Goal: Task Accomplishment & Management: Use online tool/utility

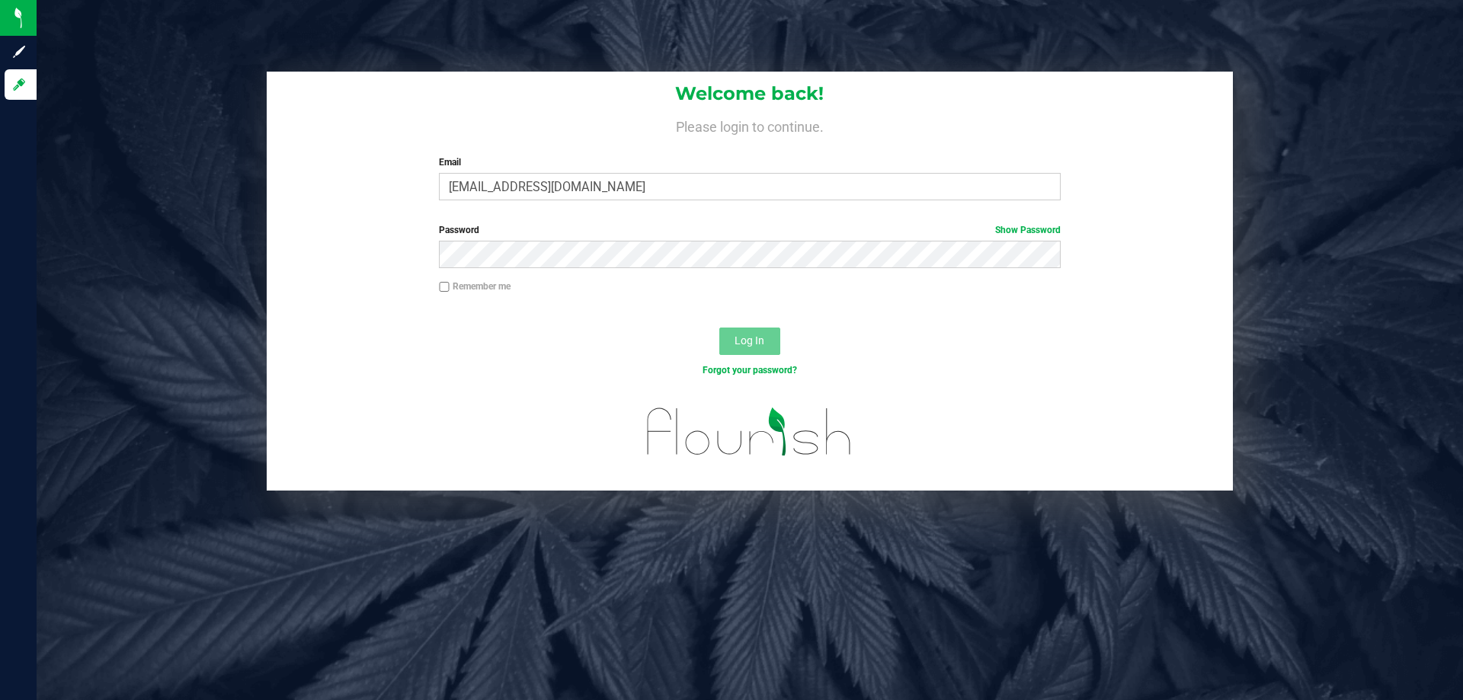
type input "[EMAIL_ADDRESS][DOMAIN_NAME]"
click at [719, 328] on button "Log In" at bounding box center [749, 341] width 61 height 27
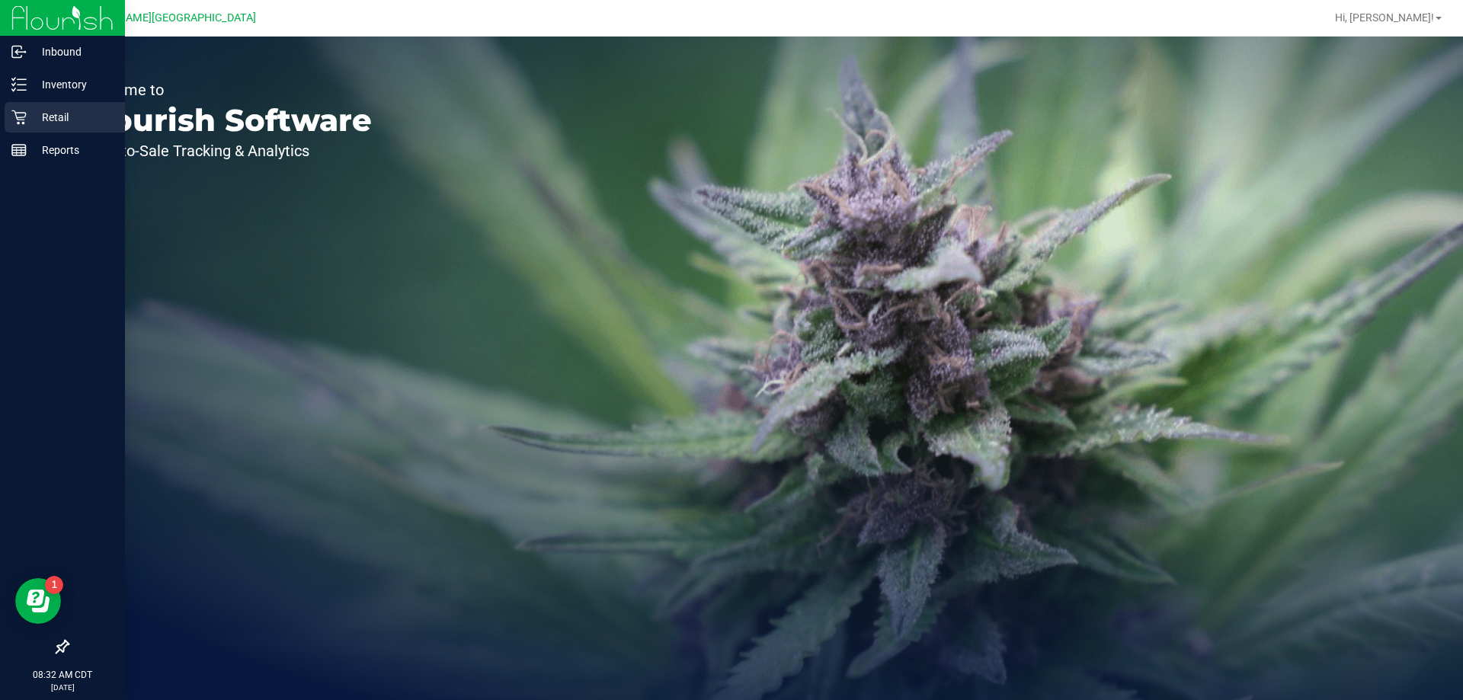
click at [29, 116] on p "Retail" at bounding box center [72, 117] width 91 height 18
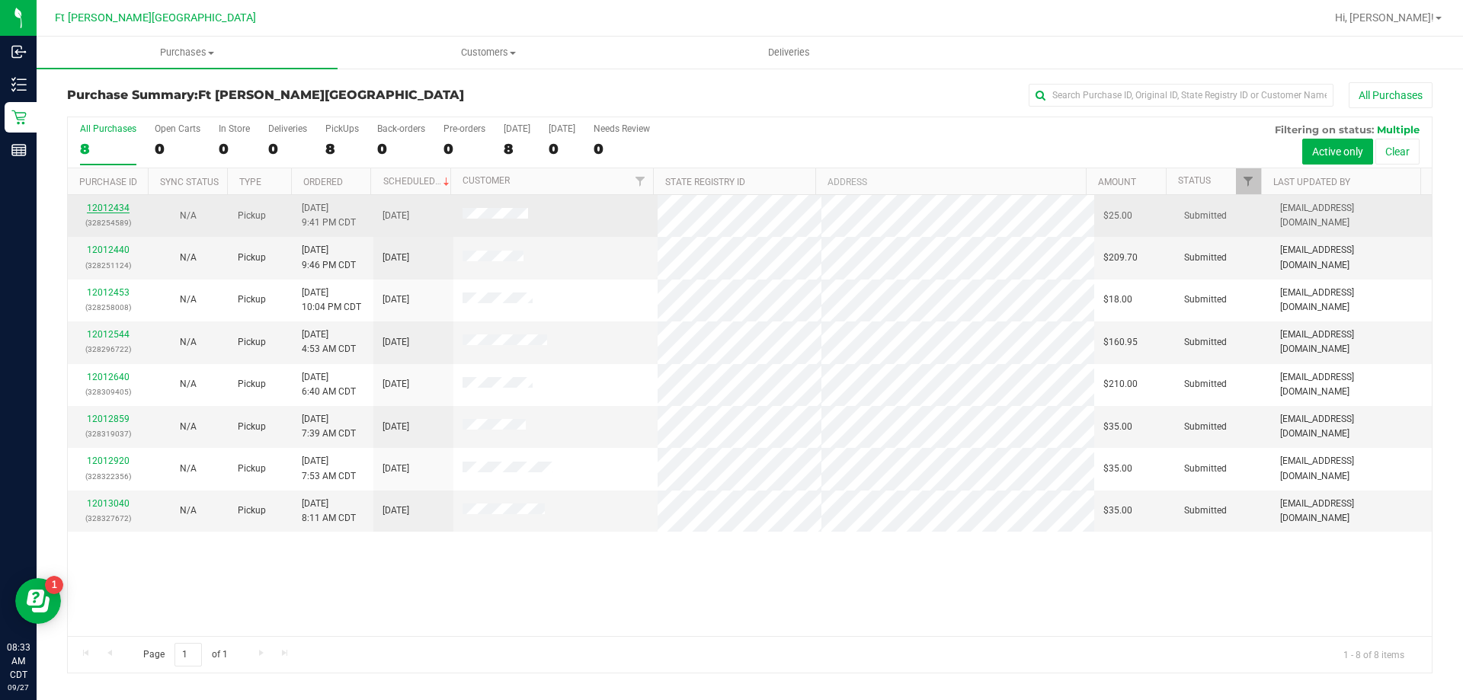
click at [118, 207] on link "12012434" at bounding box center [108, 208] width 43 height 11
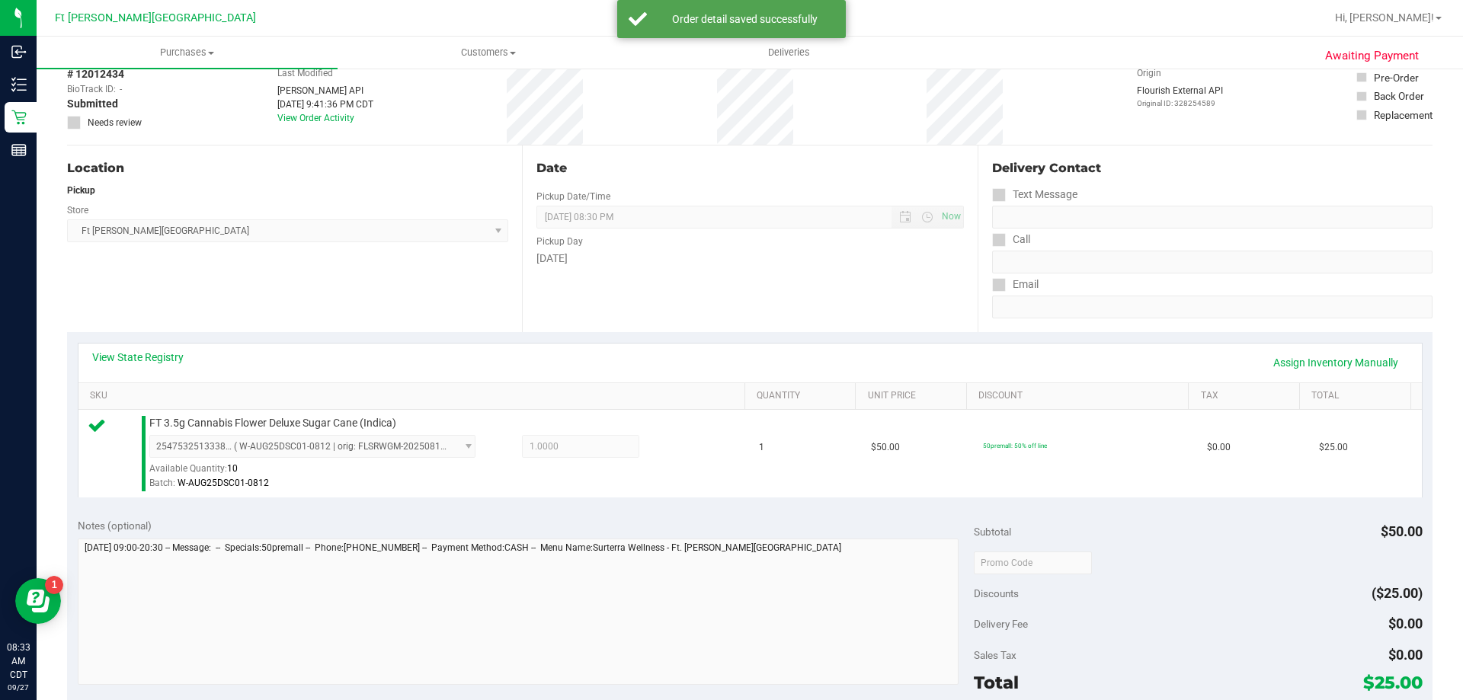
scroll to position [152, 0]
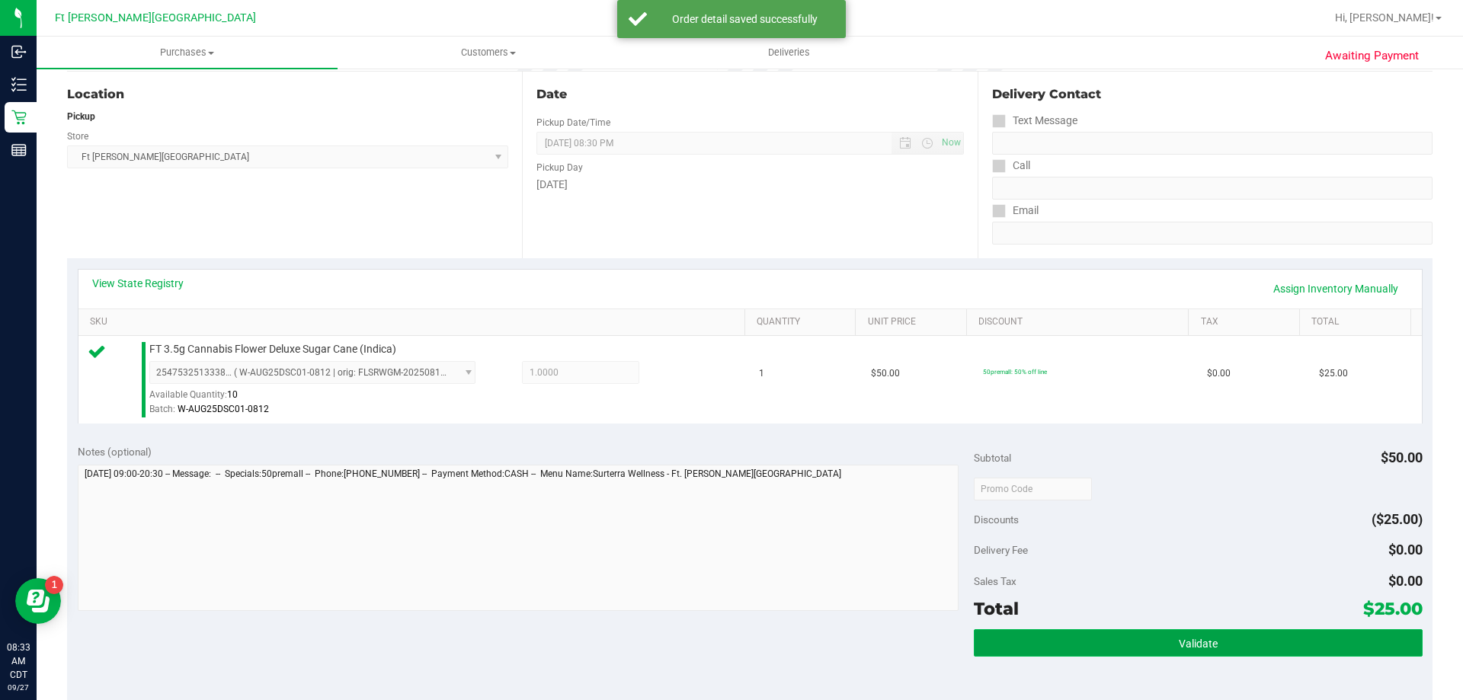
click at [1150, 645] on button "Validate" at bounding box center [1198, 642] width 448 height 27
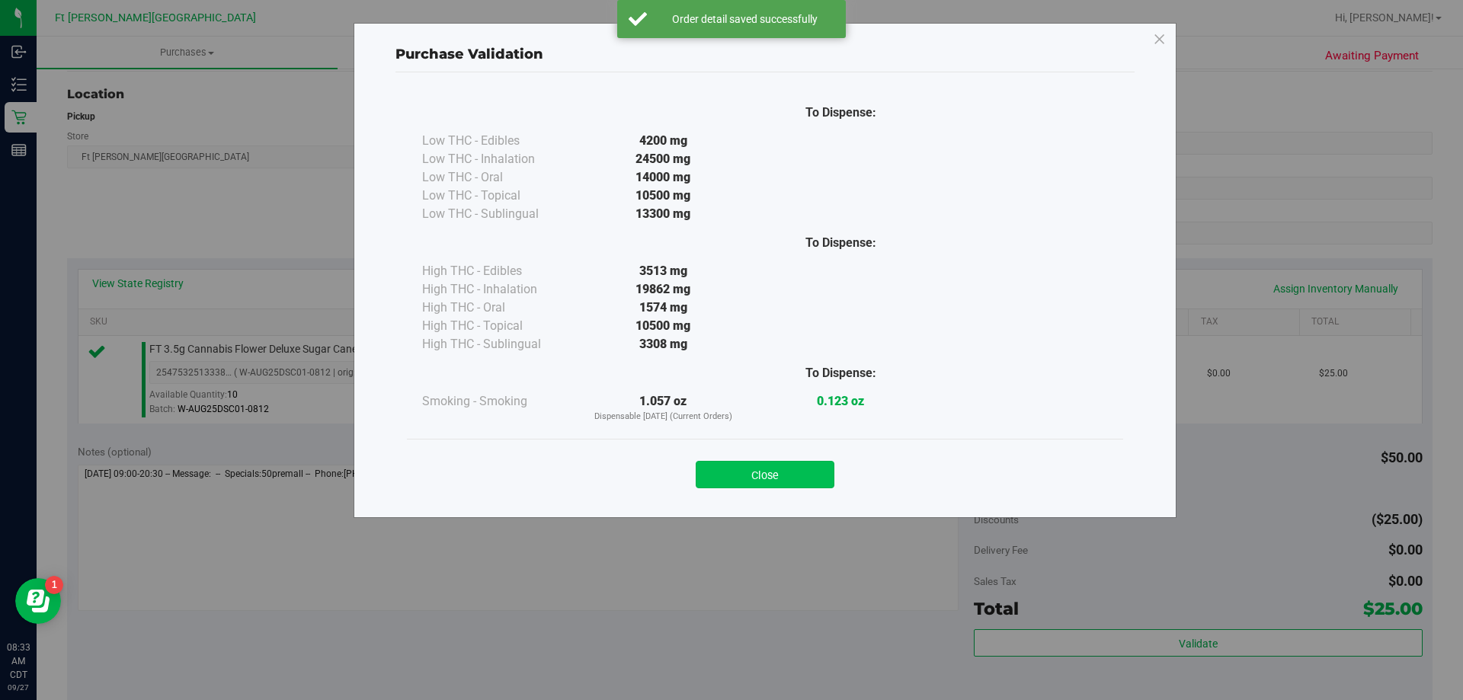
click at [771, 472] on button "Close" at bounding box center [765, 474] width 139 height 27
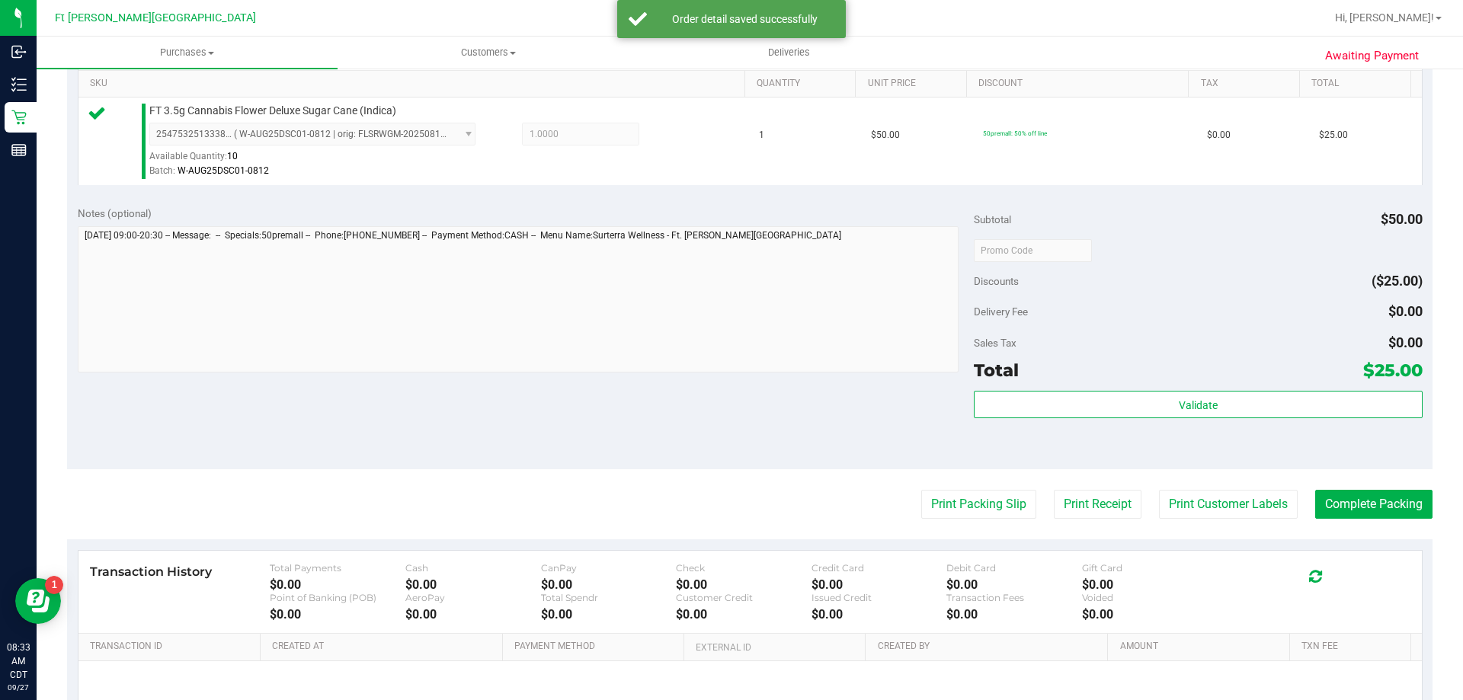
scroll to position [546, 0]
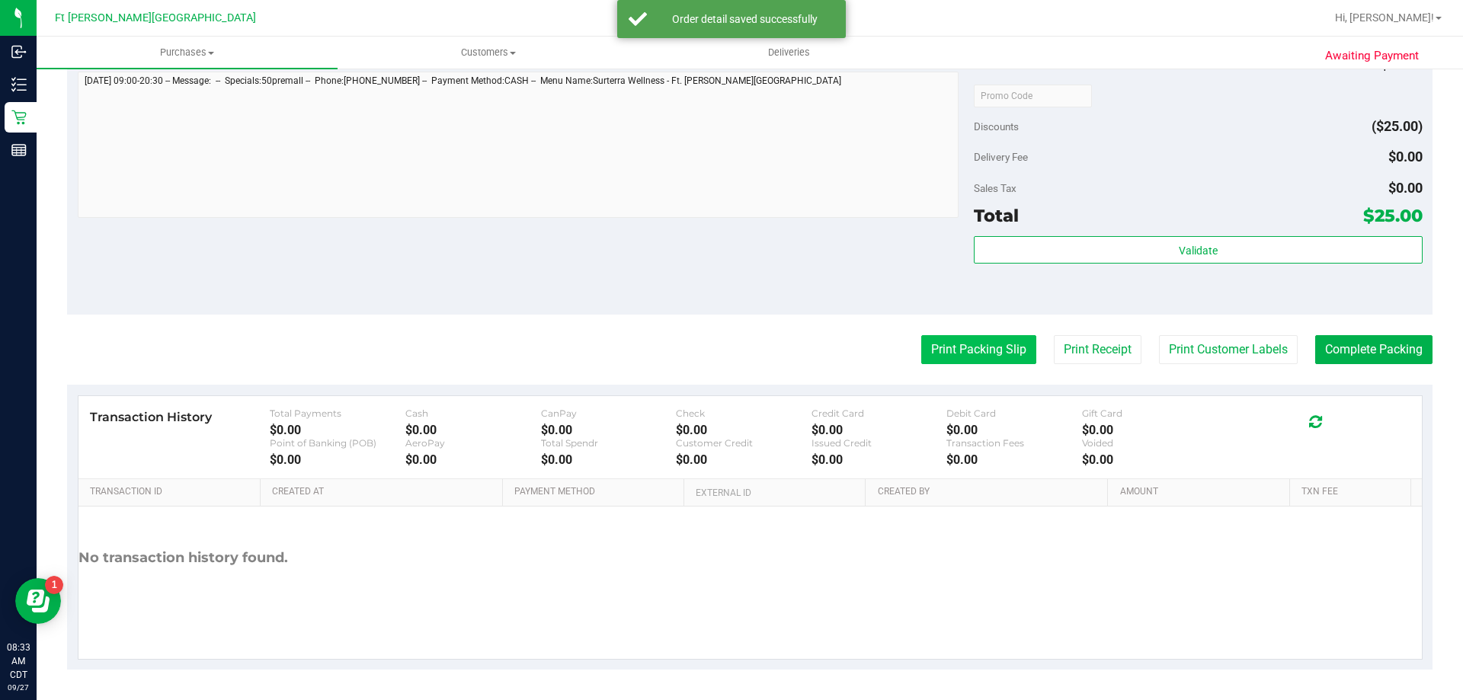
click at [966, 346] on button "Print Packing Slip" at bounding box center [978, 349] width 115 height 29
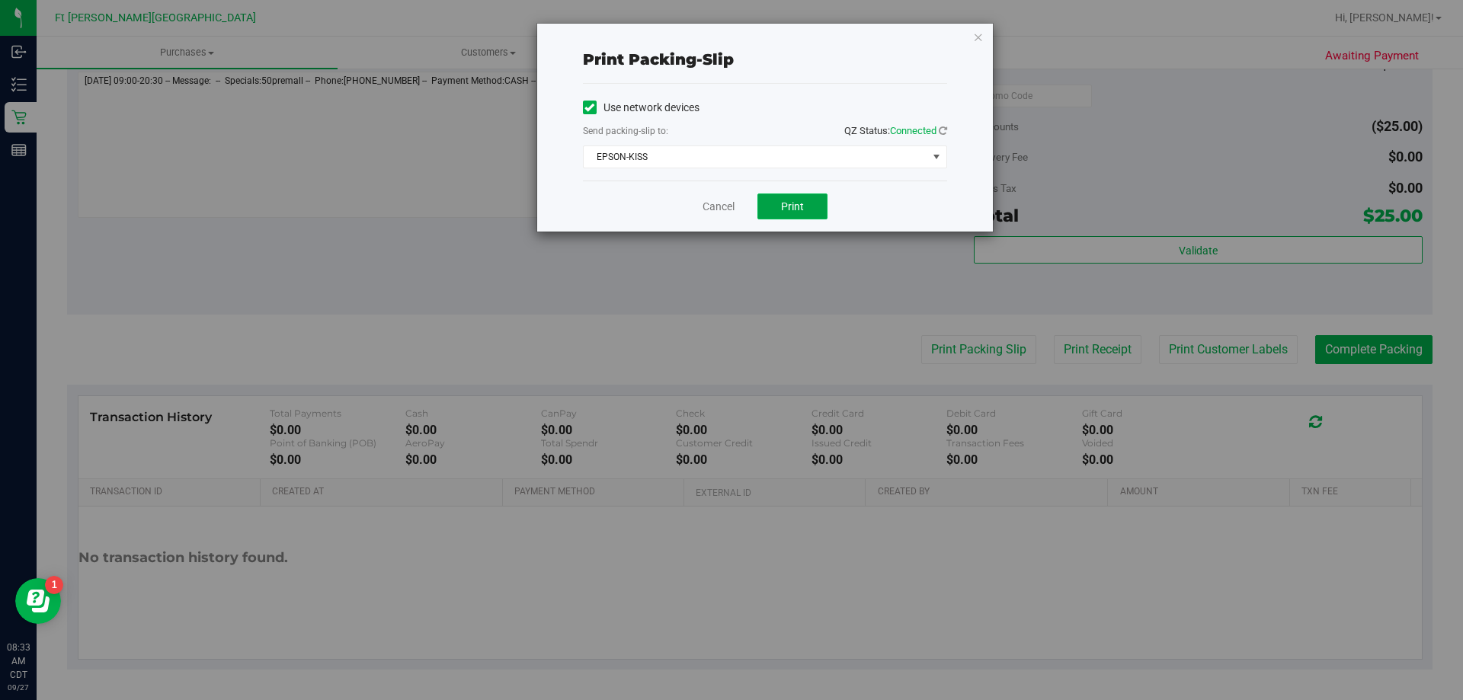
click at [808, 210] on button "Print" at bounding box center [792, 207] width 70 height 26
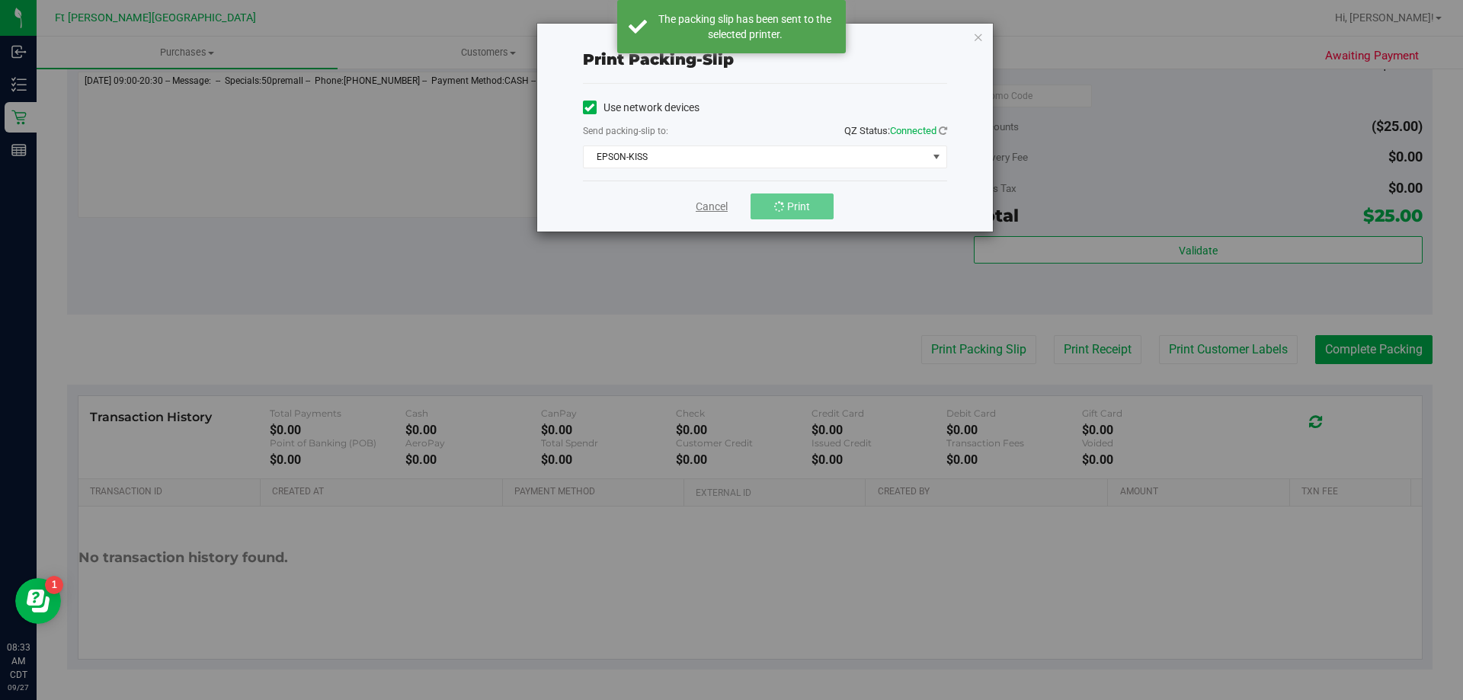
click at [714, 206] on link "Cancel" at bounding box center [712, 207] width 32 height 16
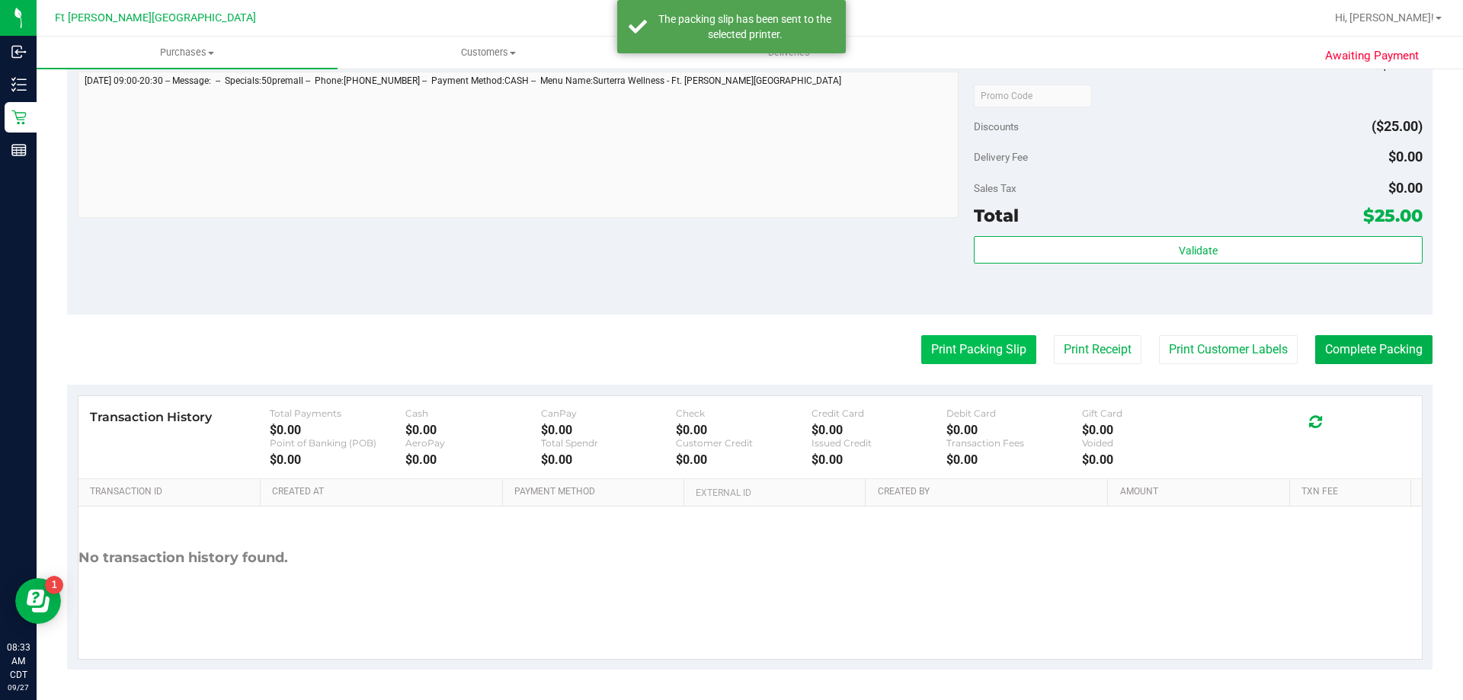
click at [1000, 347] on button "Print Packing Slip" at bounding box center [978, 349] width 115 height 29
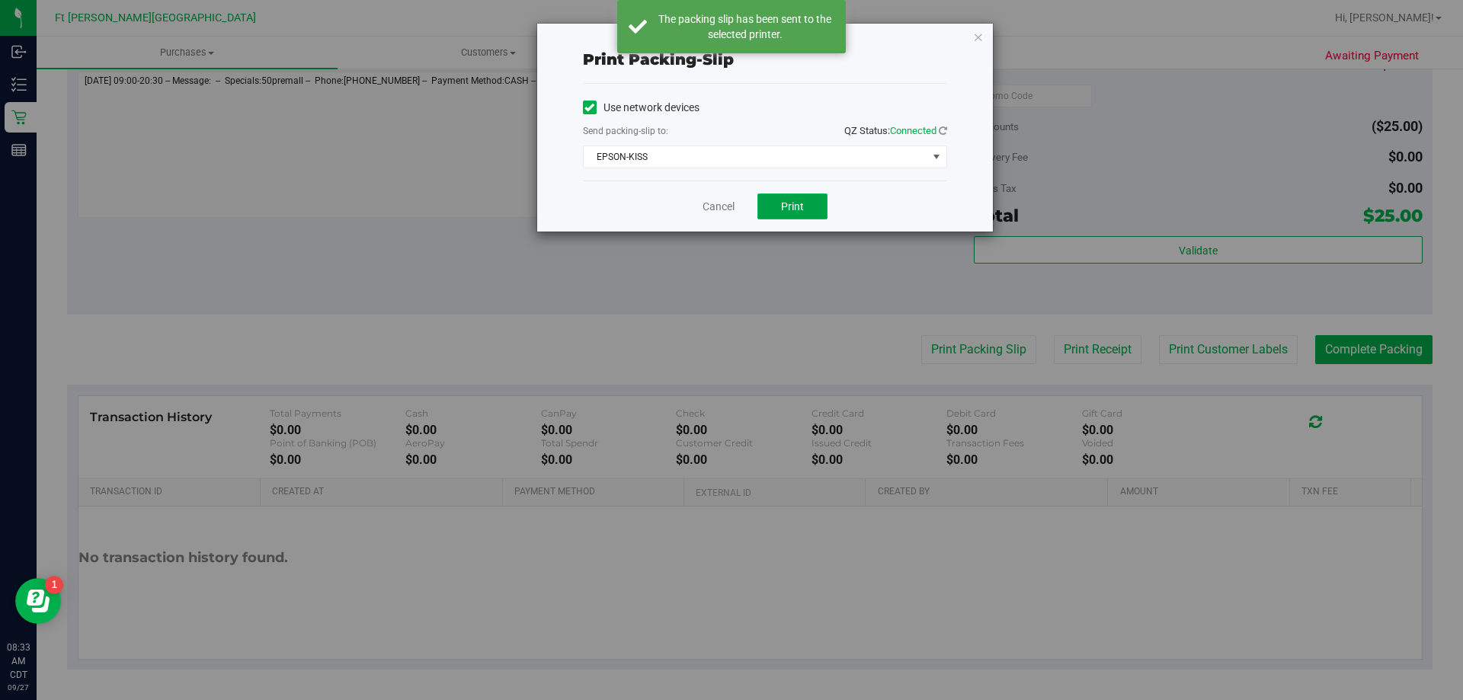
click at [812, 208] on button "Print" at bounding box center [792, 207] width 70 height 26
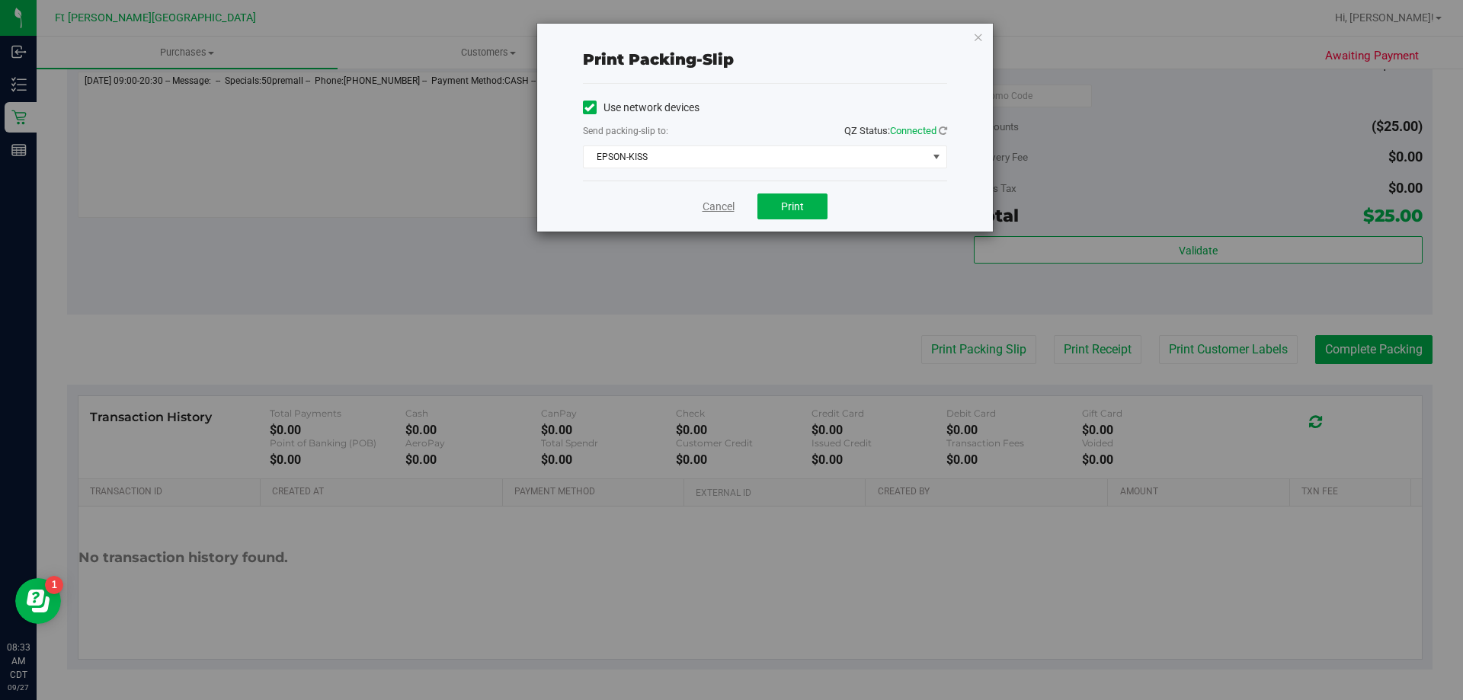
click at [720, 204] on link "Cancel" at bounding box center [719, 207] width 32 height 16
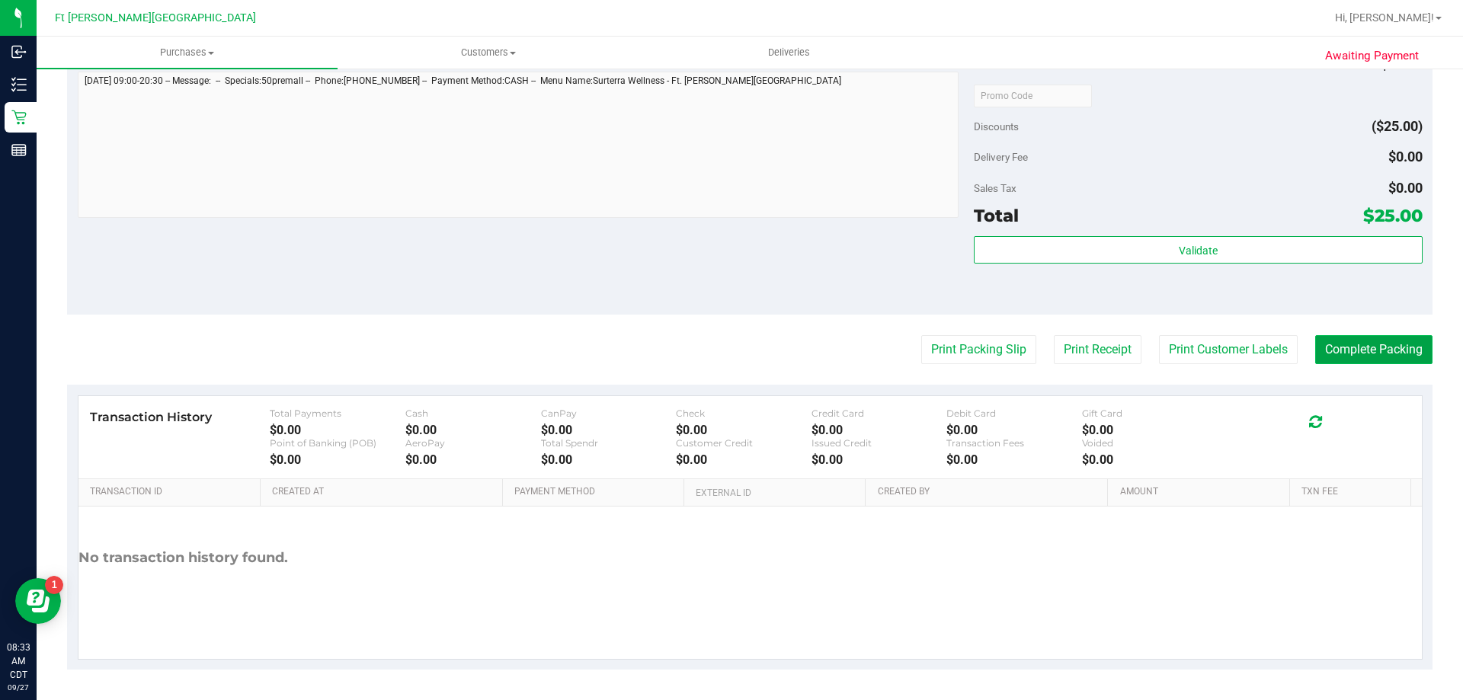
drag, startPoint x: 1346, startPoint y: 351, endPoint x: 1344, endPoint y: 360, distance: 9.4
click at [1347, 354] on button "Complete Packing" at bounding box center [1373, 349] width 117 height 29
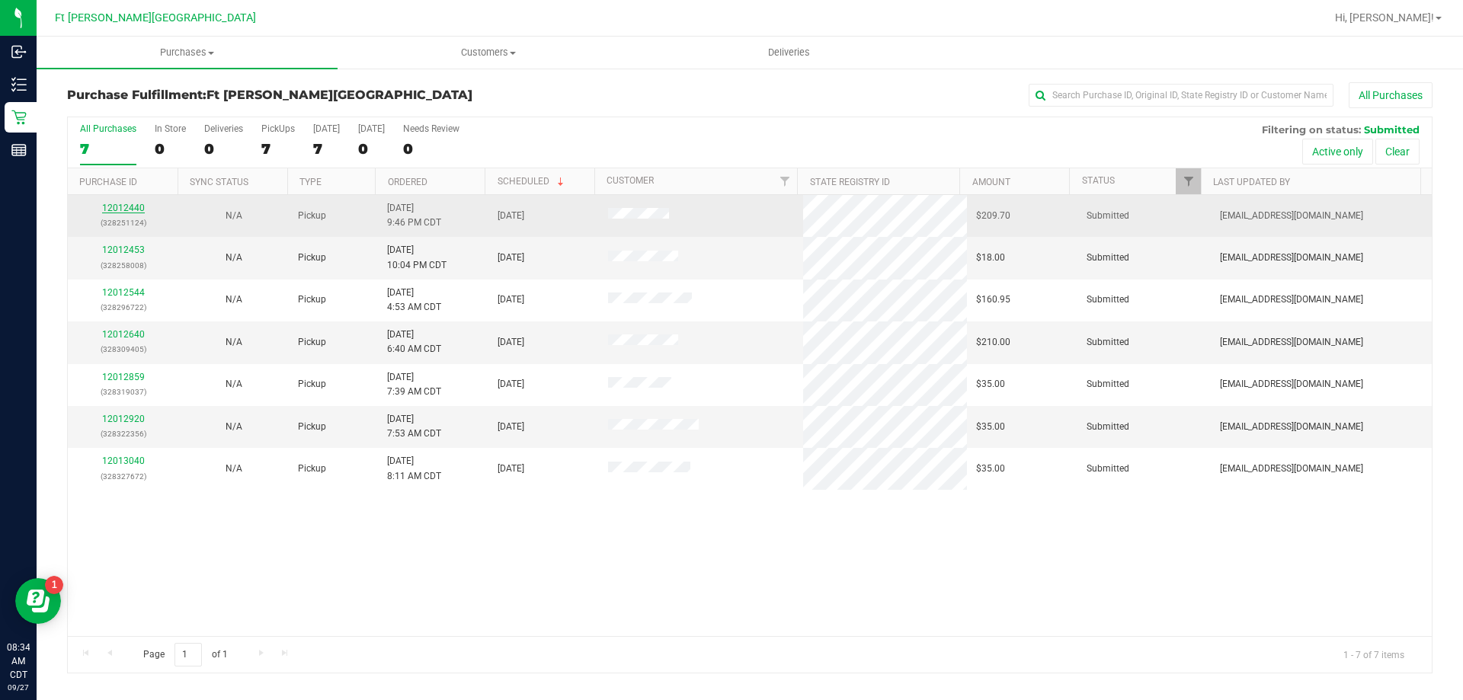
click at [122, 206] on link "12012440" at bounding box center [123, 208] width 43 height 11
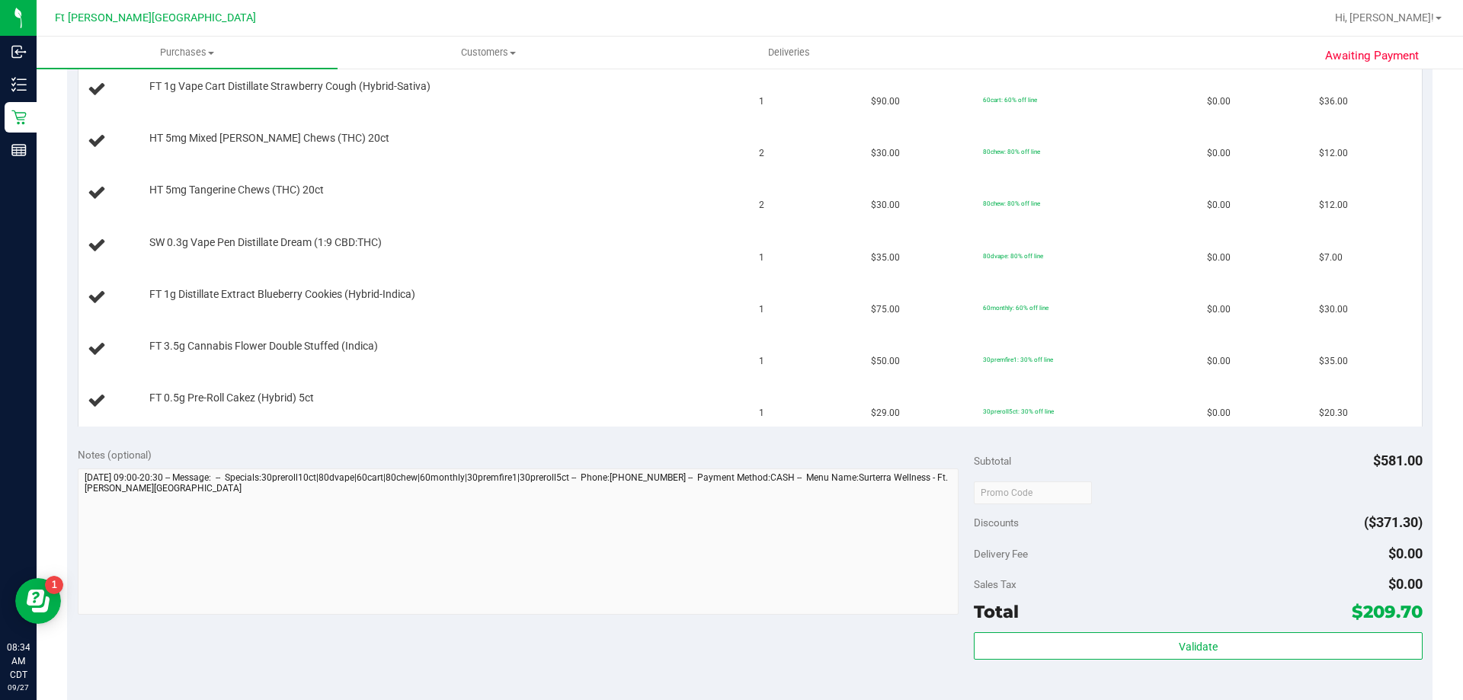
scroll to position [686, 0]
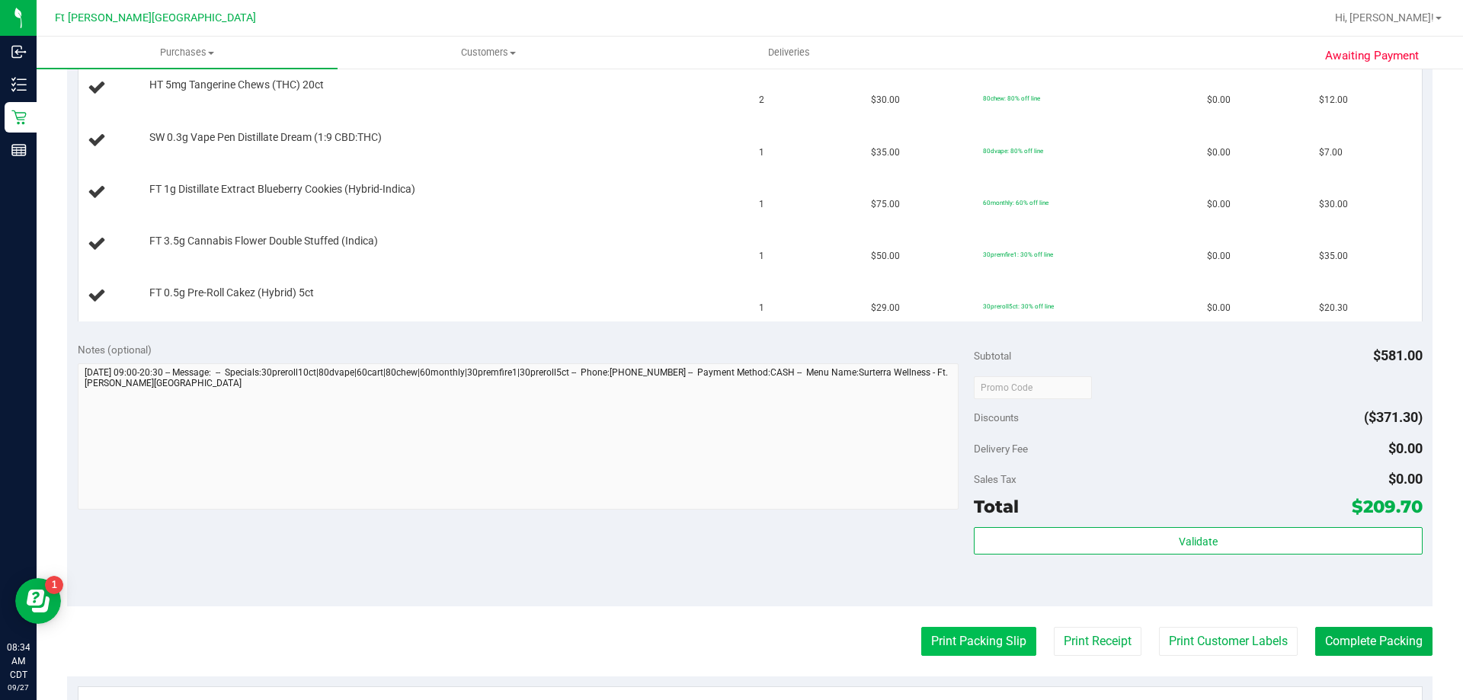
click at [980, 649] on button "Print Packing Slip" at bounding box center [978, 641] width 115 height 29
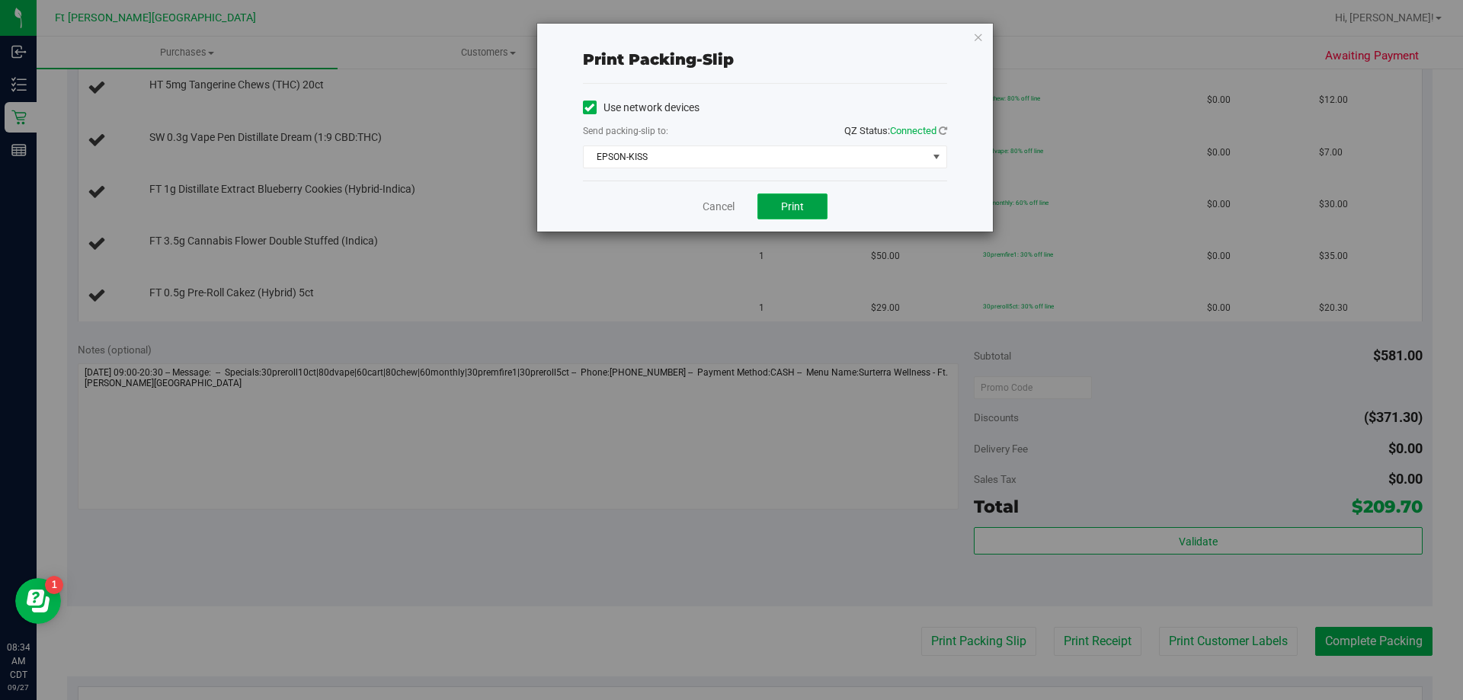
click at [779, 211] on button "Print" at bounding box center [792, 207] width 70 height 26
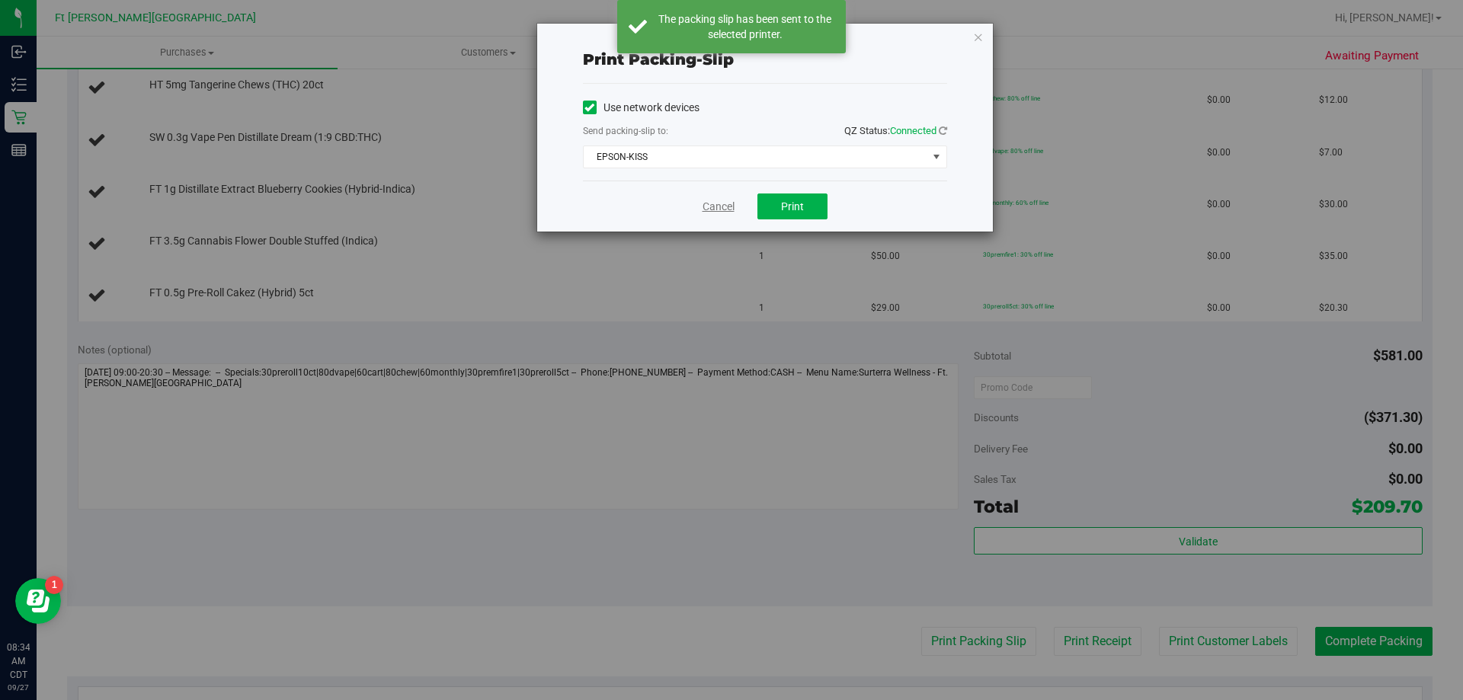
click at [706, 203] on link "Cancel" at bounding box center [719, 207] width 32 height 16
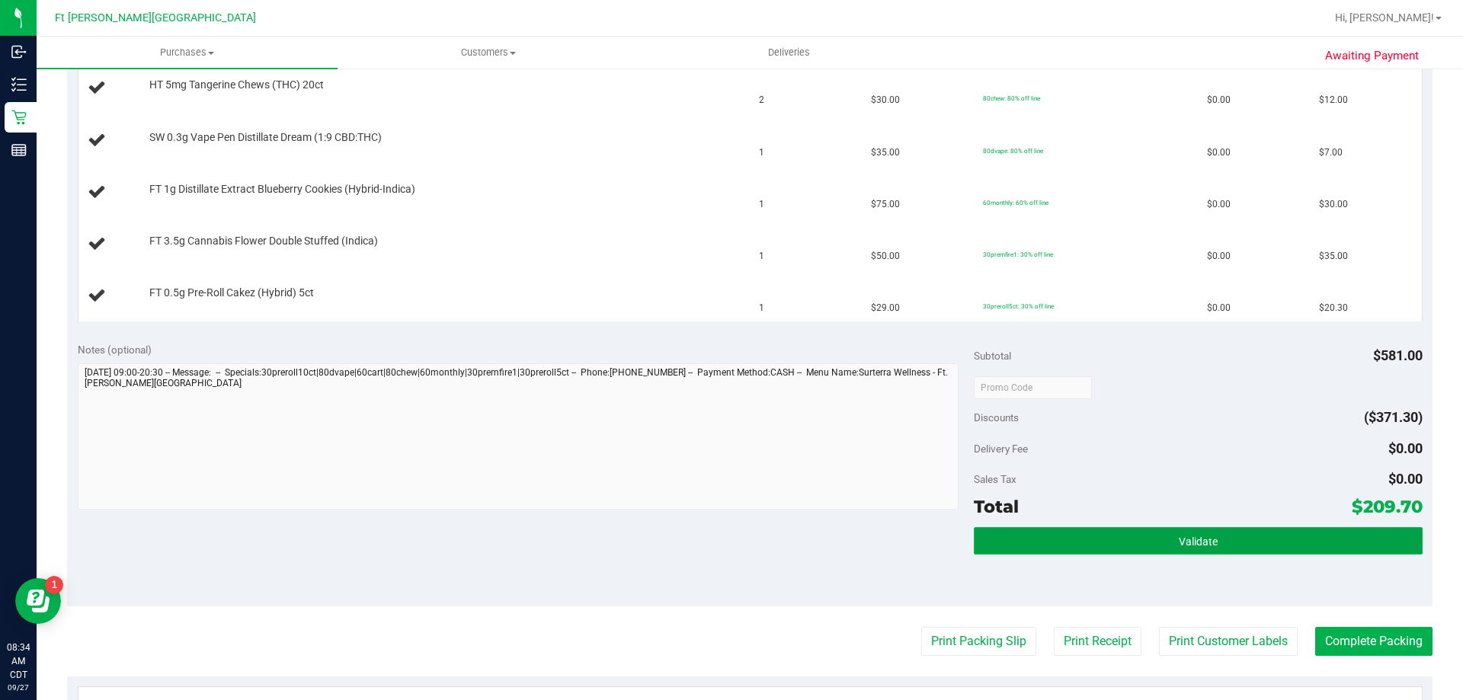
click at [1179, 547] on span "Validate" at bounding box center [1198, 542] width 39 height 12
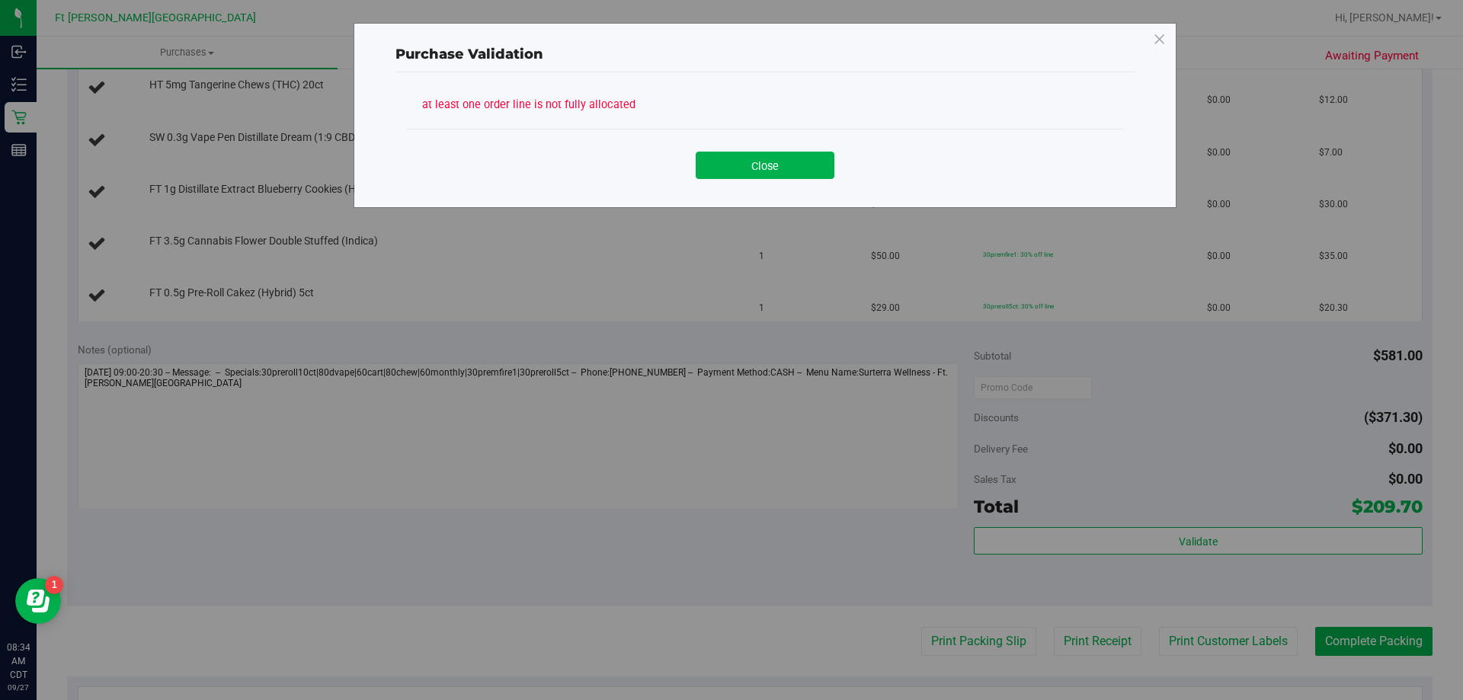
drag, startPoint x: 751, startPoint y: 169, endPoint x: 575, endPoint y: 338, distance: 244.2
click at [749, 171] on button "Close" at bounding box center [765, 165] width 139 height 27
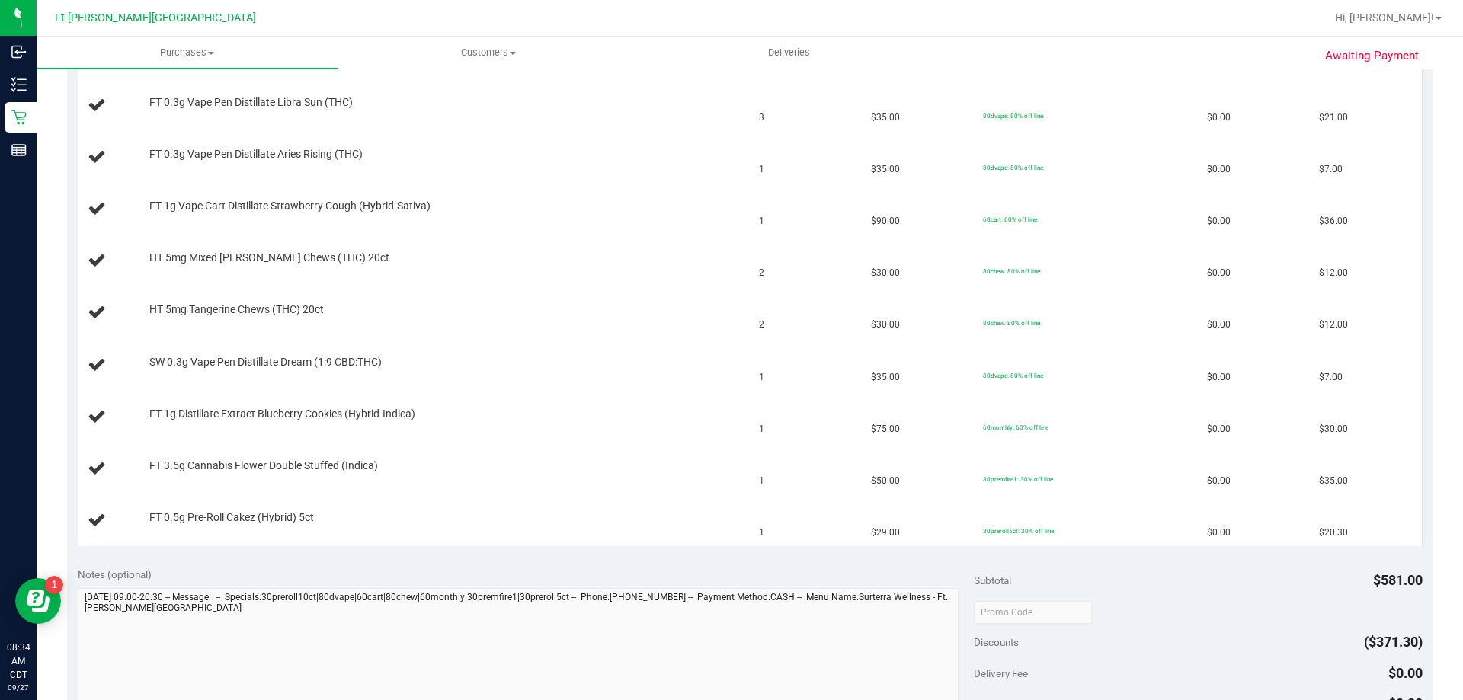
scroll to position [305, 0]
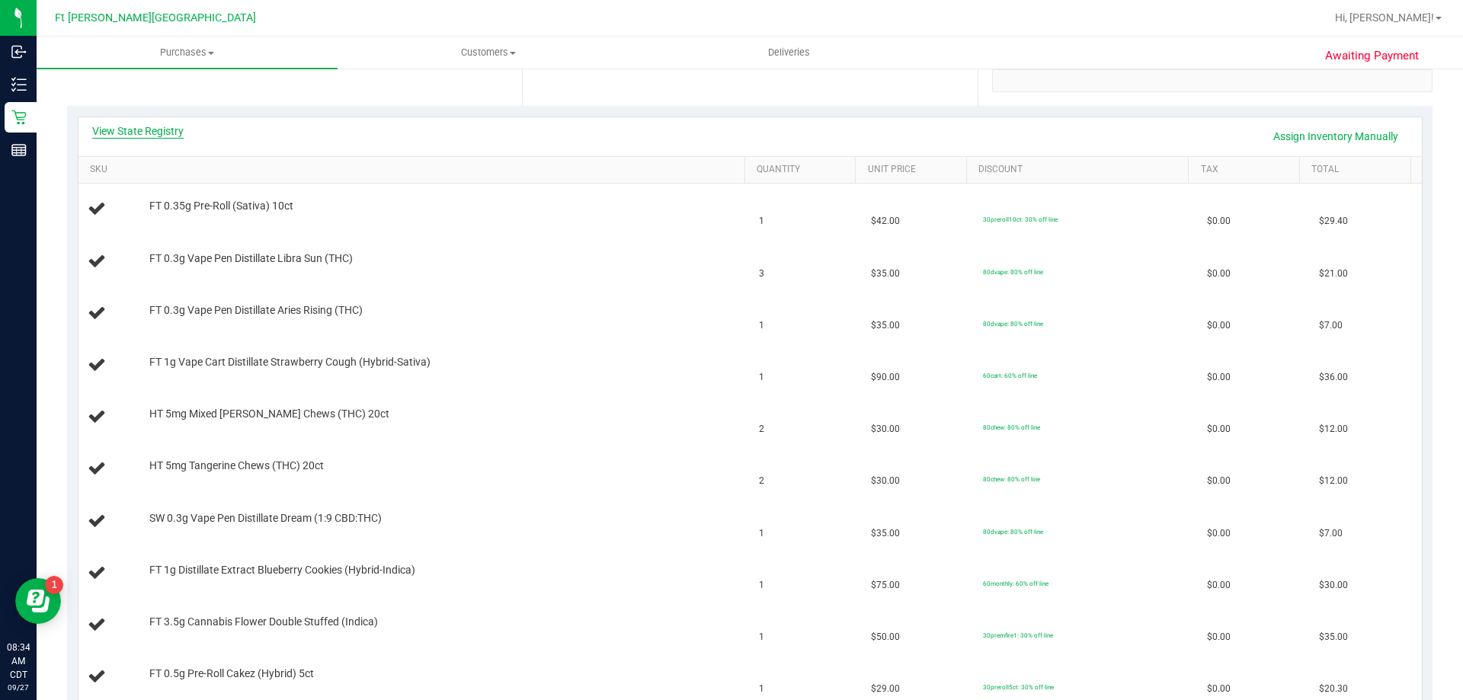
click at [148, 125] on link "View State Registry" at bounding box center [137, 130] width 91 height 15
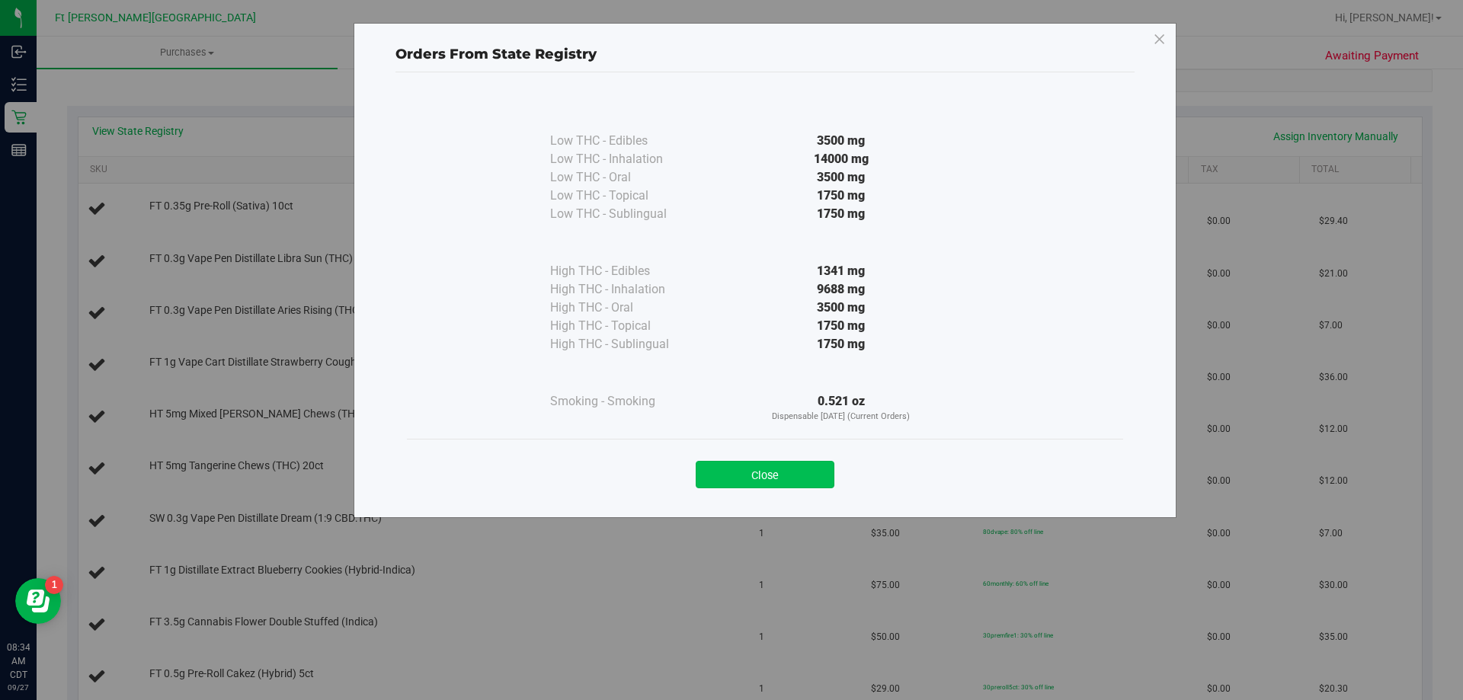
click at [805, 469] on button "Close" at bounding box center [765, 474] width 139 height 27
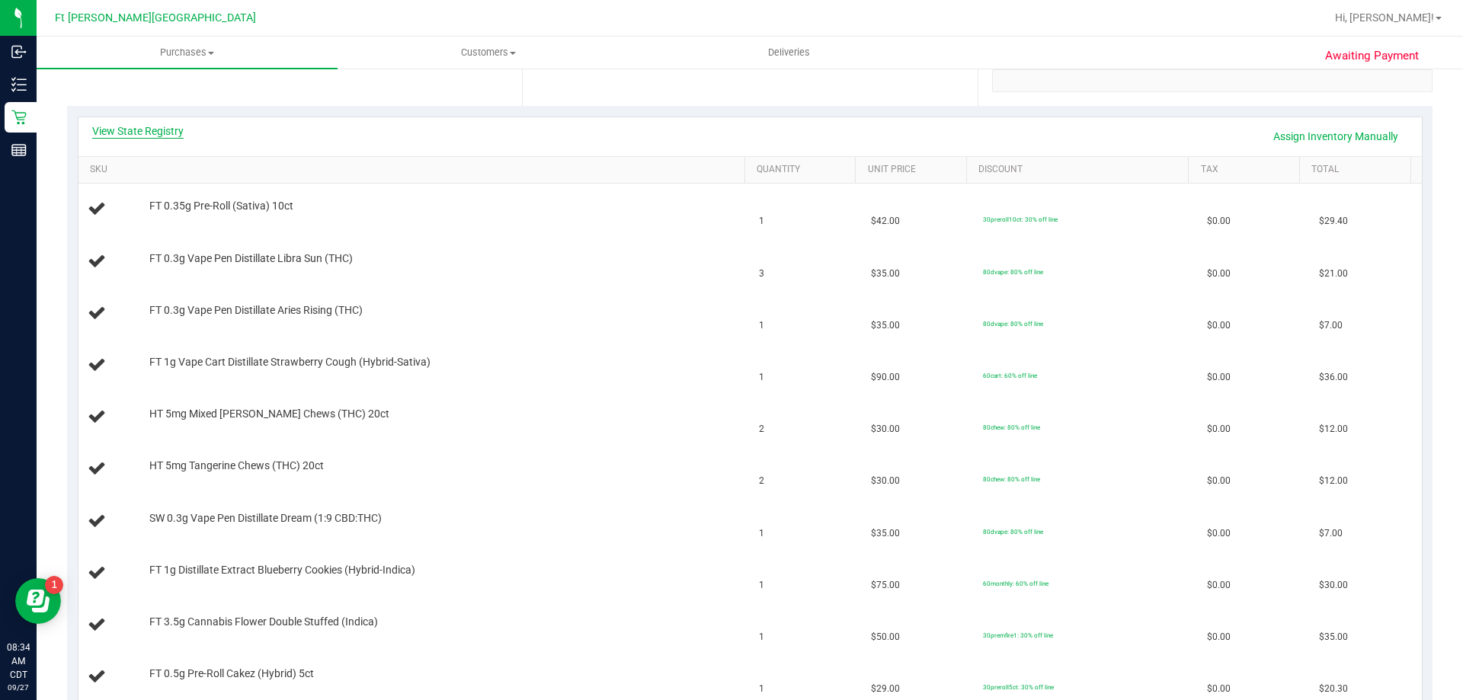
click at [162, 127] on link "View State Registry" at bounding box center [137, 130] width 91 height 15
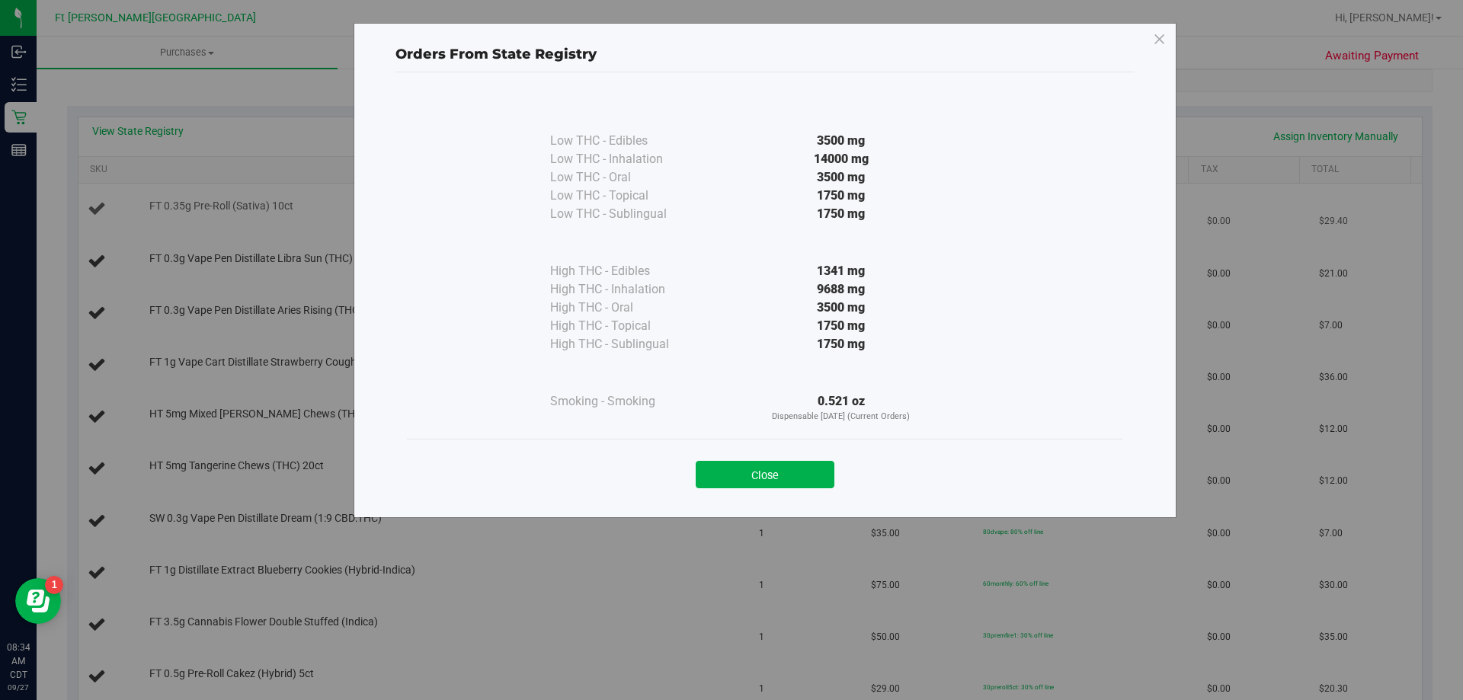
drag, startPoint x: 761, startPoint y: 476, endPoint x: 876, endPoint y: 197, distance: 301.4
click at [762, 476] on button "Close" at bounding box center [765, 474] width 139 height 27
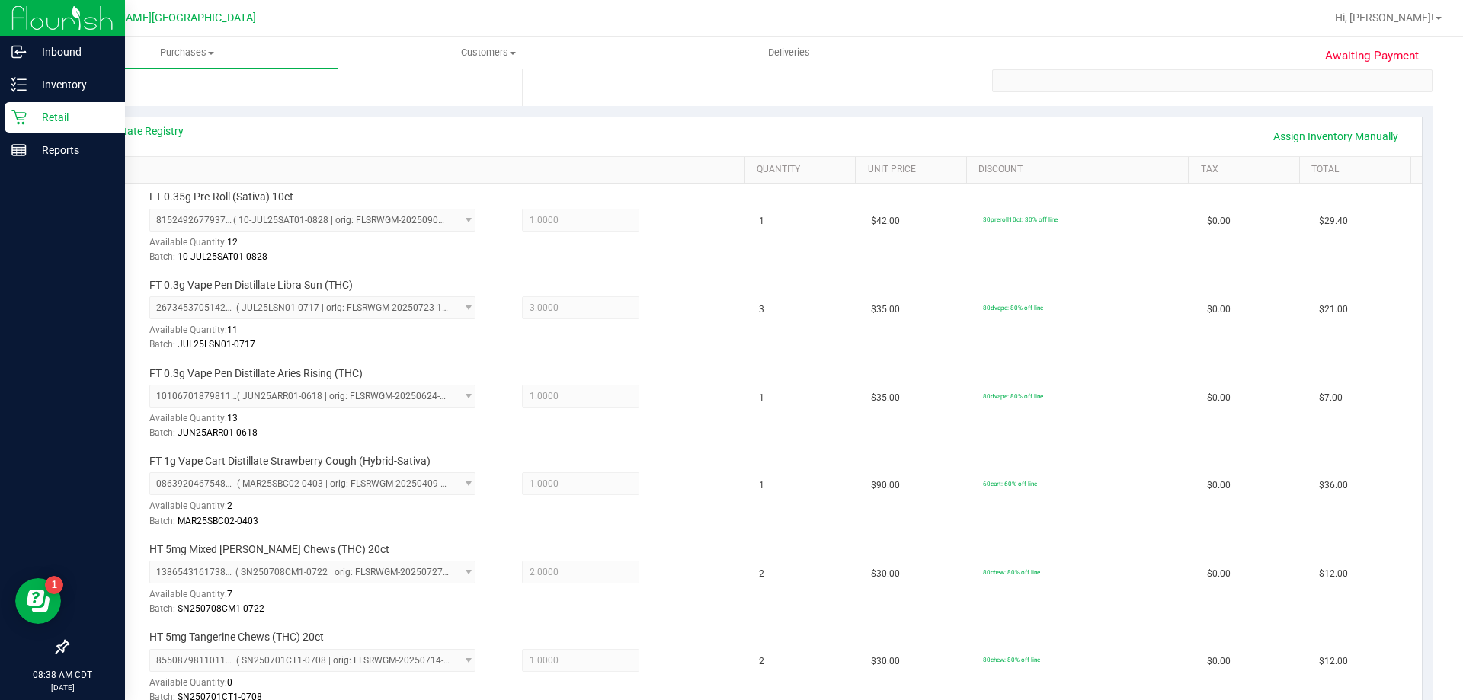
click at [36, 118] on p "Retail" at bounding box center [72, 117] width 91 height 18
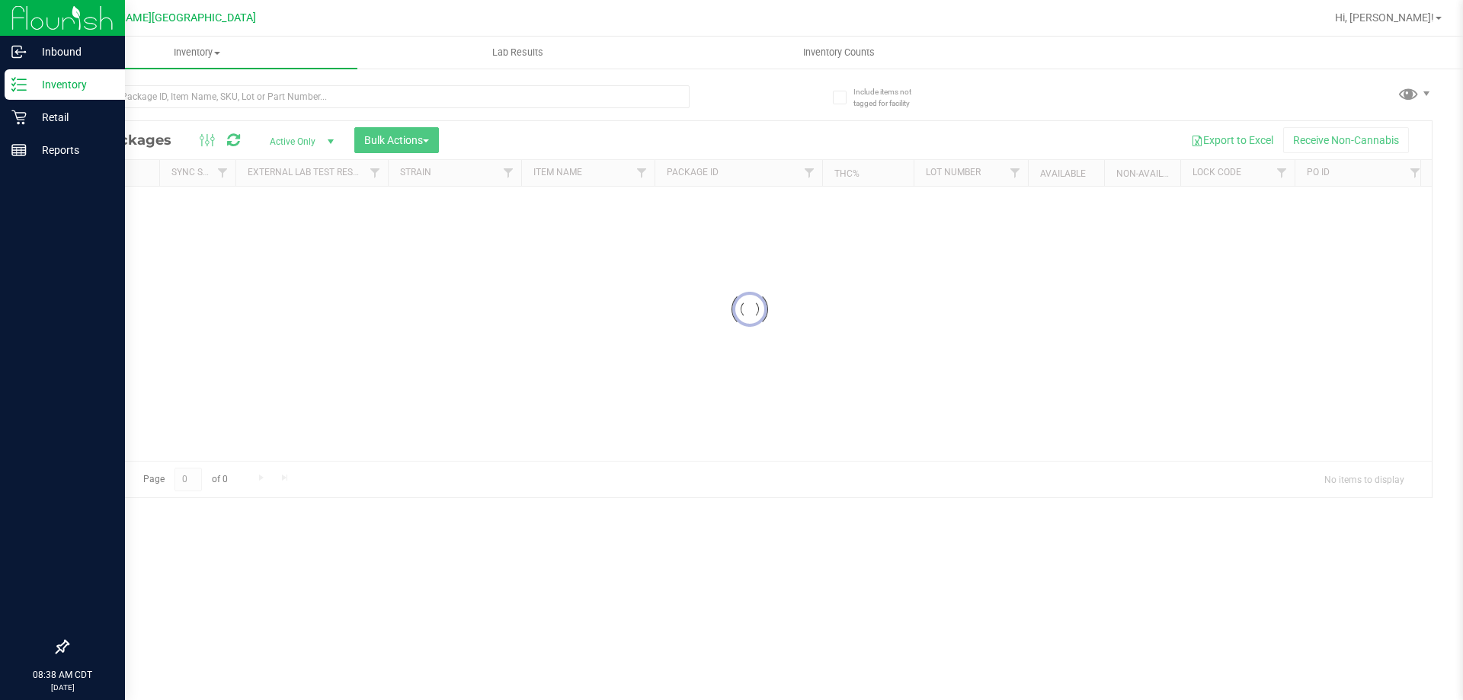
click at [30, 84] on p "Inventory" at bounding box center [72, 84] width 91 height 18
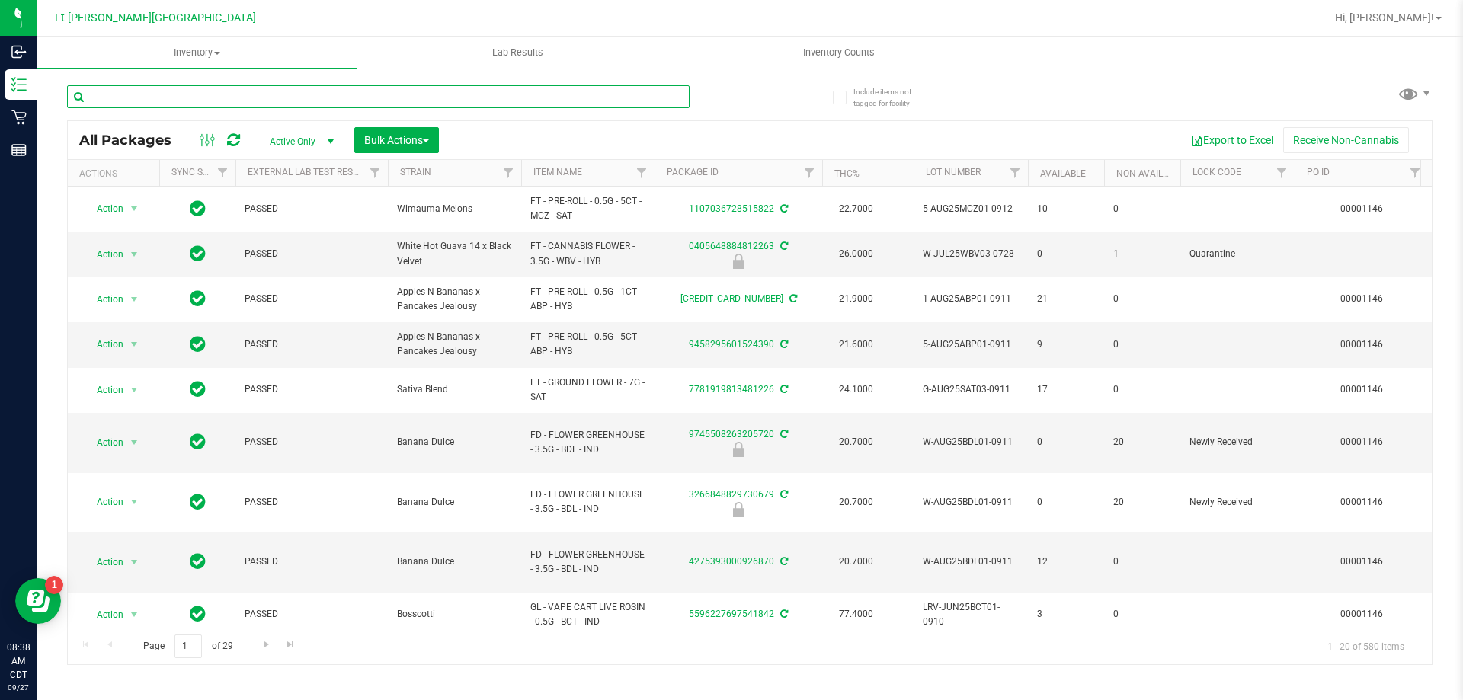
click at [176, 101] on input "text" at bounding box center [378, 96] width 623 height 23
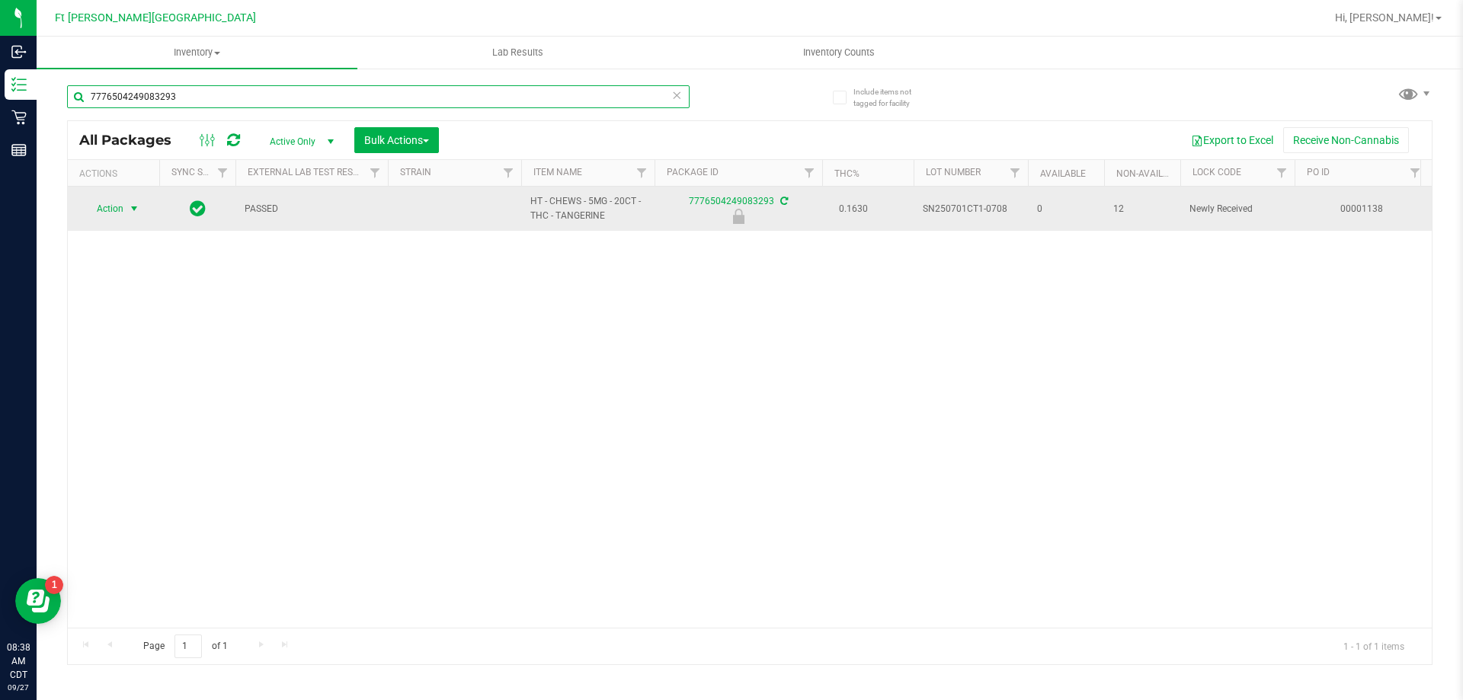
type input "7776504249083293"
drag, startPoint x: 130, startPoint y: 209, endPoint x: 126, endPoint y: 216, distance: 8.2
click at [129, 209] on span "select" at bounding box center [134, 209] width 12 height 12
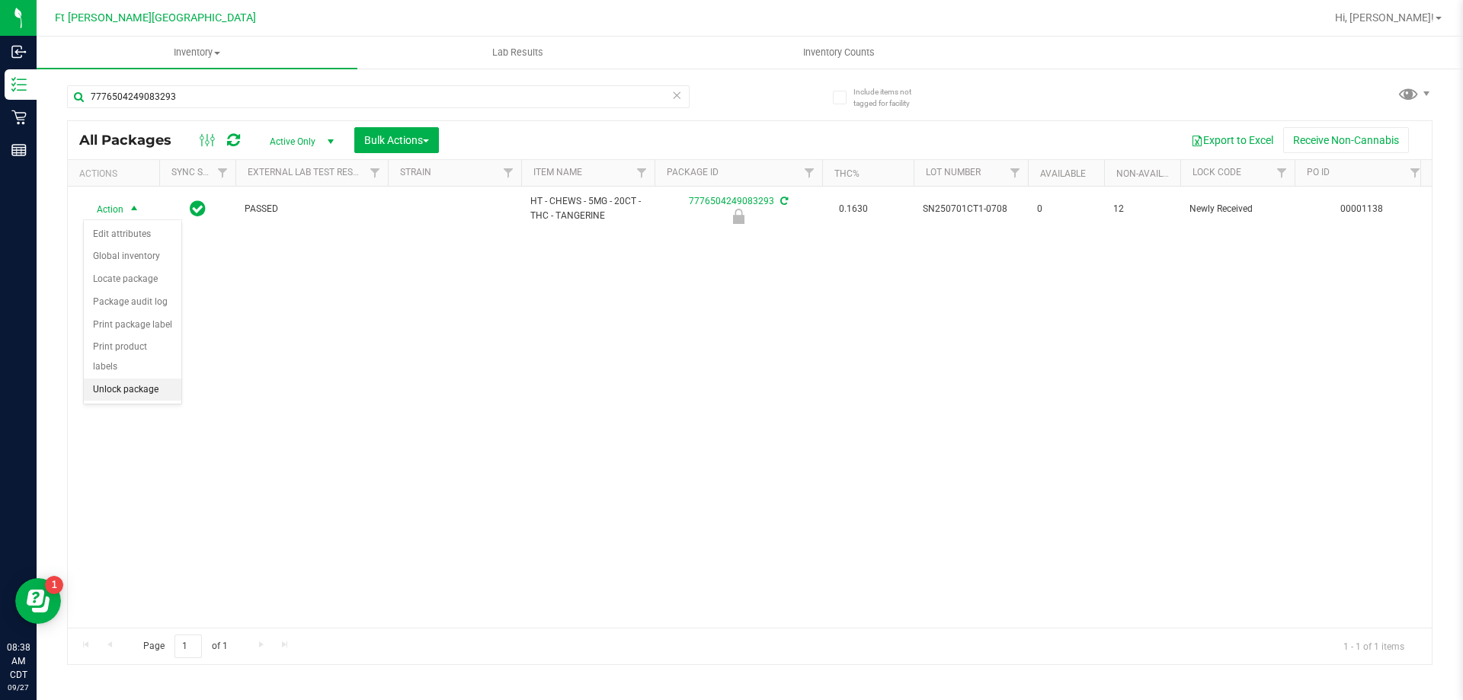
drag, startPoint x: 136, startPoint y: 373, endPoint x: 122, endPoint y: 347, distance: 30.0
click at [133, 379] on li "Unlock package" at bounding box center [133, 390] width 98 height 23
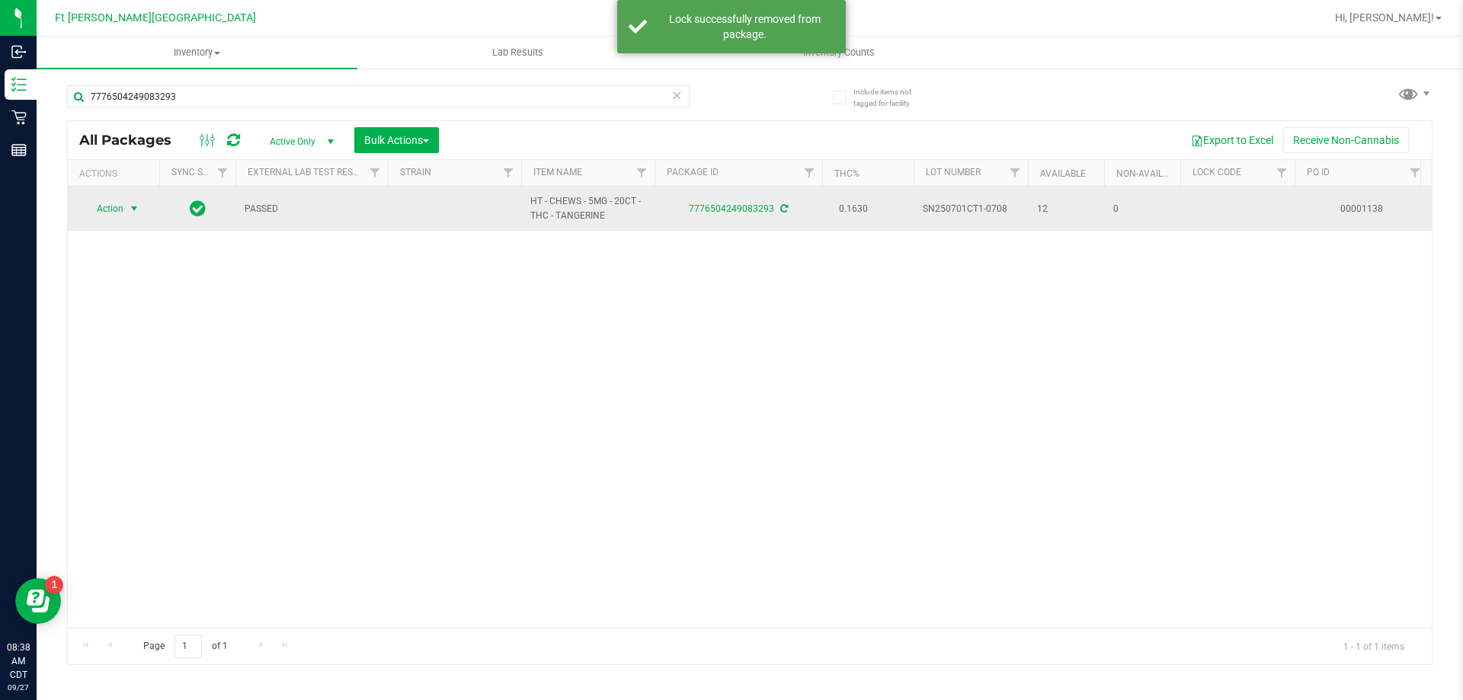
click at [133, 211] on span "select" at bounding box center [134, 209] width 12 height 12
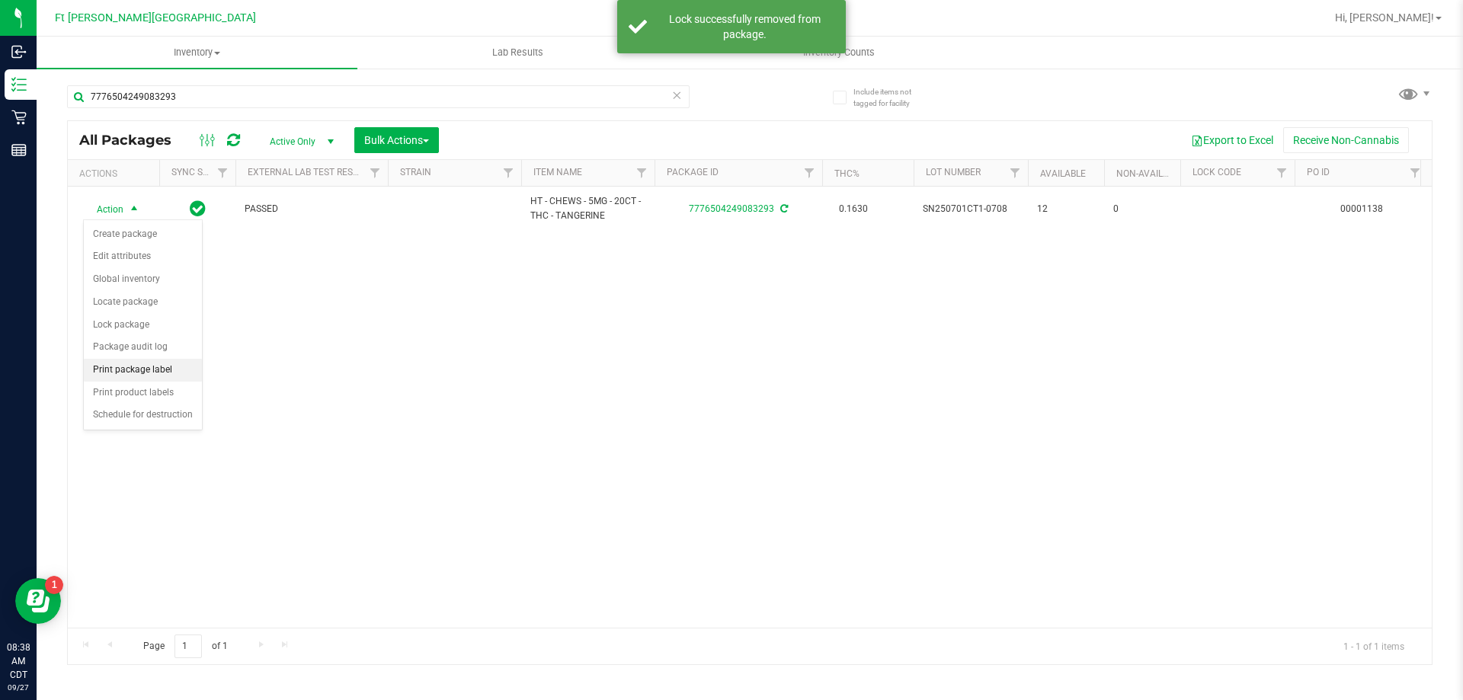
click at [146, 373] on li "Print package label" at bounding box center [143, 370] width 118 height 23
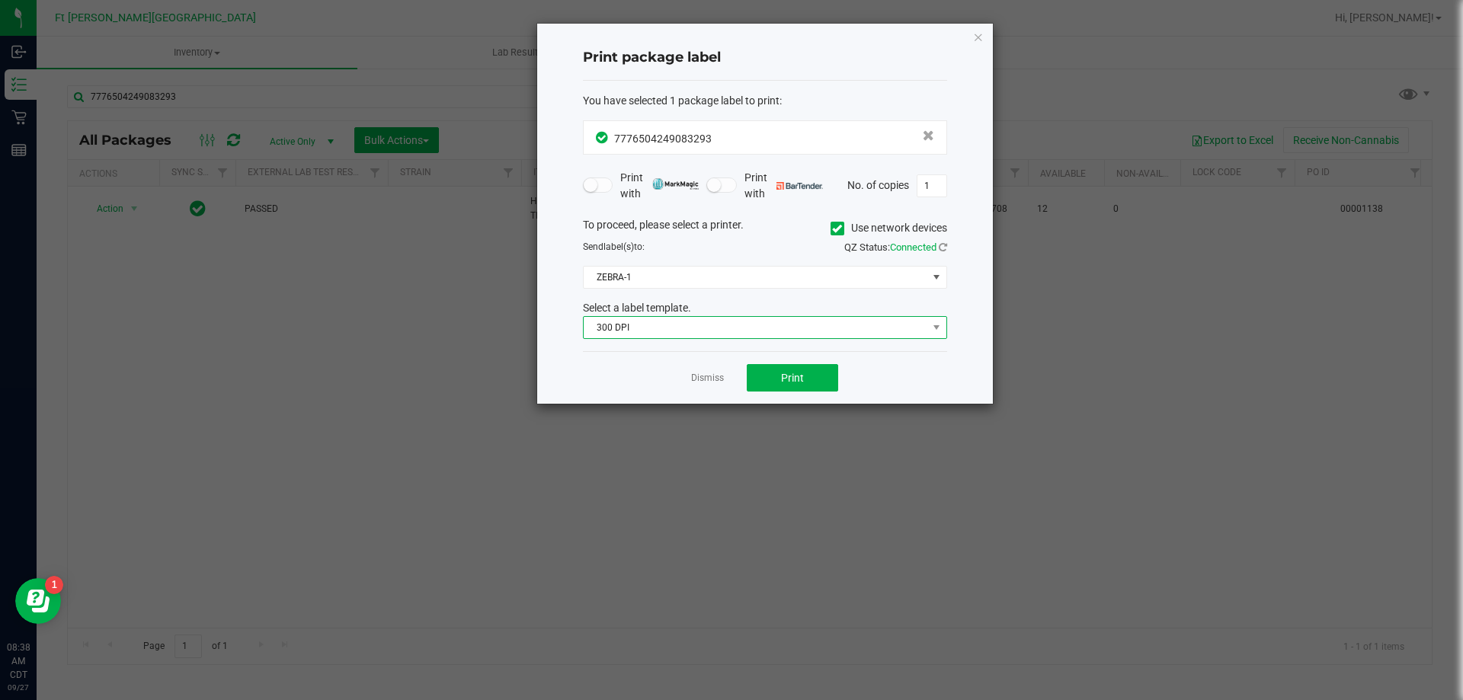
click at [634, 332] on span "300 DPI" at bounding box center [756, 327] width 344 height 21
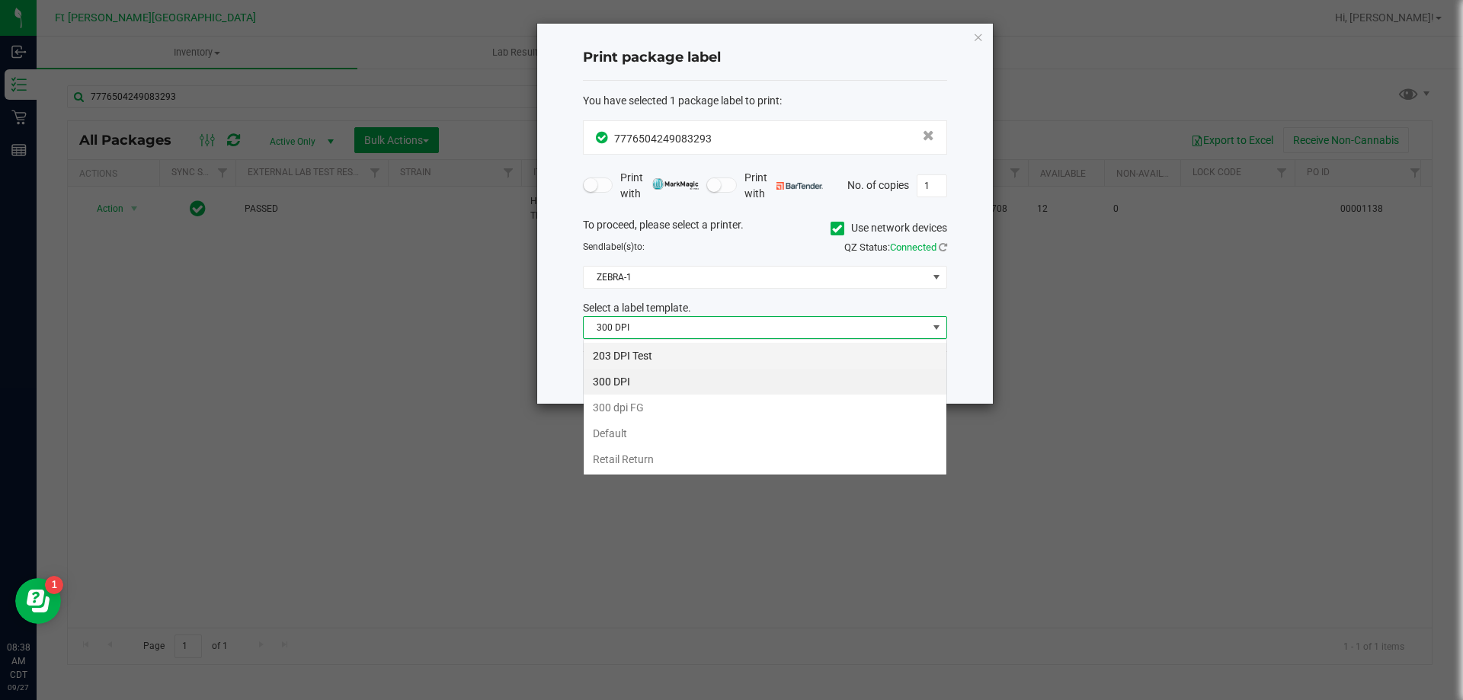
scroll to position [23, 364]
click at [640, 362] on li "203 DPI Test" at bounding box center [765, 356] width 363 height 26
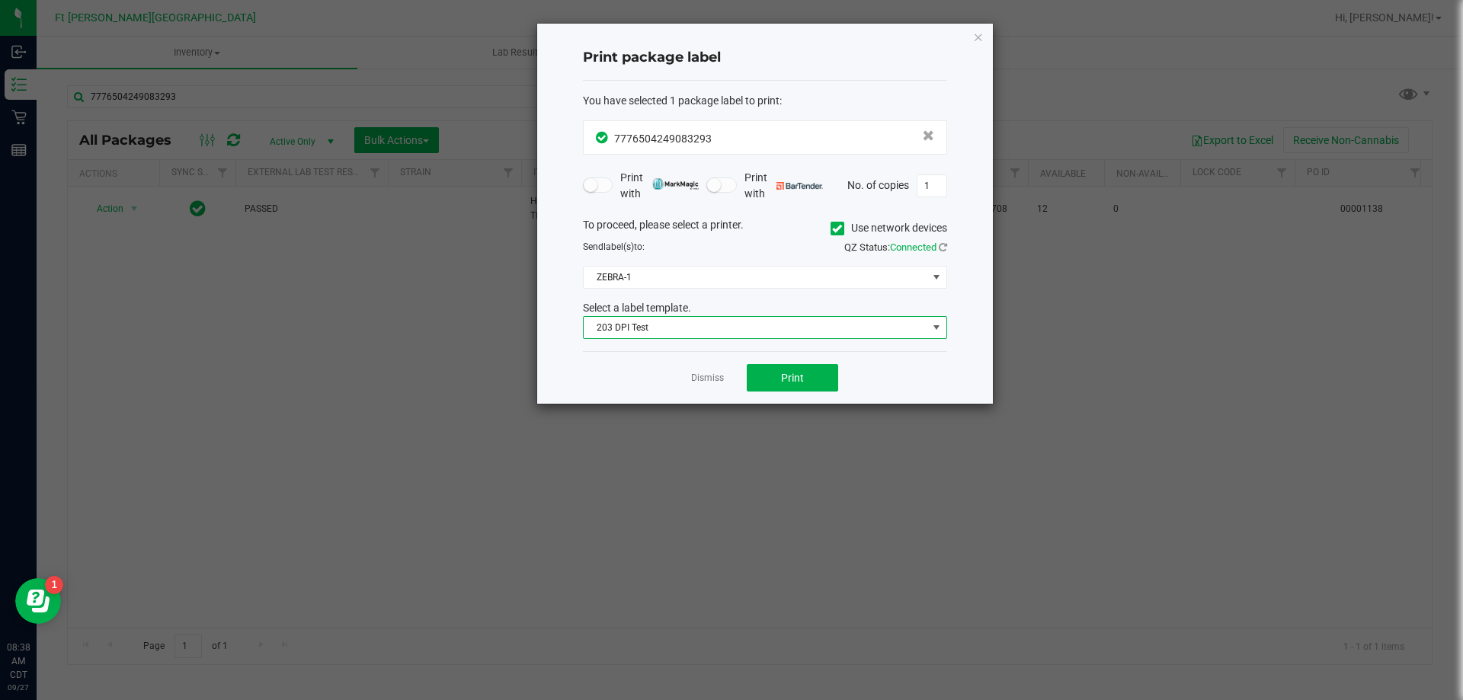
drag, startPoint x: 883, startPoint y: 411, endPoint x: 855, endPoint y: 412, distance: 28.2
click at [864, 412] on ngb-modal-window "Print package label You have selected 1 package label to print : 77765042490832…" at bounding box center [737, 350] width 1475 height 700
click at [827, 380] on button "Print" at bounding box center [792, 377] width 91 height 27
click at [718, 376] on link "Dismiss" at bounding box center [707, 378] width 33 height 13
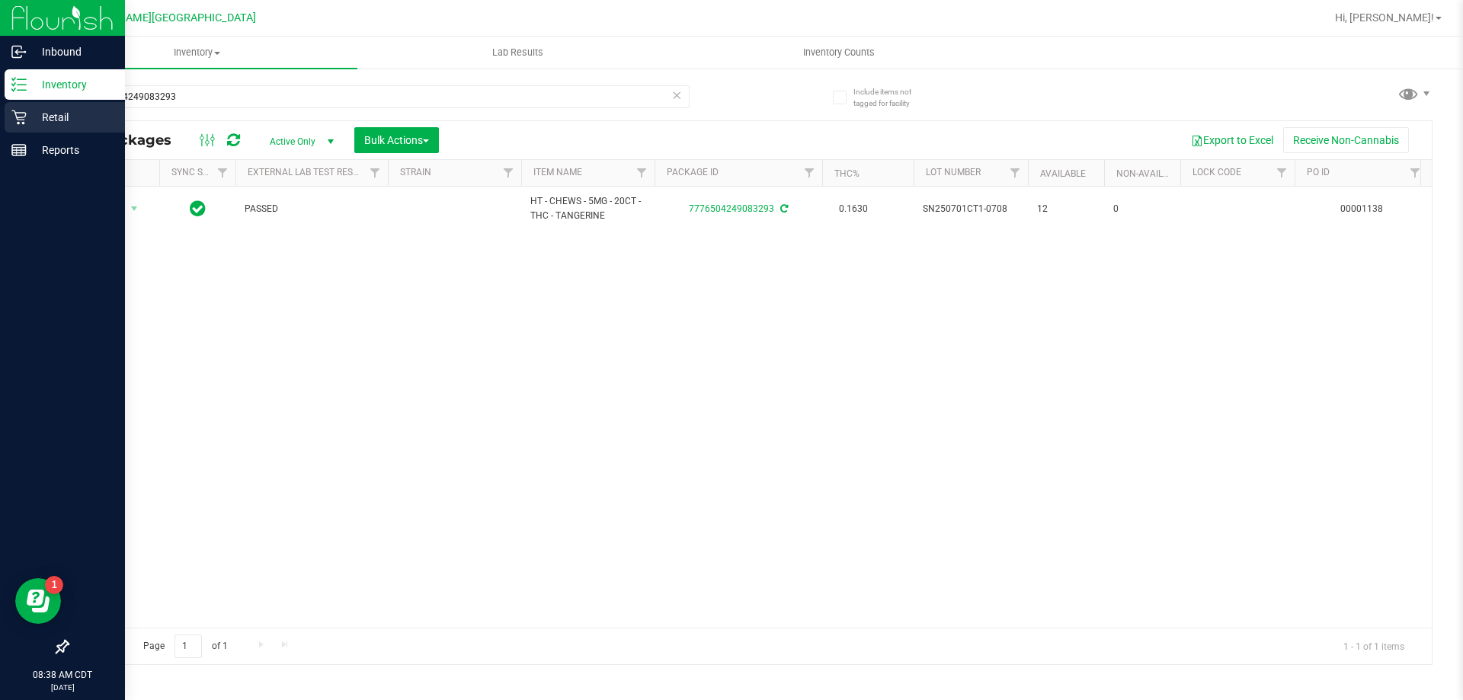
click at [29, 116] on p "Retail" at bounding box center [72, 117] width 91 height 18
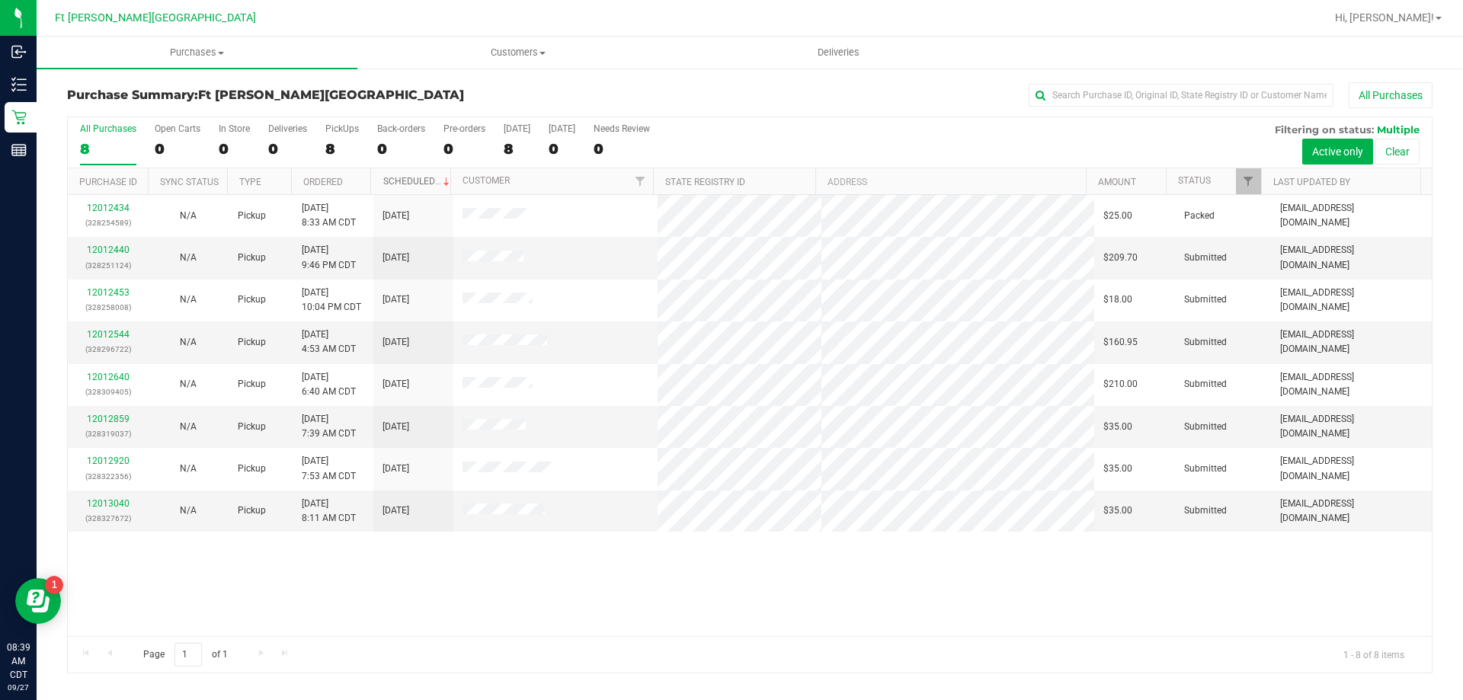
click at [400, 181] on link "Scheduled" at bounding box center [417, 181] width 69 height 11
click at [326, 181] on link "Ordered" at bounding box center [323, 182] width 40 height 11
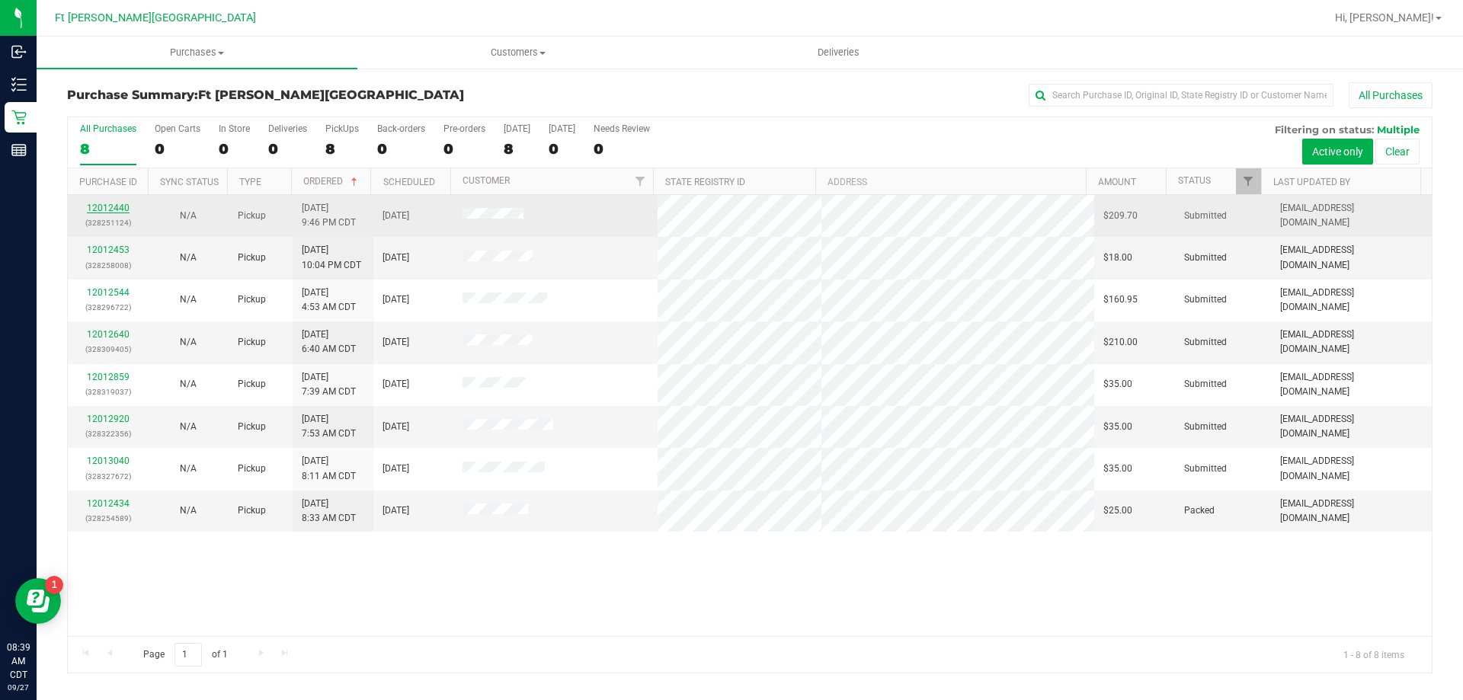
click at [113, 208] on link "12012440" at bounding box center [108, 208] width 43 height 11
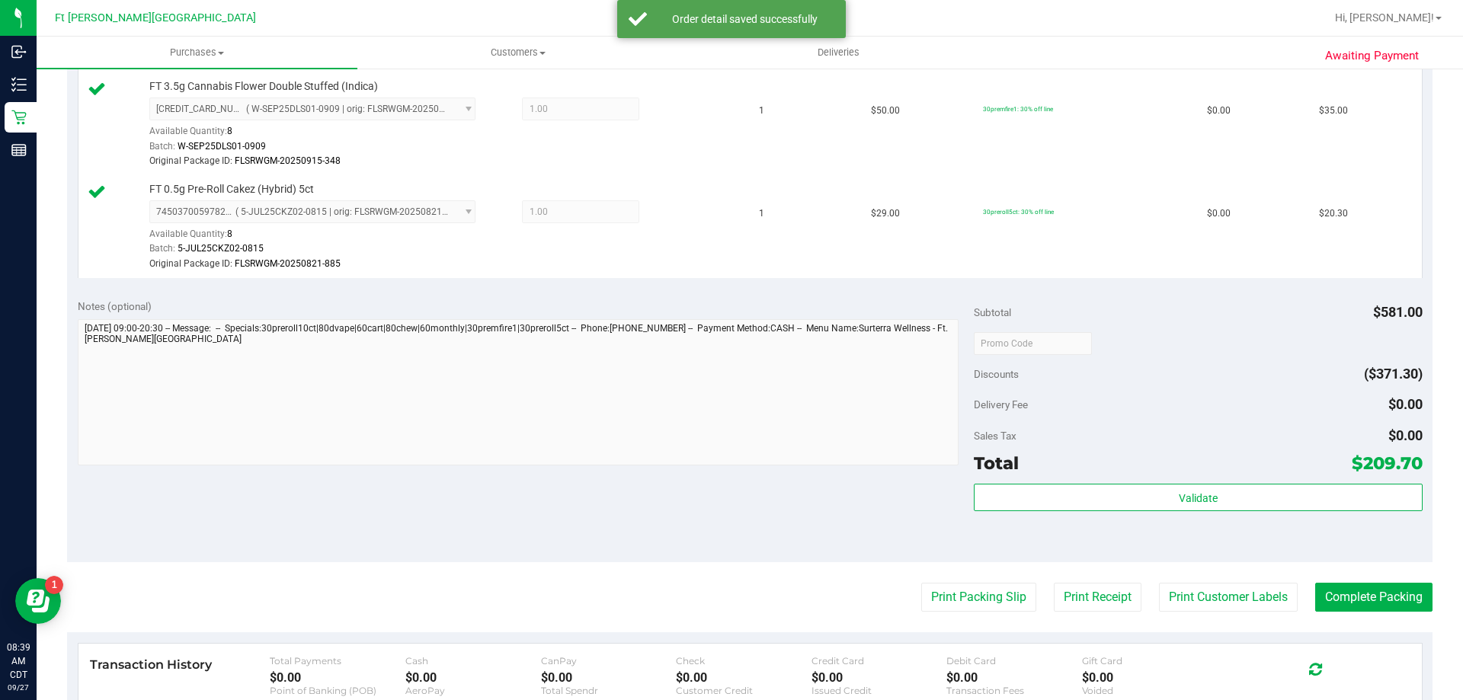
scroll to position [1372, 0]
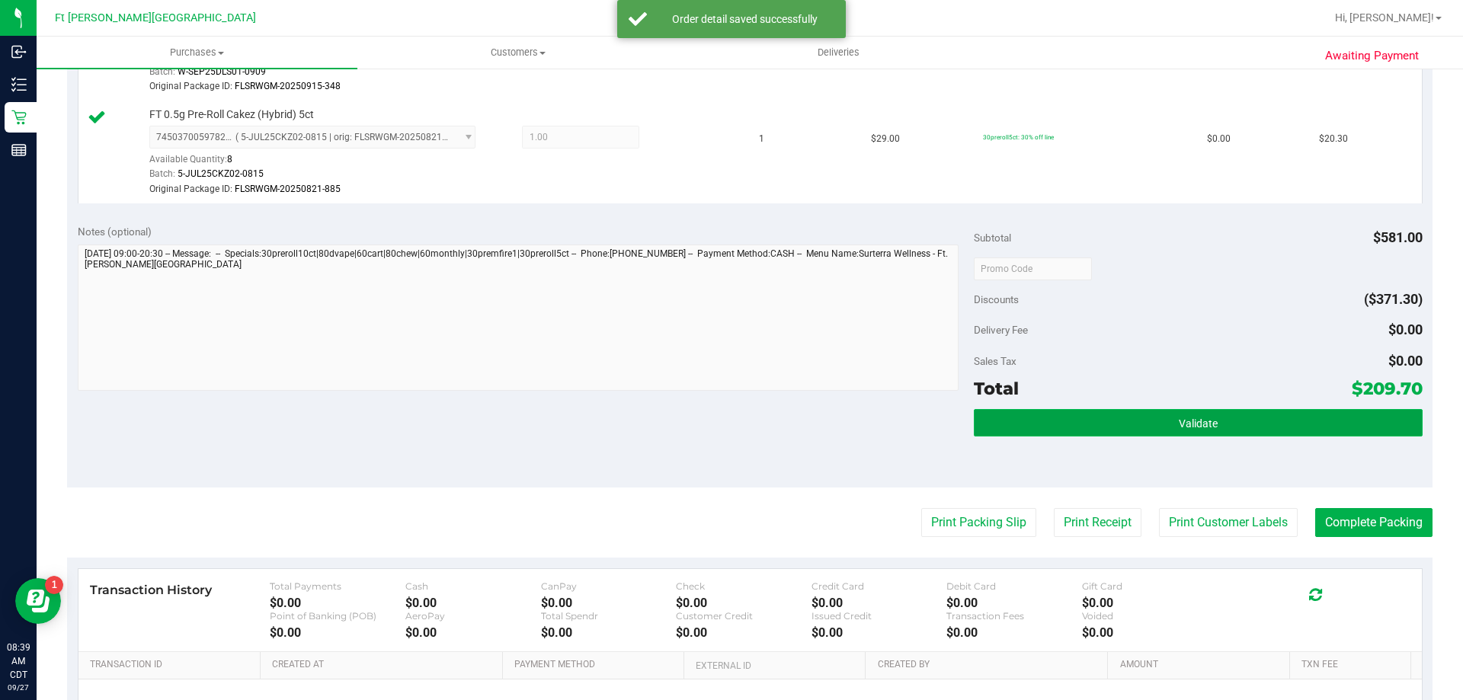
click at [1076, 428] on button "Validate" at bounding box center [1198, 422] width 448 height 27
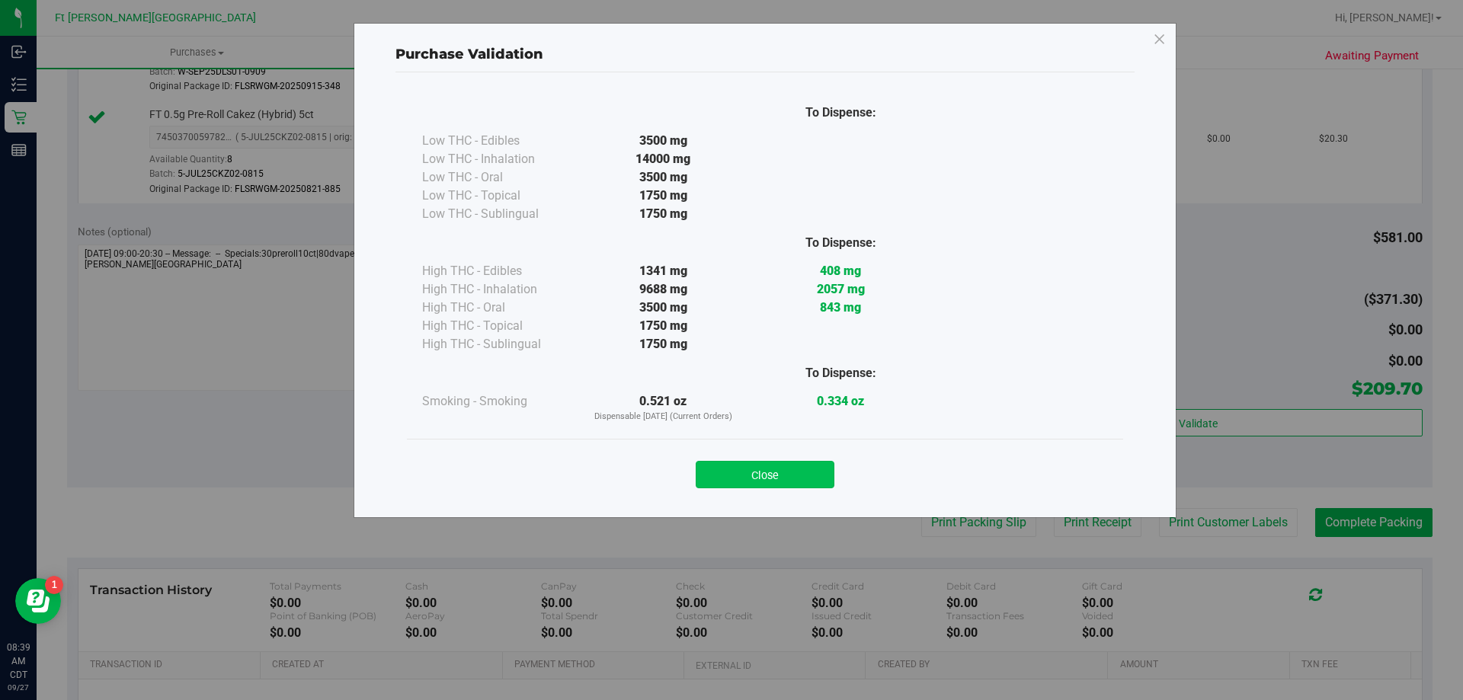
click at [795, 477] on button "Close" at bounding box center [765, 474] width 139 height 27
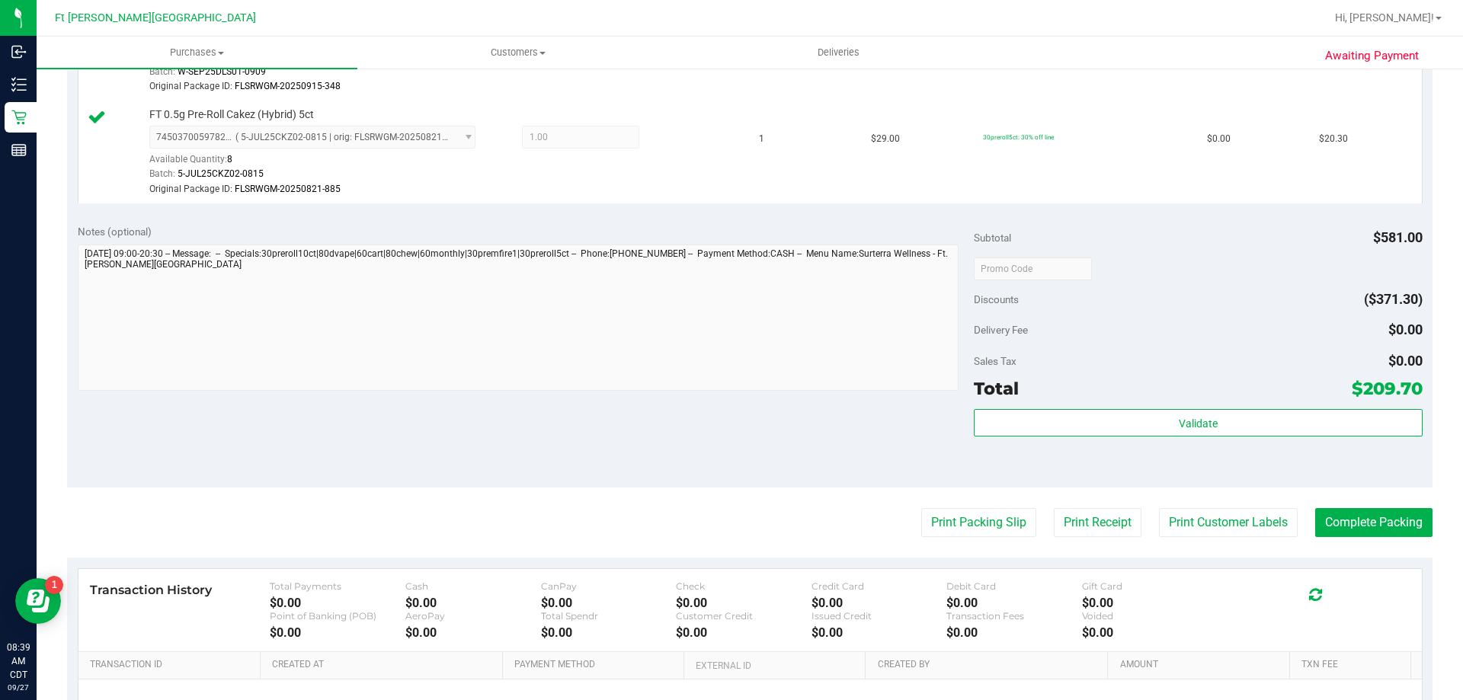
drag, startPoint x: 985, startPoint y: 516, endPoint x: 955, endPoint y: 437, distance: 84.2
click at [957, 518] on button "Print Packing Slip" at bounding box center [978, 522] width 115 height 29
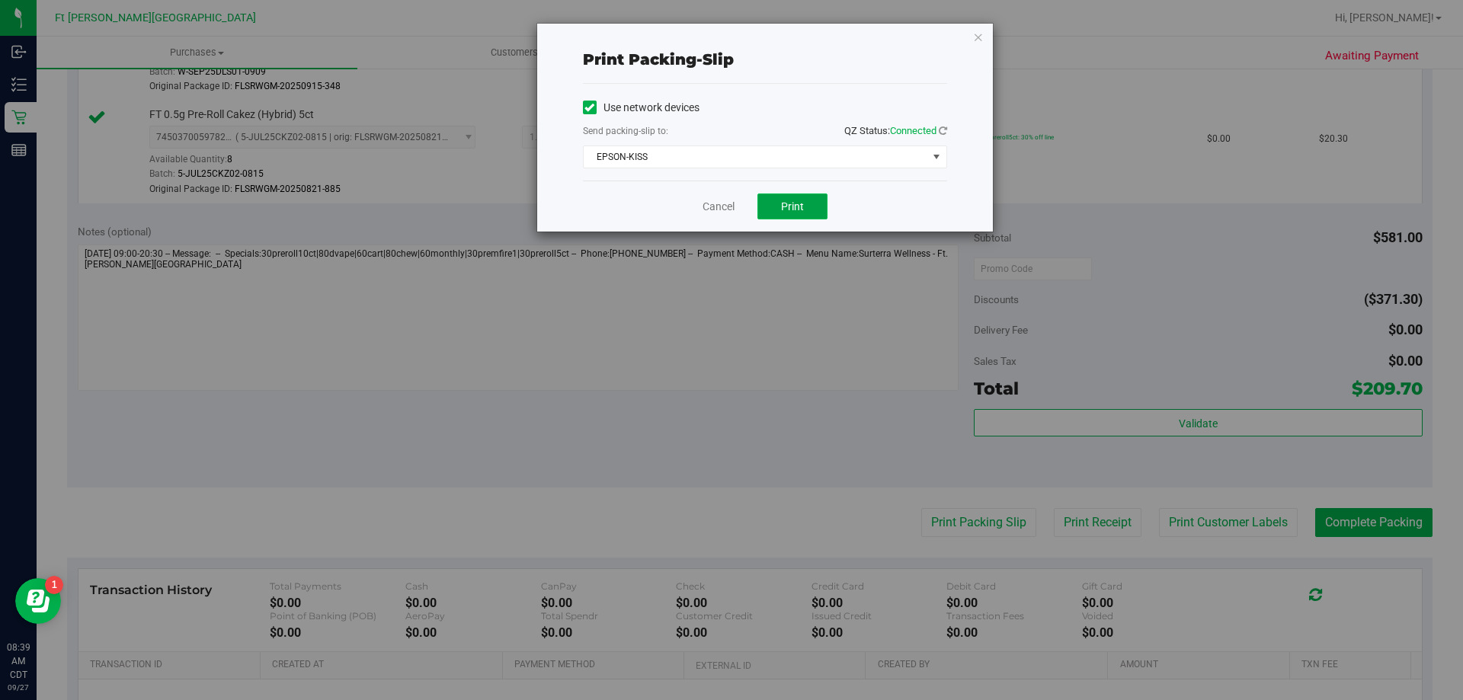
click at [812, 213] on button "Print" at bounding box center [792, 207] width 70 height 26
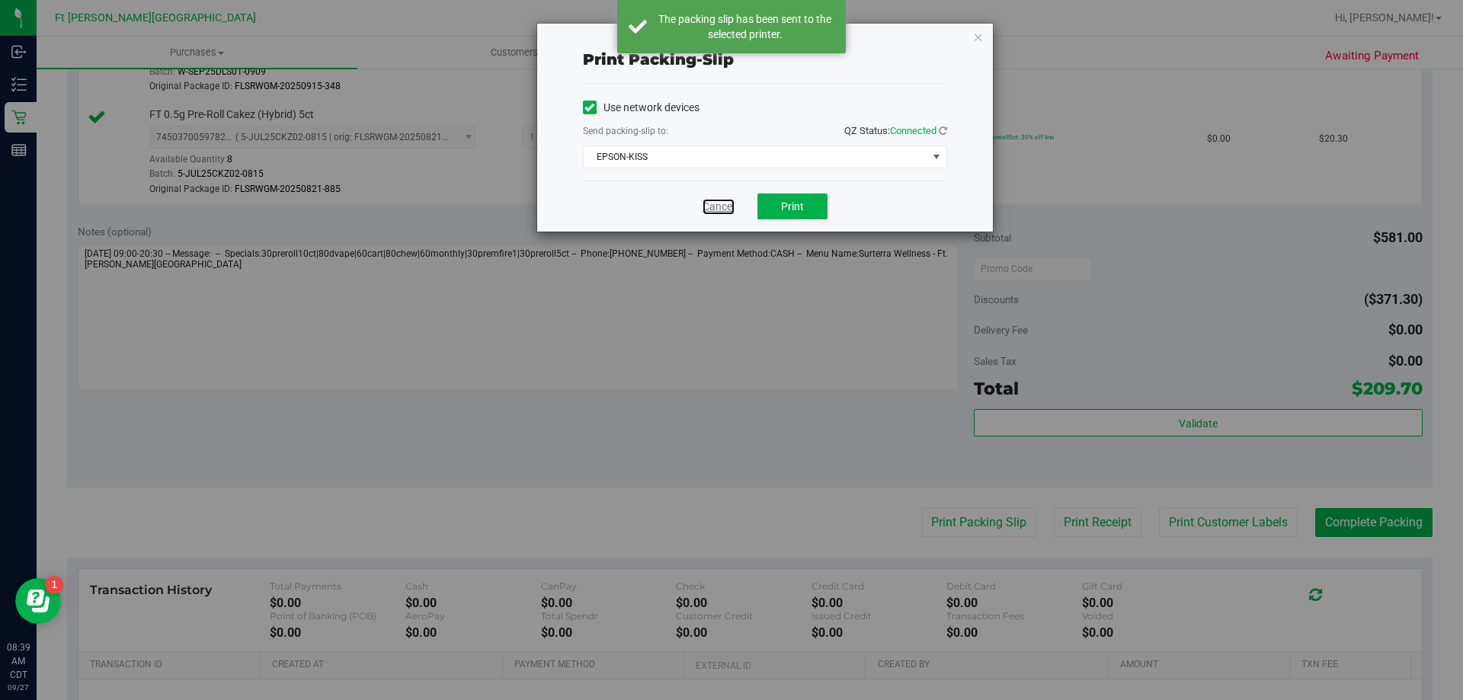
drag, startPoint x: 715, startPoint y: 204, endPoint x: 748, endPoint y: 217, distance: 35.9
click at [715, 204] on link "Cancel" at bounding box center [719, 207] width 32 height 16
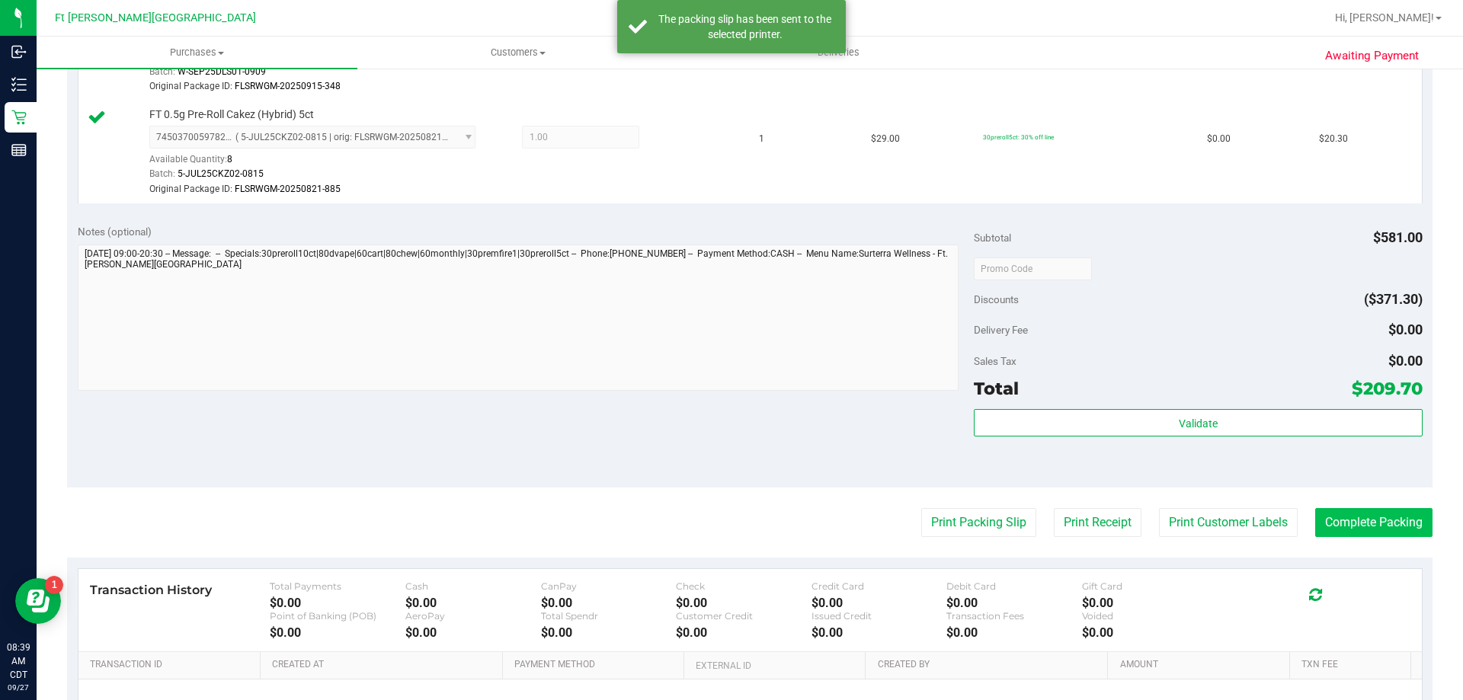
drag, startPoint x: 1379, startPoint y: 517, endPoint x: 1386, endPoint y: 524, distance: 9.8
click at [1381, 518] on button "Complete Packing" at bounding box center [1373, 522] width 117 height 29
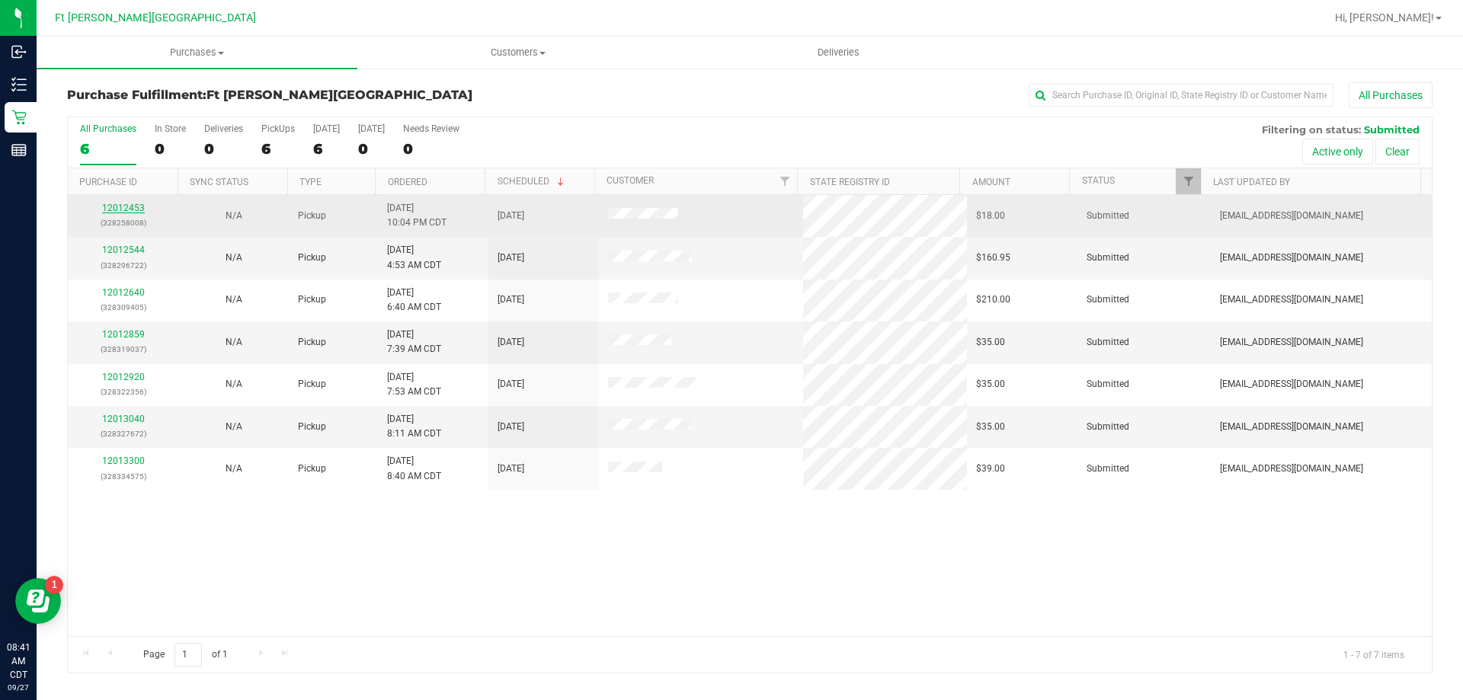
click at [134, 210] on link "12012453" at bounding box center [123, 208] width 43 height 11
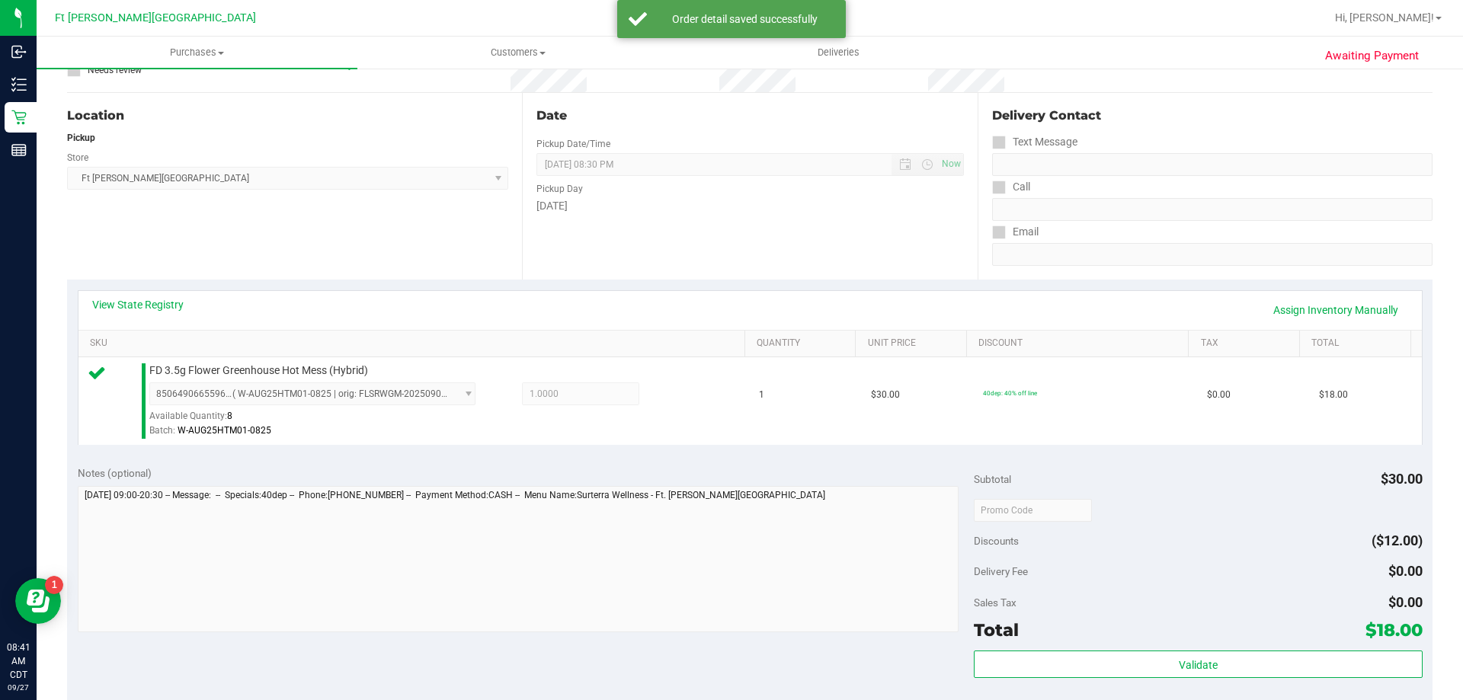
scroll to position [229, 0]
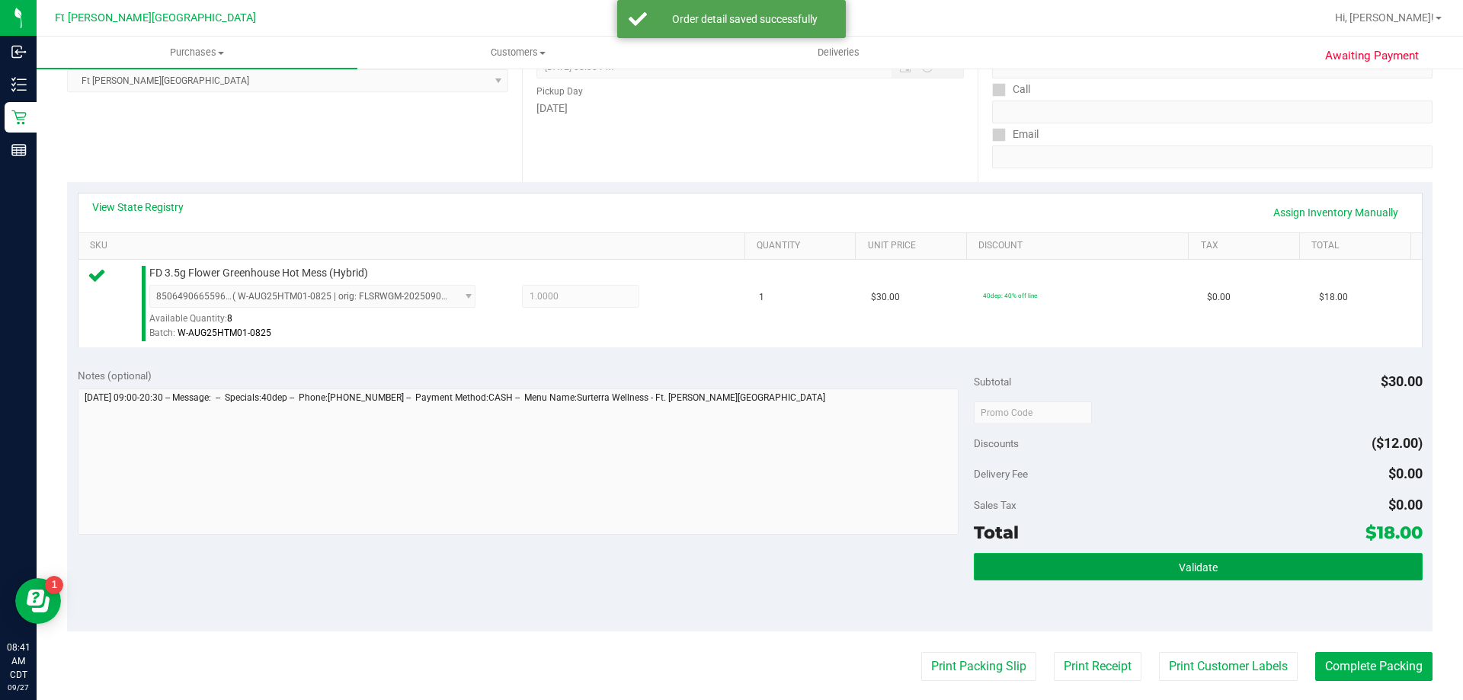
click at [1096, 566] on button "Validate" at bounding box center [1198, 566] width 448 height 27
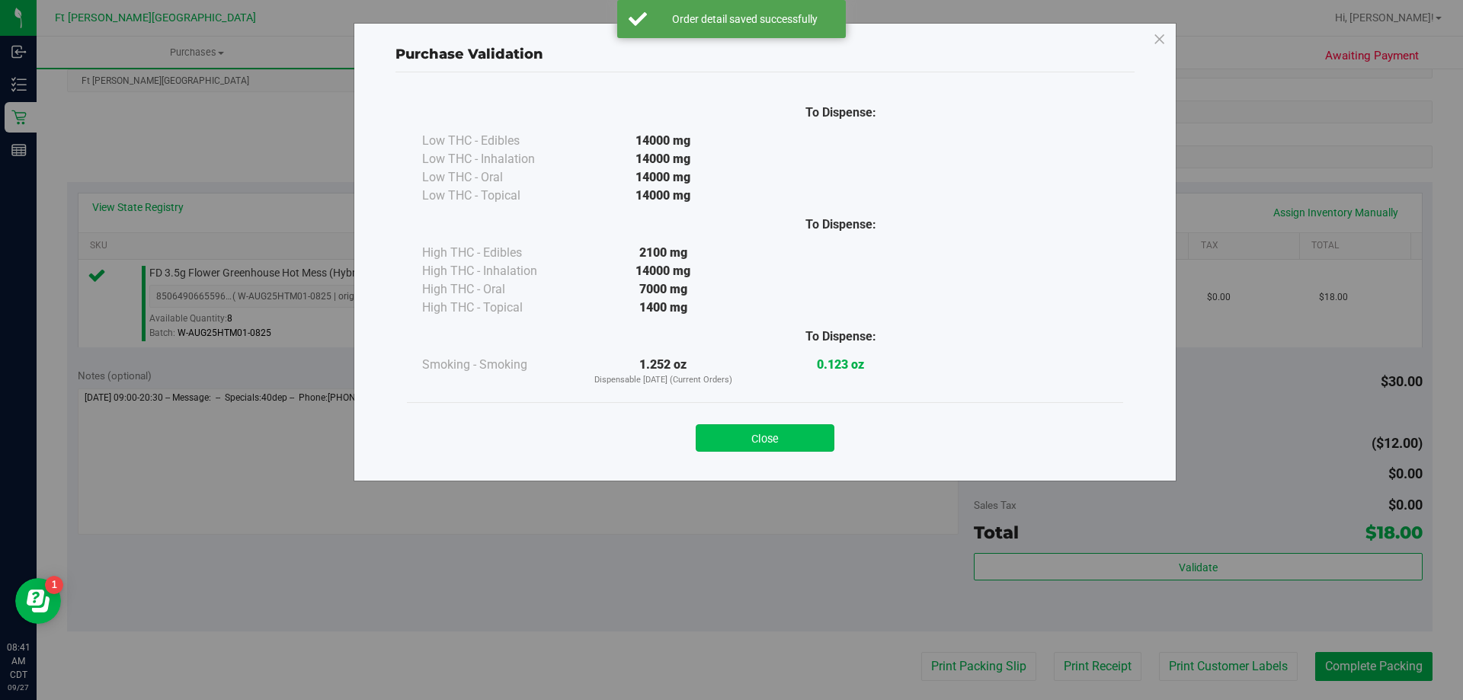
click at [782, 442] on button "Close" at bounding box center [765, 437] width 139 height 27
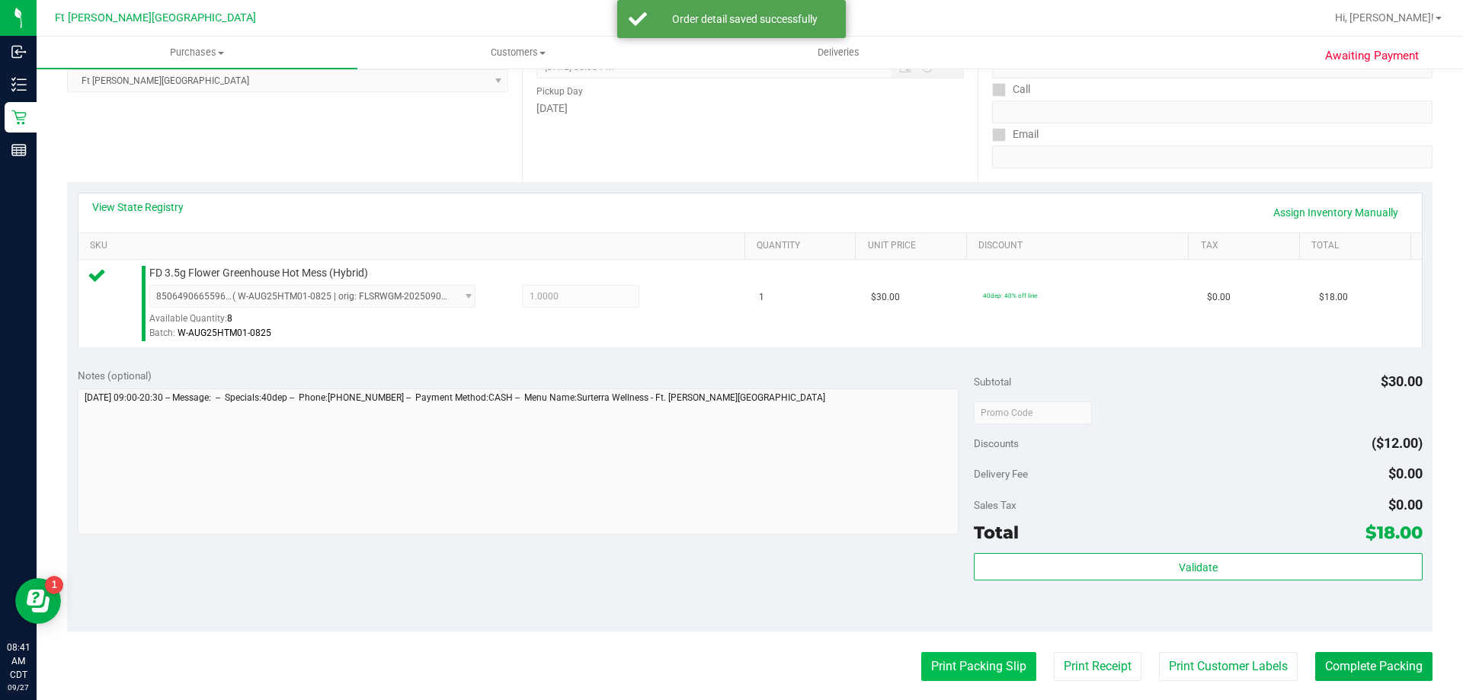
click at [953, 669] on button "Print Packing Slip" at bounding box center [978, 666] width 115 height 29
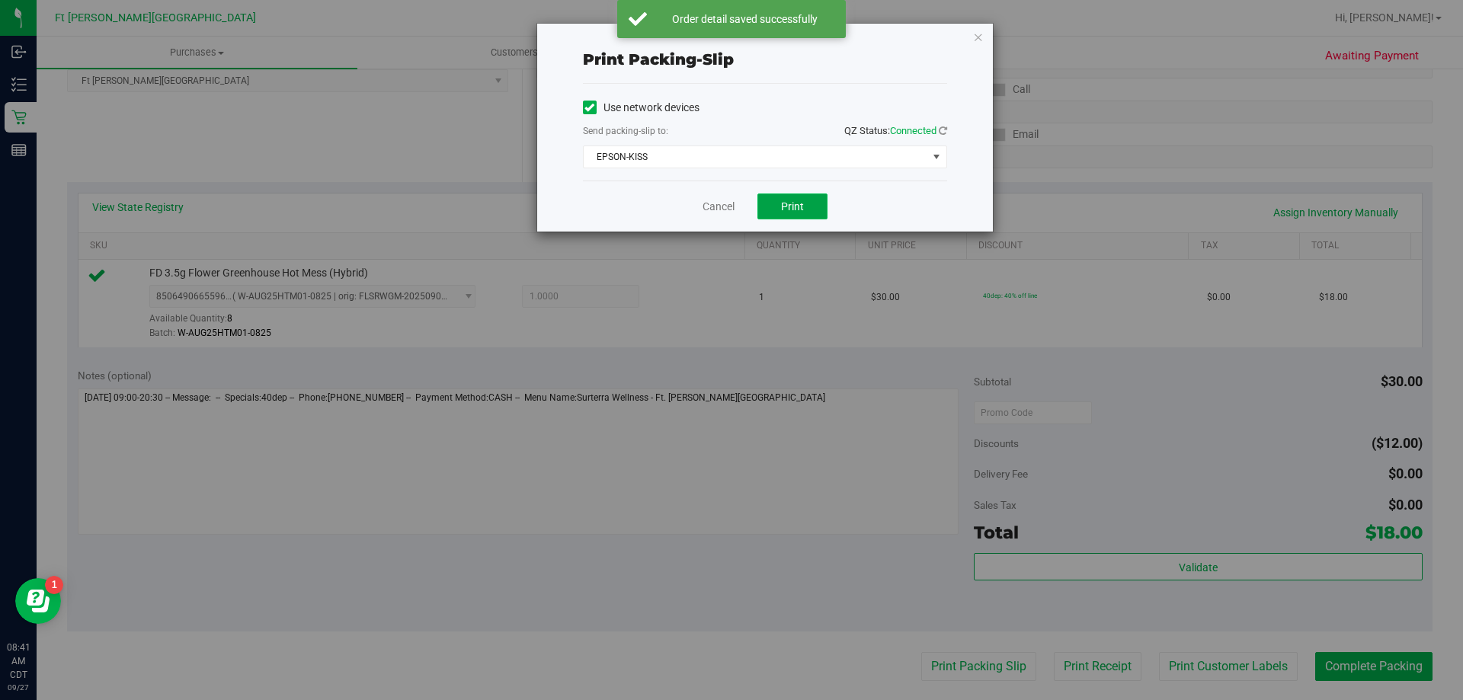
click at [798, 212] on span "Print" at bounding box center [792, 206] width 23 height 12
click at [716, 208] on link "Cancel" at bounding box center [719, 207] width 32 height 16
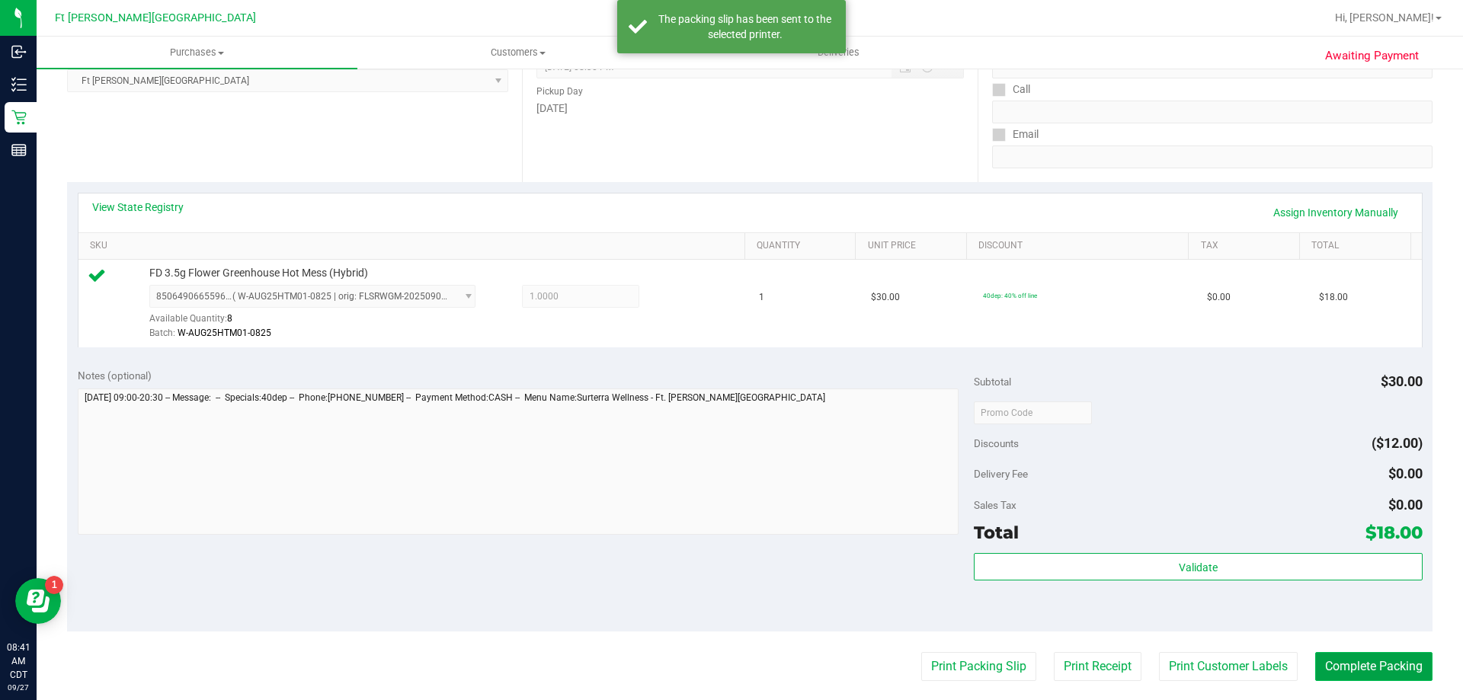
click at [1361, 667] on button "Complete Packing" at bounding box center [1373, 666] width 117 height 29
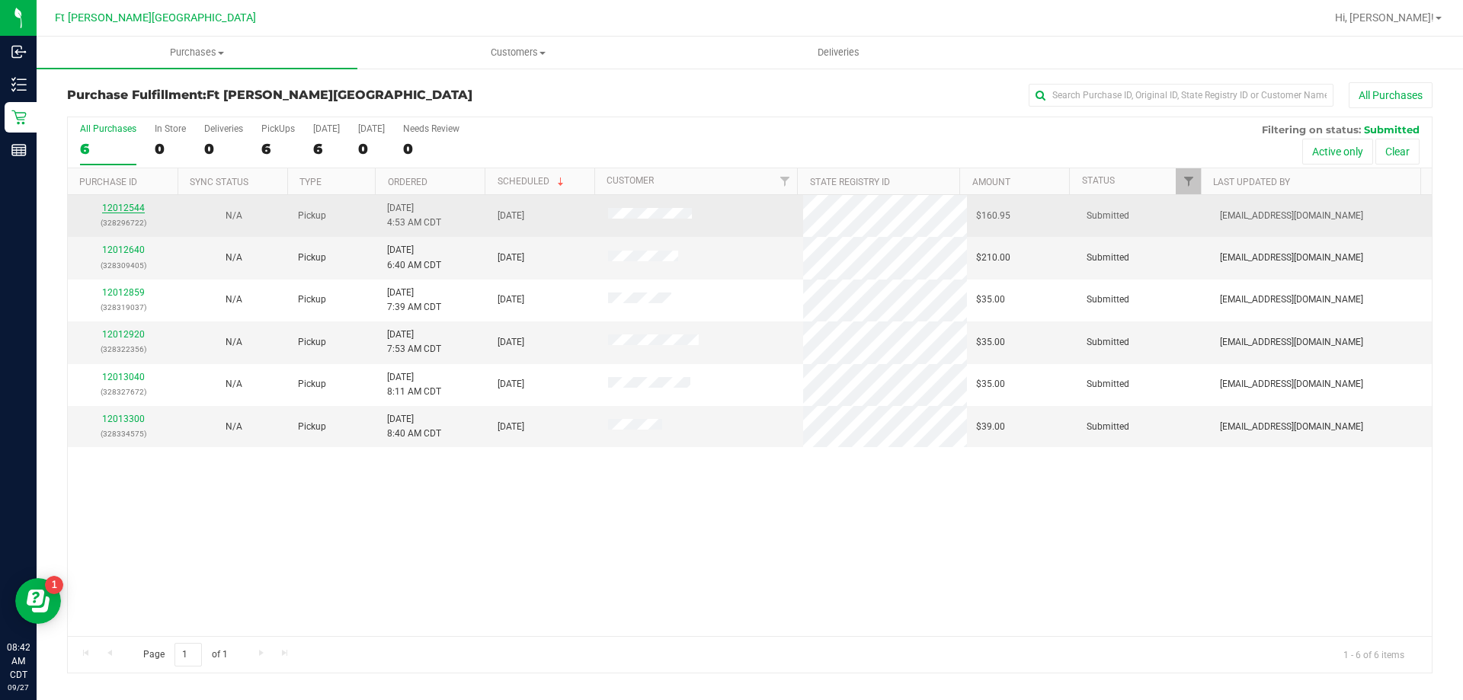
click at [124, 210] on link "12012544" at bounding box center [123, 208] width 43 height 11
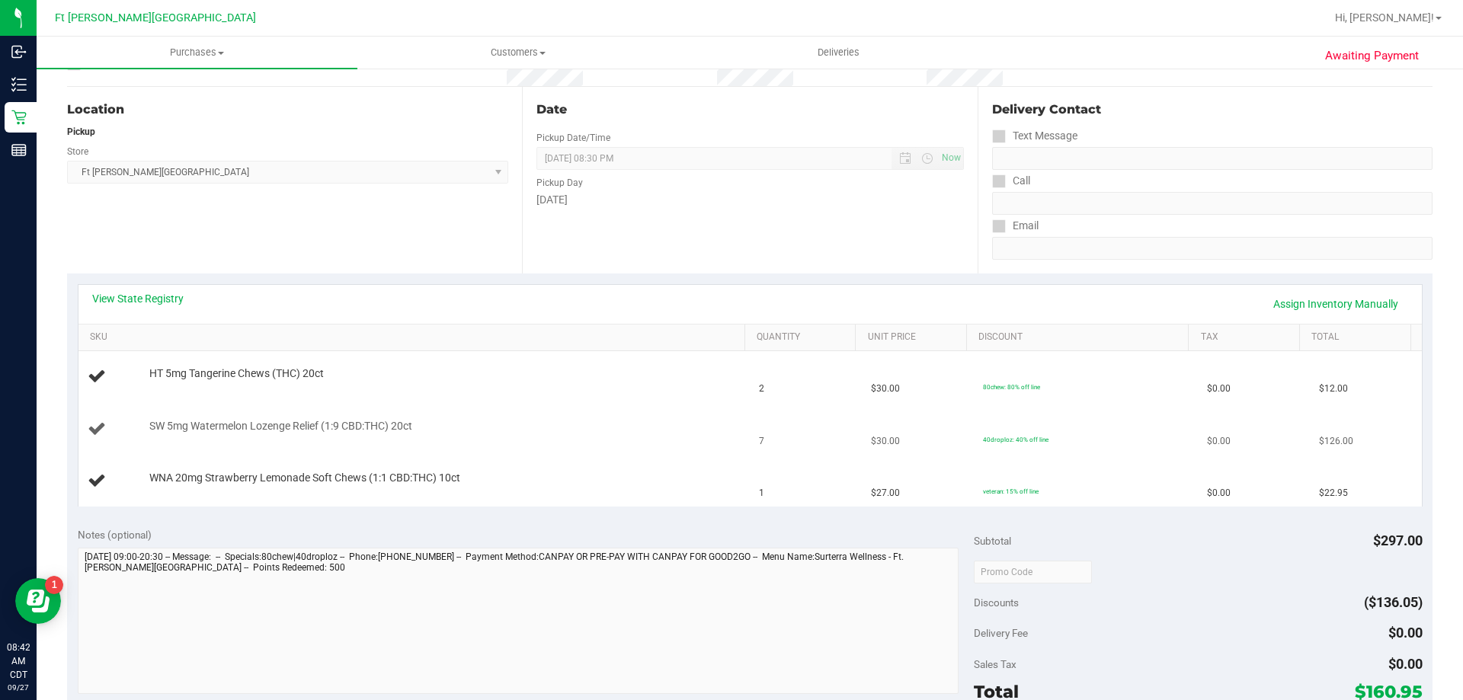
scroll to position [152, 0]
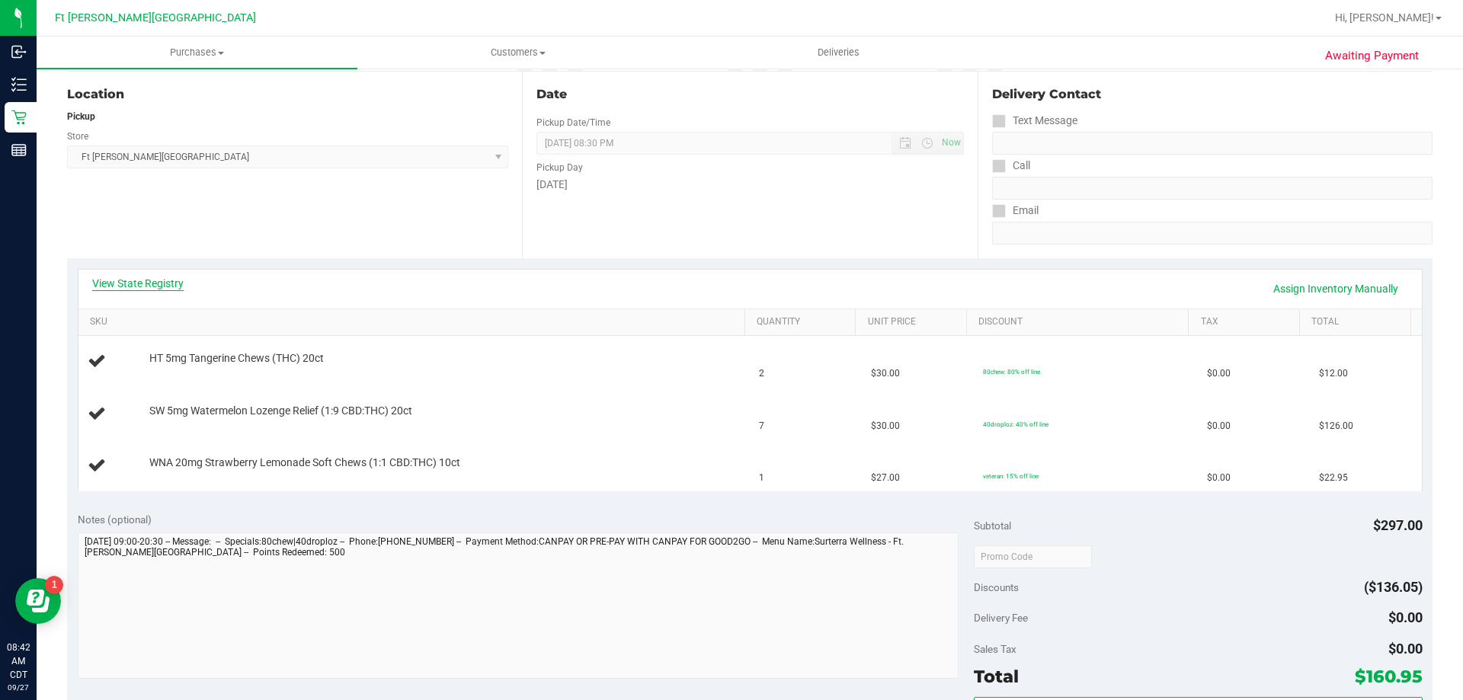
click at [138, 289] on link "View State Registry" at bounding box center [137, 283] width 91 height 15
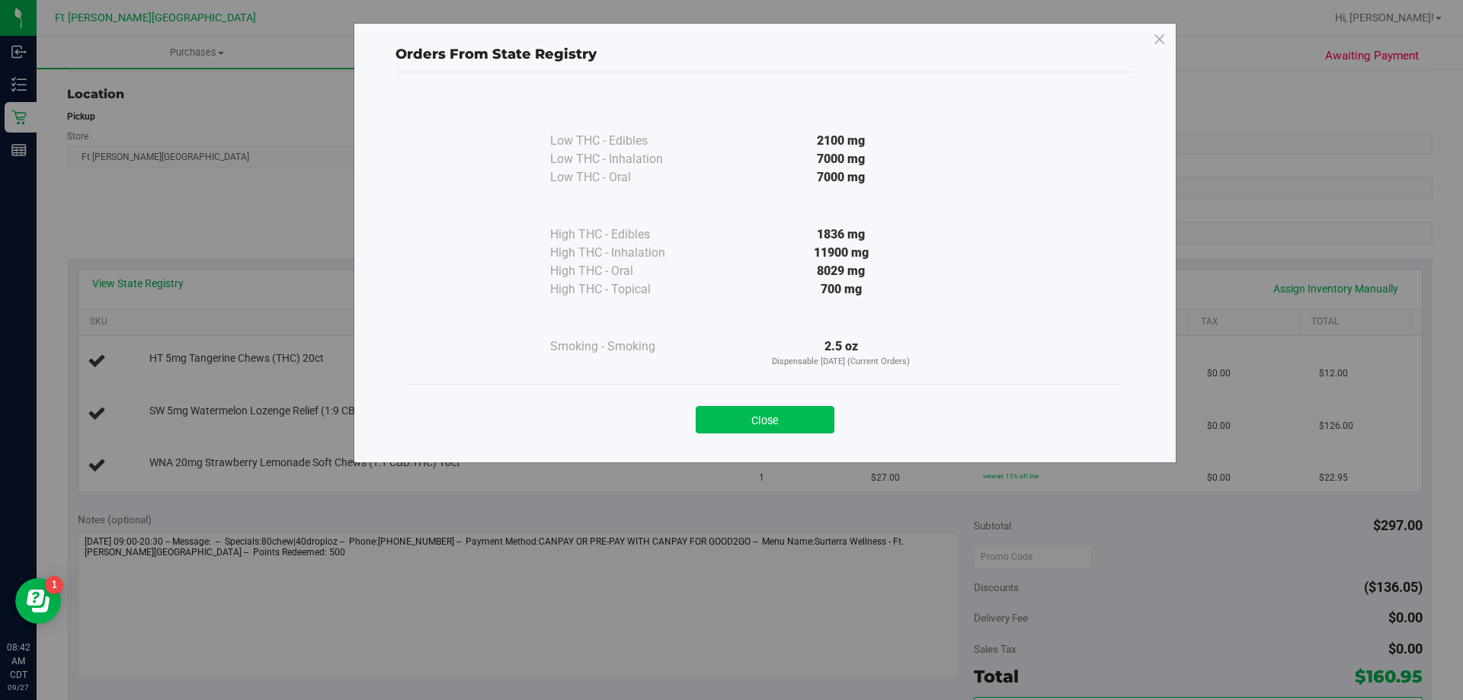
click at [809, 417] on button "Close" at bounding box center [765, 419] width 139 height 27
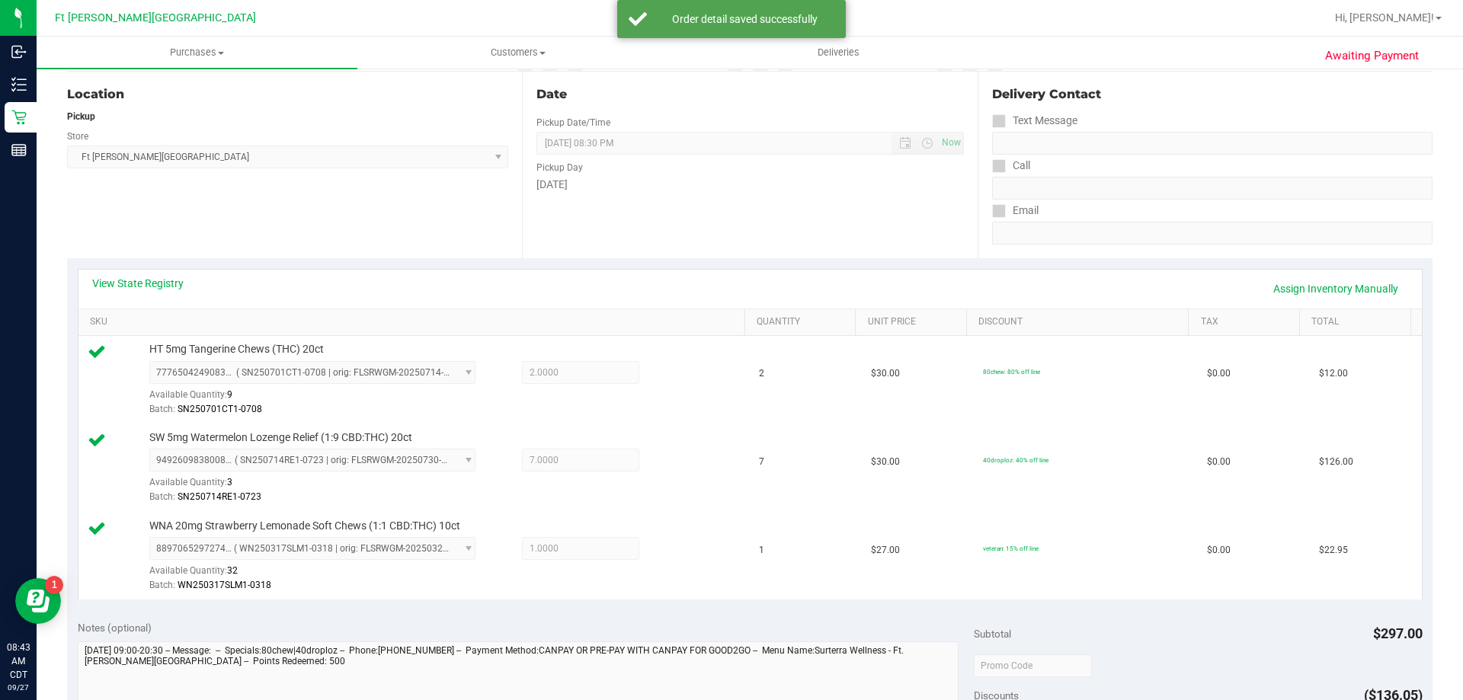
scroll to position [457, 0]
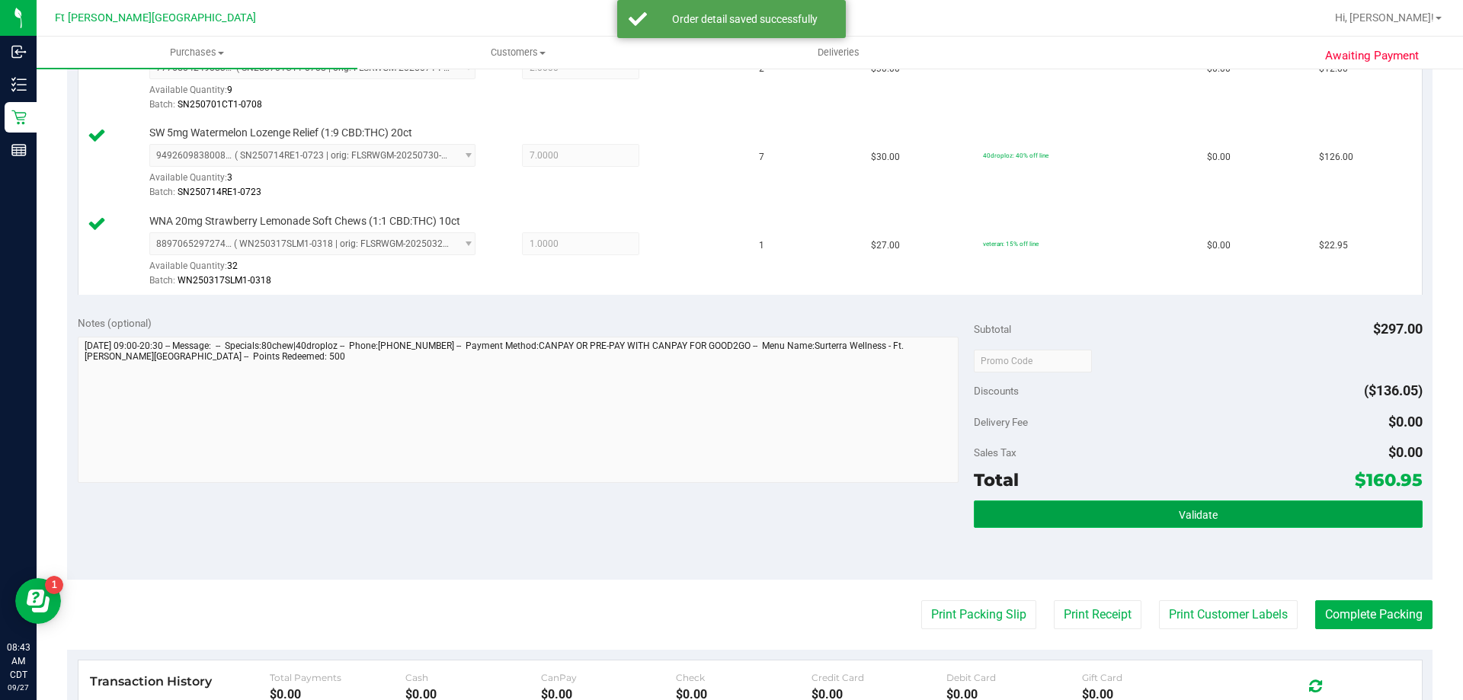
click at [1278, 511] on button "Validate" at bounding box center [1198, 514] width 448 height 27
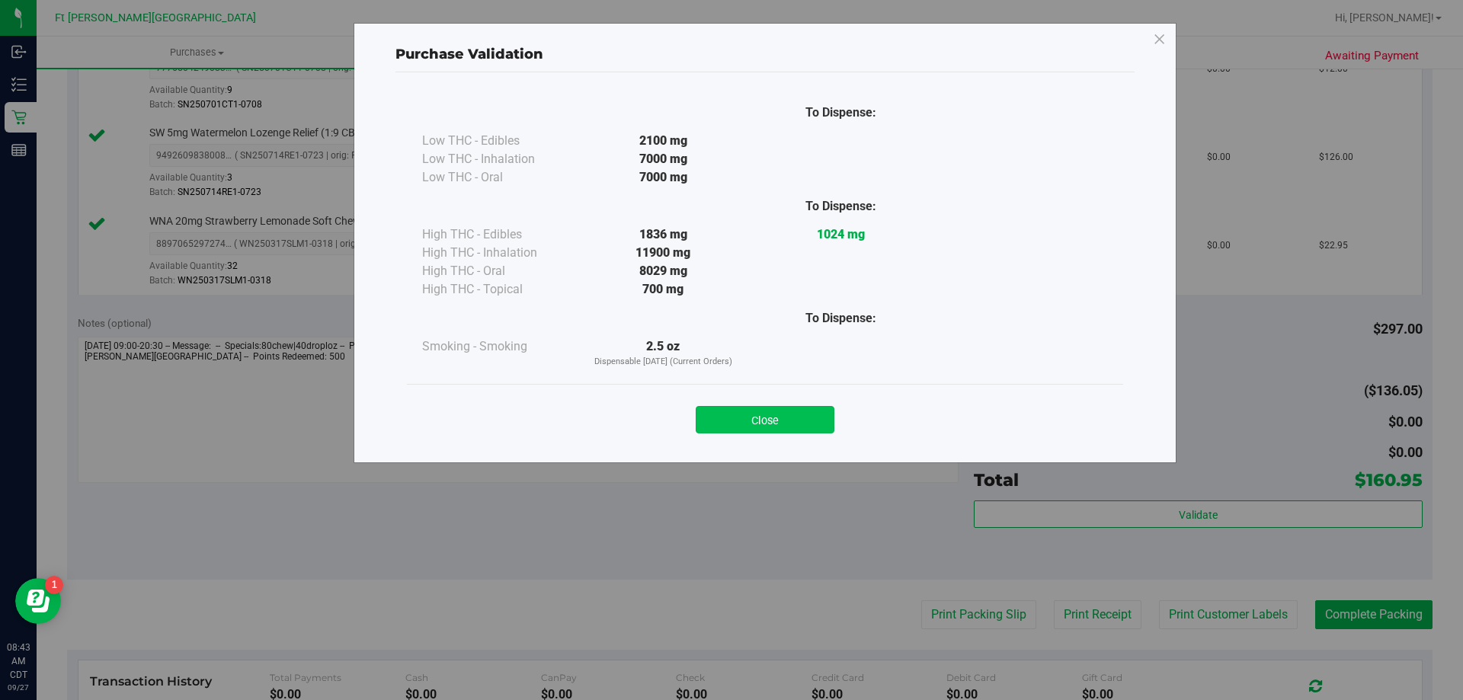
drag, startPoint x: 782, startPoint y: 392, endPoint x: 780, endPoint y: 409, distance: 16.8
click at [780, 407] on div "Close" at bounding box center [765, 415] width 716 height 62
click at [782, 409] on button "Close" at bounding box center [765, 419] width 139 height 27
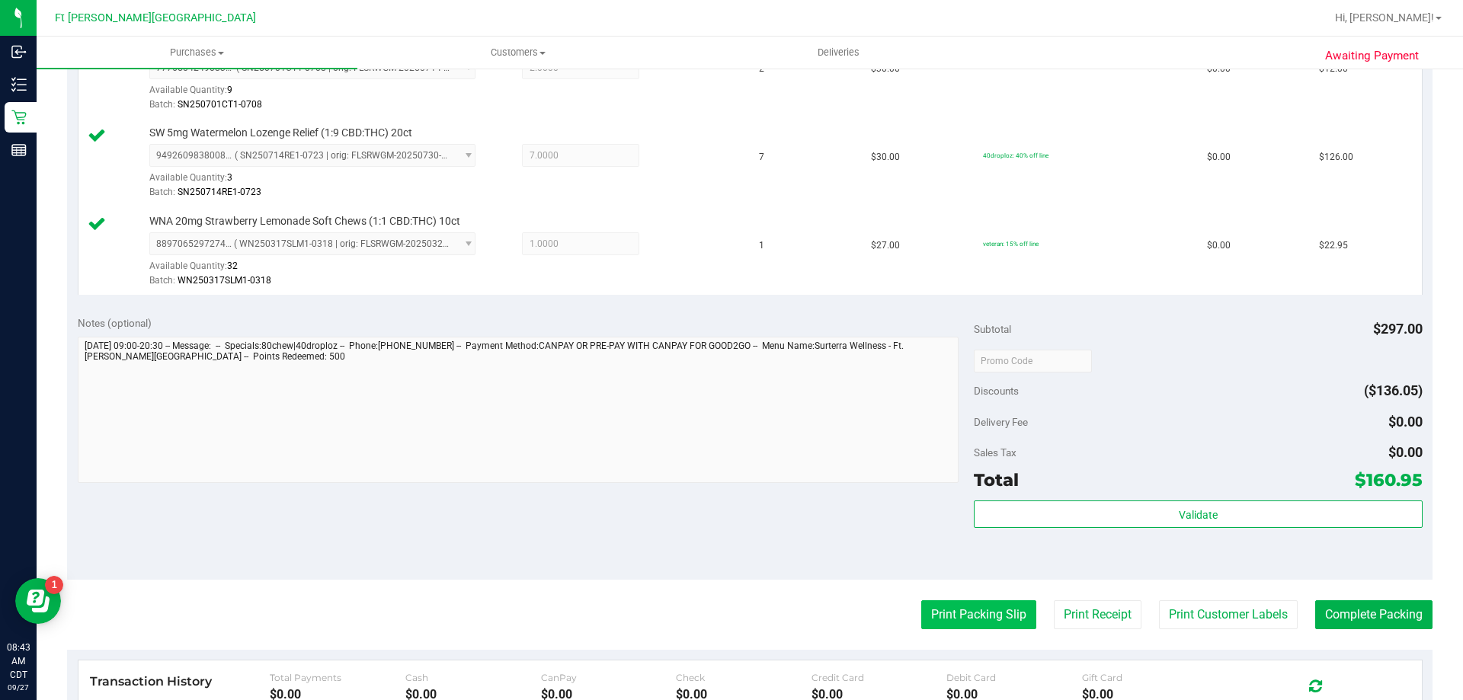
drag, startPoint x: 972, startPoint y: 622, endPoint x: 969, endPoint y: 615, distance: 7.8
click at [969, 615] on button "Print Packing Slip" at bounding box center [978, 615] width 115 height 29
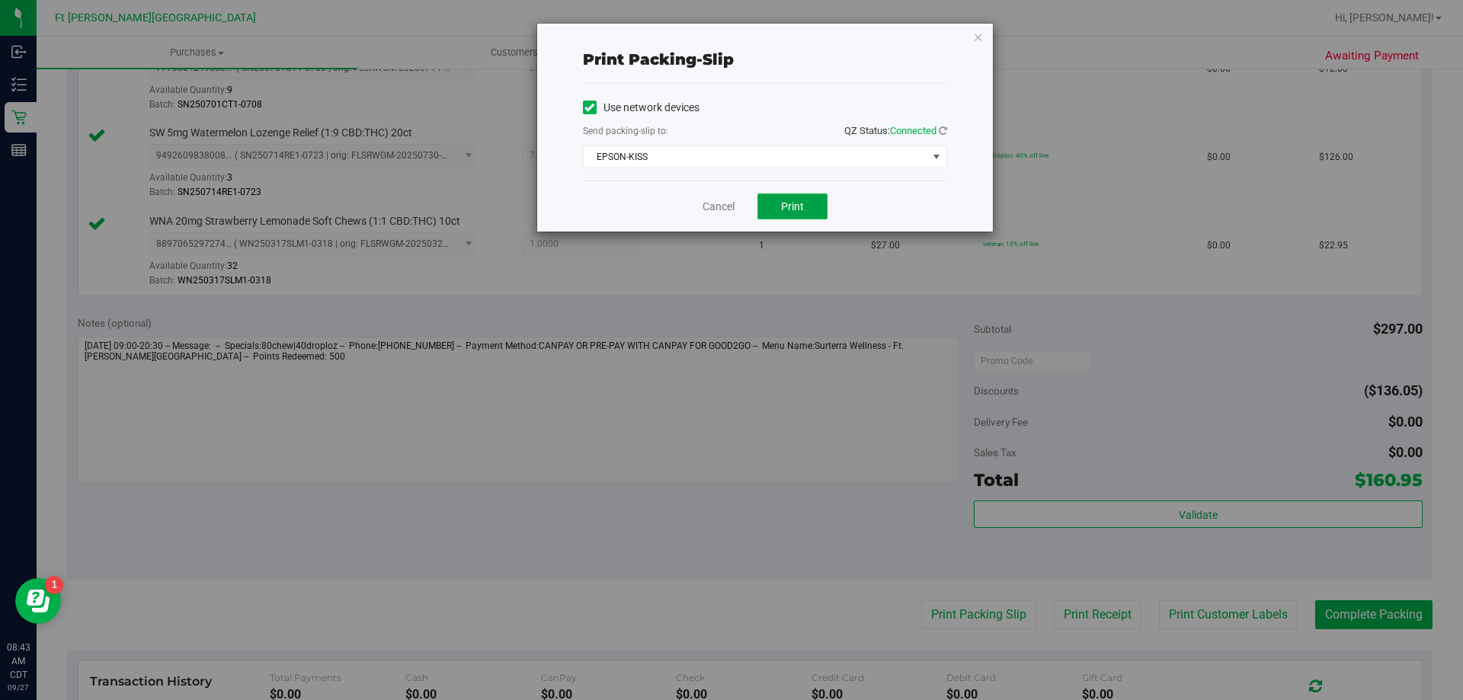
click at [806, 198] on button "Print" at bounding box center [792, 207] width 70 height 26
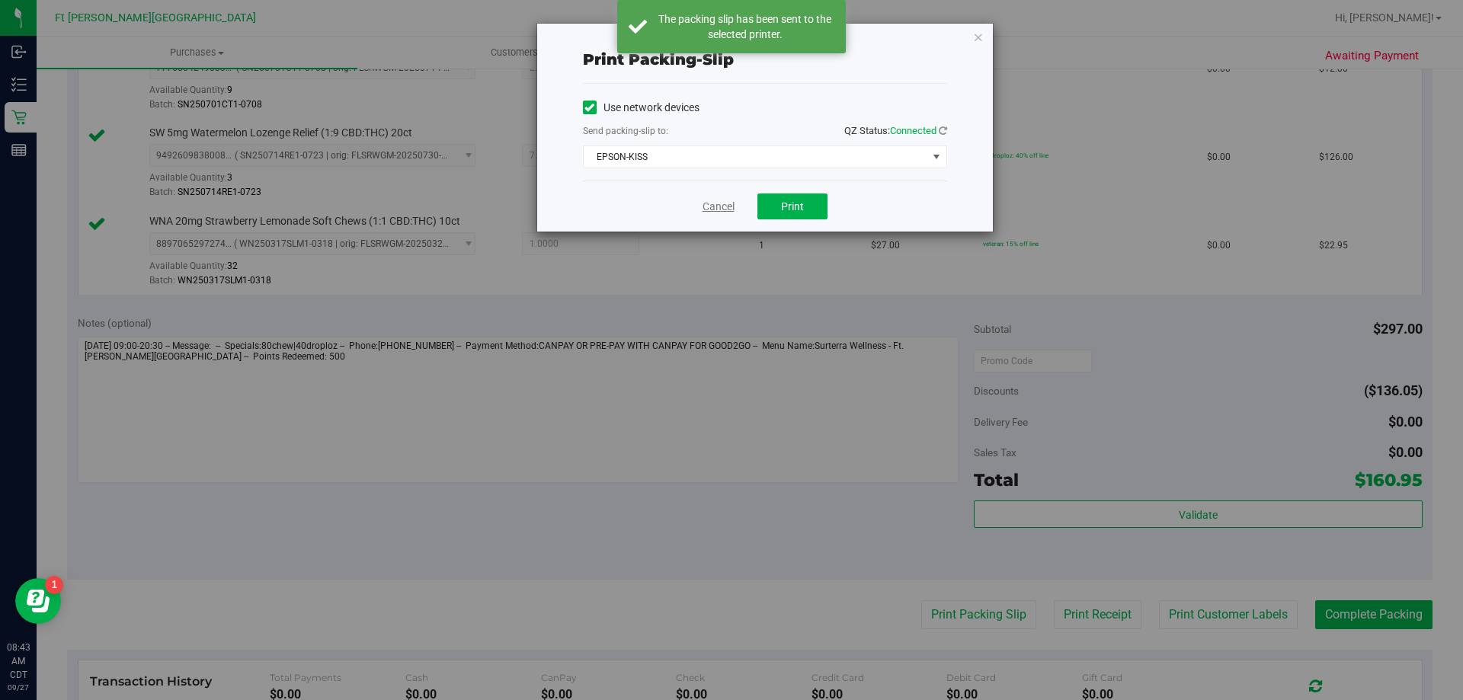
click at [712, 205] on link "Cancel" at bounding box center [719, 207] width 32 height 16
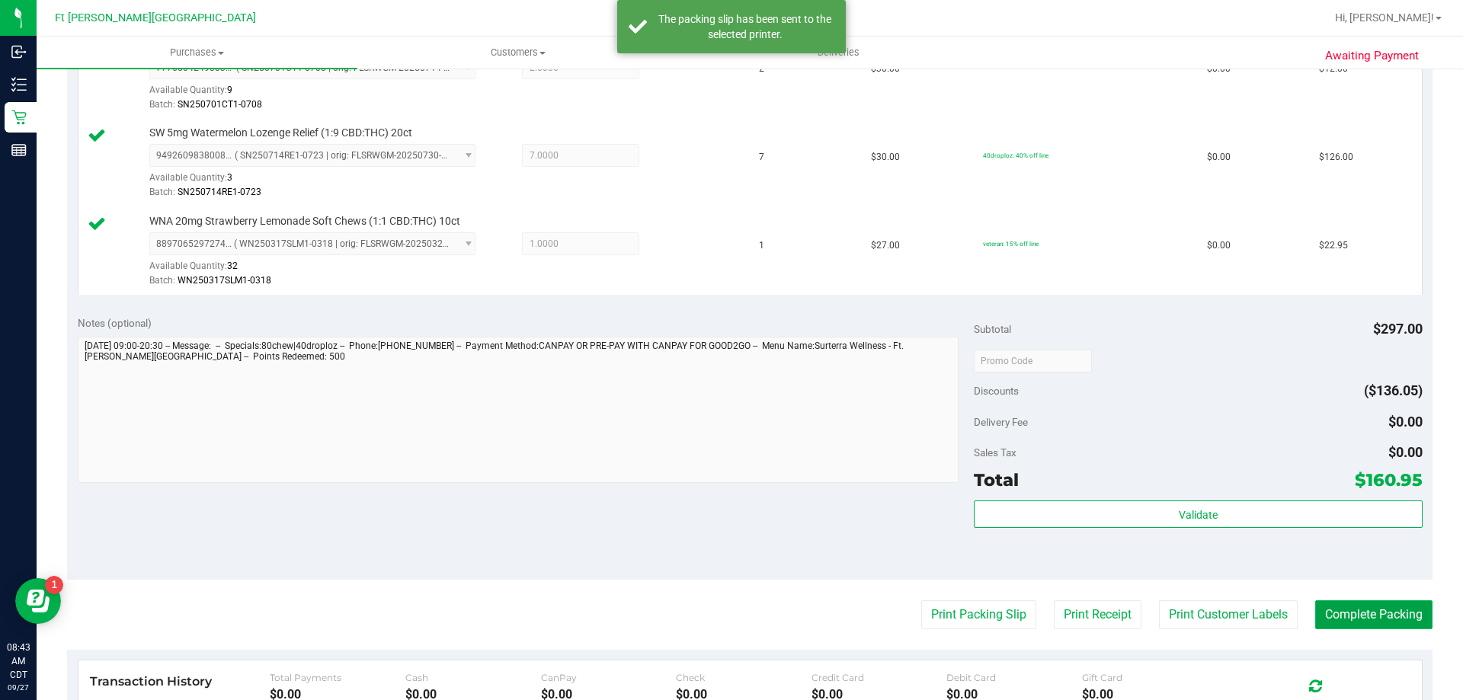
click at [1370, 611] on button "Complete Packing" at bounding box center [1373, 615] width 117 height 29
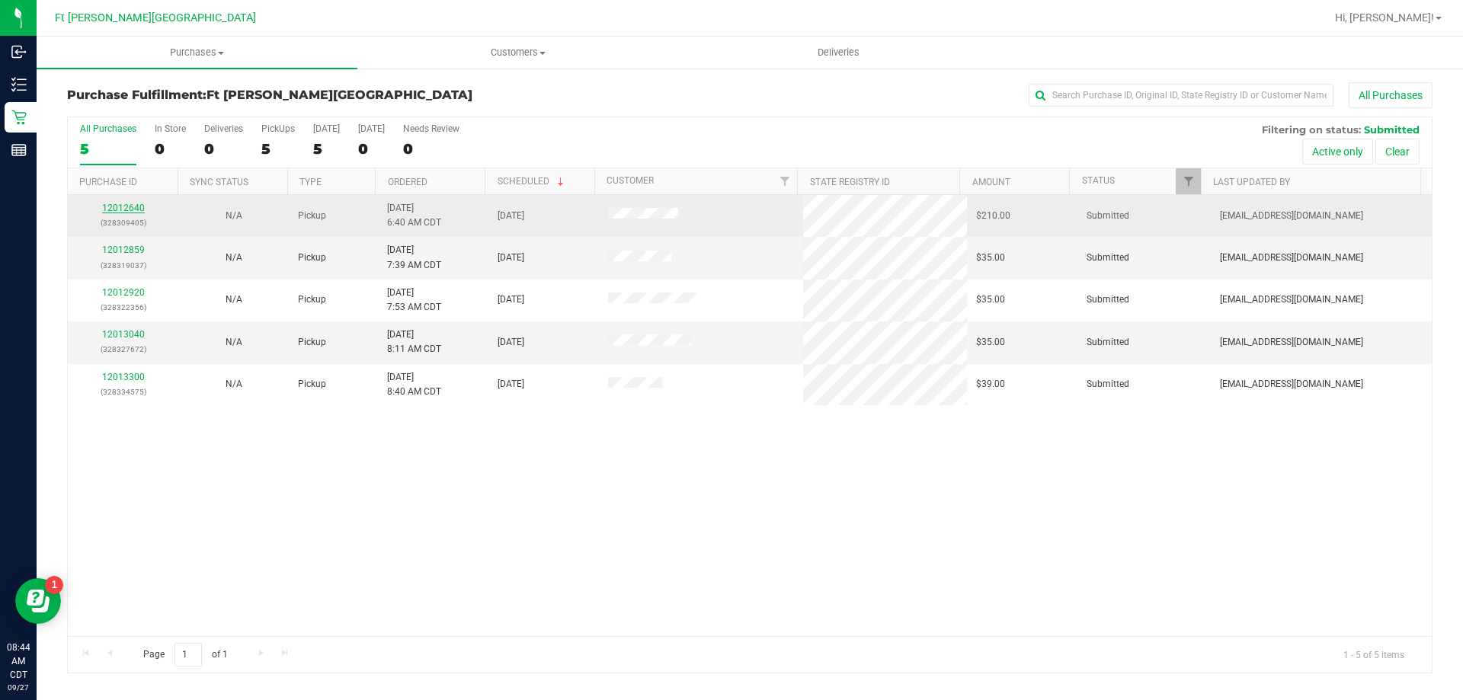
click at [136, 207] on link "12012640" at bounding box center [123, 208] width 43 height 11
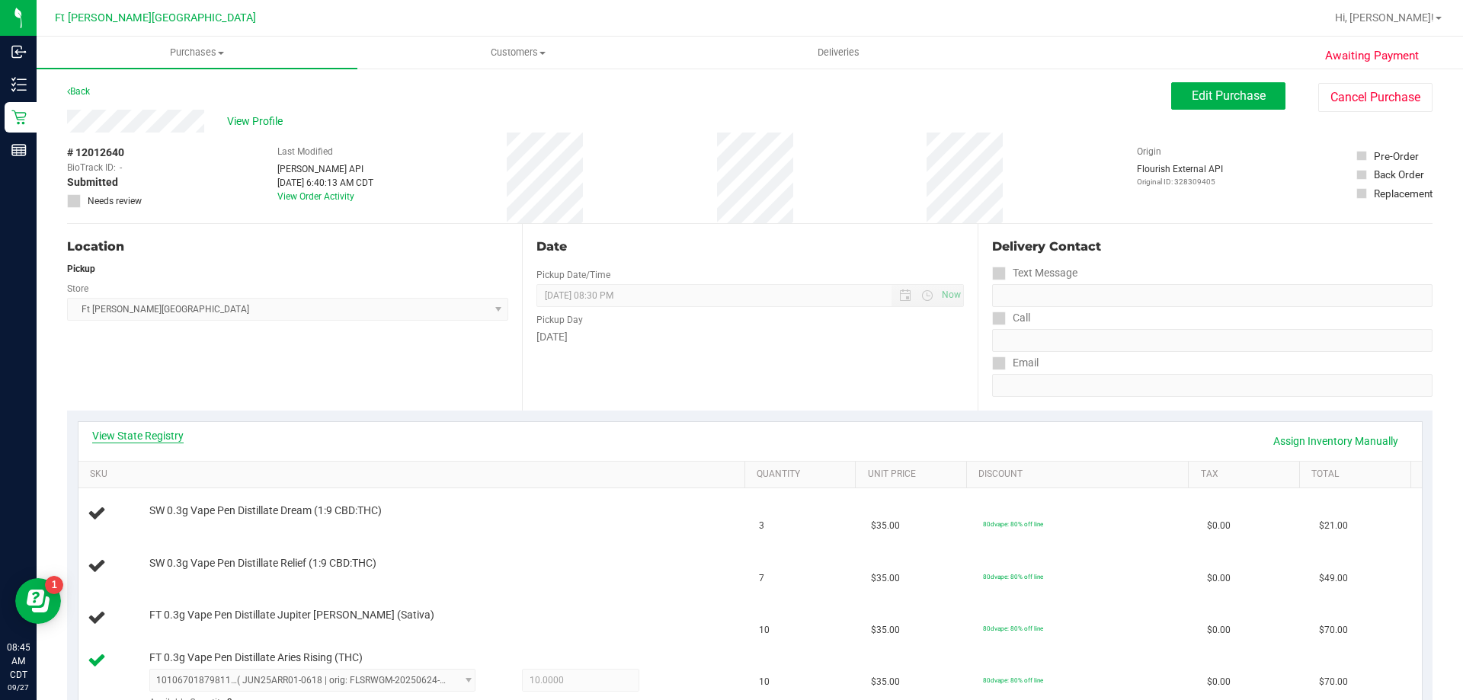
click at [136, 433] on link "View State Registry" at bounding box center [137, 435] width 91 height 15
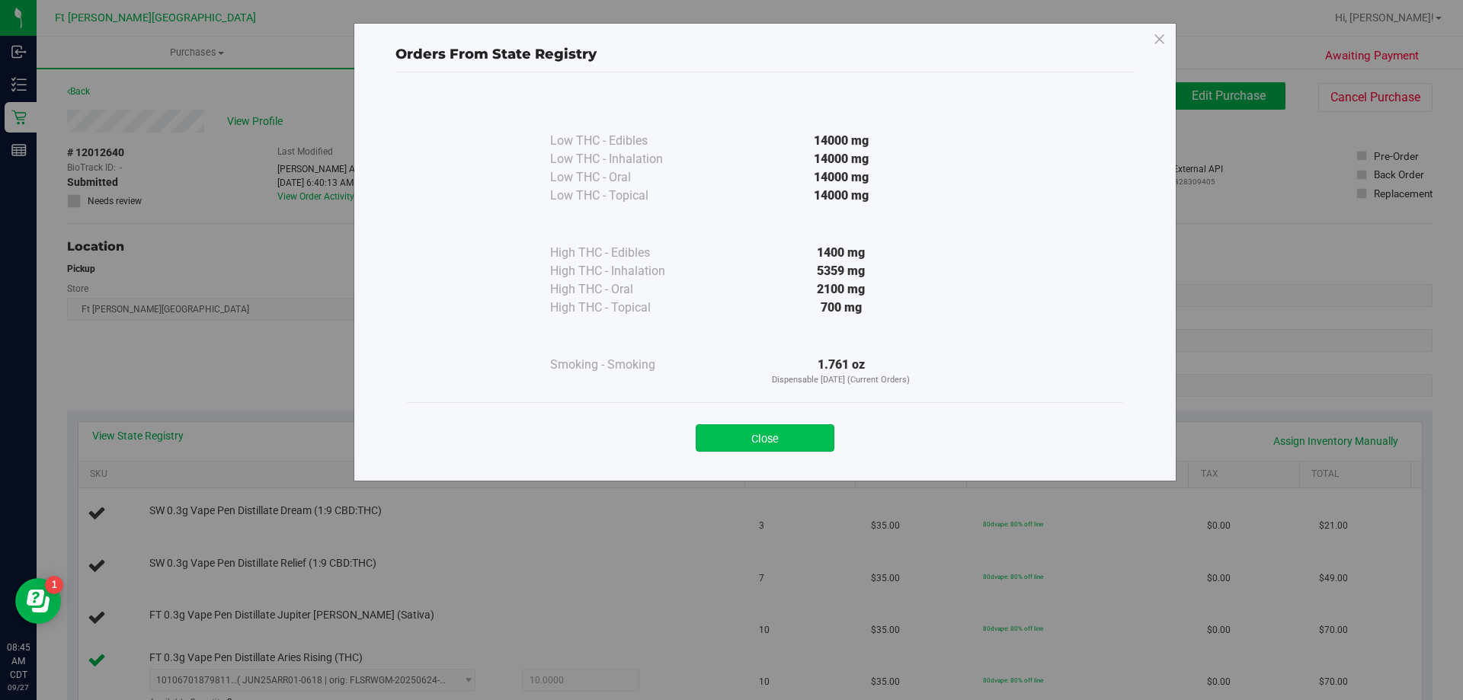
click at [770, 430] on button "Close" at bounding box center [765, 437] width 139 height 27
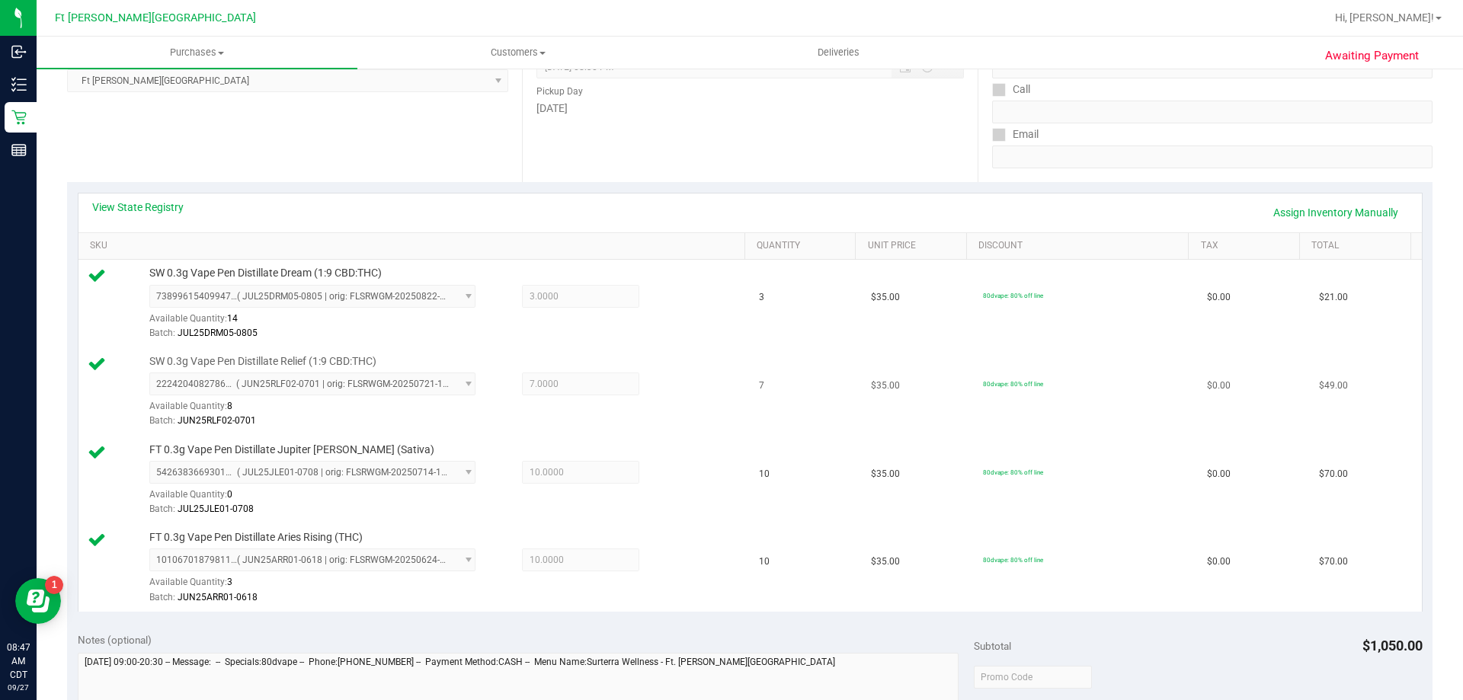
scroll to position [686, 0]
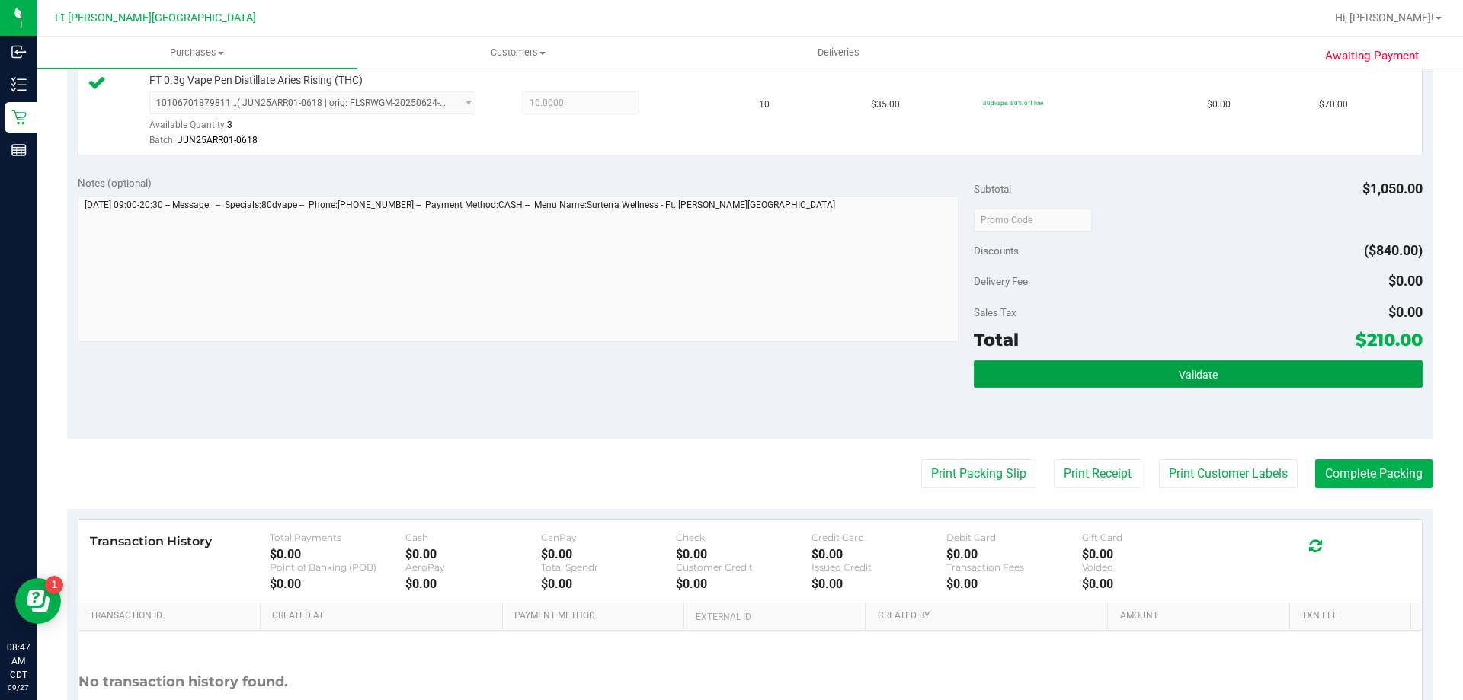
click at [1068, 360] on button "Validate" at bounding box center [1198, 373] width 448 height 27
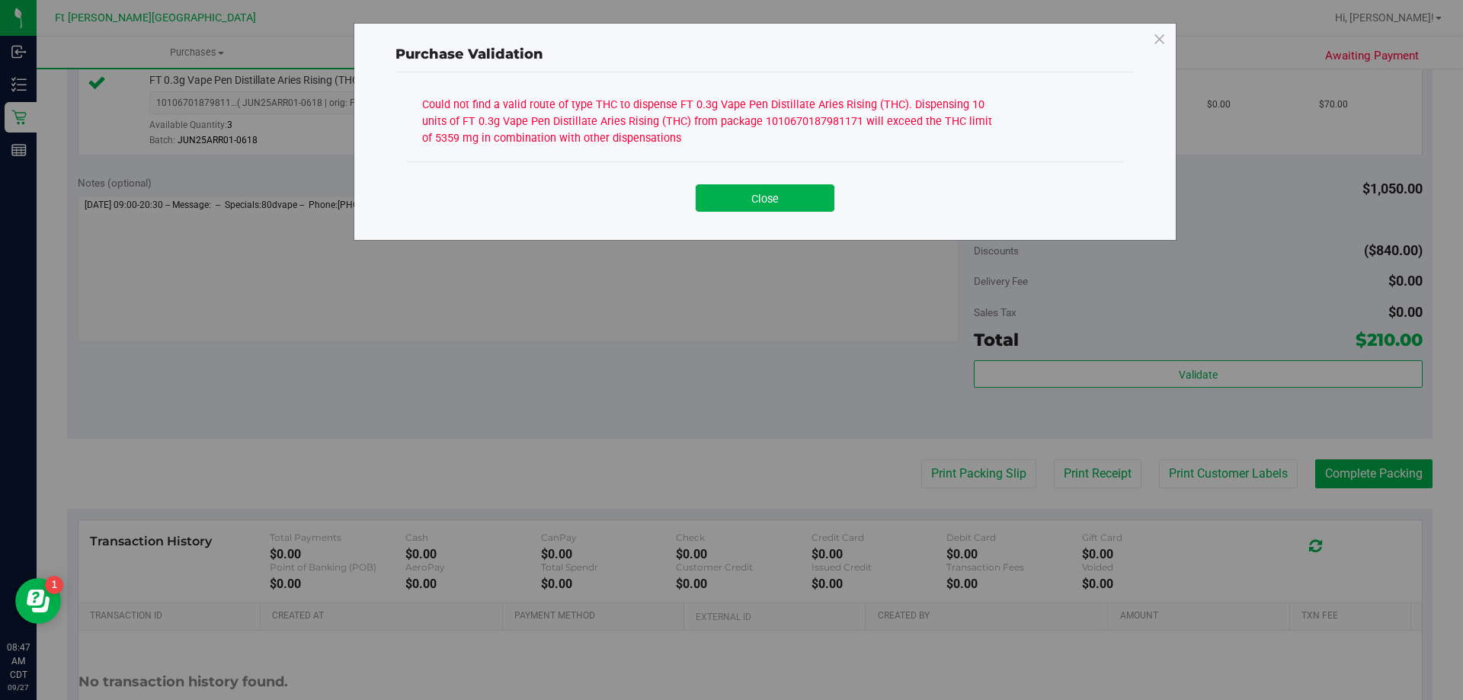
drag, startPoint x: 783, startPoint y: 204, endPoint x: 647, endPoint y: 353, distance: 201.2
click at [780, 207] on button "Close" at bounding box center [765, 197] width 139 height 27
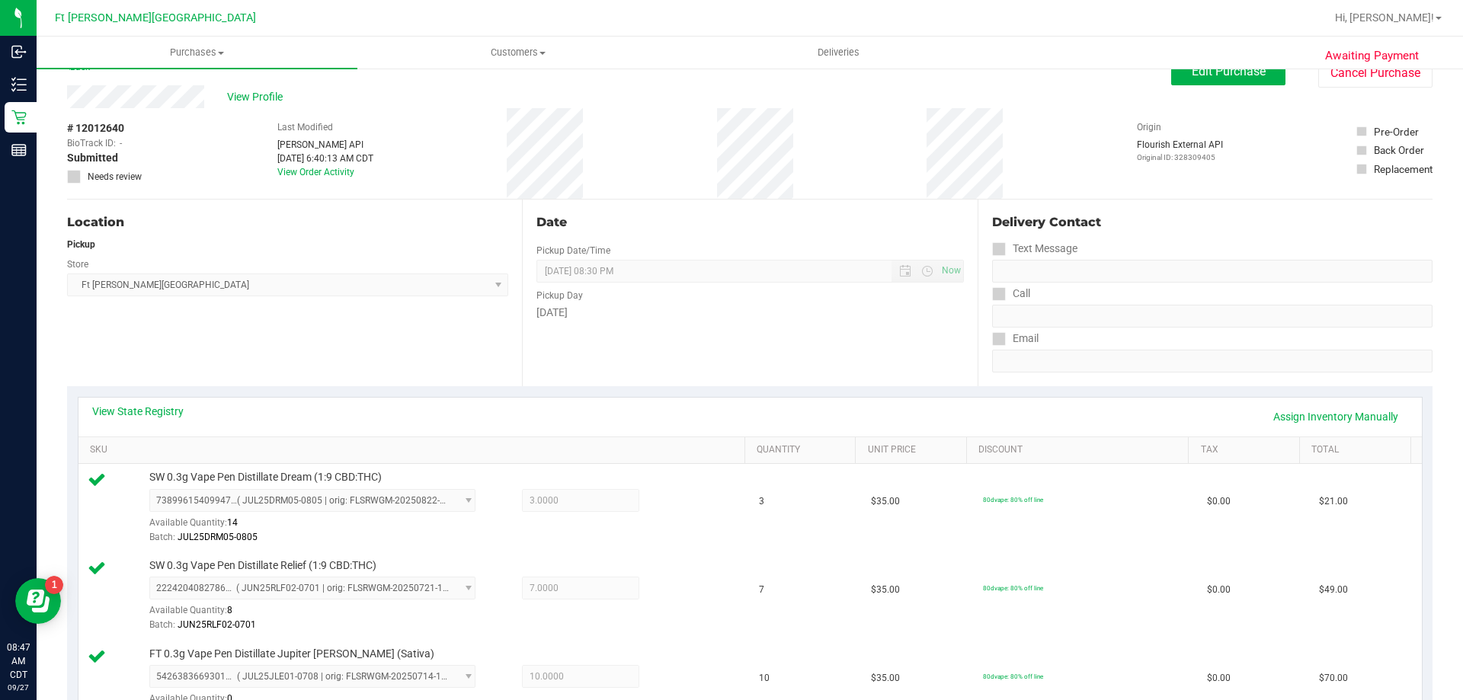
scroll to position [0, 0]
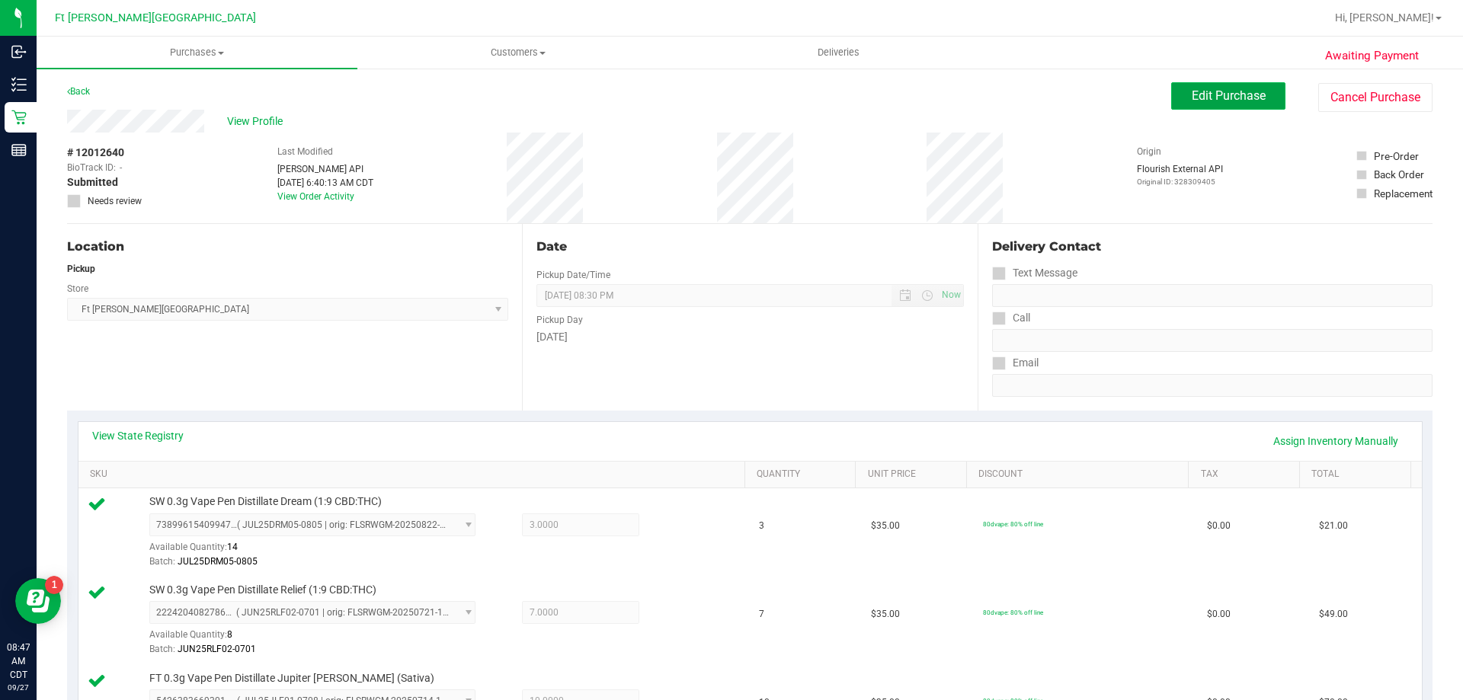
click at [1225, 92] on span "Edit Purchase" at bounding box center [1229, 95] width 74 height 14
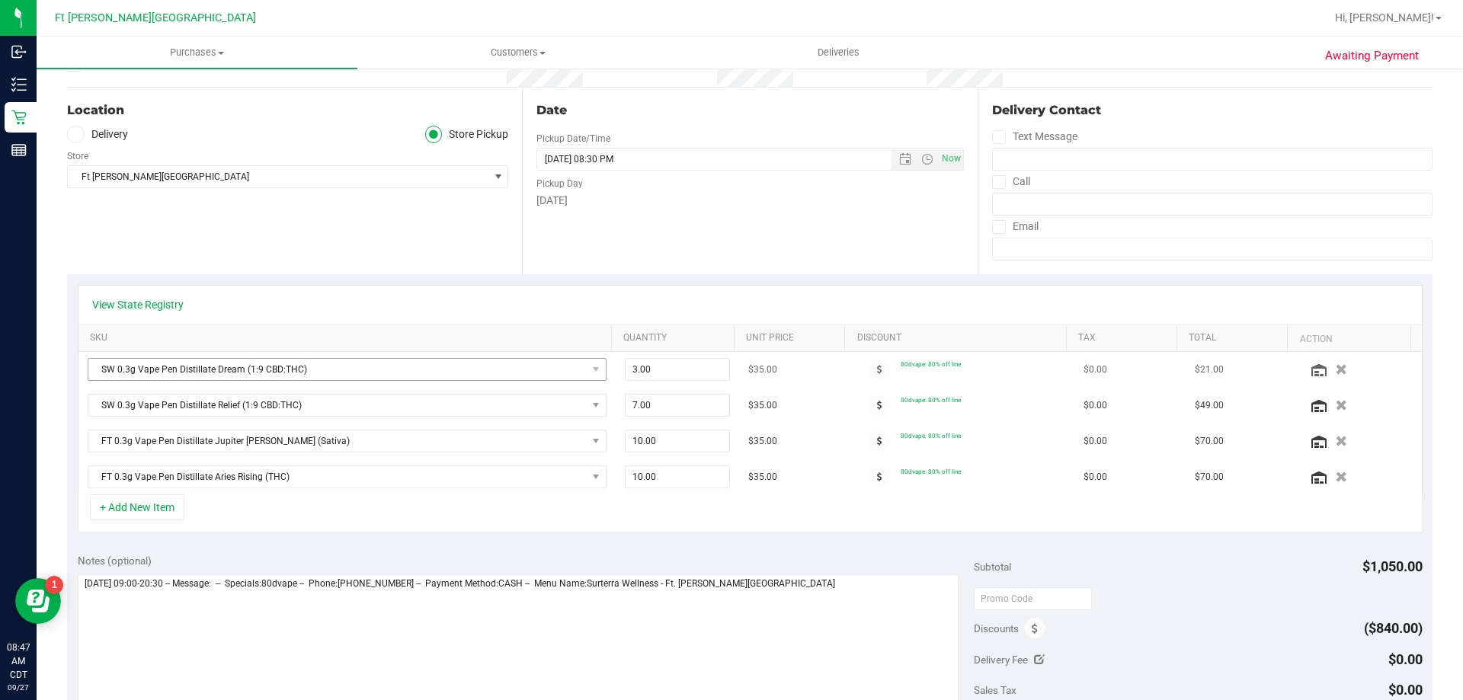
scroll to position [152, 0]
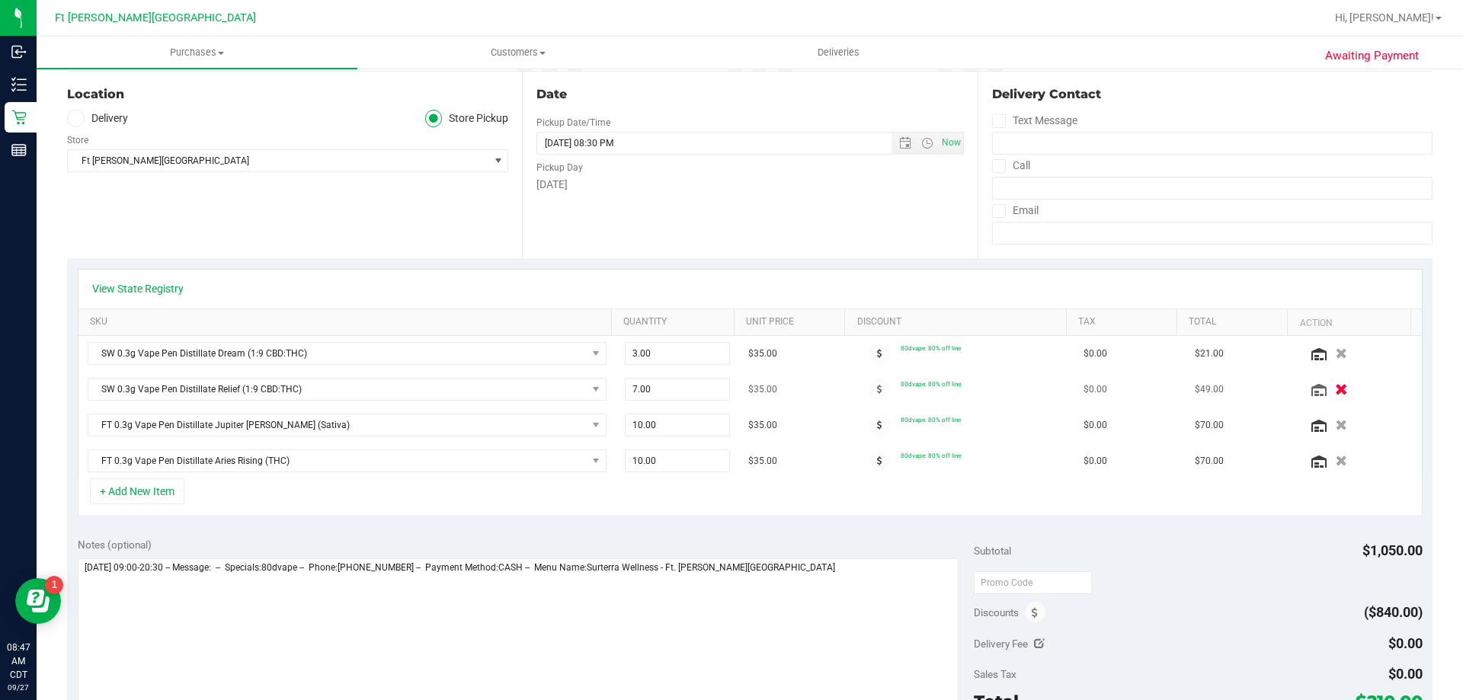
click at [1335, 389] on icon "button" at bounding box center [1341, 389] width 13 height 11
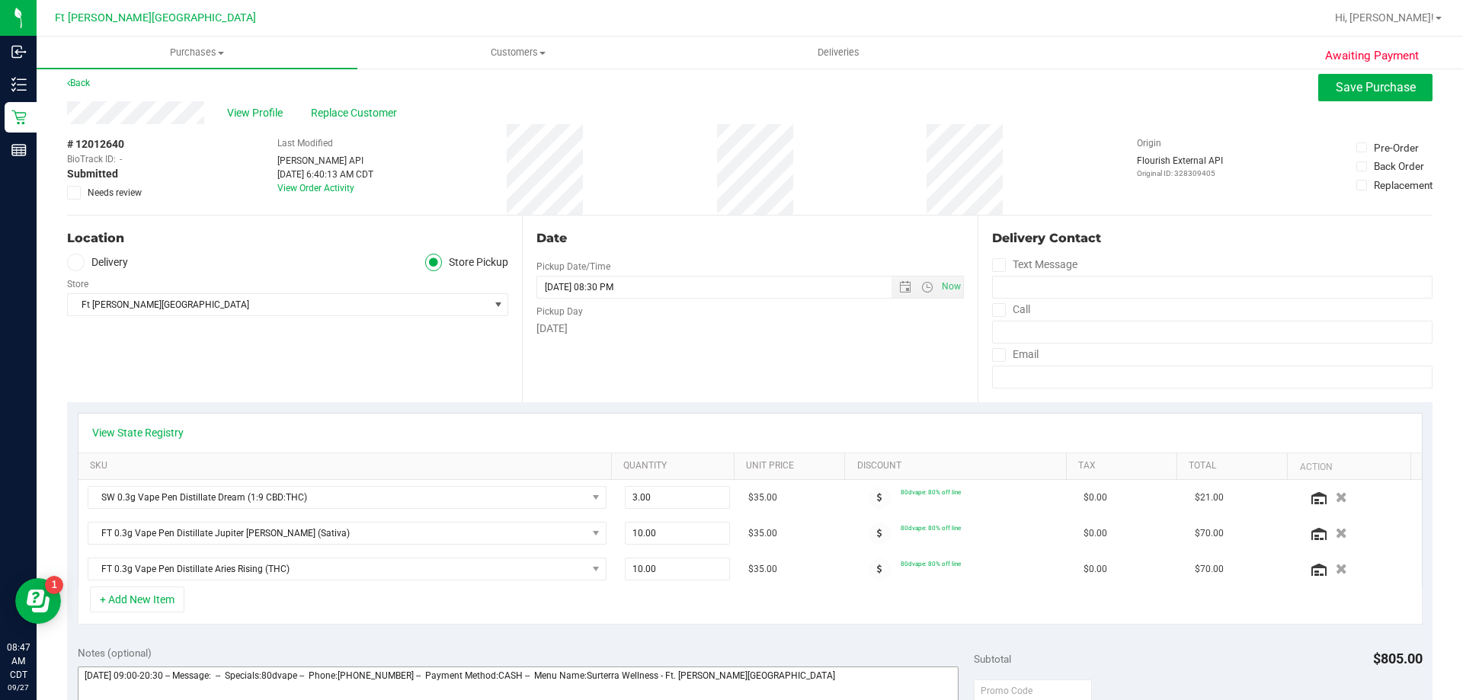
scroll to position [0, 0]
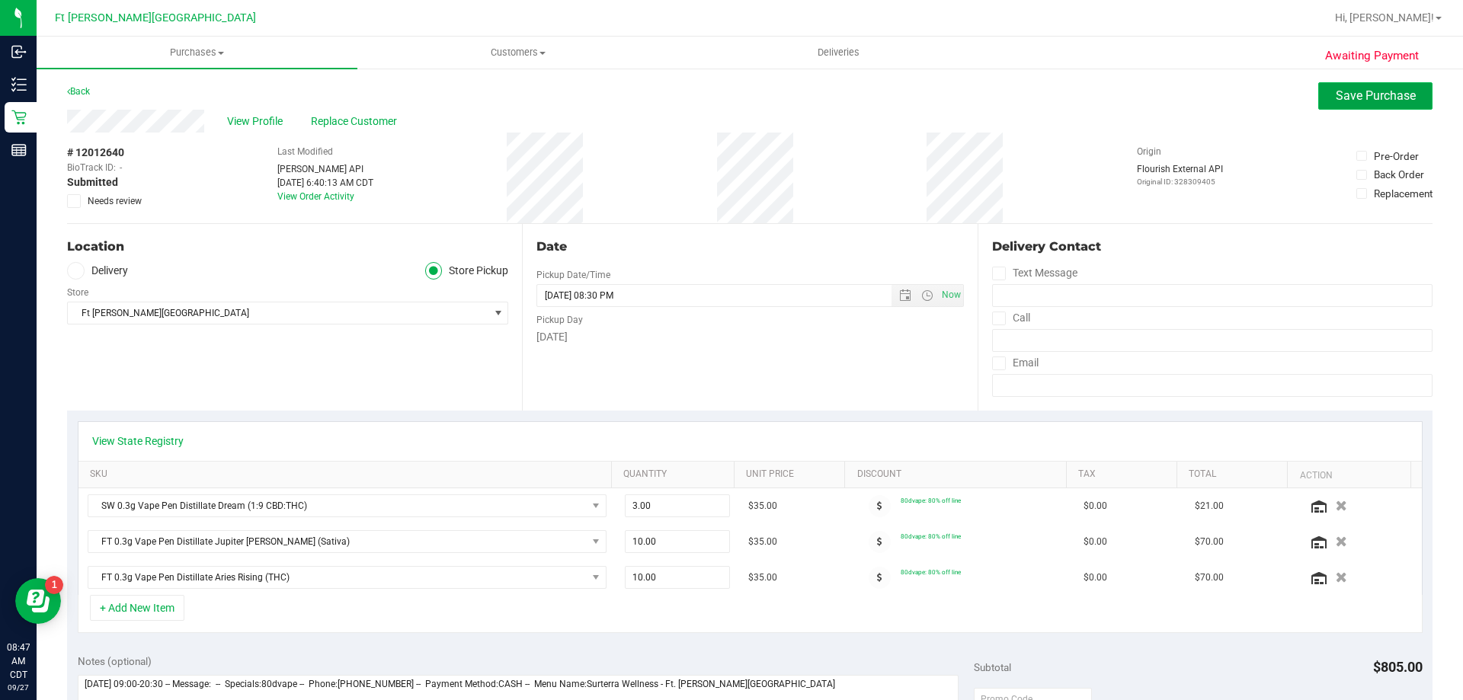
click at [1350, 96] on span "Save Purchase" at bounding box center [1376, 95] width 80 height 14
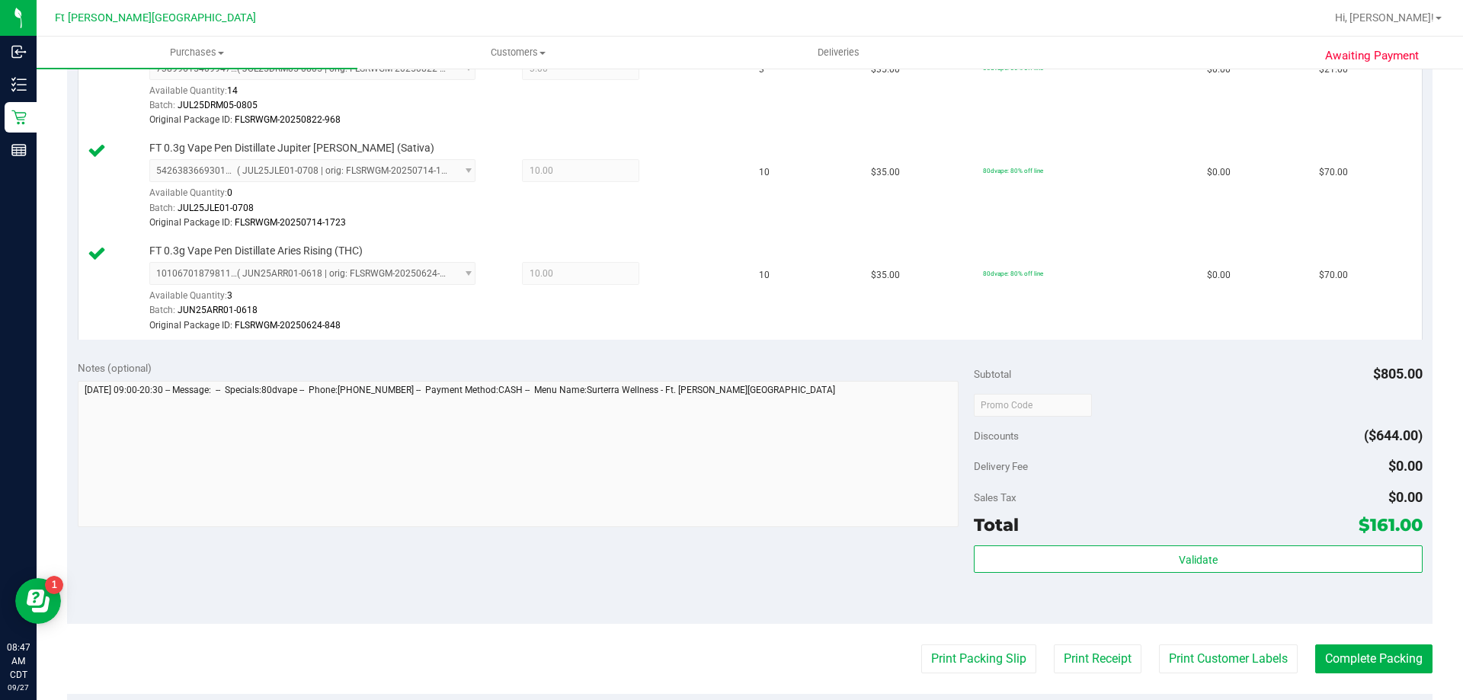
scroll to position [457, 0]
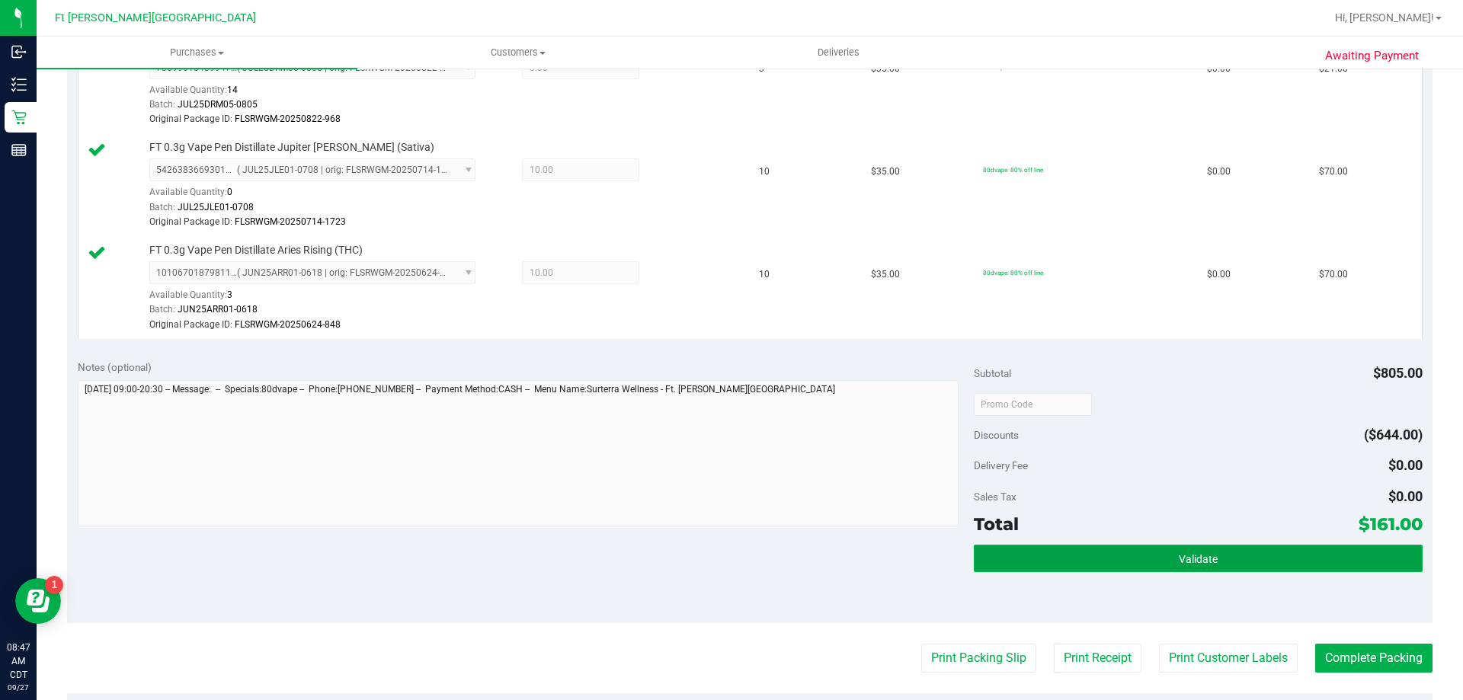
click at [1136, 559] on button "Validate" at bounding box center [1198, 558] width 448 height 27
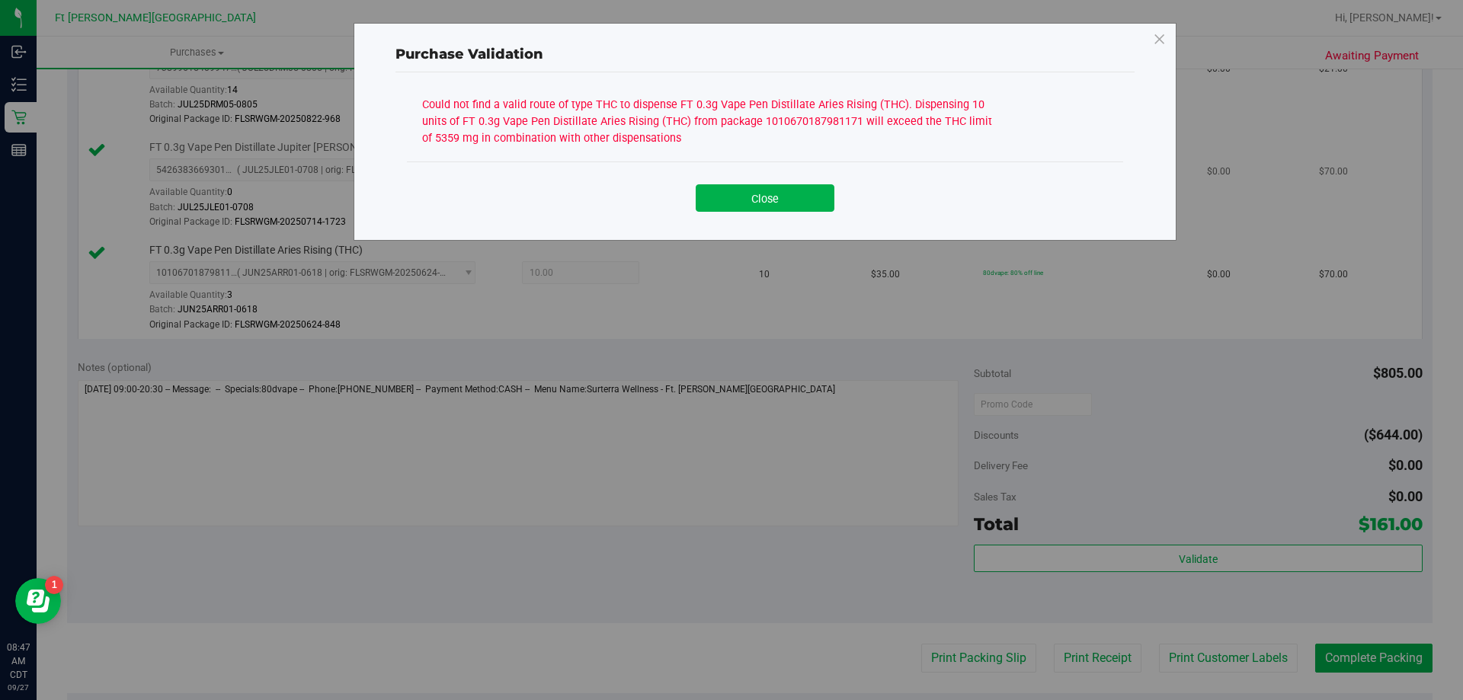
drag, startPoint x: 770, startPoint y: 209, endPoint x: 764, endPoint y: 215, distance: 8.6
click at [768, 210] on button "Close" at bounding box center [765, 197] width 139 height 27
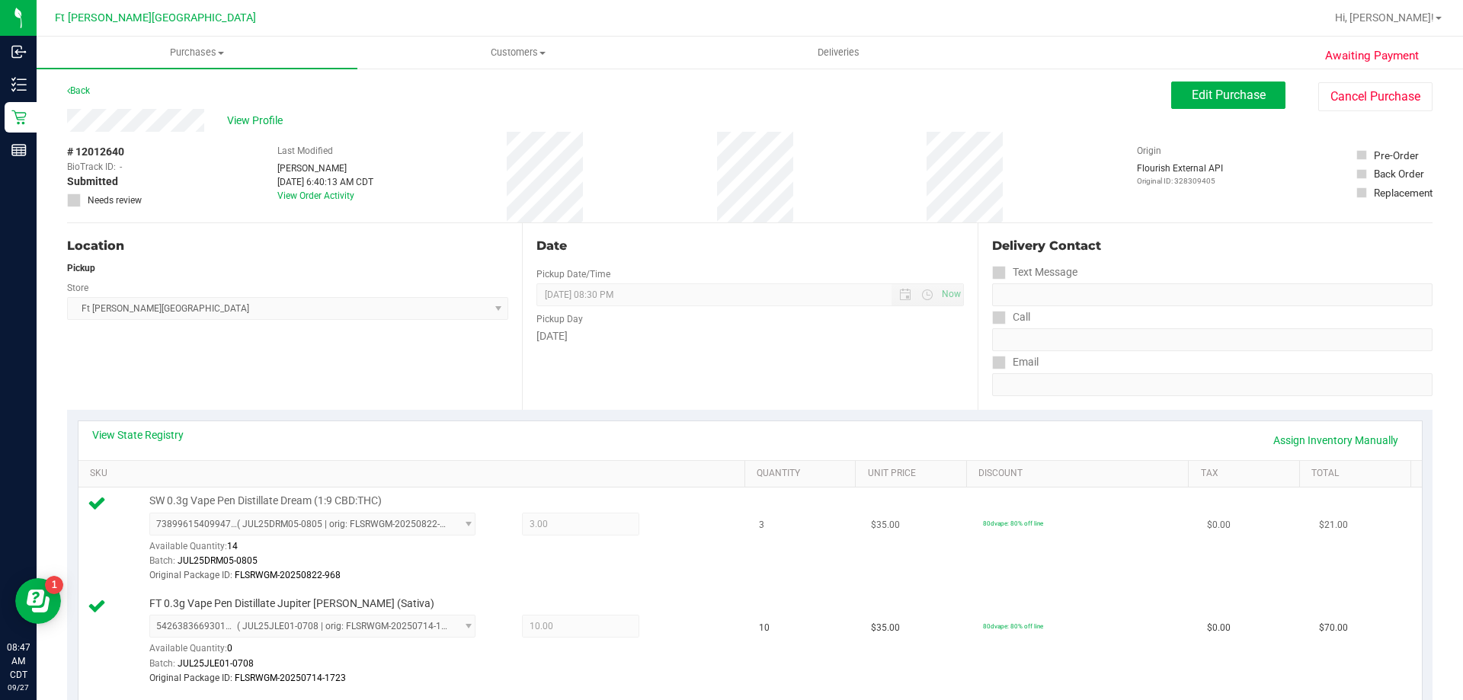
scroll to position [0, 0]
click at [1224, 94] on span "Edit Purchase" at bounding box center [1229, 95] width 74 height 14
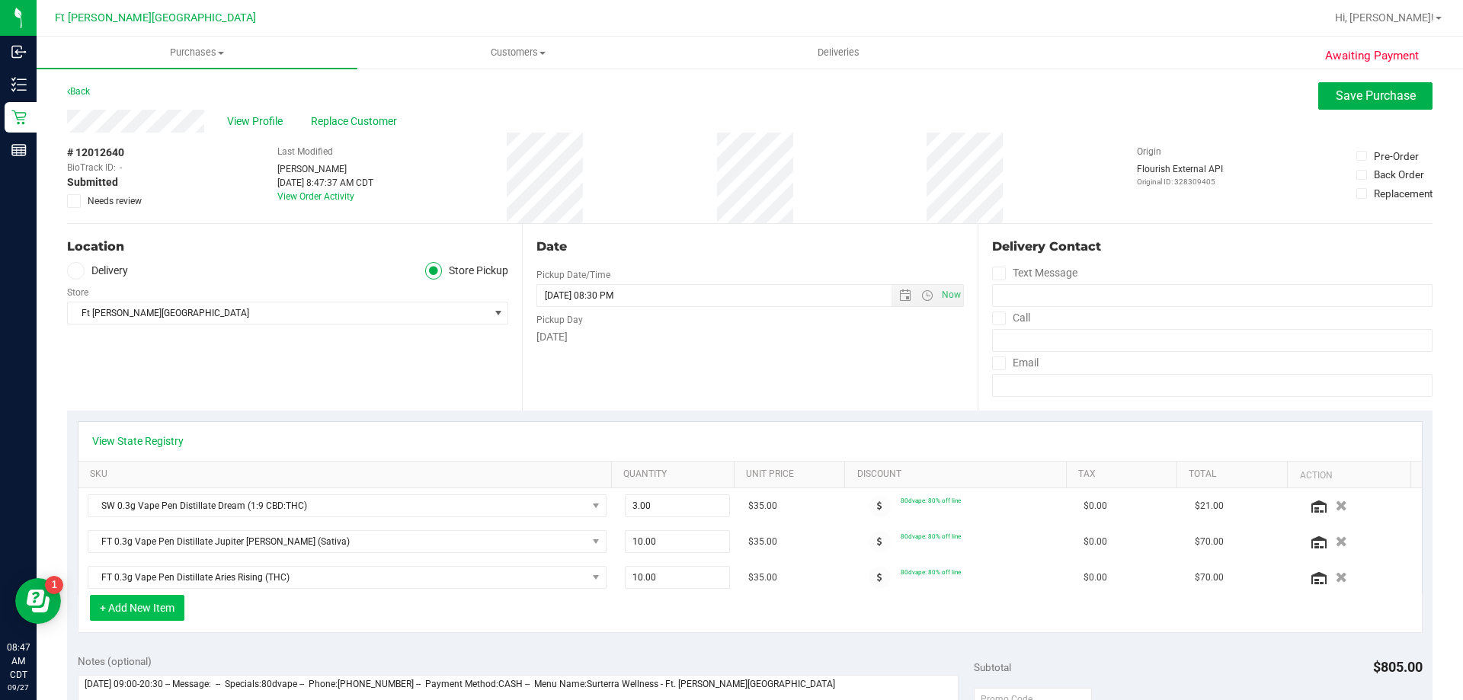
click at [120, 610] on button "+ Add New Item" at bounding box center [137, 608] width 94 height 26
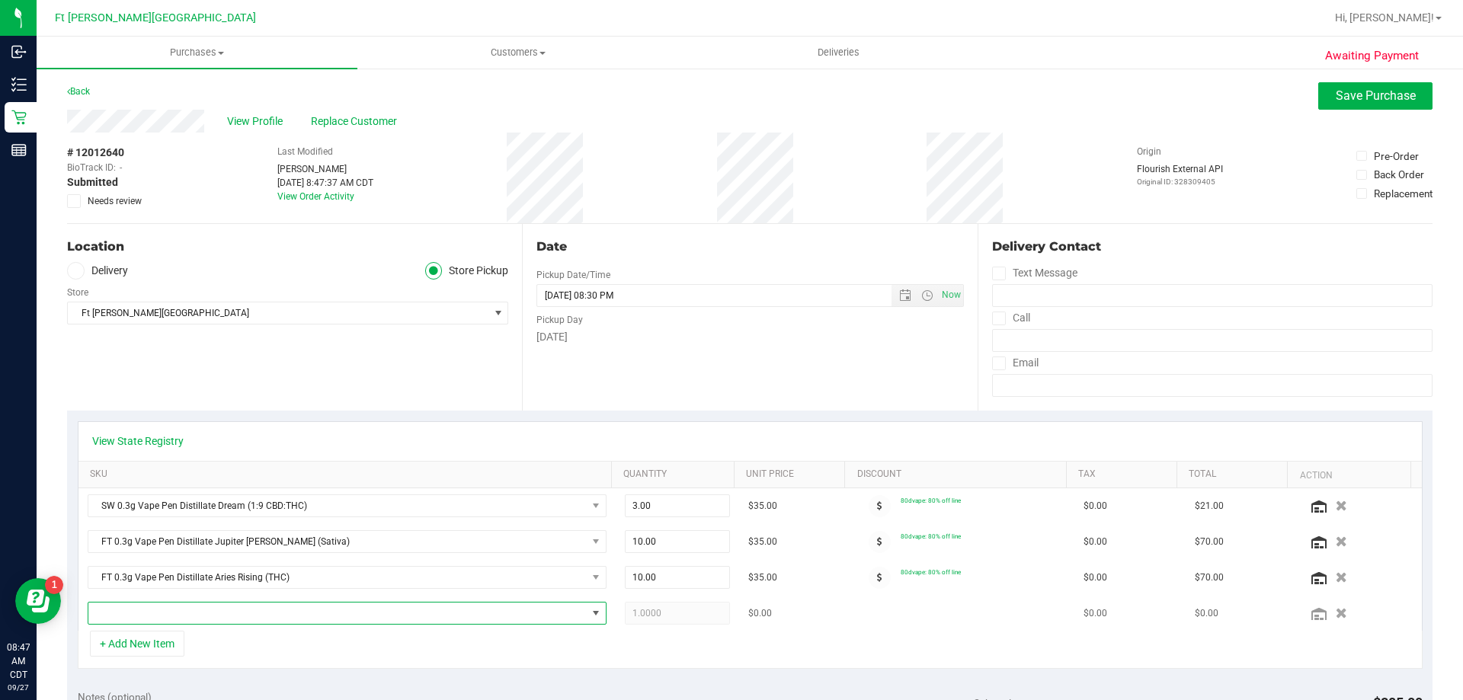
click at [276, 613] on span "NO DATA FOUND" at bounding box center [337, 613] width 498 height 21
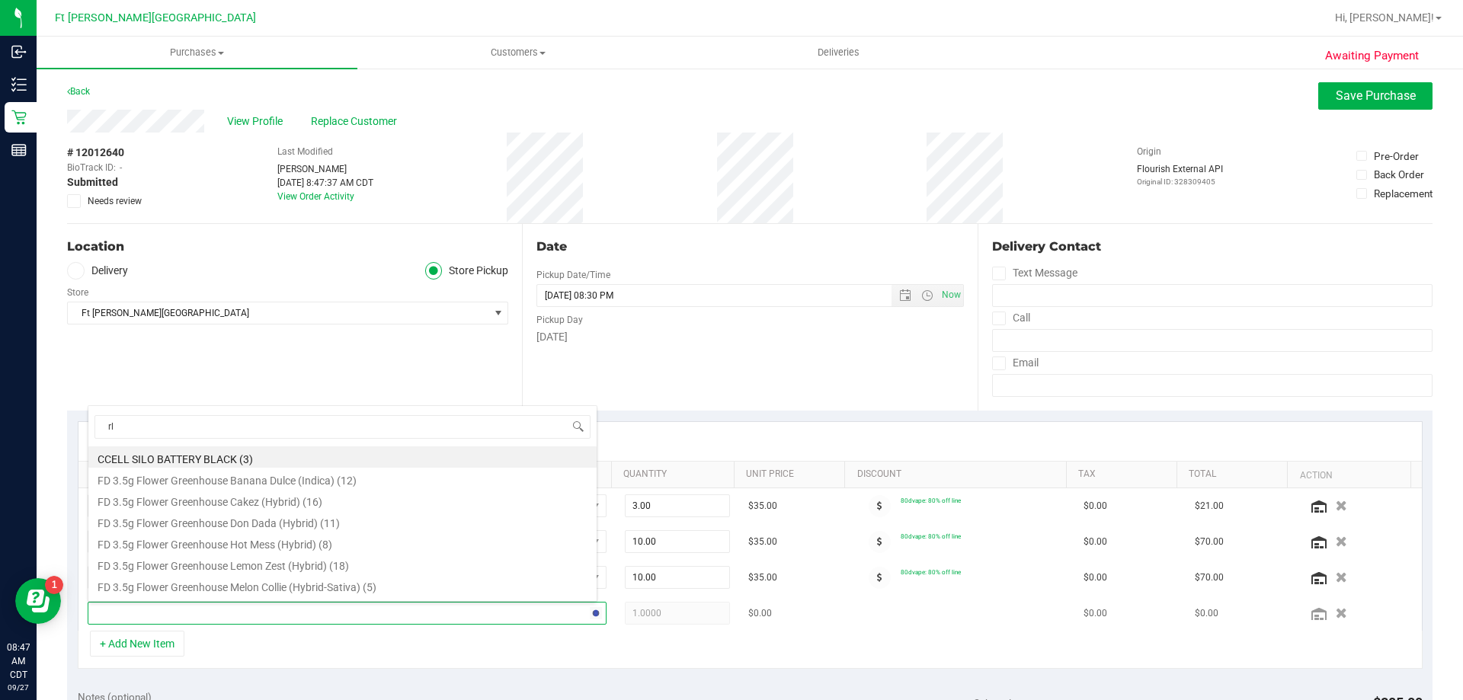
type input "rlf"
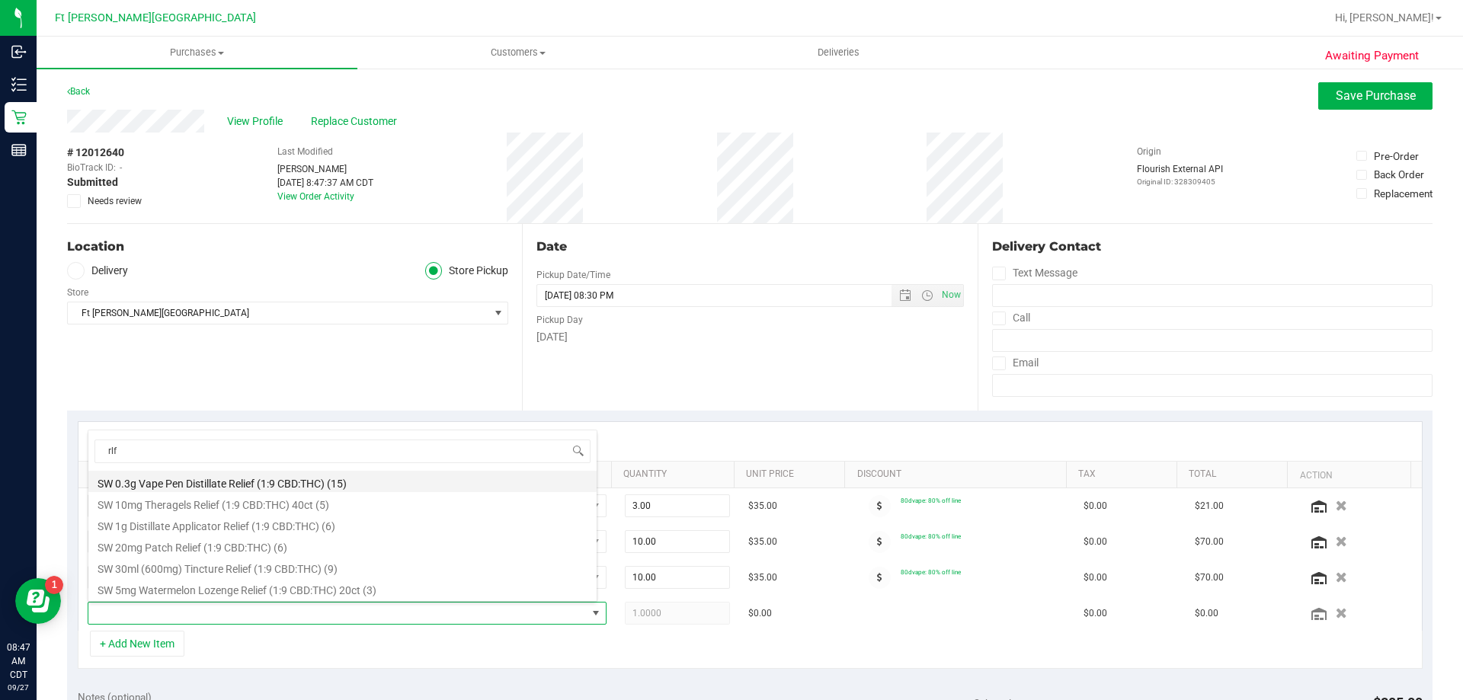
click at [290, 482] on li "SW 0.3g Vape Pen Distillate Relief (1:9 CBD:THC) (15)" at bounding box center [342, 481] width 508 height 21
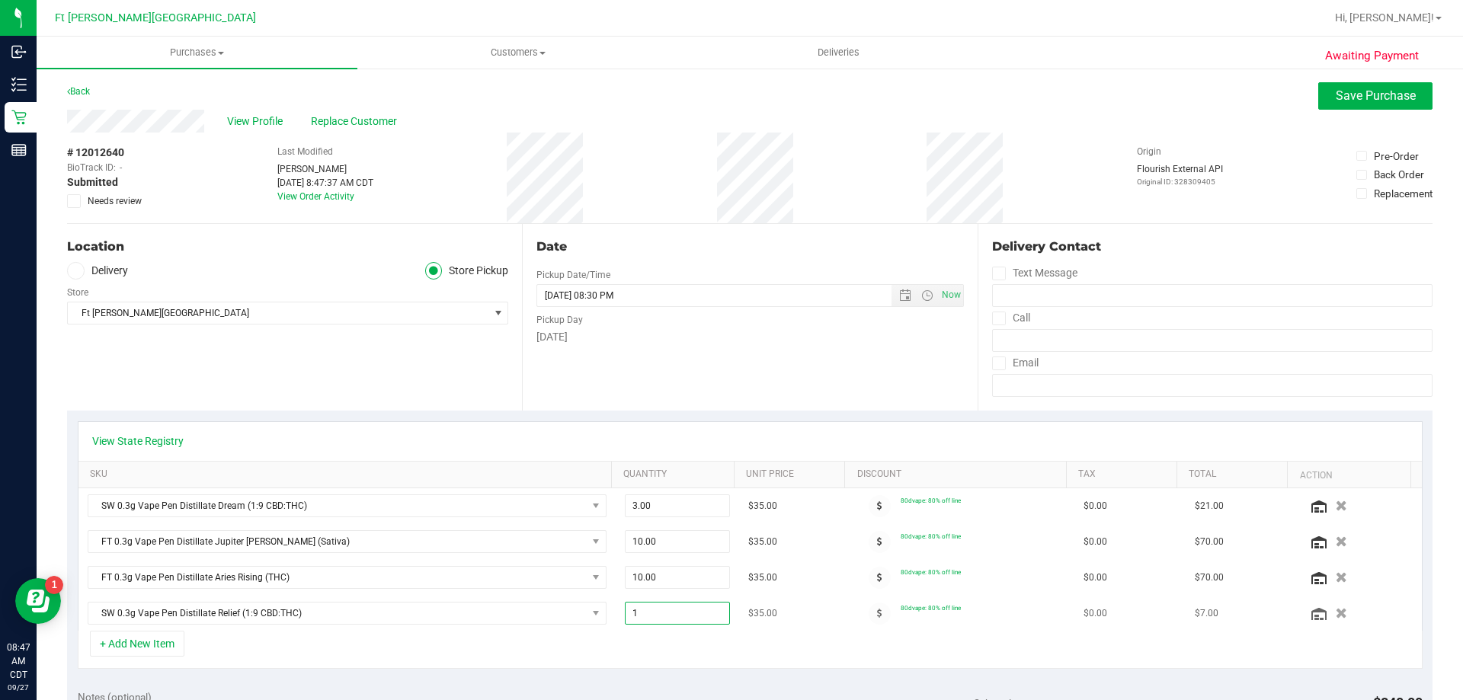
drag, startPoint x: 671, startPoint y: 614, endPoint x: 520, endPoint y: 629, distance: 152.3
click at [520, 629] on tr "SW 0.3g Vape Pen Distillate Relief (1:9 CBD:THC) 1.00 1 $35.00 80dvape: 80% off…" at bounding box center [750, 613] width 1344 height 35
type input "7"
type input "7.00"
click at [463, 645] on div "+ Add New Item" at bounding box center [750, 650] width 1345 height 38
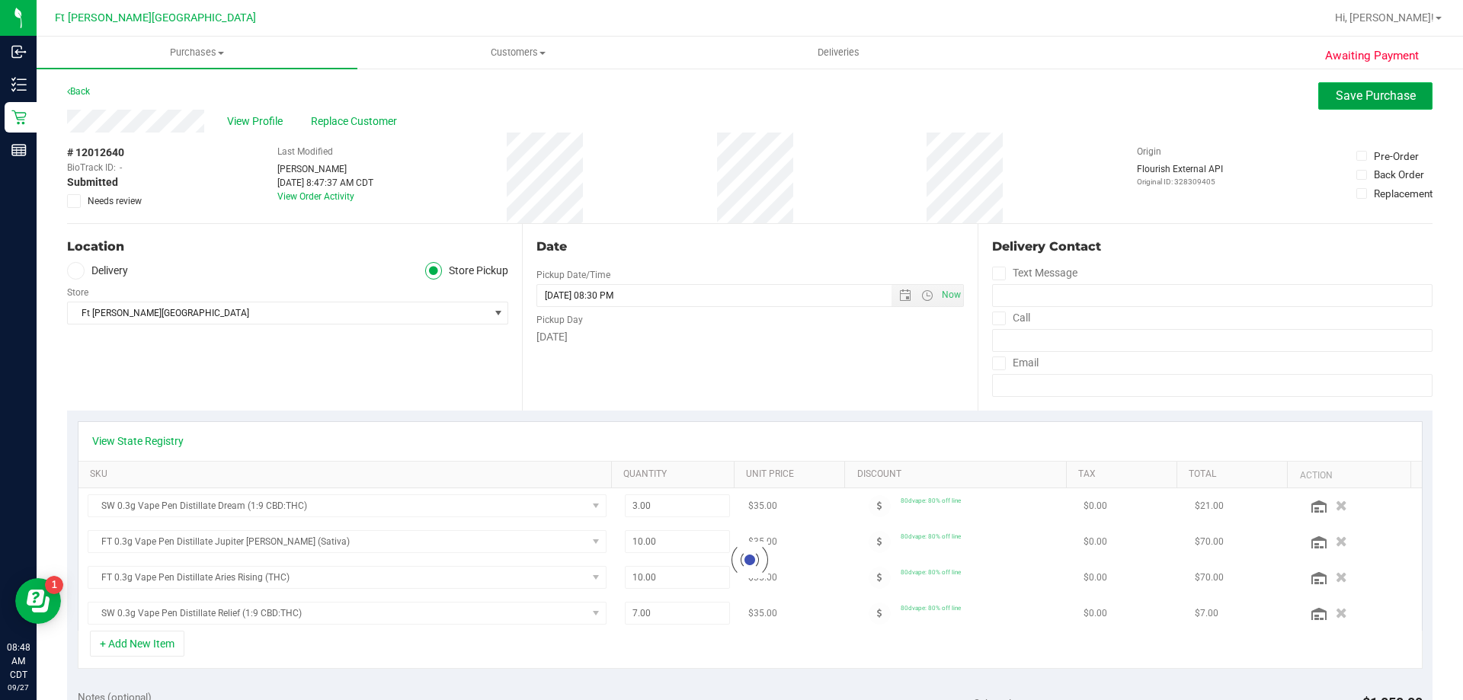
click at [1336, 95] on span "Save Purchase" at bounding box center [1376, 95] width 80 height 14
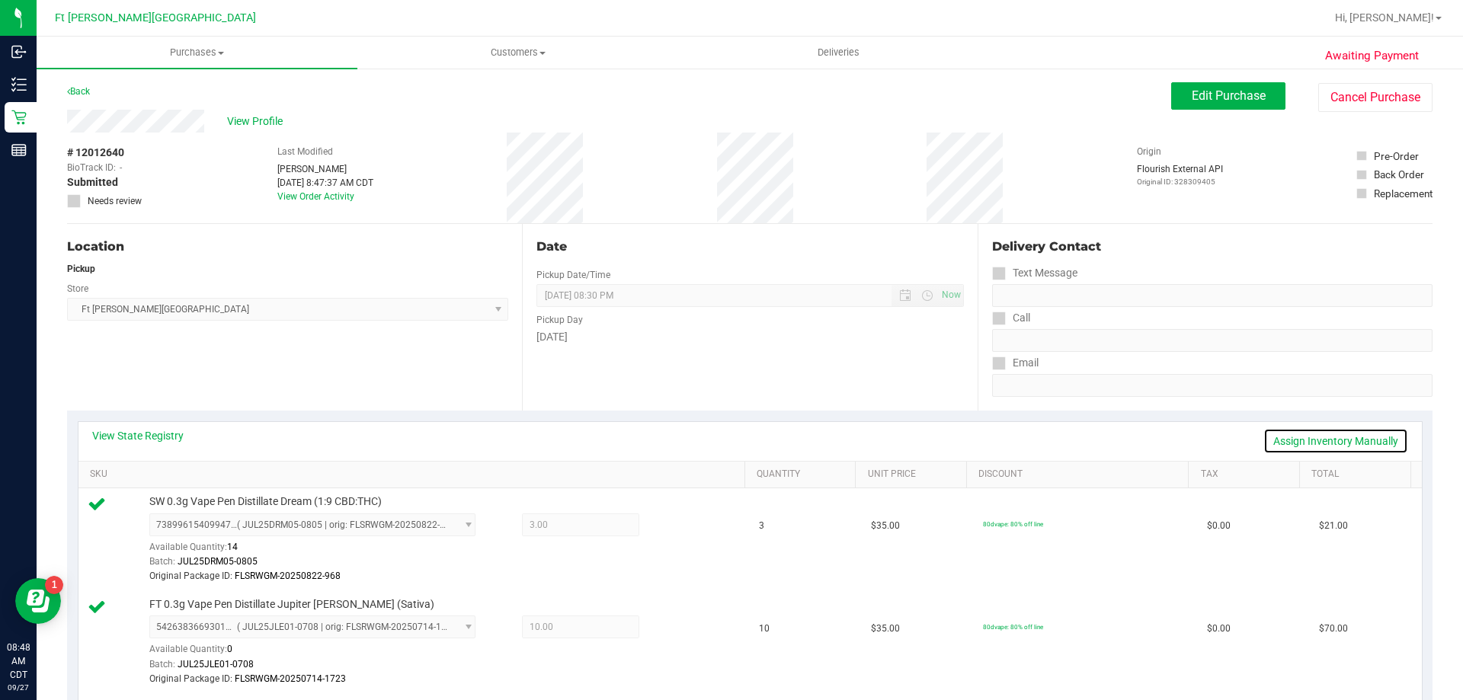
click at [1343, 435] on link "Assign Inventory Manually" at bounding box center [1336, 441] width 145 height 26
click at [668, 526] on icon at bounding box center [676, 527] width 16 height 18
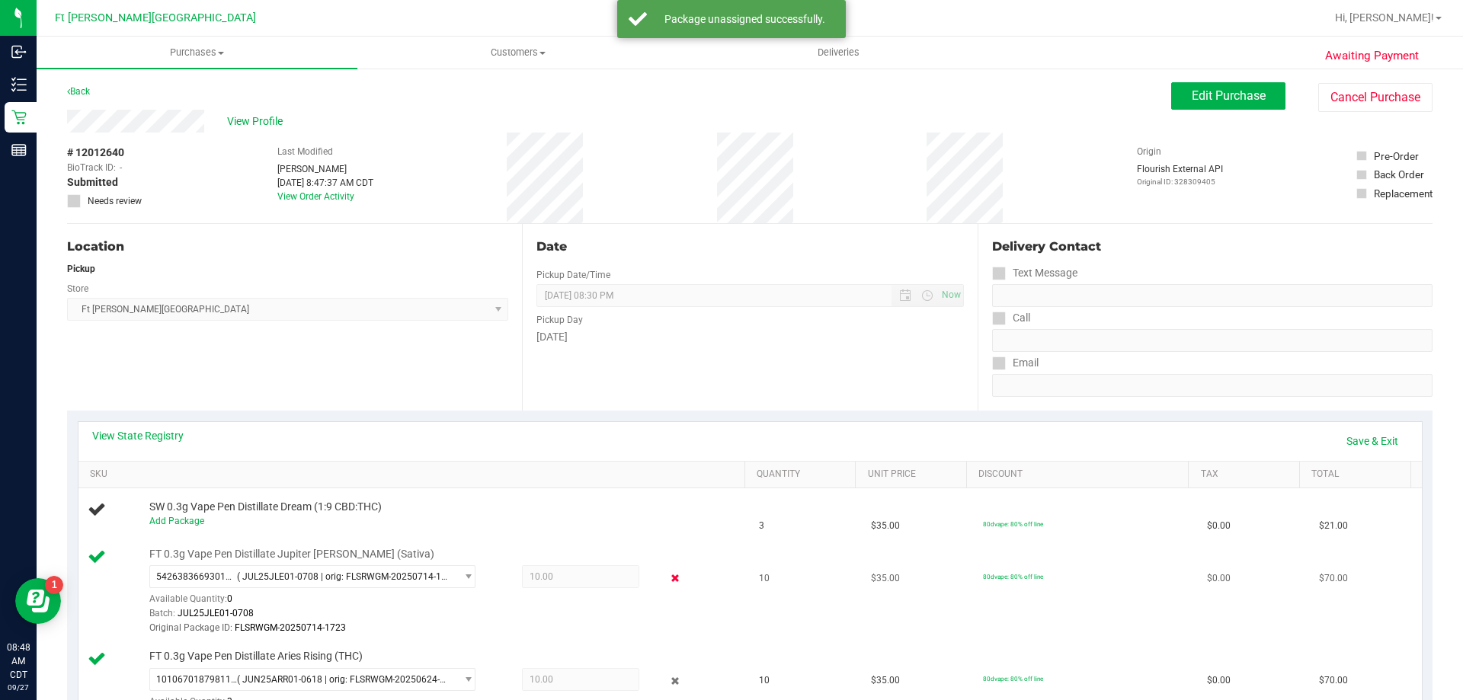
click at [671, 577] on icon at bounding box center [676, 579] width 16 height 18
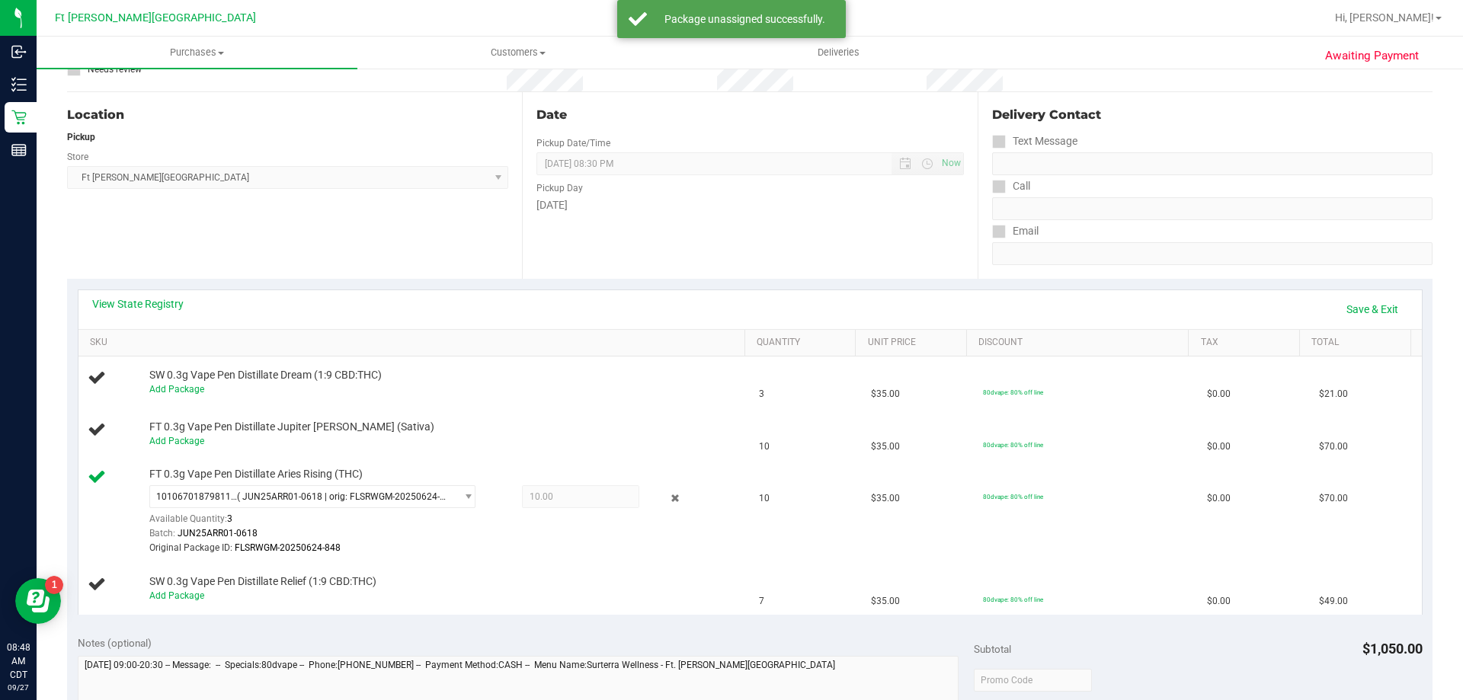
scroll to position [152, 0]
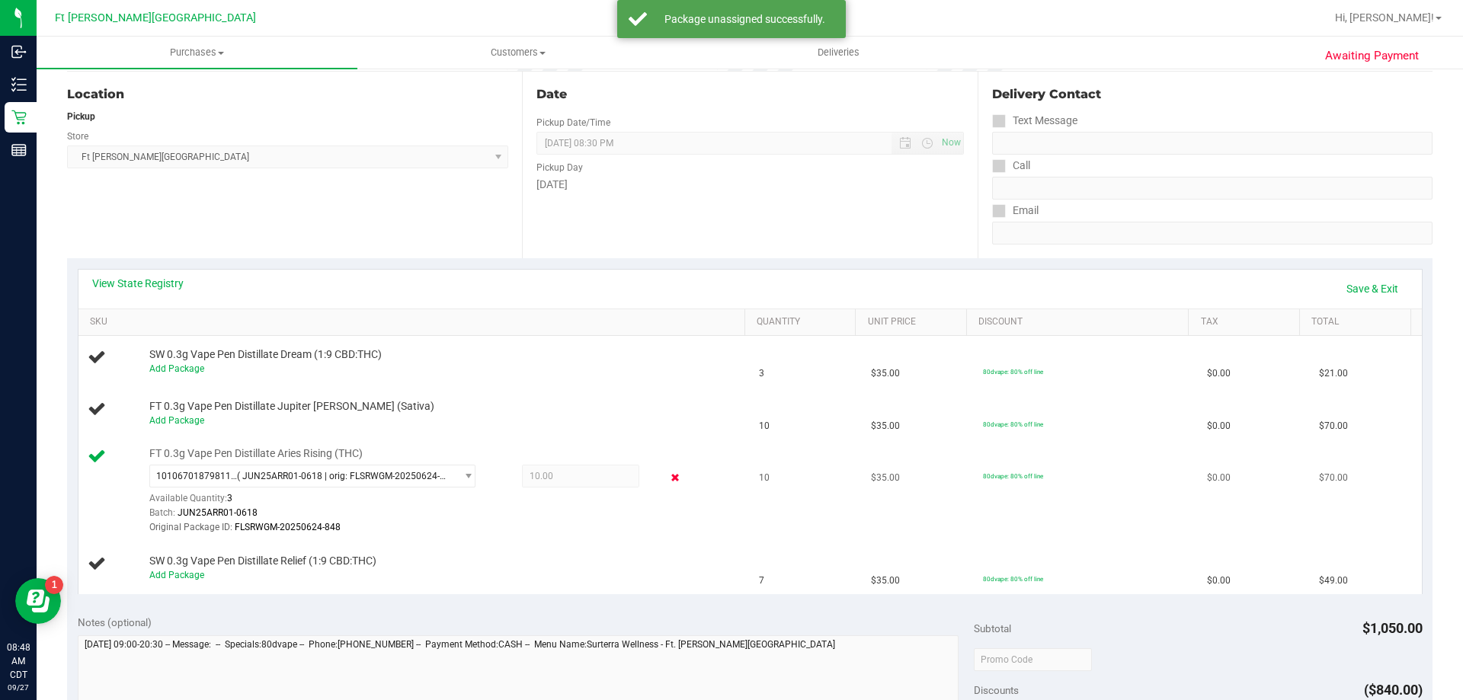
click at [668, 478] on icon at bounding box center [676, 478] width 16 height 18
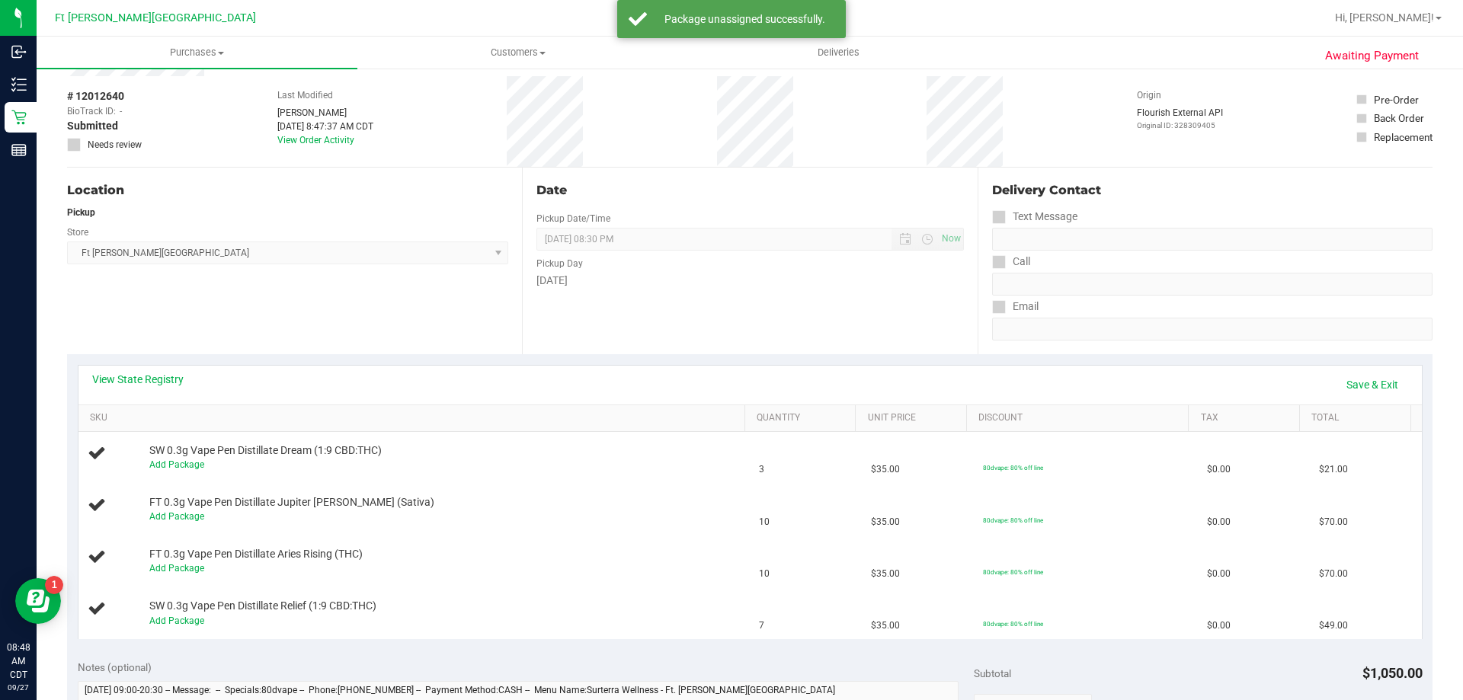
scroll to position [0, 0]
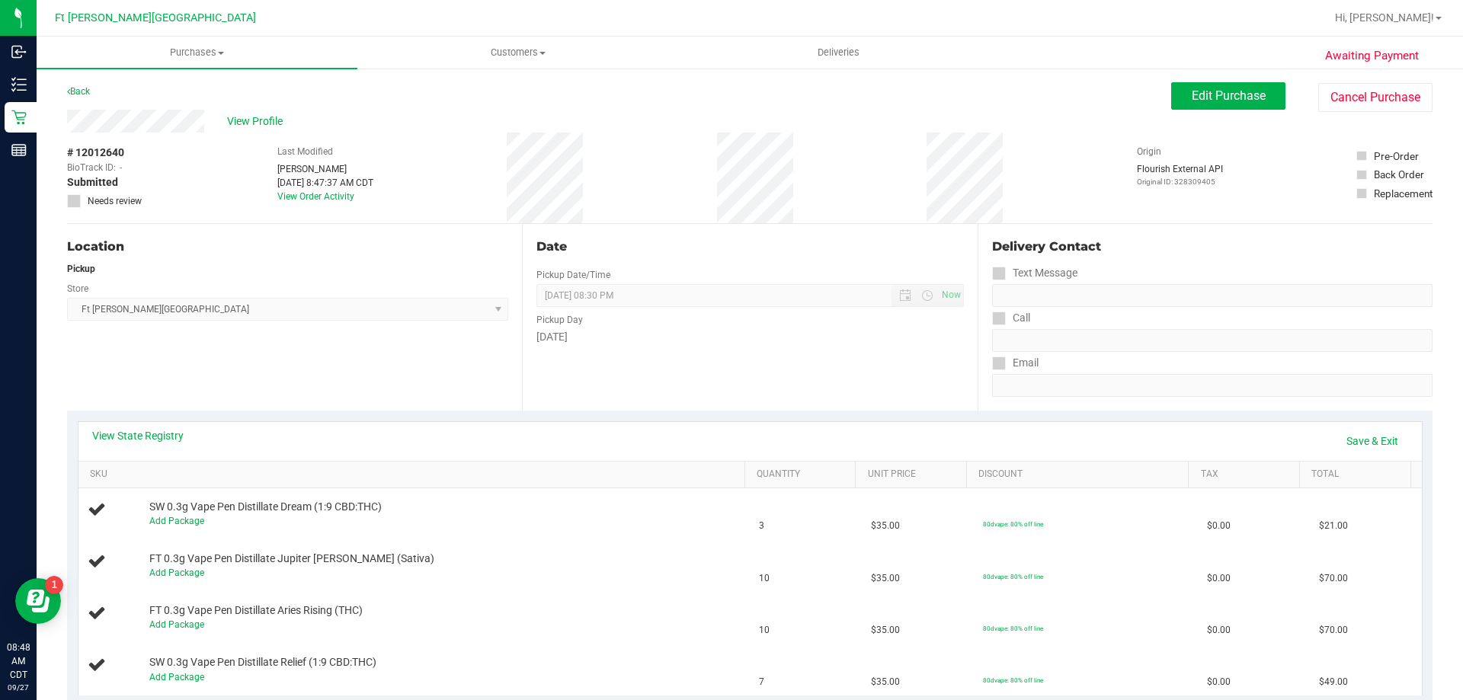
click at [77, 201] on icon at bounding box center [74, 201] width 10 height 0
click at [1192, 99] on span "Edit Purchase" at bounding box center [1229, 95] width 74 height 14
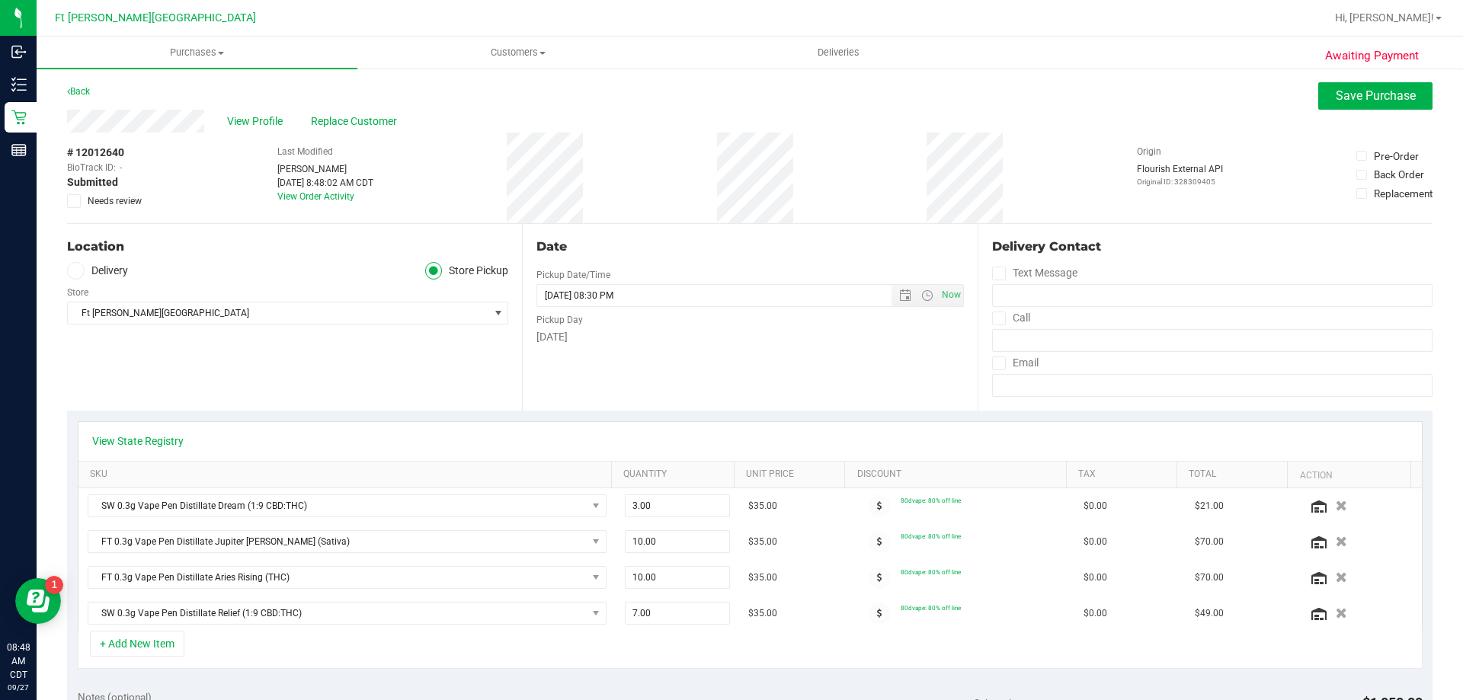
click at [72, 201] on icon at bounding box center [74, 201] width 10 height 0
click at [0, 0] on input "Needs review" at bounding box center [0, 0] width 0 height 0
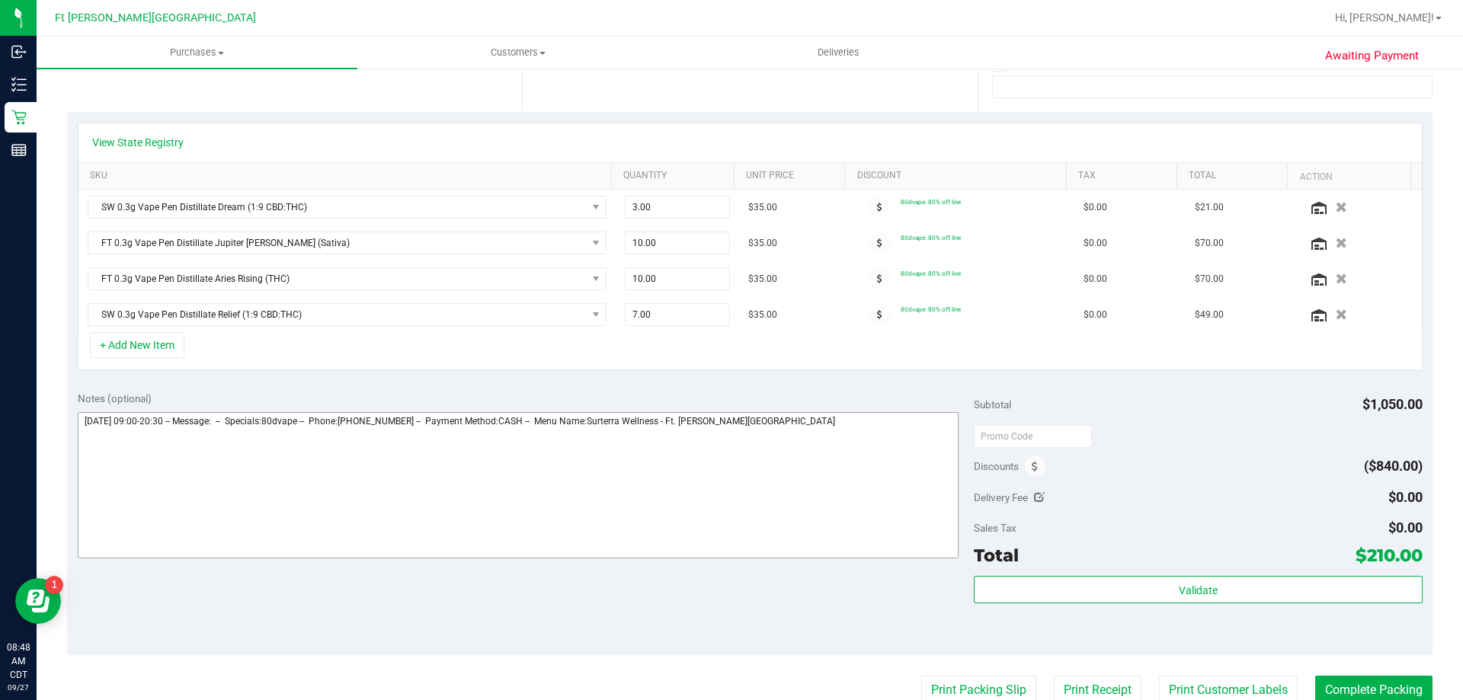
scroll to position [305, 0]
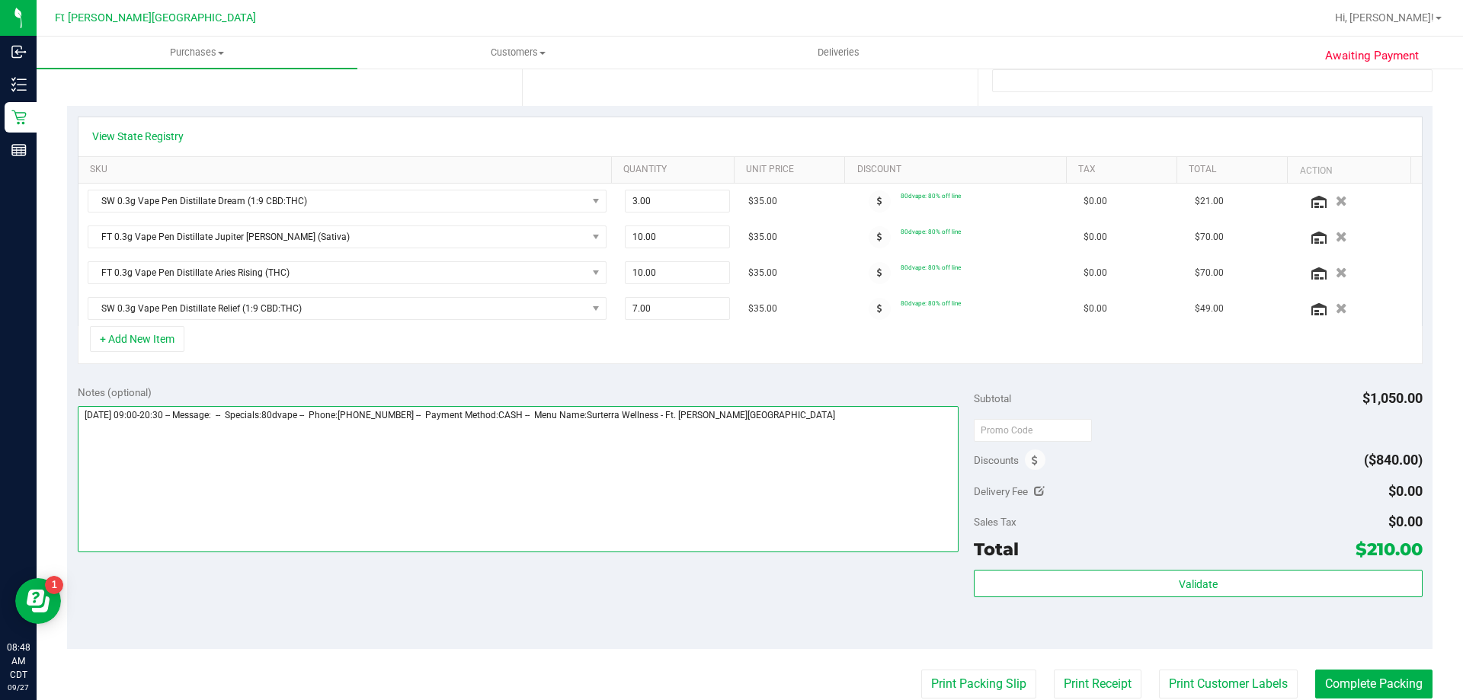
click at [811, 416] on textarea at bounding box center [519, 479] width 882 height 146
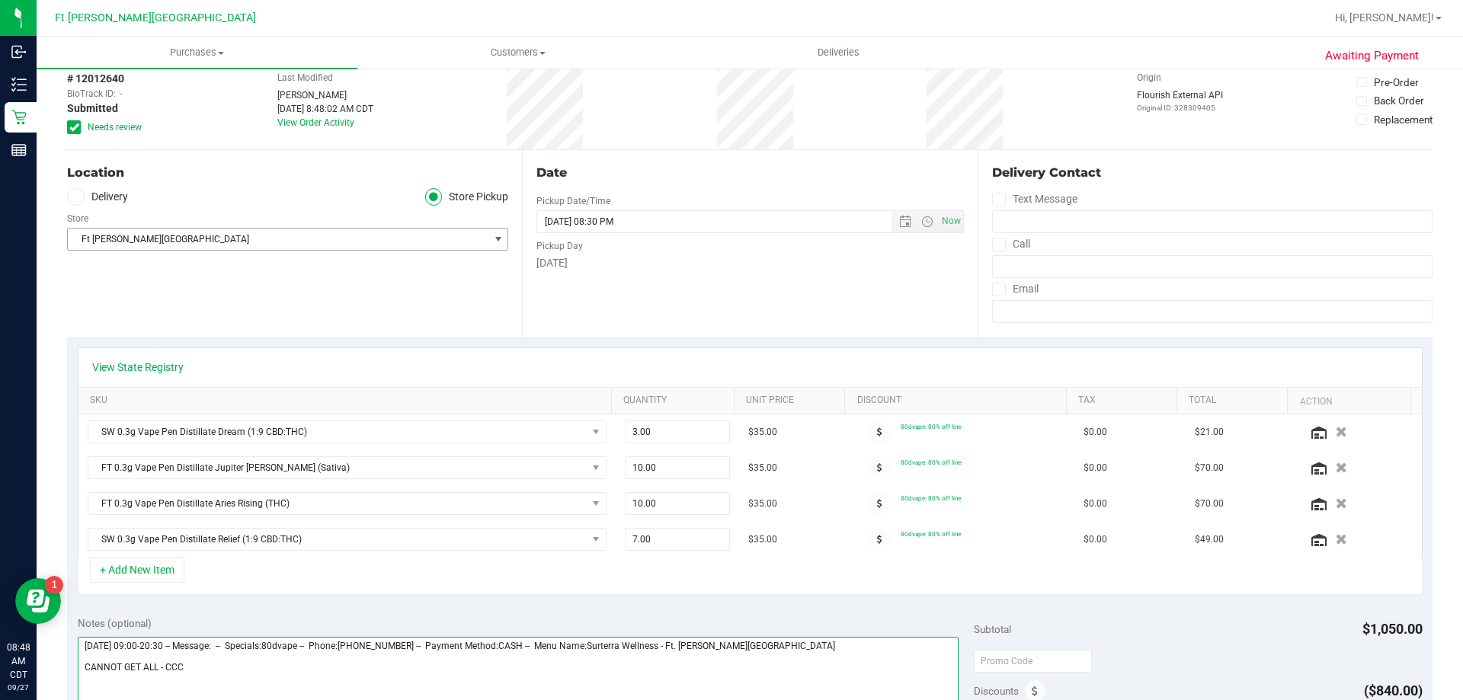
scroll to position [0, 0]
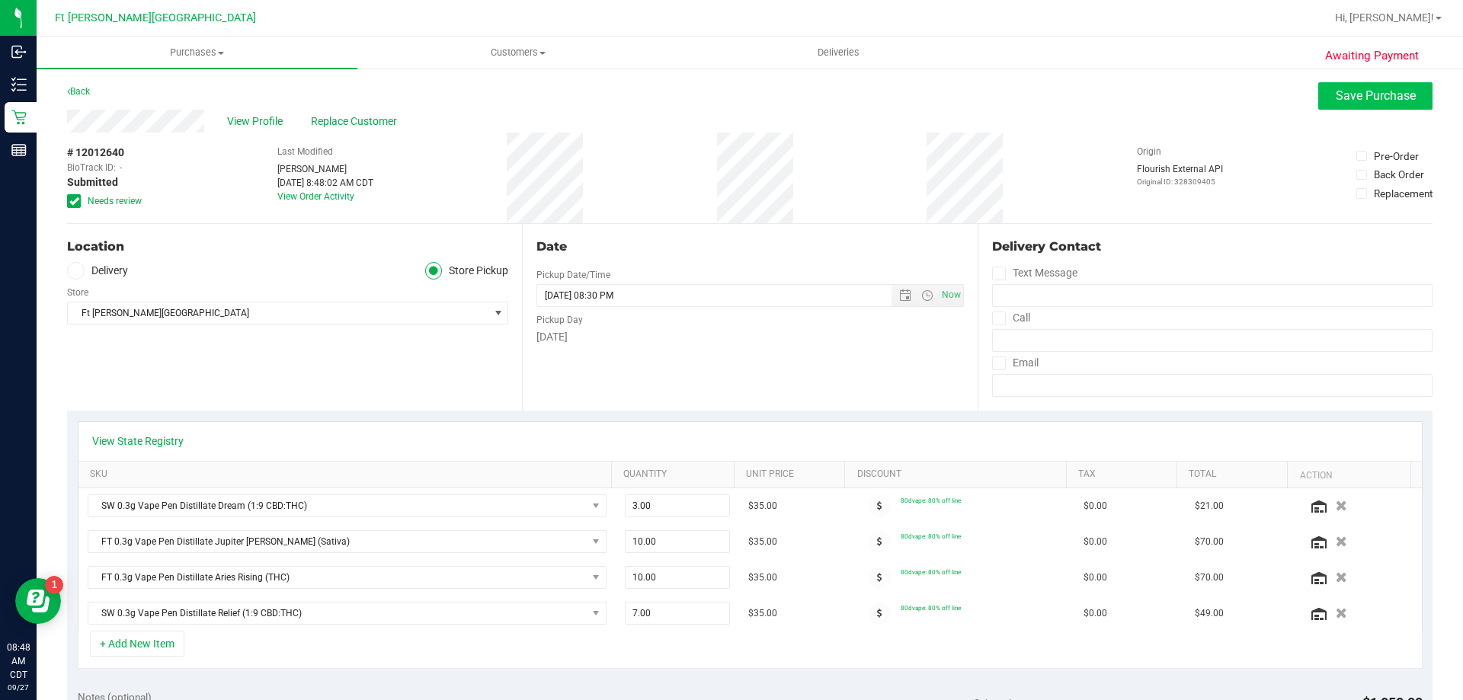
type textarea "Saturday 09/27/2025 09:00-20:30 -- Message: -- Specials:80dvape -- Phone:314322…"
click at [1378, 98] on span "Save Purchase" at bounding box center [1376, 95] width 80 height 14
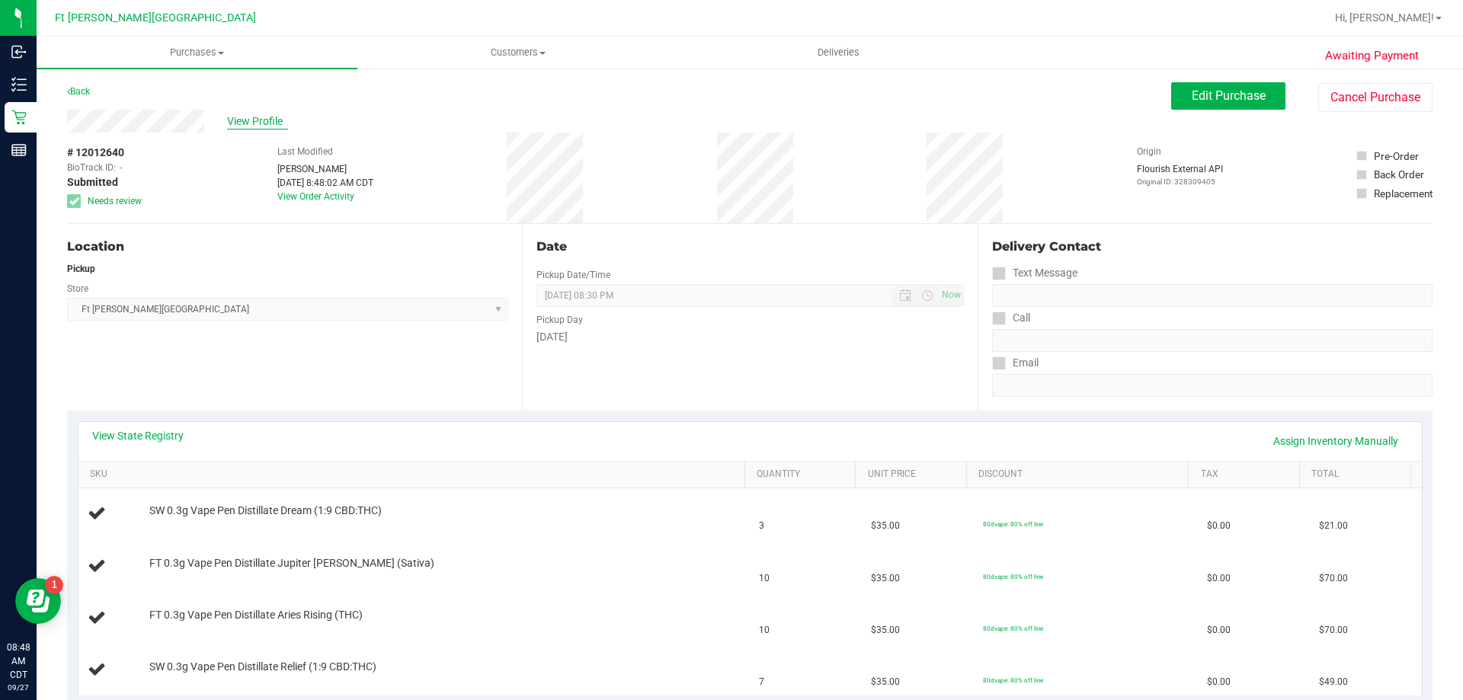
click at [265, 121] on span "View Profile" at bounding box center [257, 122] width 61 height 16
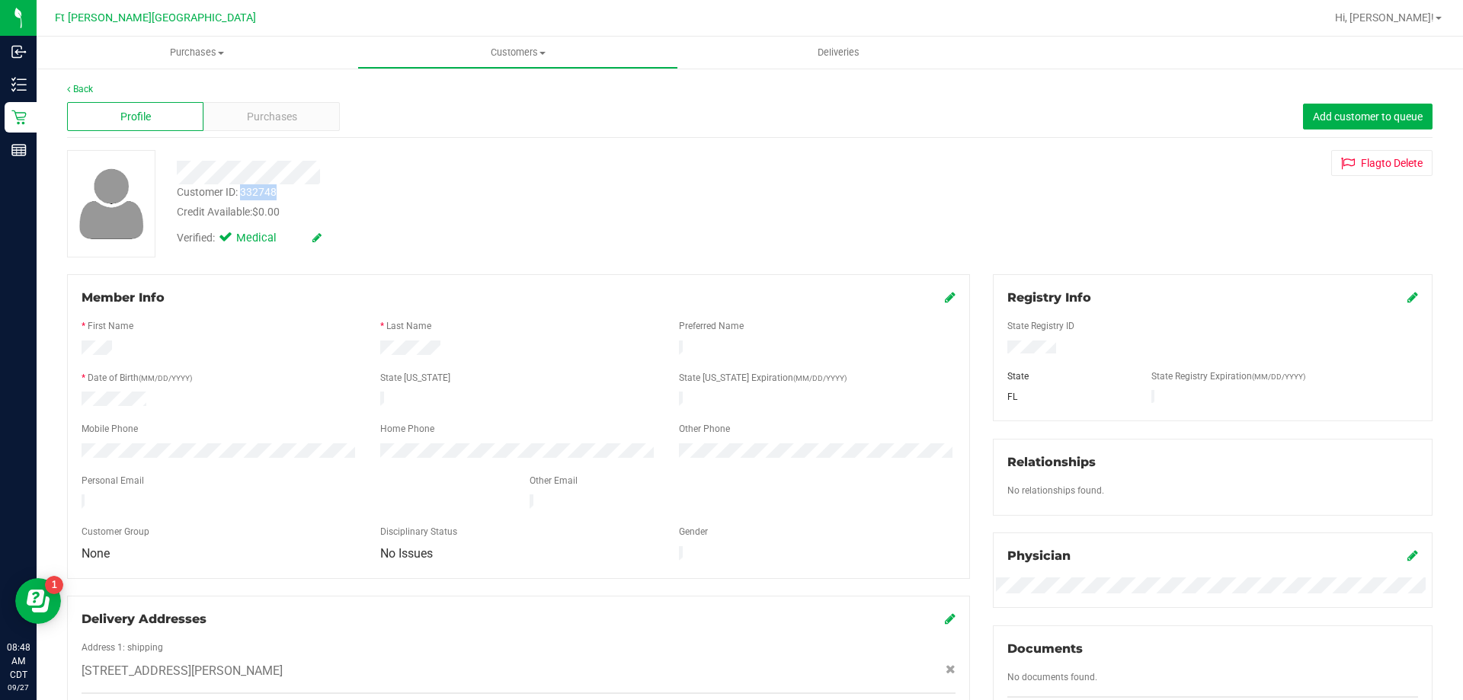
drag, startPoint x: 242, startPoint y: 193, endPoint x: 267, endPoint y: 194, distance: 24.4
click at [278, 194] on div "Customer ID: 332748 Credit Available: $0.00" at bounding box center [512, 202] width 694 height 36
copy div "332748"
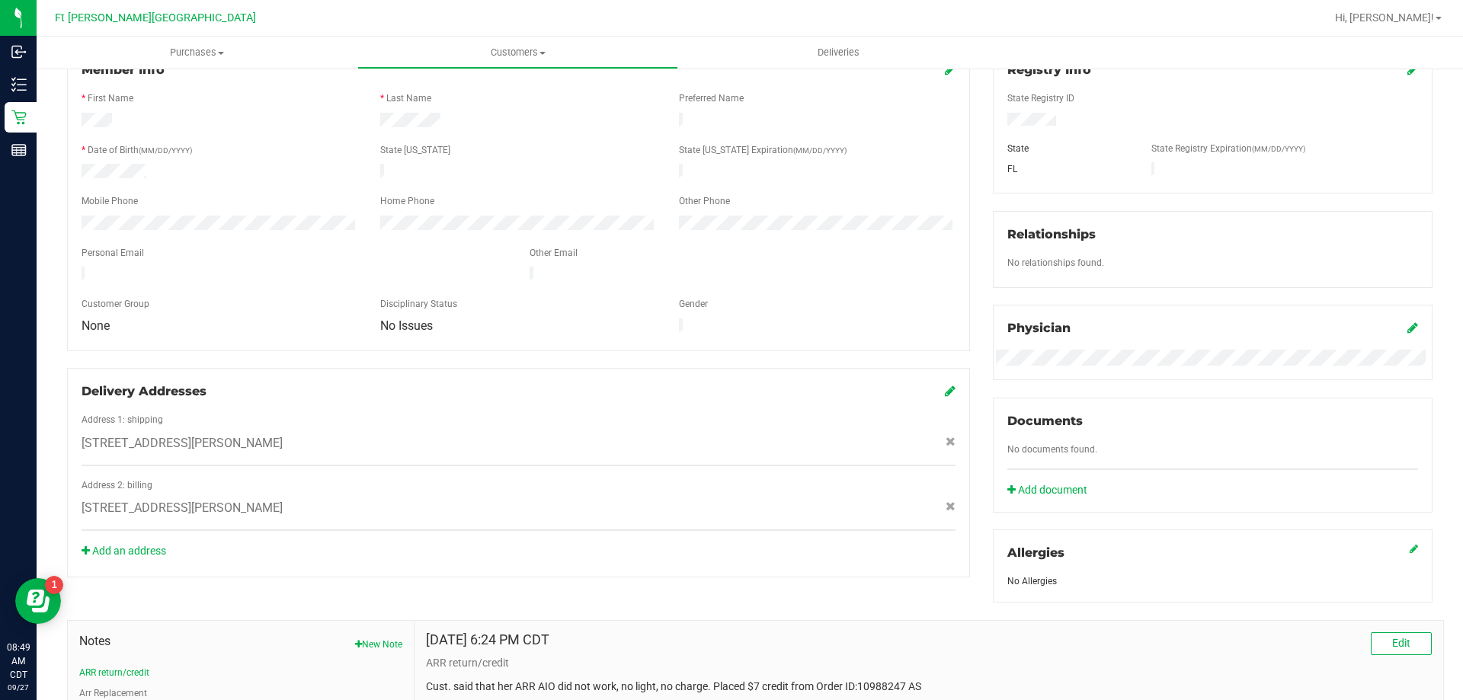
scroll to position [229, 0]
drag, startPoint x: 478, startPoint y: 391, endPoint x: 362, endPoint y: 336, distance: 128.2
click at [434, 367] on div "Delivery Addresses Address 1: shipping 322 Vista St. SW , Fort Walton Beach , F…" at bounding box center [518, 472] width 903 height 210
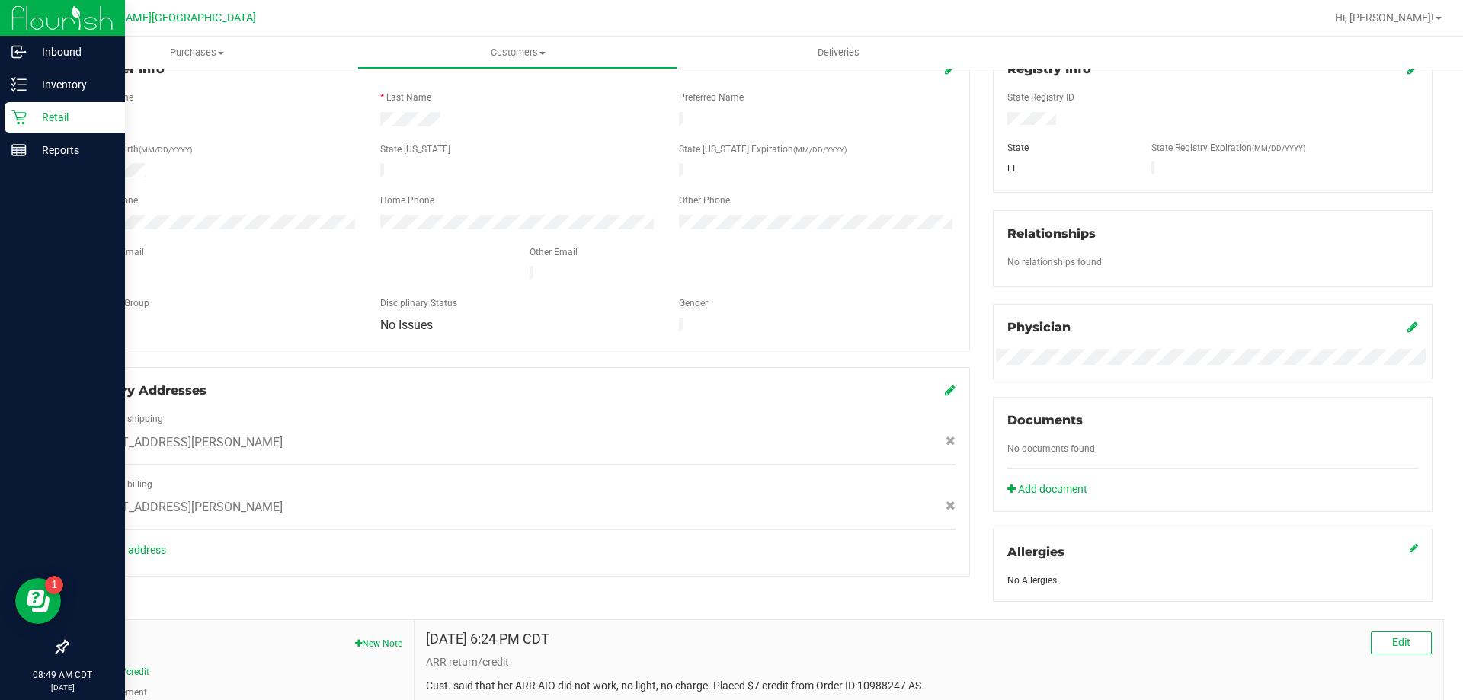
click at [48, 125] on p "Retail" at bounding box center [72, 117] width 91 height 18
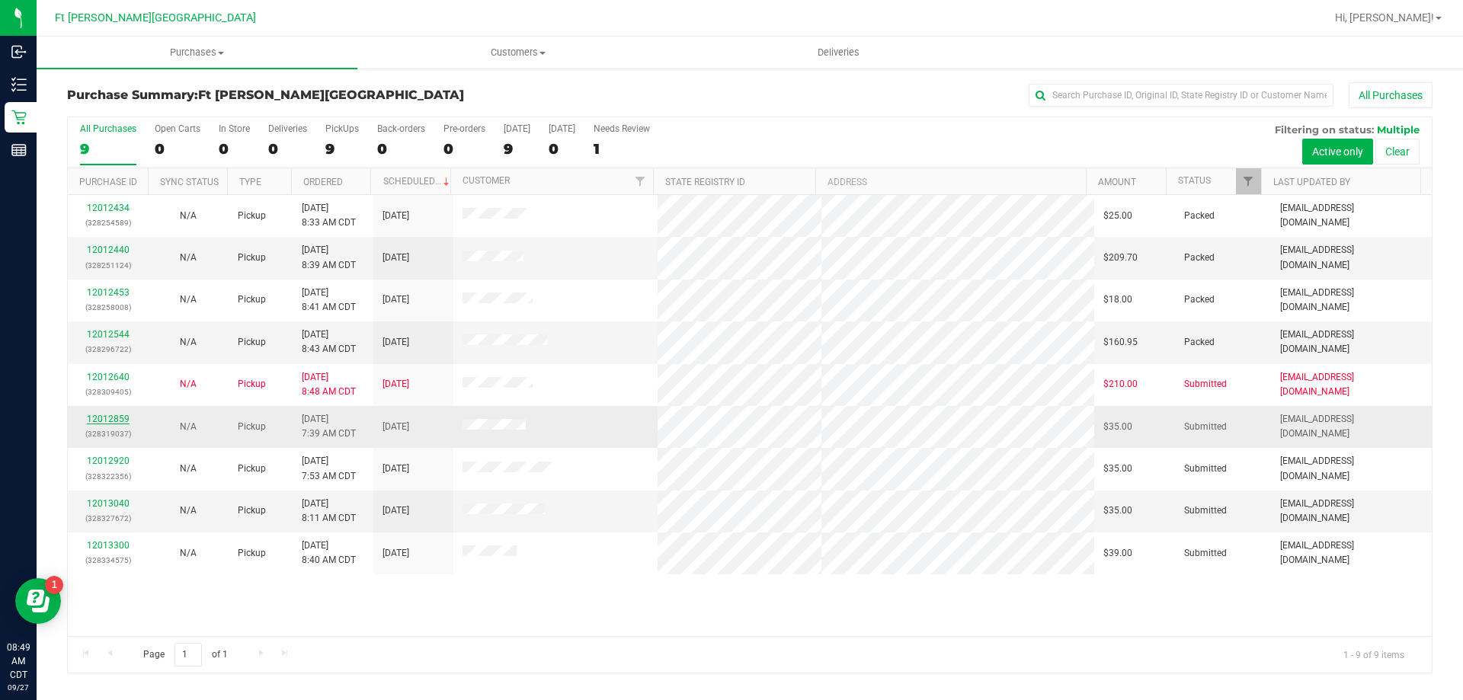
click at [116, 423] on link "12012859" at bounding box center [108, 419] width 43 height 11
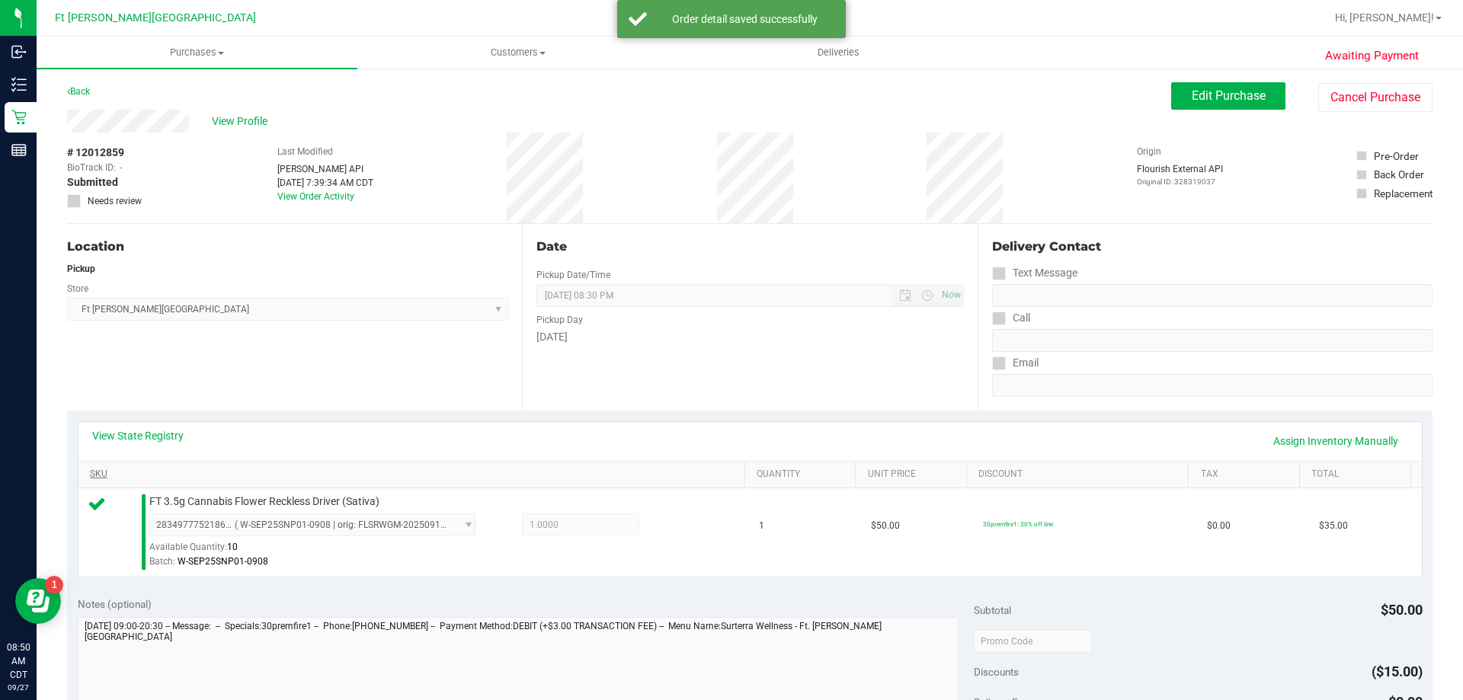
scroll to position [152, 0]
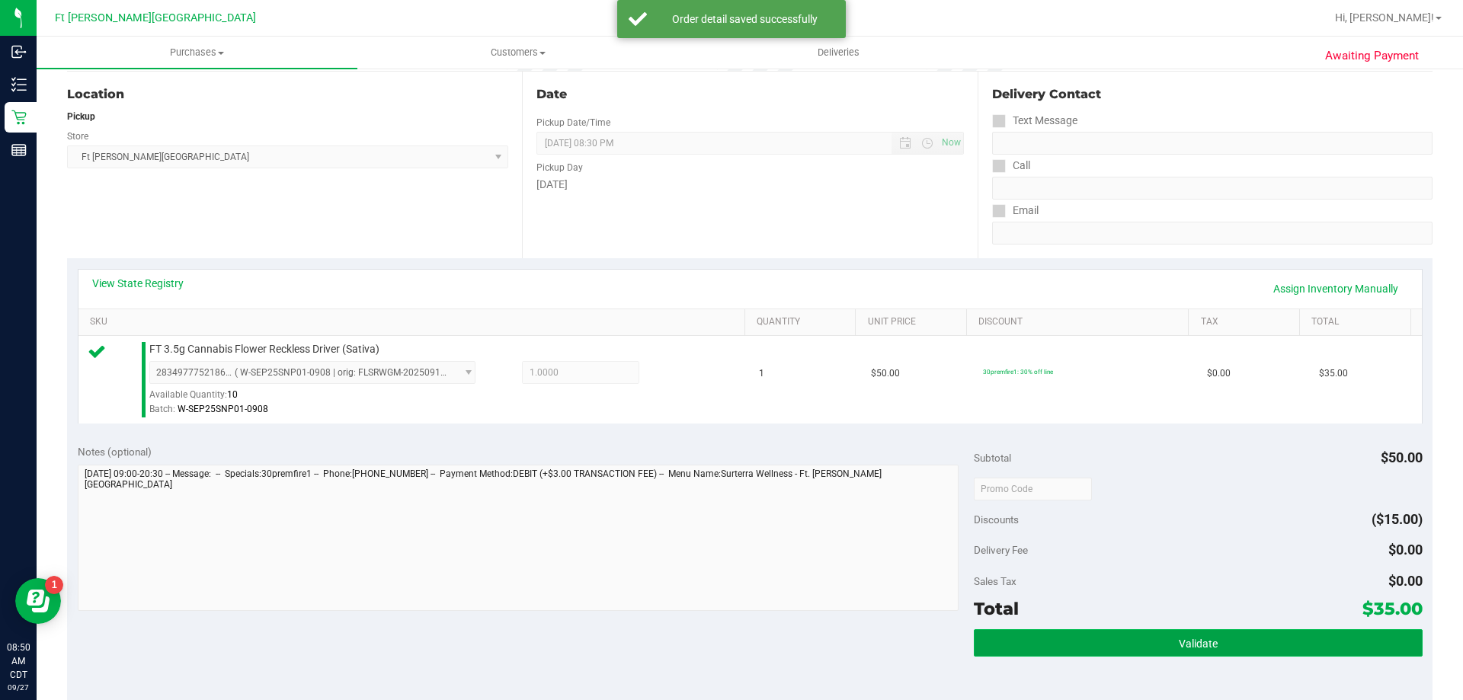
click at [1150, 645] on button "Validate" at bounding box center [1198, 642] width 448 height 27
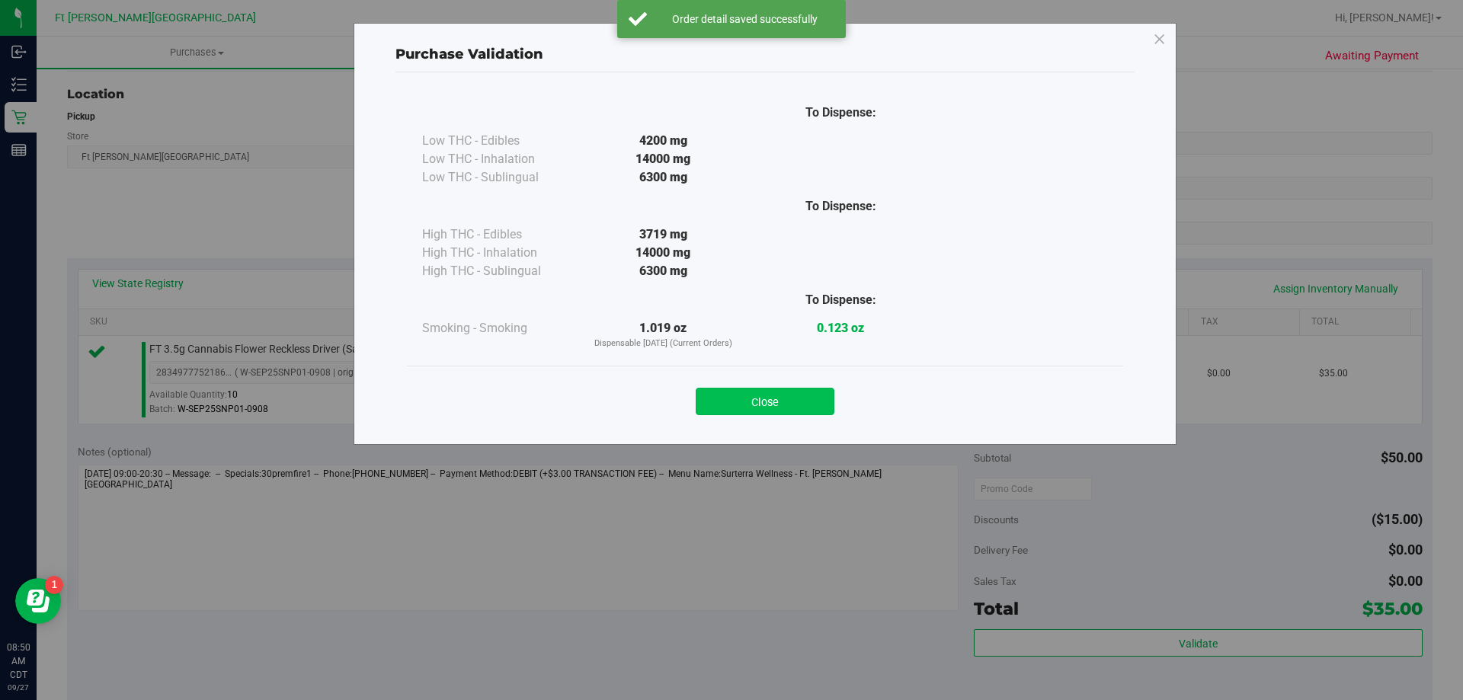
click at [809, 403] on button "Close" at bounding box center [765, 401] width 139 height 27
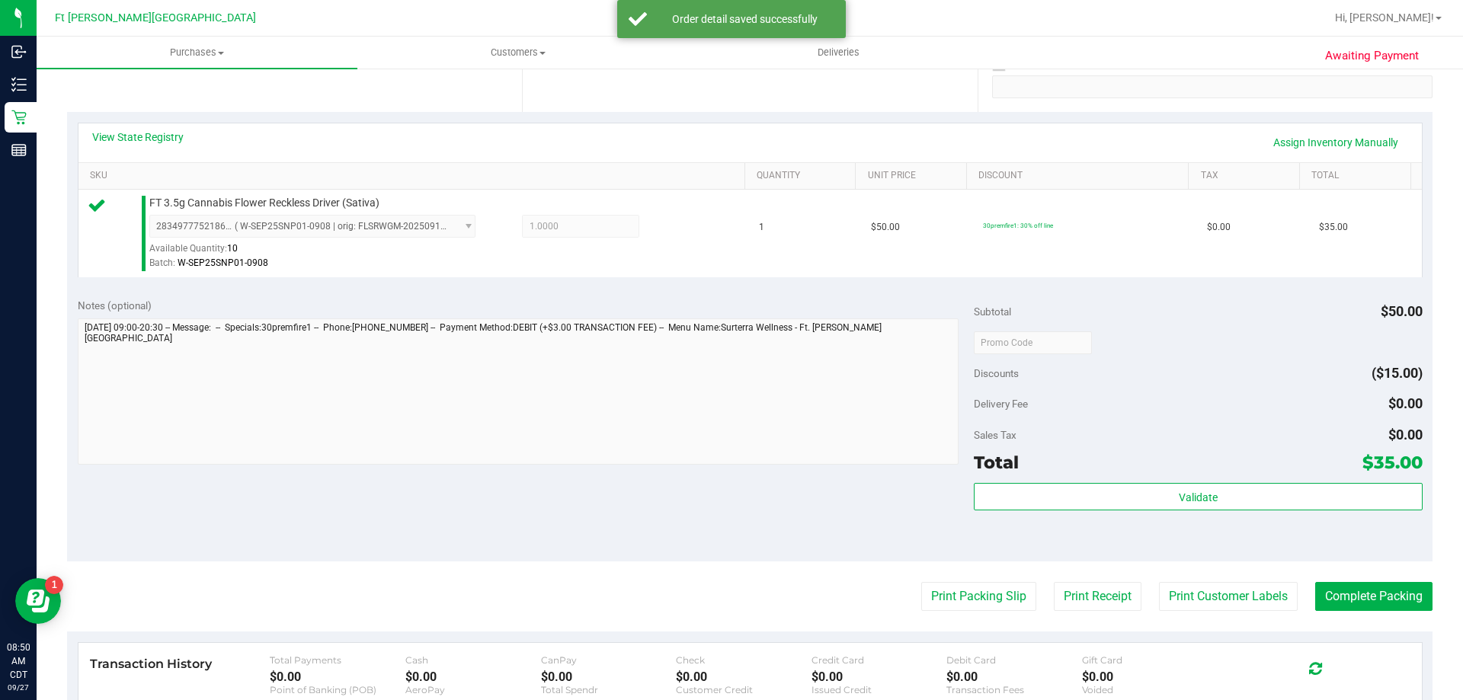
scroll to position [533, 0]
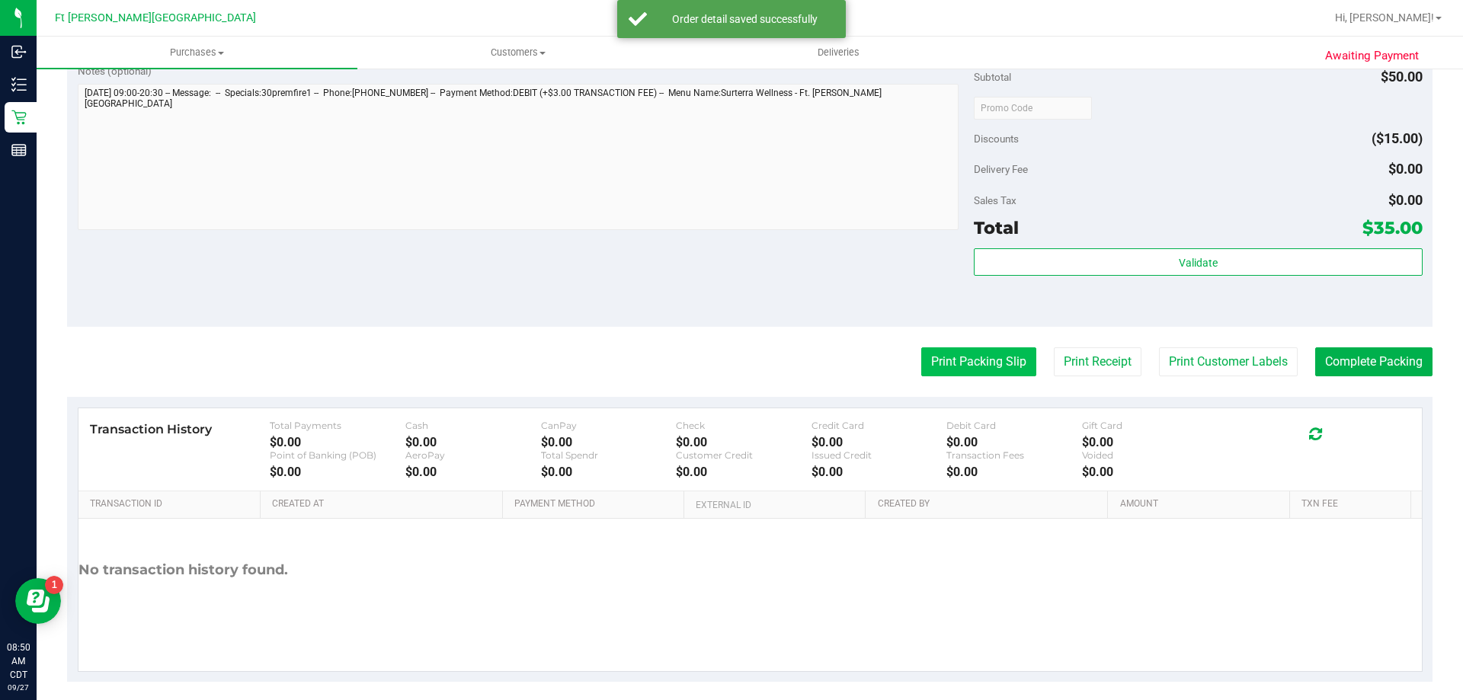
click at [977, 369] on button "Print Packing Slip" at bounding box center [978, 362] width 115 height 29
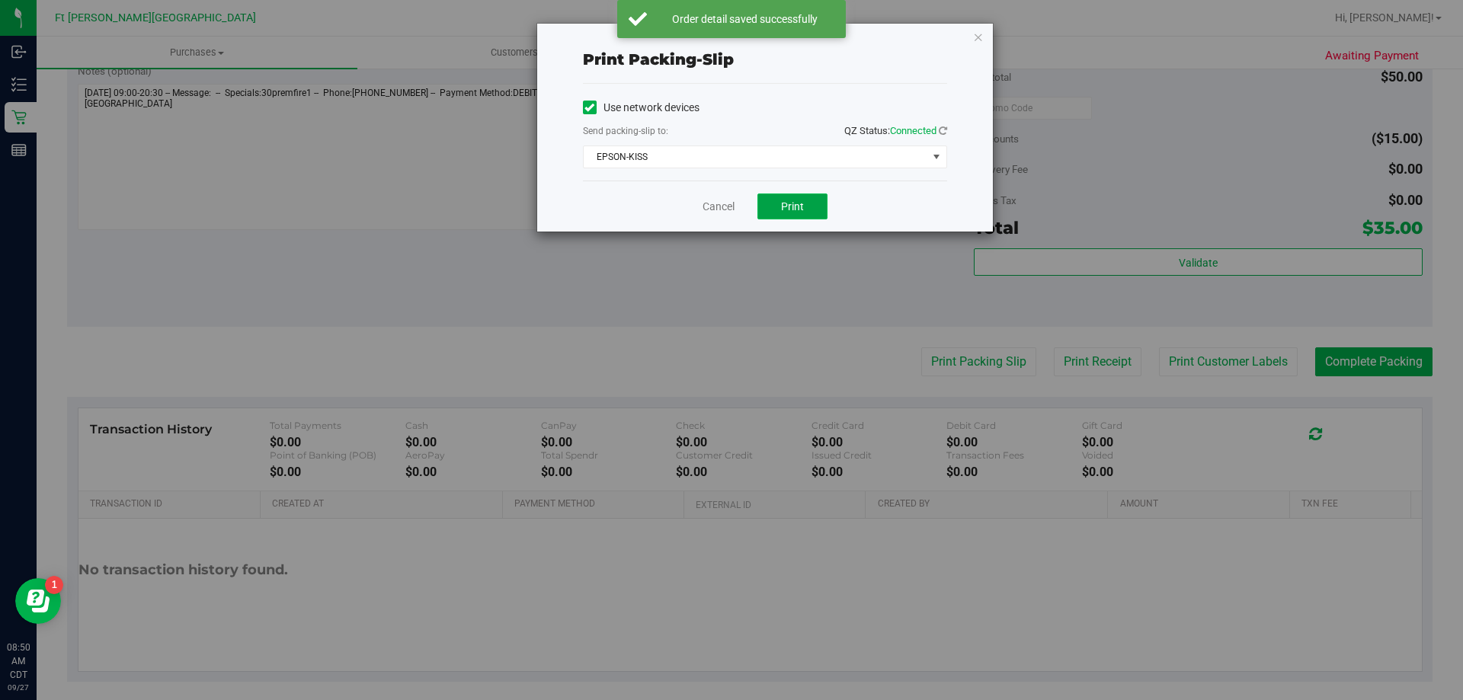
click at [799, 200] on span "Print" at bounding box center [792, 206] width 23 height 12
click at [718, 207] on link "Cancel" at bounding box center [719, 207] width 32 height 16
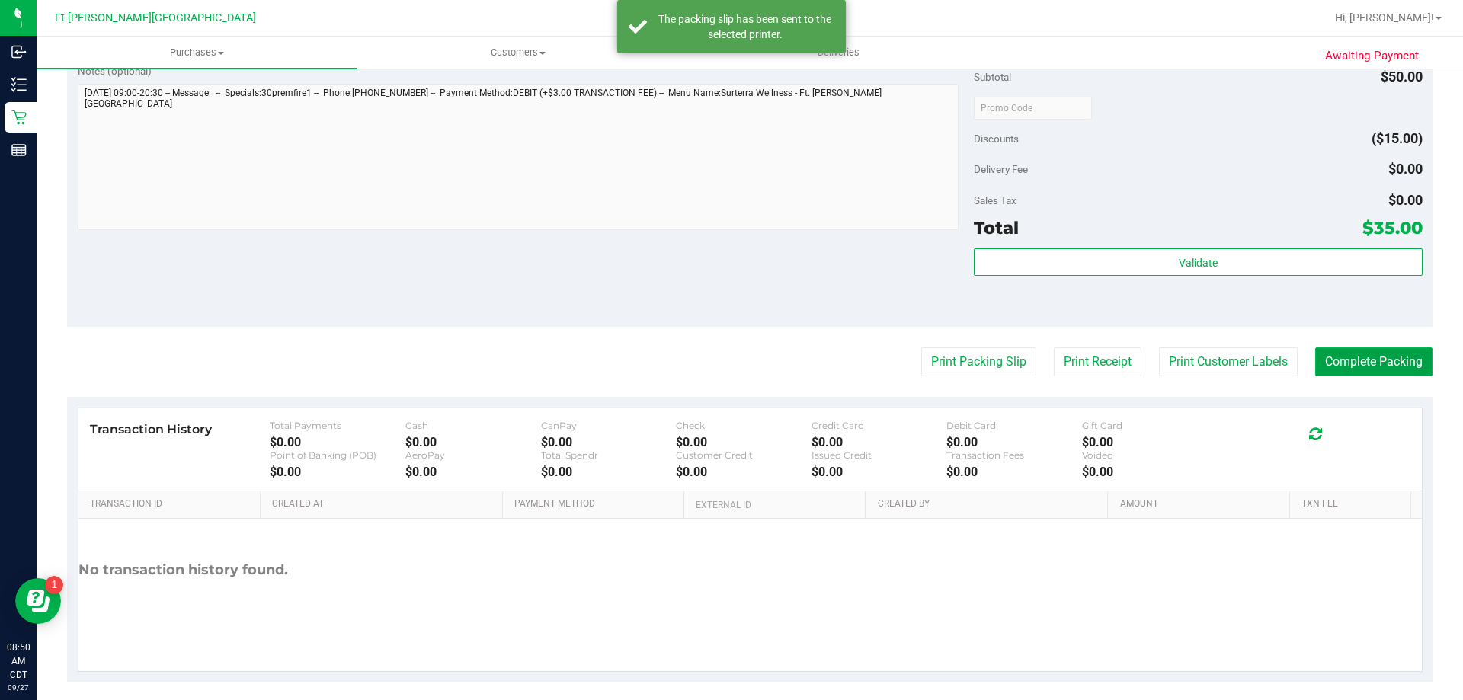
click at [1325, 363] on button "Complete Packing" at bounding box center [1373, 362] width 117 height 29
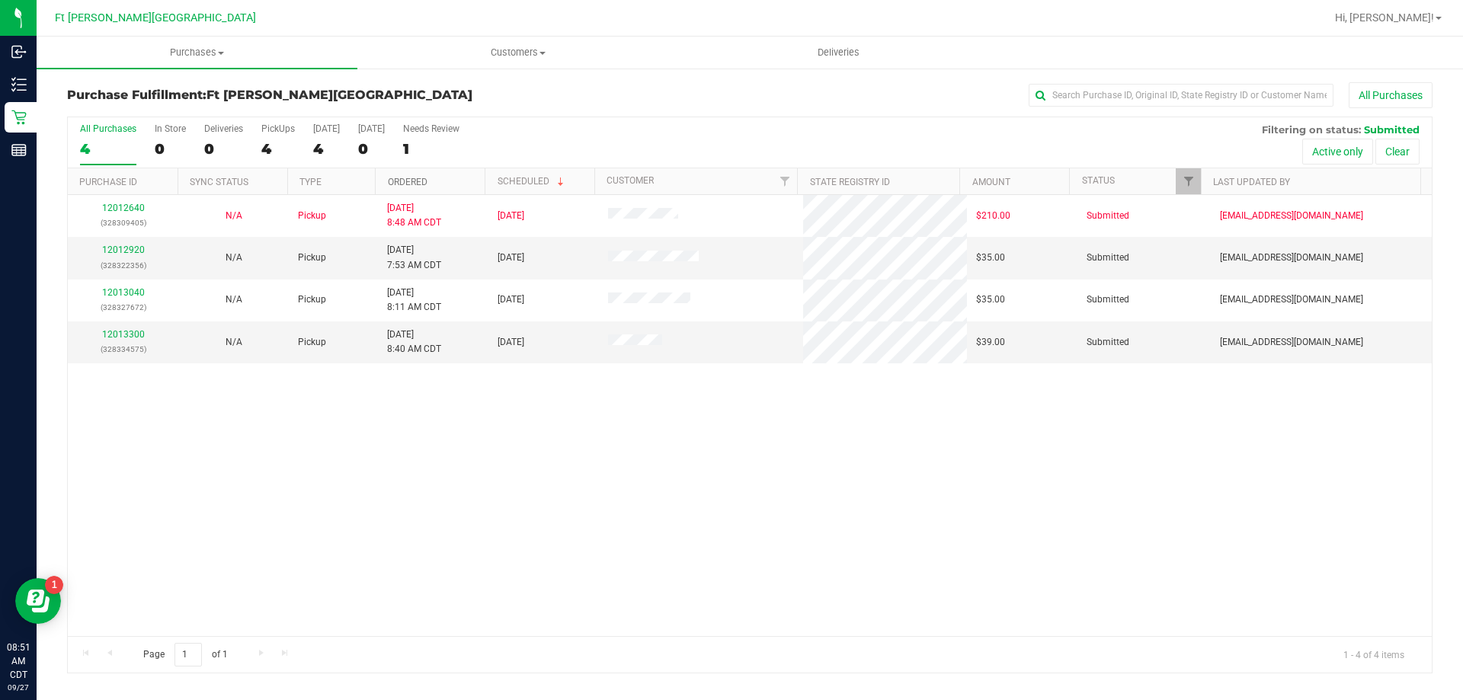
click at [414, 185] on link "Ordered" at bounding box center [408, 182] width 40 height 11
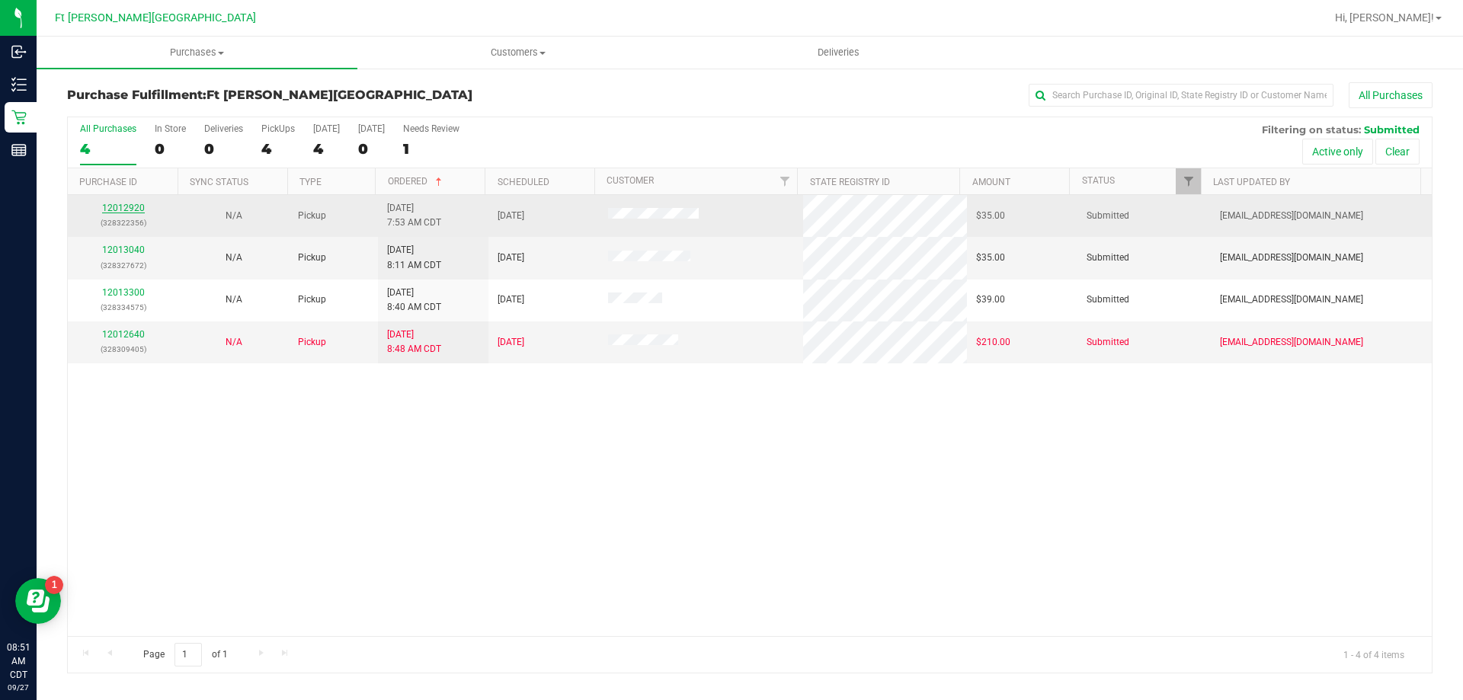
click at [127, 207] on link "12012920" at bounding box center [123, 208] width 43 height 11
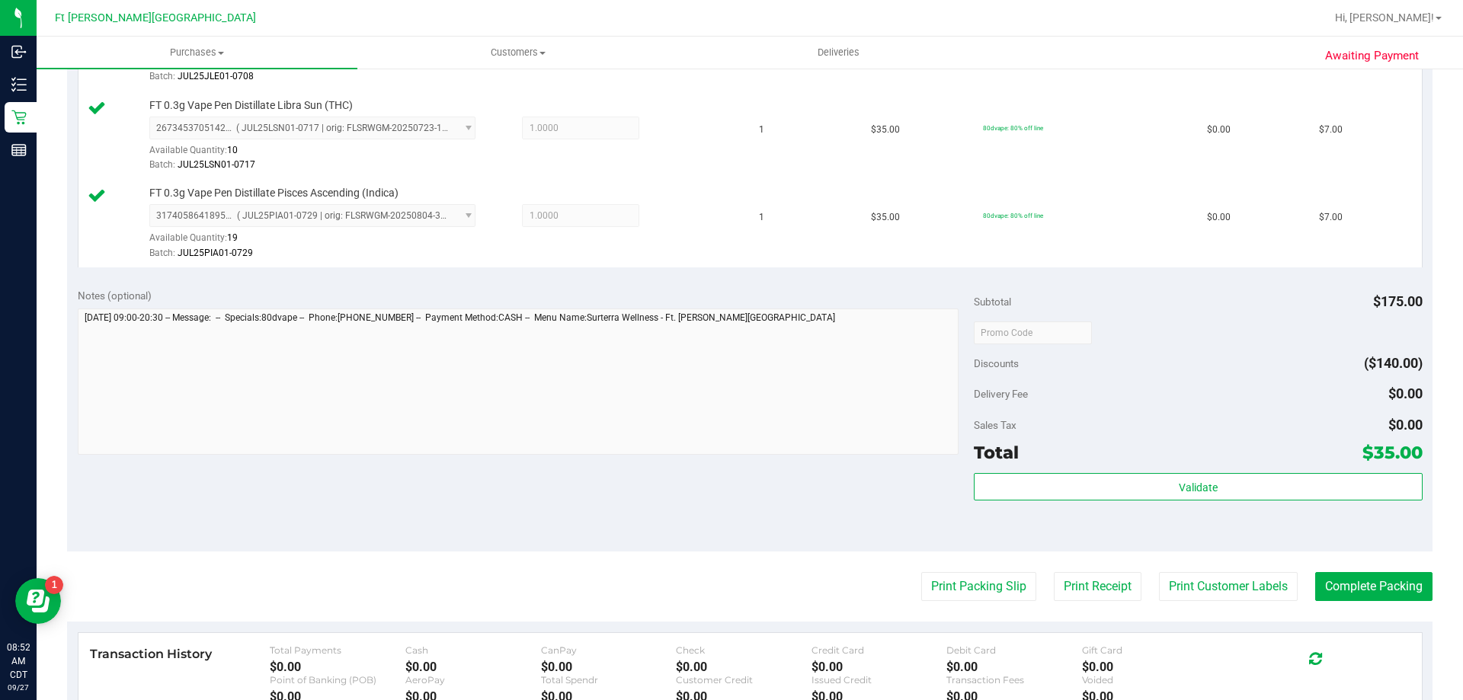
scroll to position [810, 0]
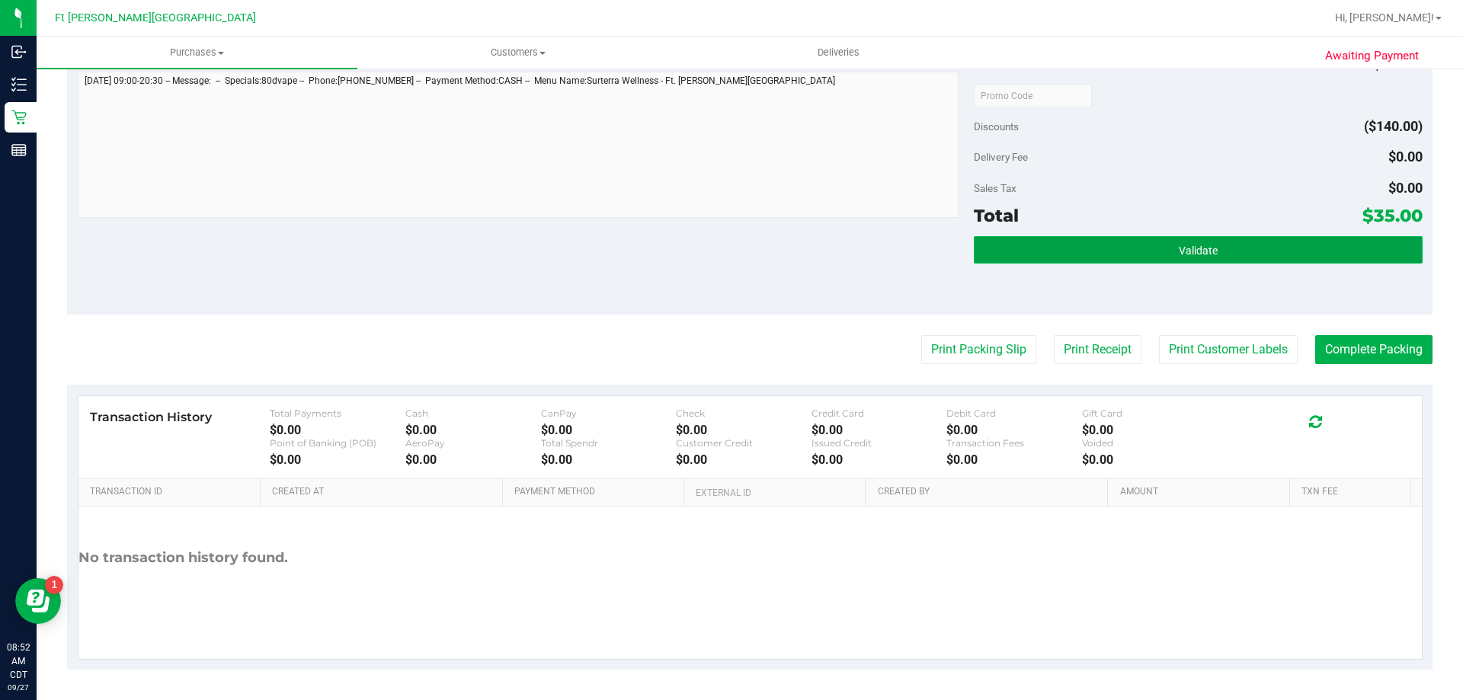
click at [1163, 251] on button "Validate" at bounding box center [1198, 249] width 448 height 27
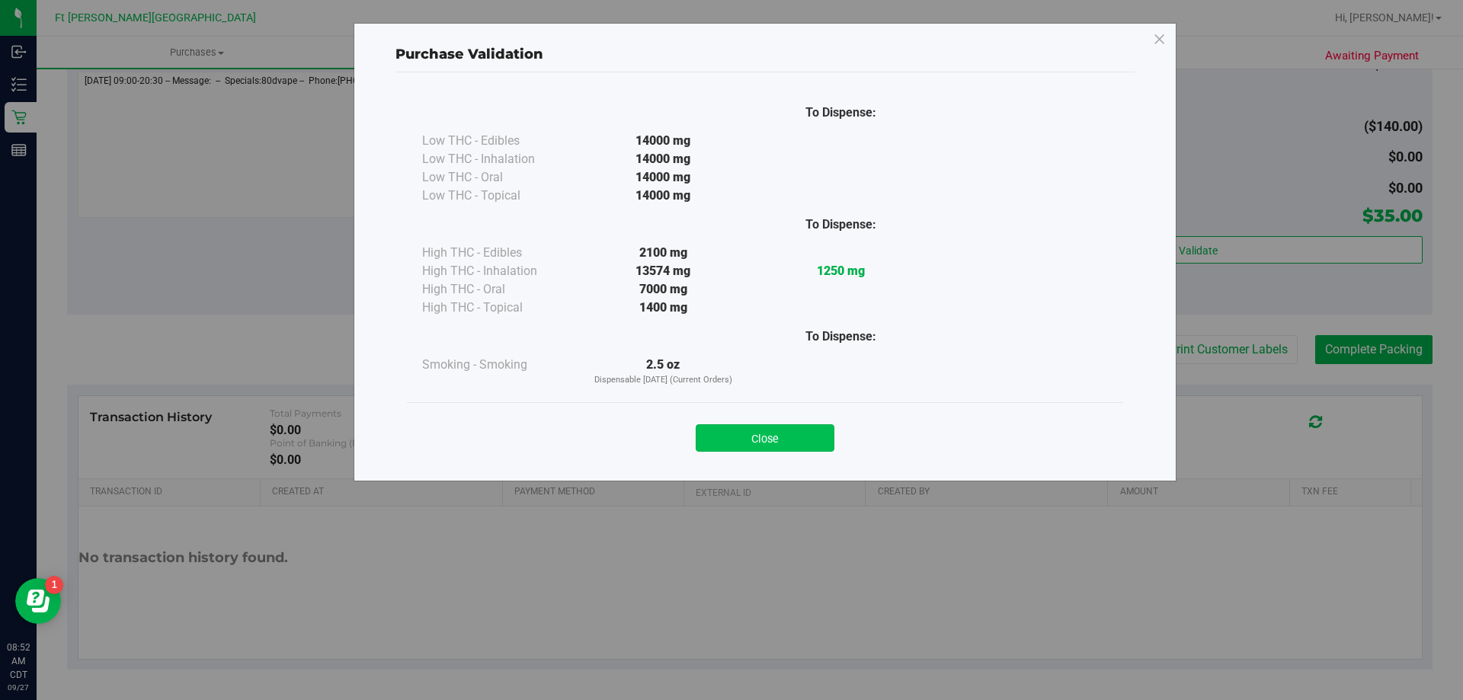
click at [783, 432] on button "Close" at bounding box center [765, 437] width 139 height 27
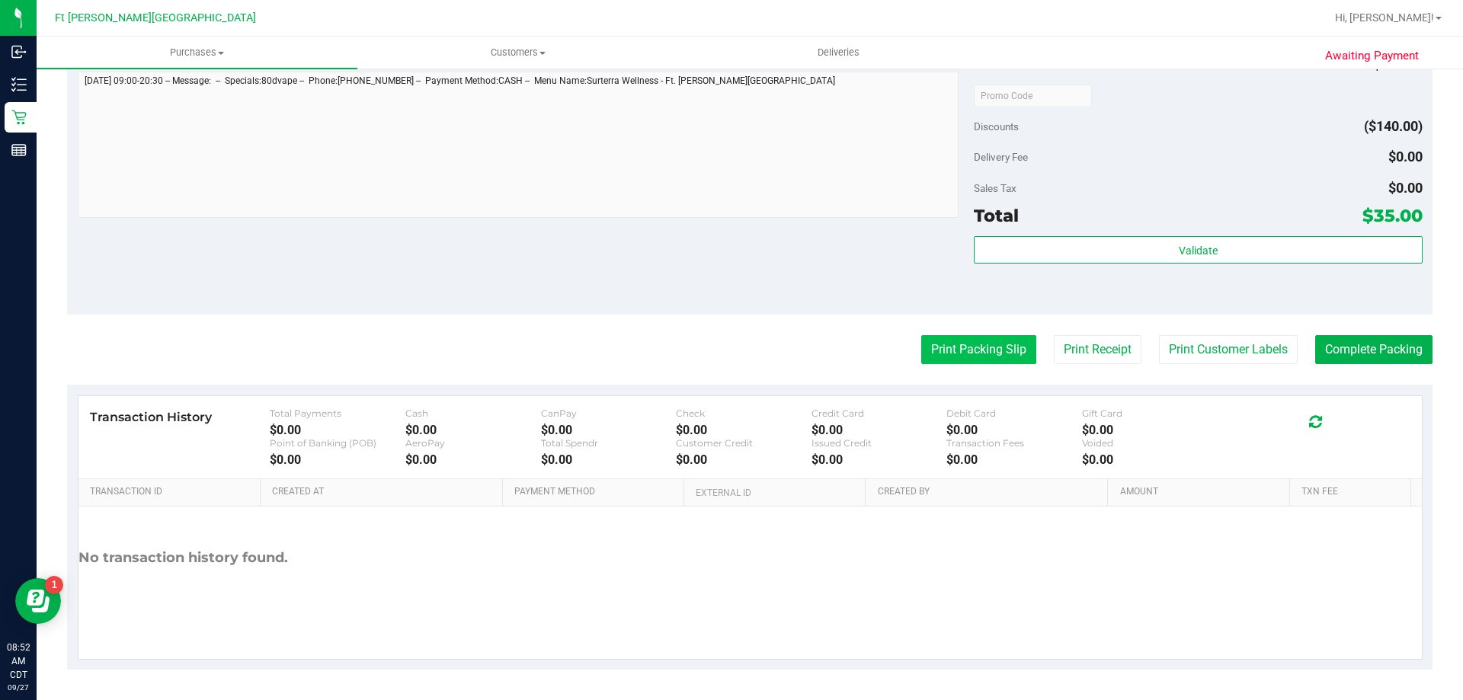
click at [947, 356] on button "Print Packing Slip" at bounding box center [978, 349] width 115 height 29
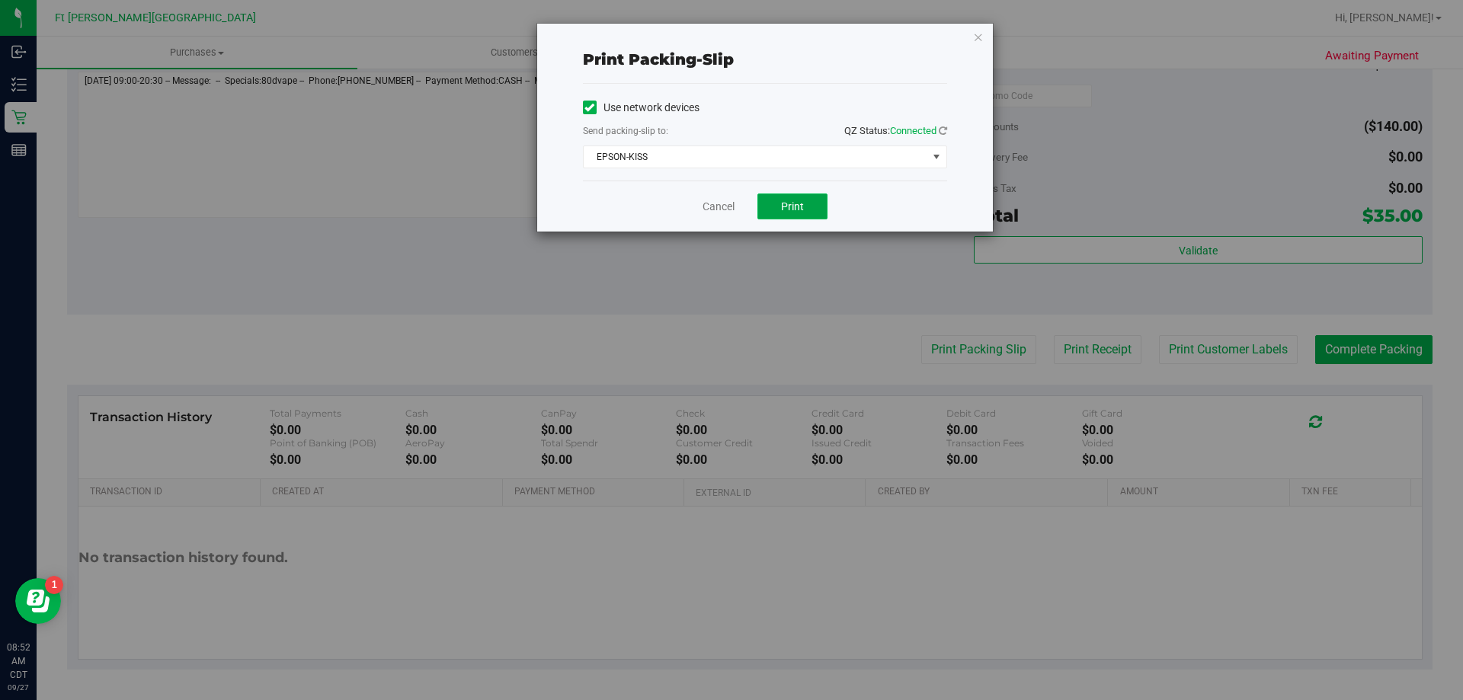
click at [801, 216] on button "Print" at bounding box center [792, 207] width 70 height 26
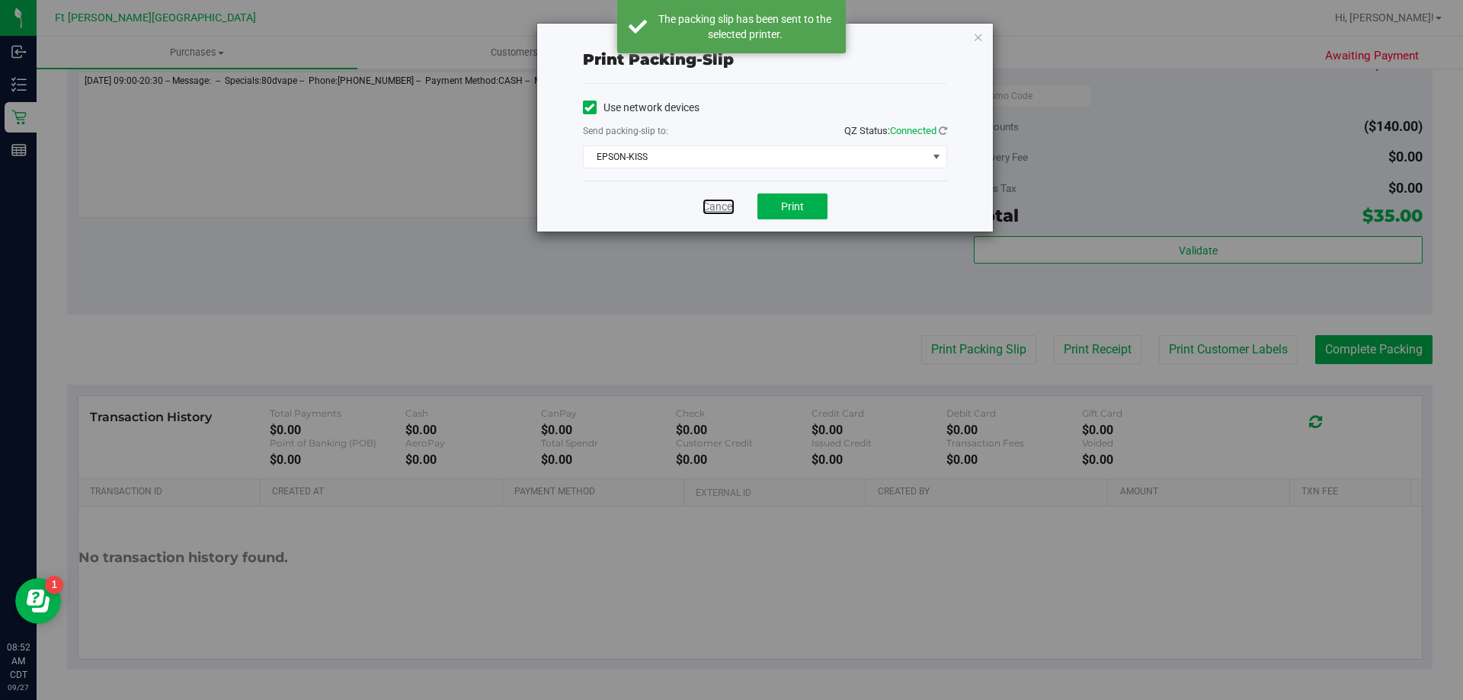
drag, startPoint x: 713, startPoint y: 207, endPoint x: 767, endPoint y: 214, distance: 55.4
click at [713, 204] on link "Cancel" at bounding box center [719, 207] width 32 height 16
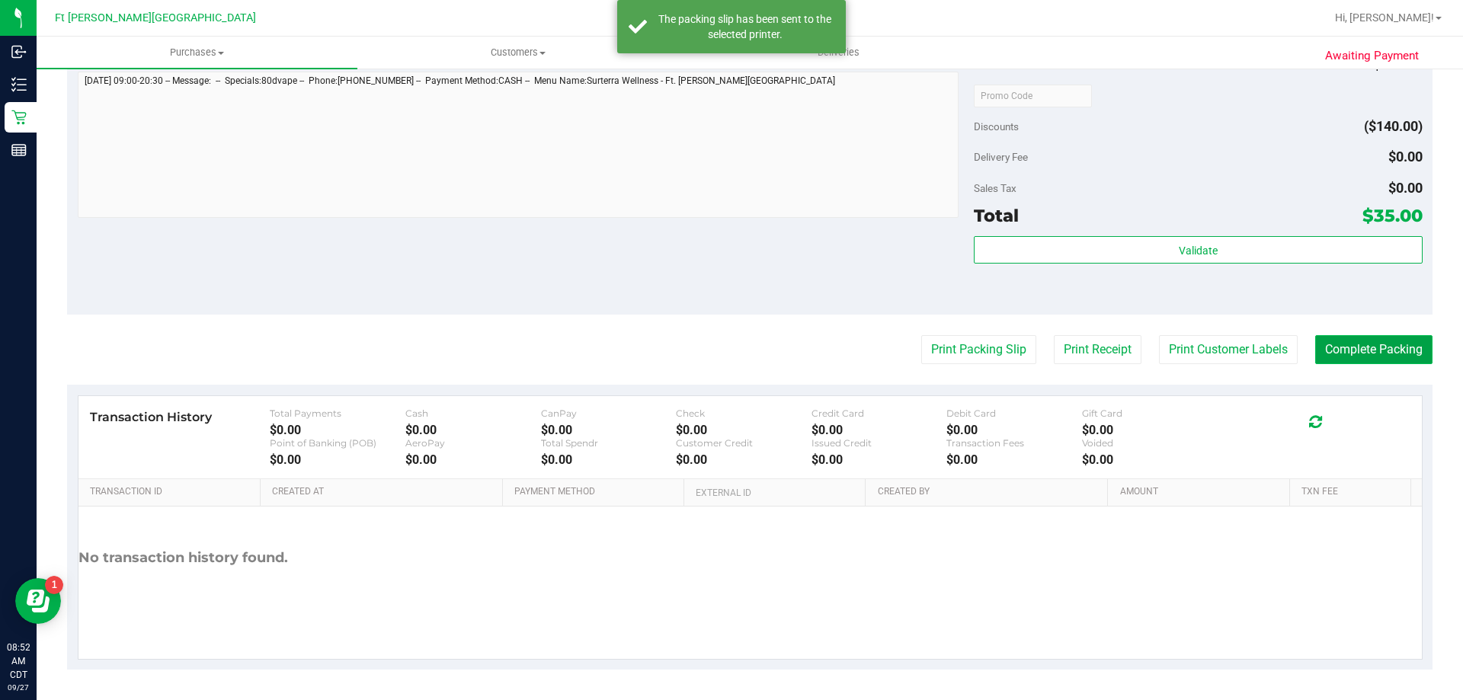
click at [1364, 353] on button "Complete Packing" at bounding box center [1373, 349] width 117 height 29
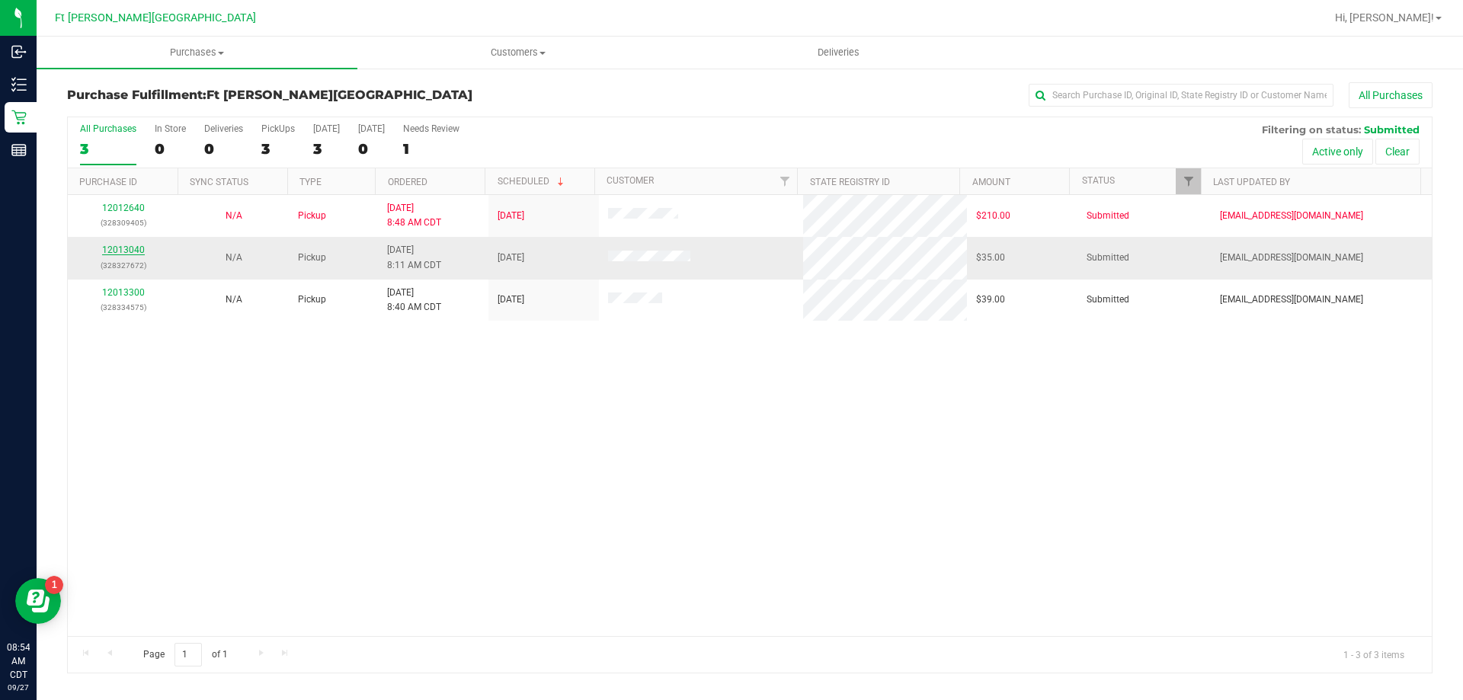
click at [127, 249] on link "12013040" at bounding box center [123, 250] width 43 height 11
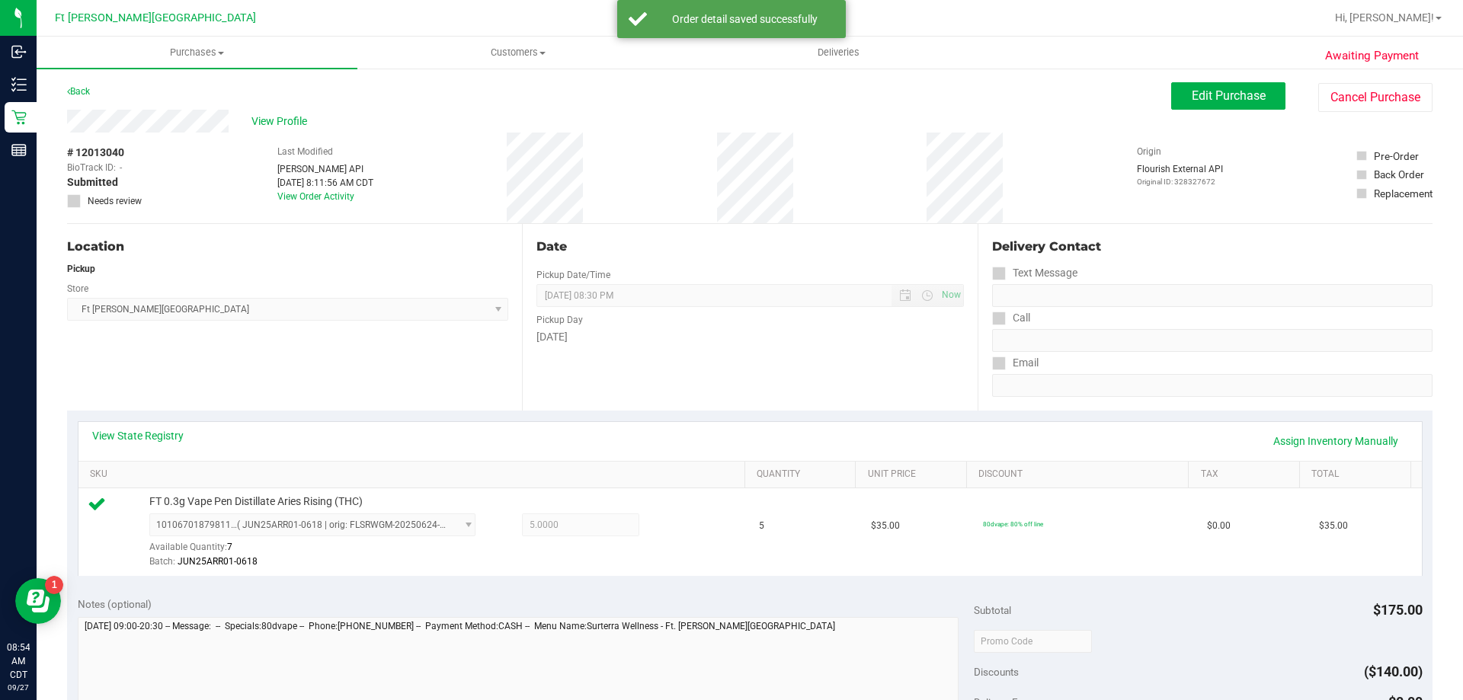
scroll to position [229, 0]
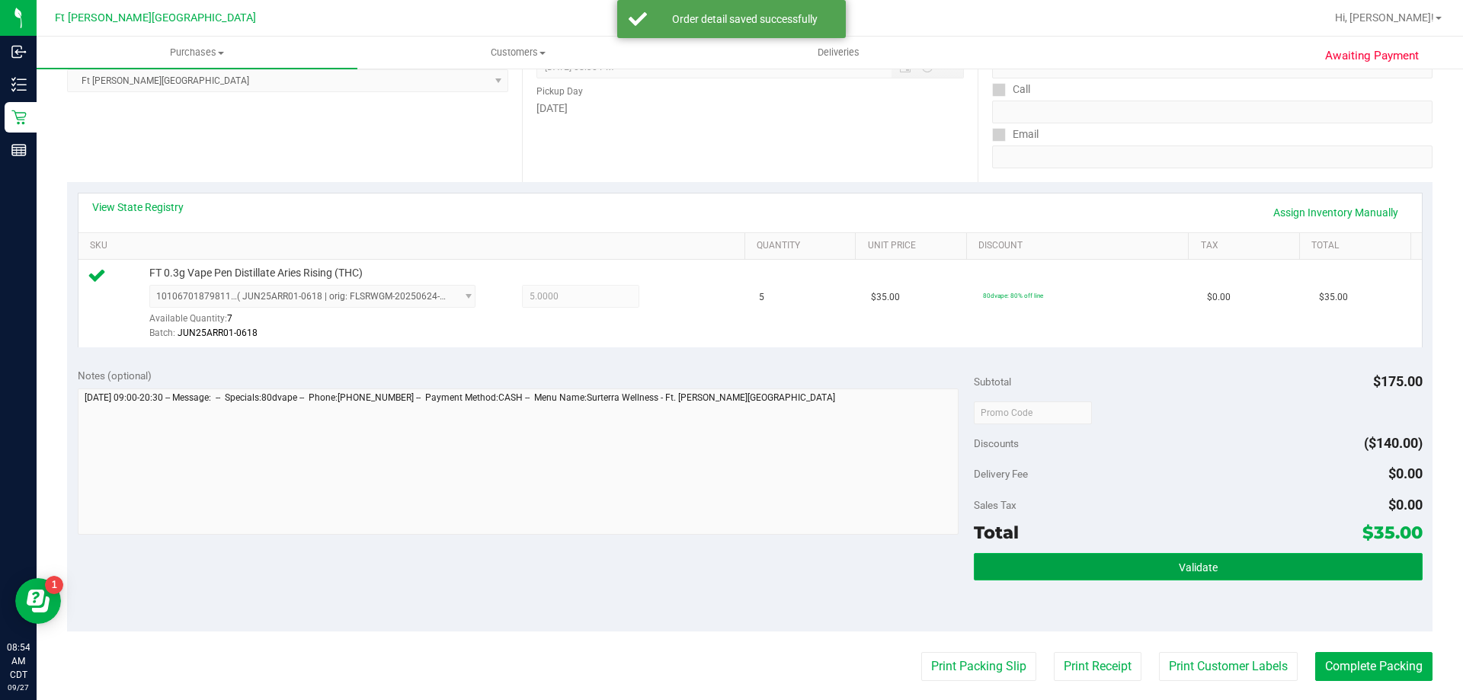
click at [1148, 568] on button "Validate" at bounding box center [1198, 566] width 448 height 27
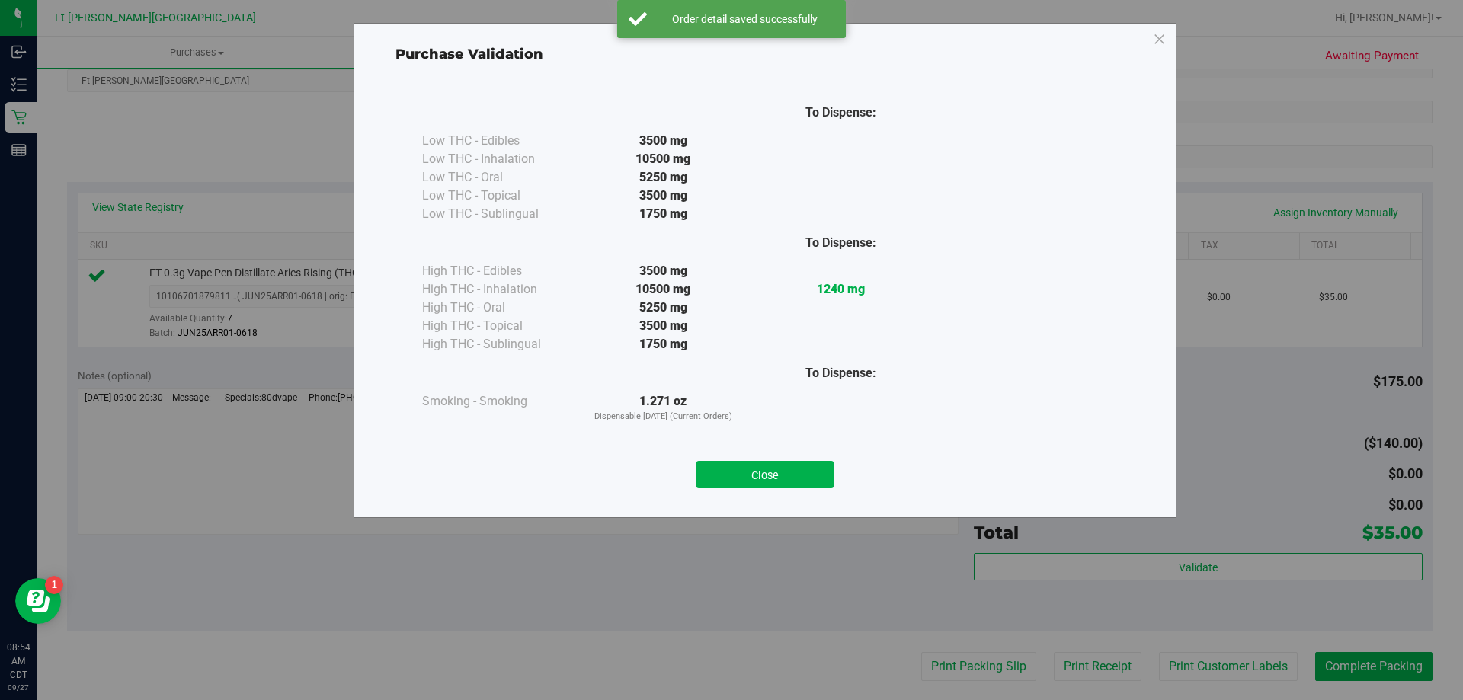
click at [827, 480] on button "Close" at bounding box center [765, 474] width 139 height 27
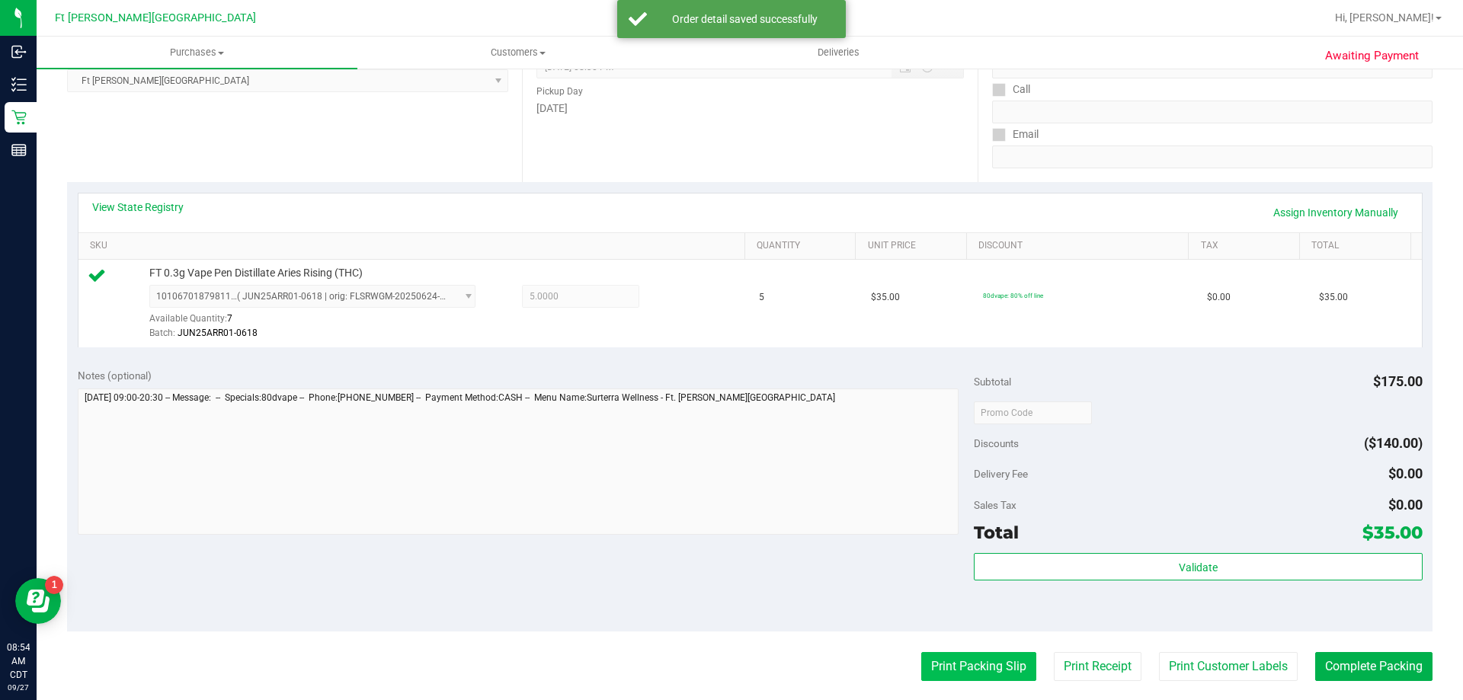
click at [934, 662] on button "Print Packing Slip" at bounding box center [978, 666] width 115 height 29
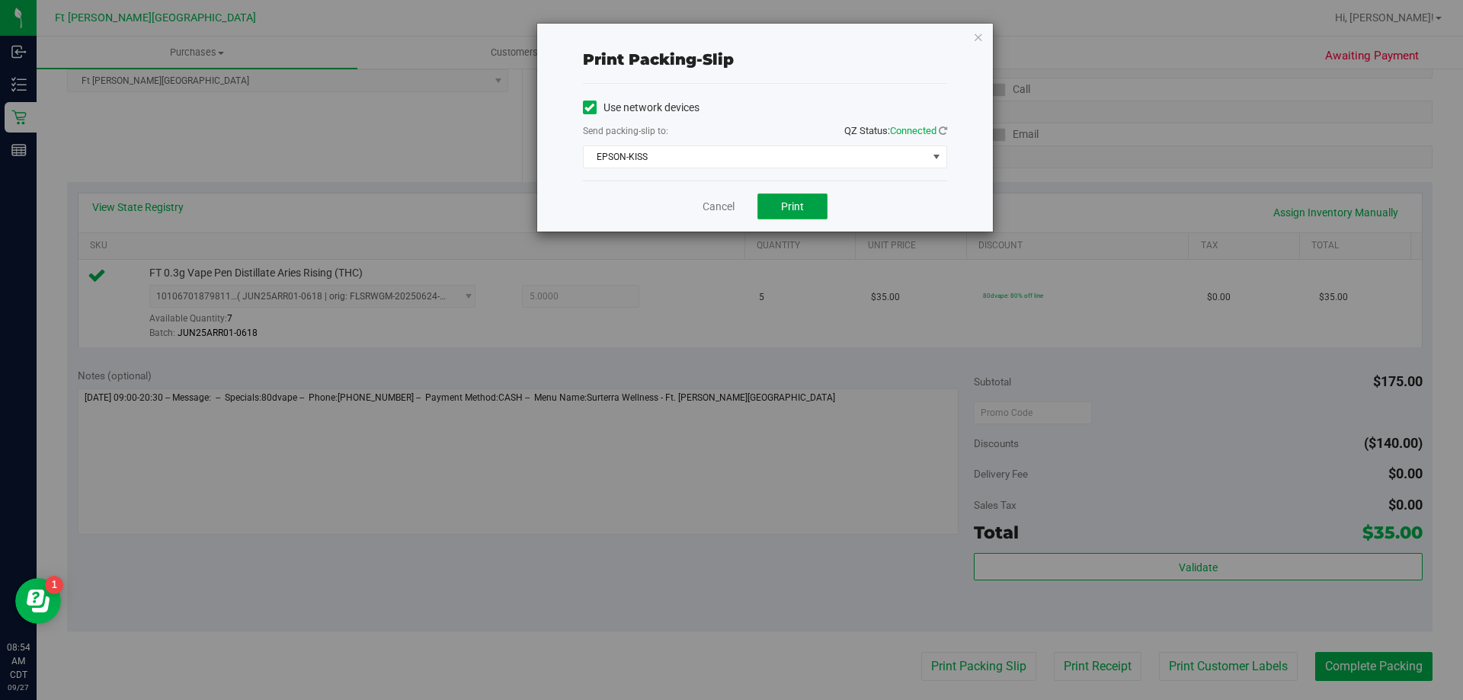
click at [778, 203] on button "Print" at bounding box center [792, 207] width 70 height 26
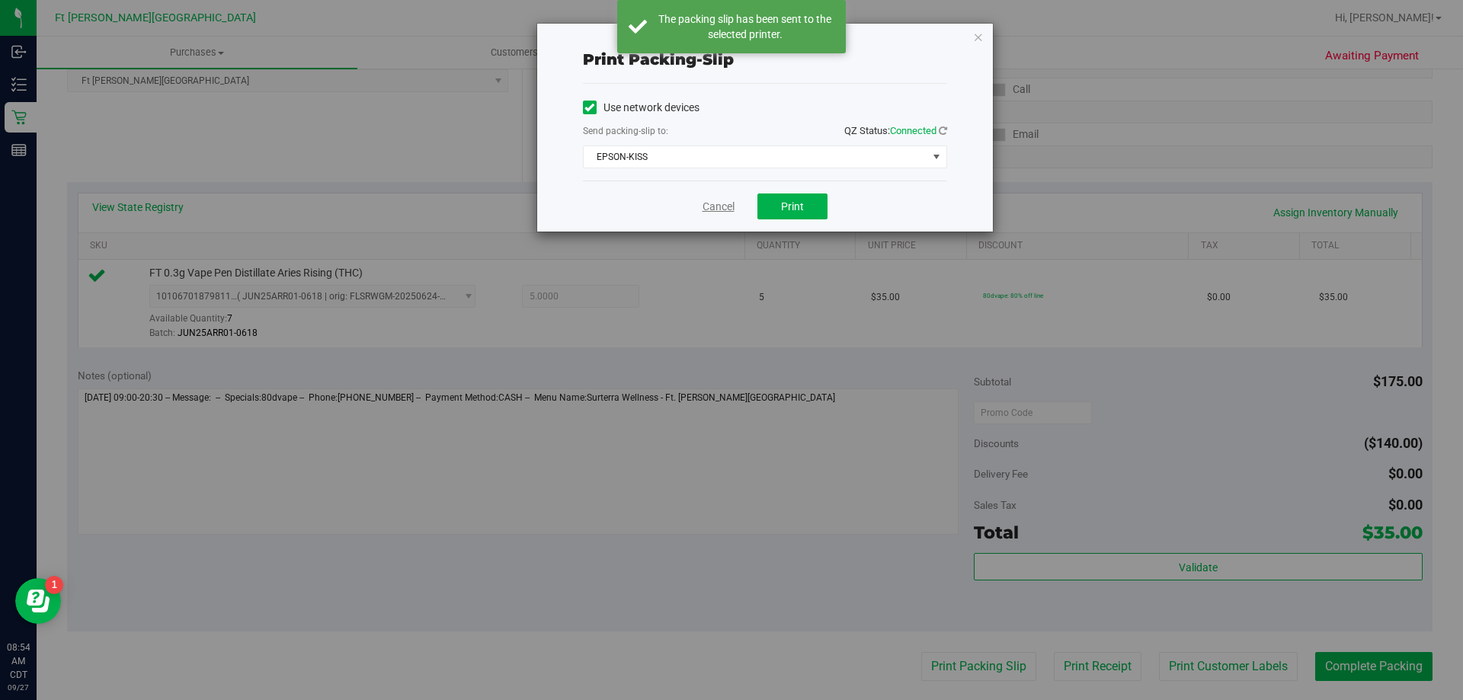
click at [719, 205] on link "Cancel" at bounding box center [719, 207] width 32 height 16
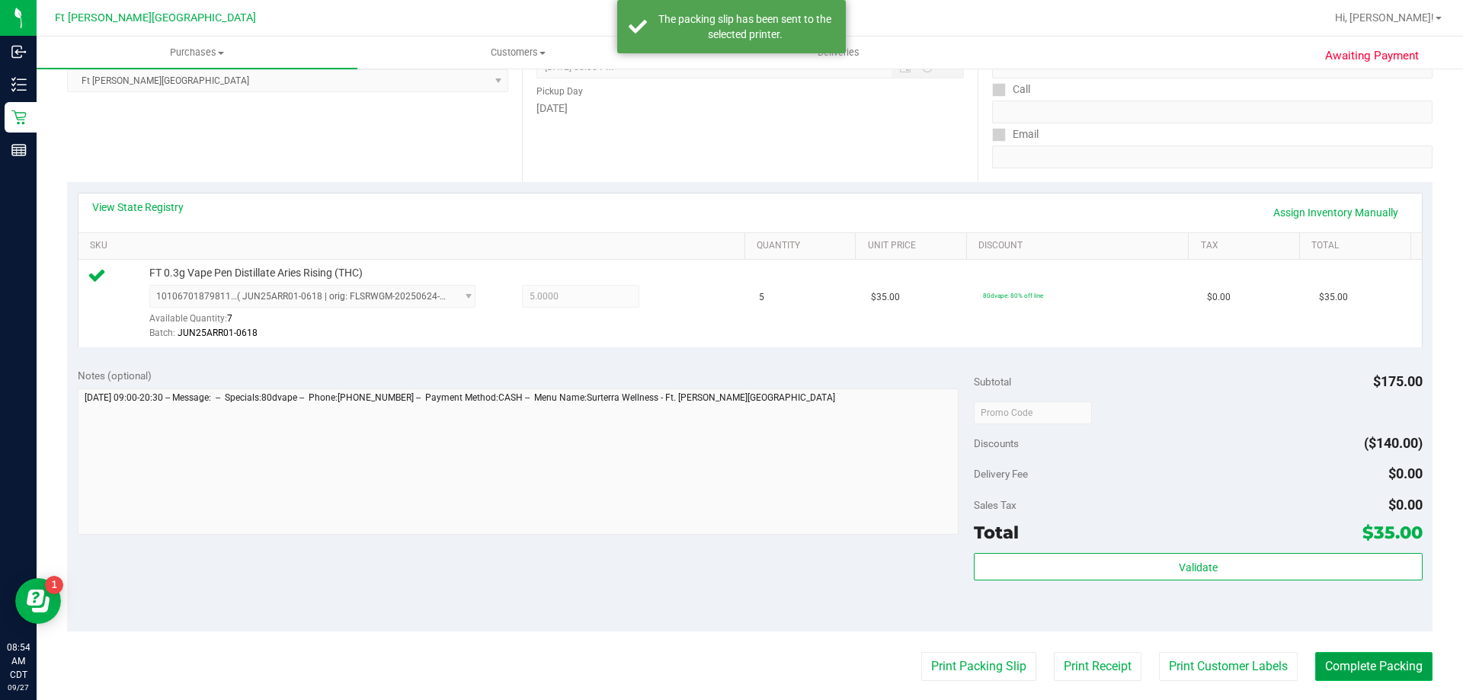
click at [1400, 672] on button "Complete Packing" at bounding box center [1373, 666] width 117 height 29
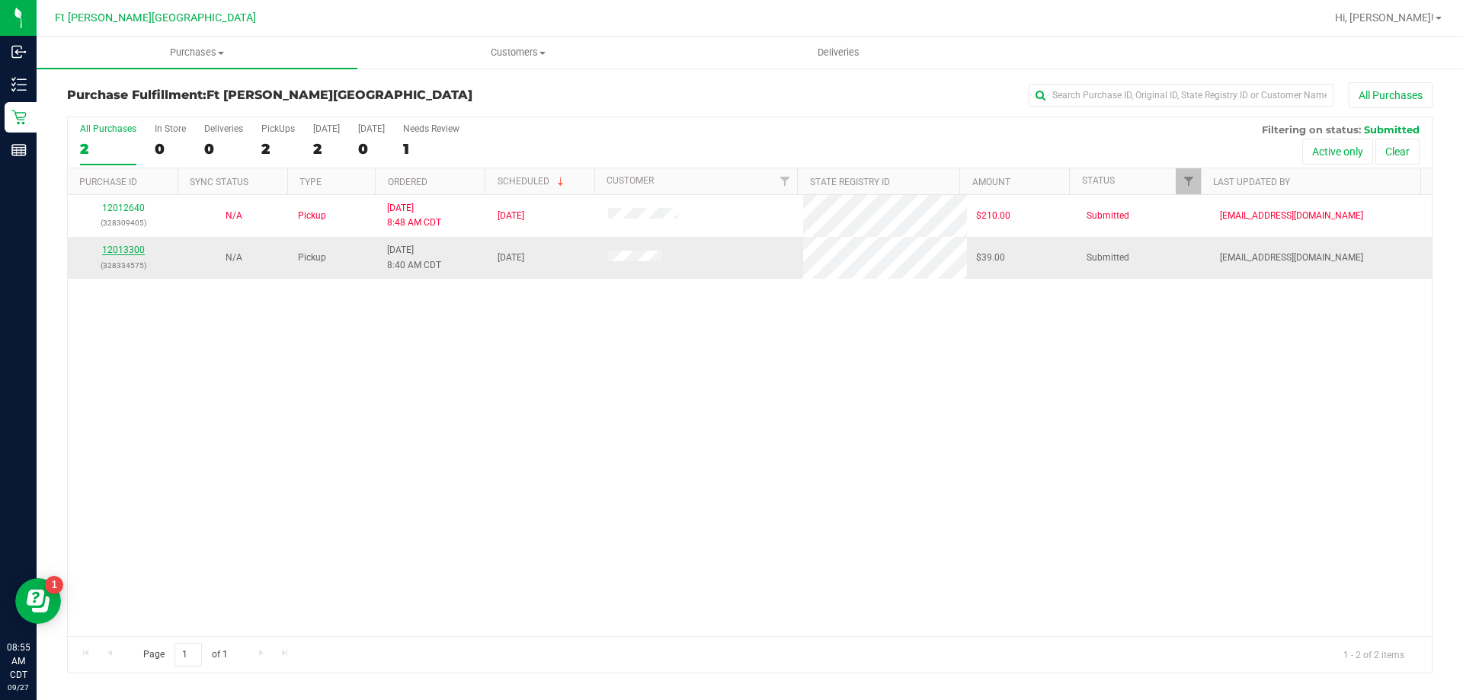
click at [123, 248] on link "12013300" at bounding box center [123, 250] width 43 height 11
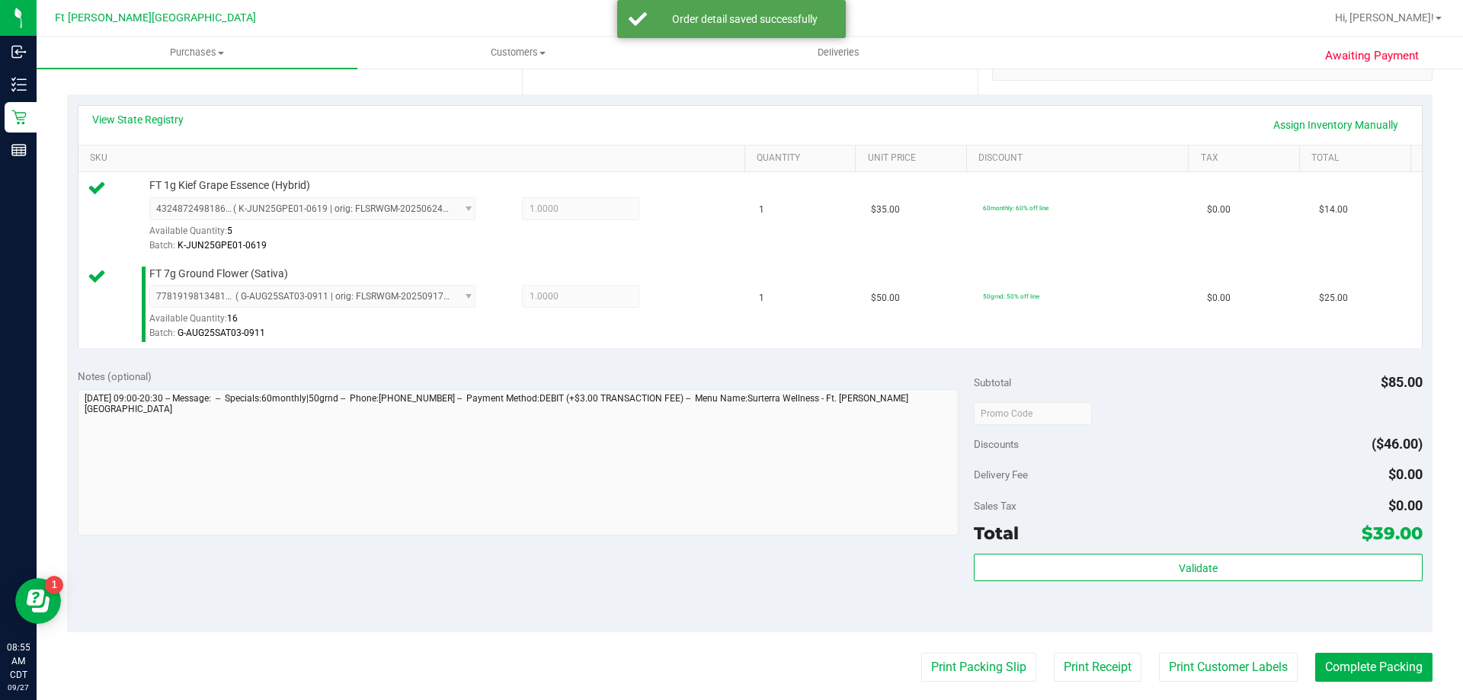
scroll to position [457, 0]
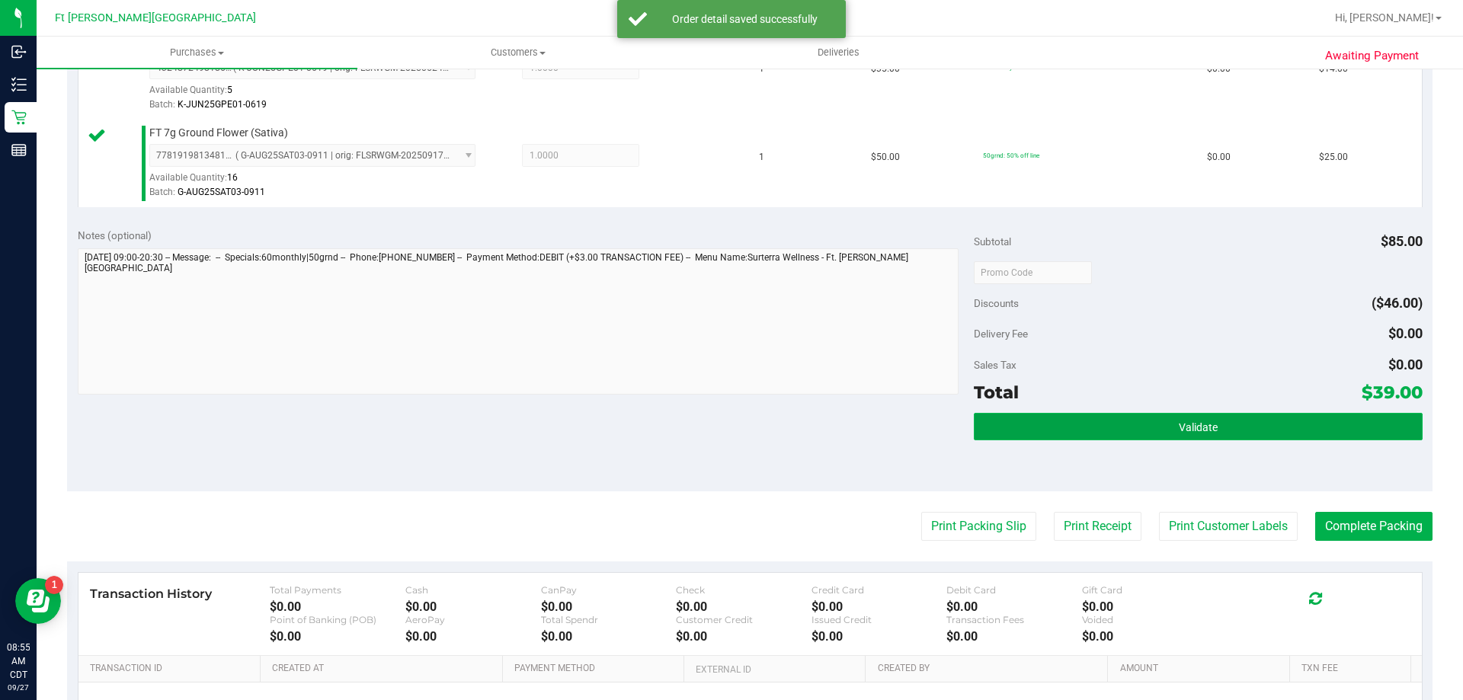
click at [1041, 431] on button "Validate" at bounding box center [1198, 426] width 448 height 27
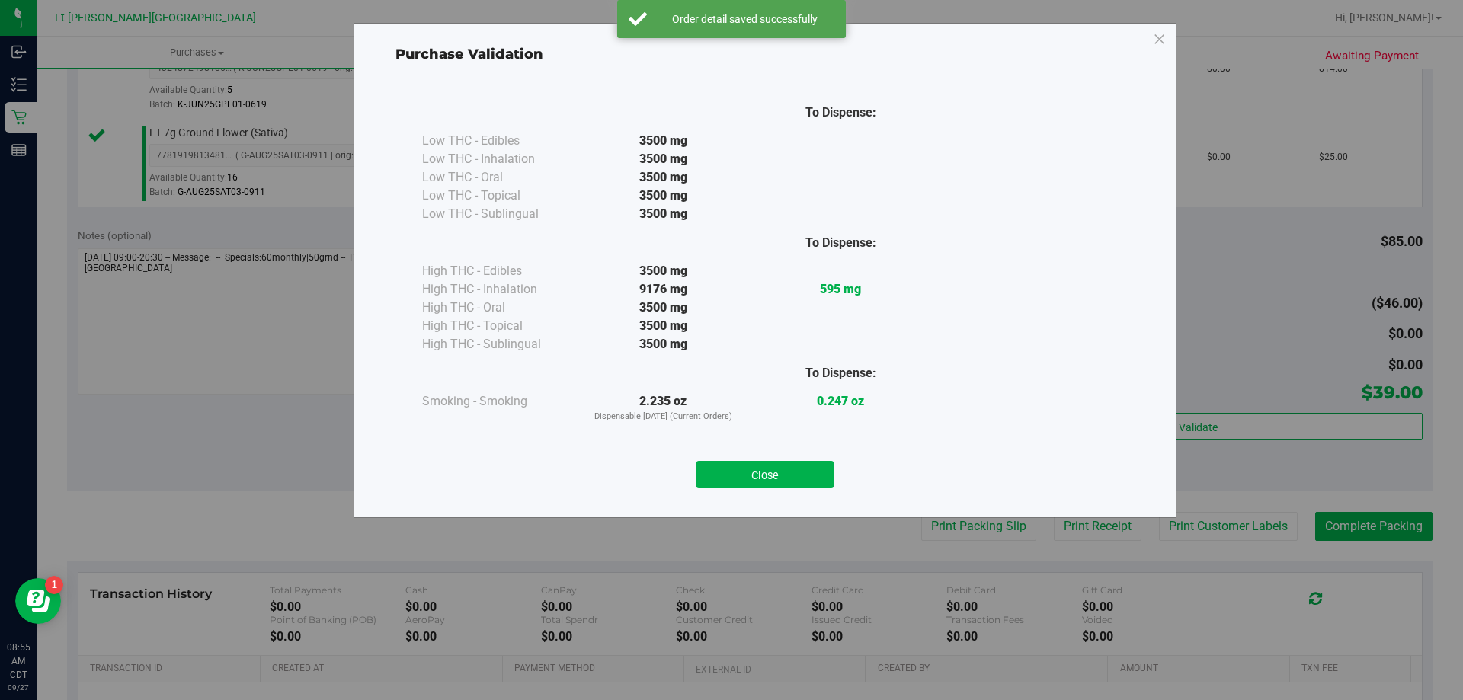
drag, startPoint x: 809, startPoint y: 481, endPoint x: 825, endPoint y: 492, distance: 19.1
click at [808, 480] on button "Close" at bounding box center [765, 474] width 139 height 27
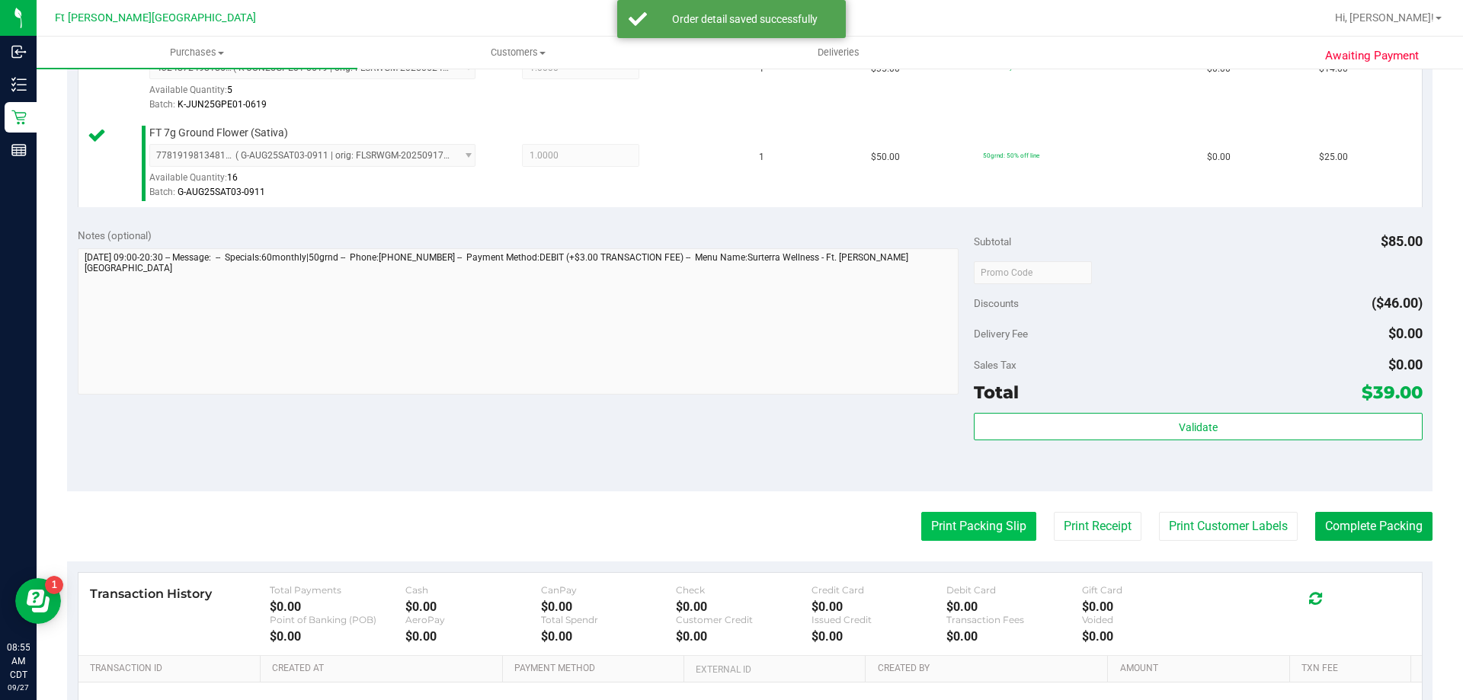
drag, startPoint x: 949, startPoint y: 544, endPoint x: 944, endPoint y: 532, distance: 13.0
click at [949, 543] on purchase-details "Back Edit Purchase Cancel Purchase View Profile # 12013300 BioTrack ID: - Submi…" at bounding box center [750, 236] width 1366 height 1222
click at [944, 530] on button "Print Packing Slip" at bounding box center [978, 526] width 115 height 29
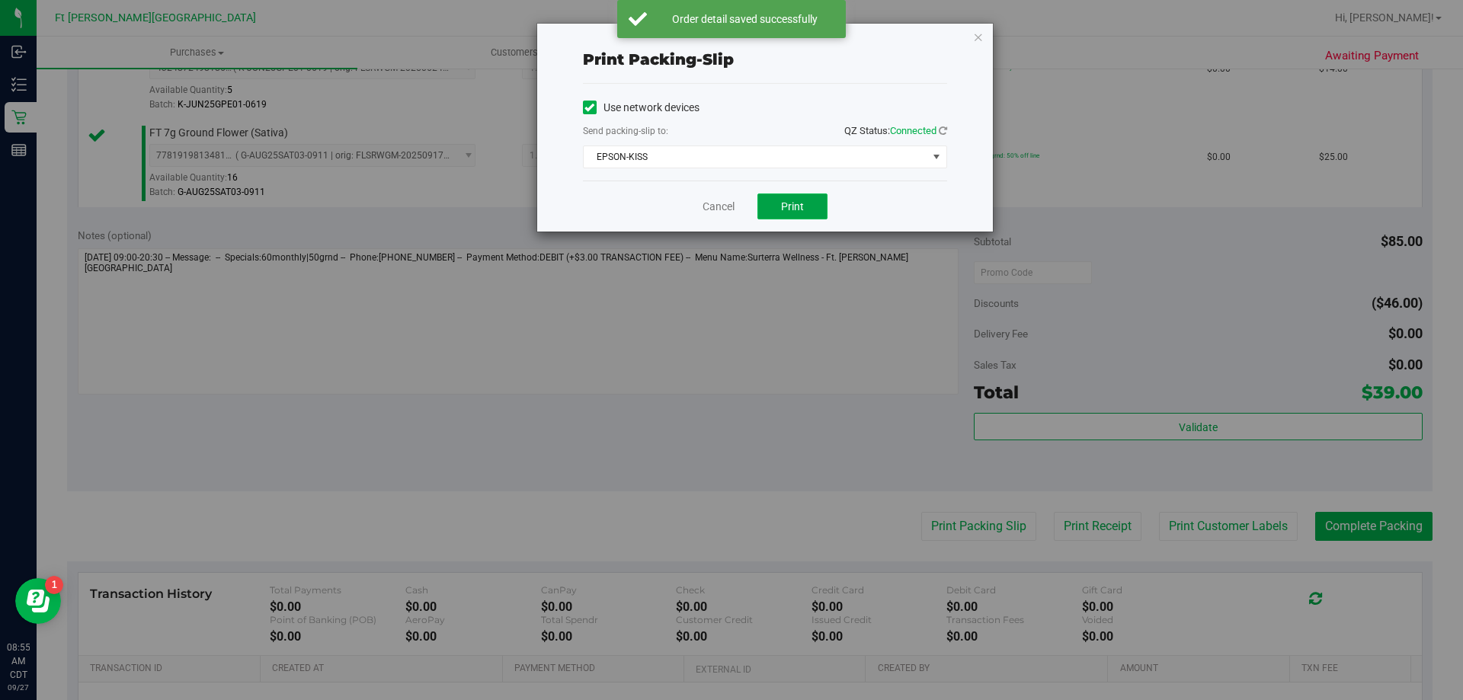
click at [802, 202] on span "Print" at bounding box center [792, 206] width 23 height 12
click at [715, 206] on link "Cancel" at bounding box center [719, 207] width 32 height 16
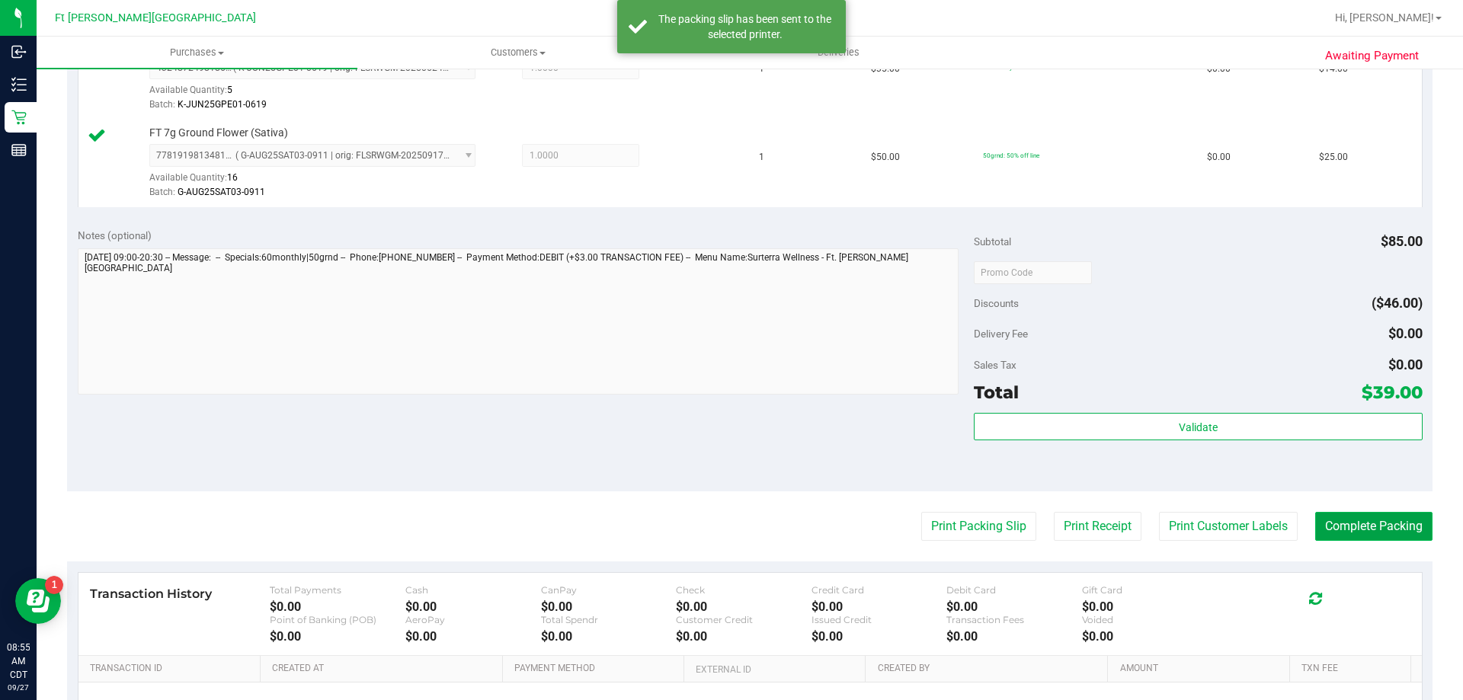
click at [1384, 532] on button "Complete Packing" at bounding box center [1373, 526] width 117 height 29
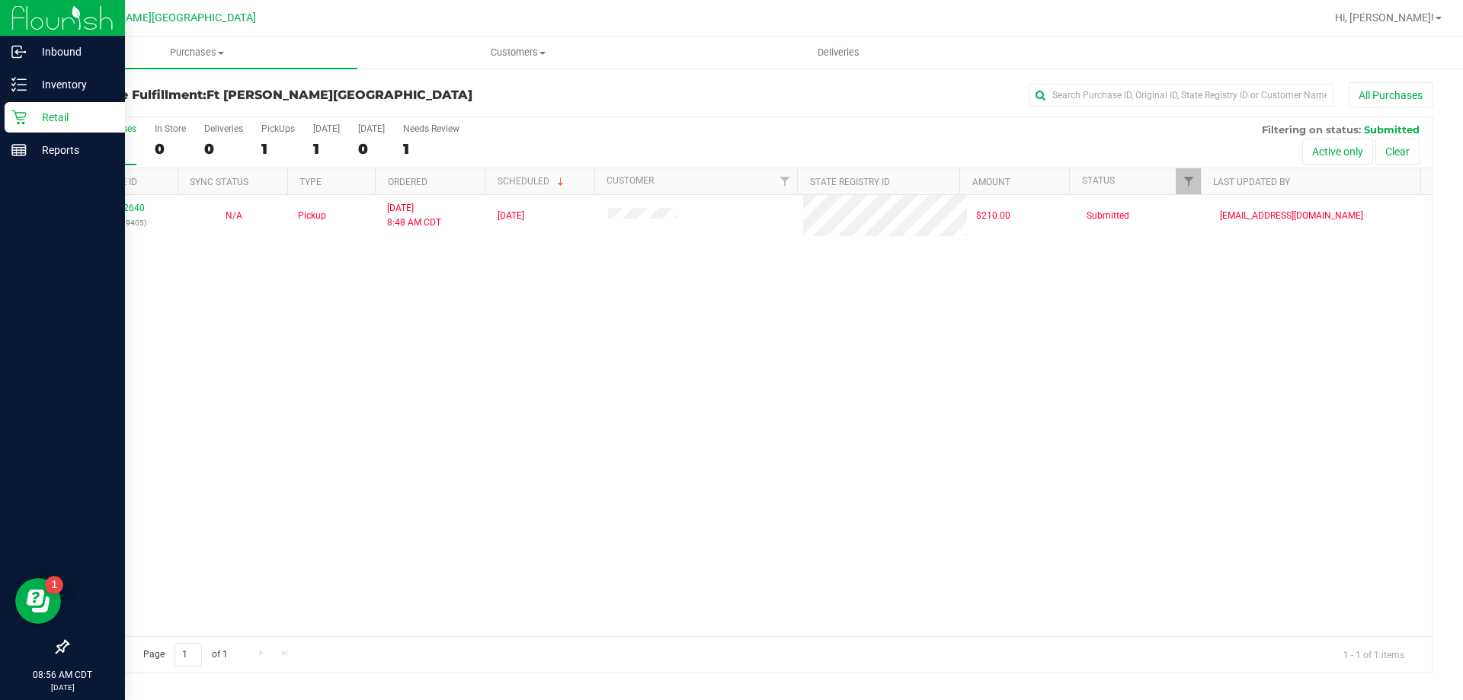
click at [50, 104] on div "Retail" at bounding box center [65, 117] width 120 height 30
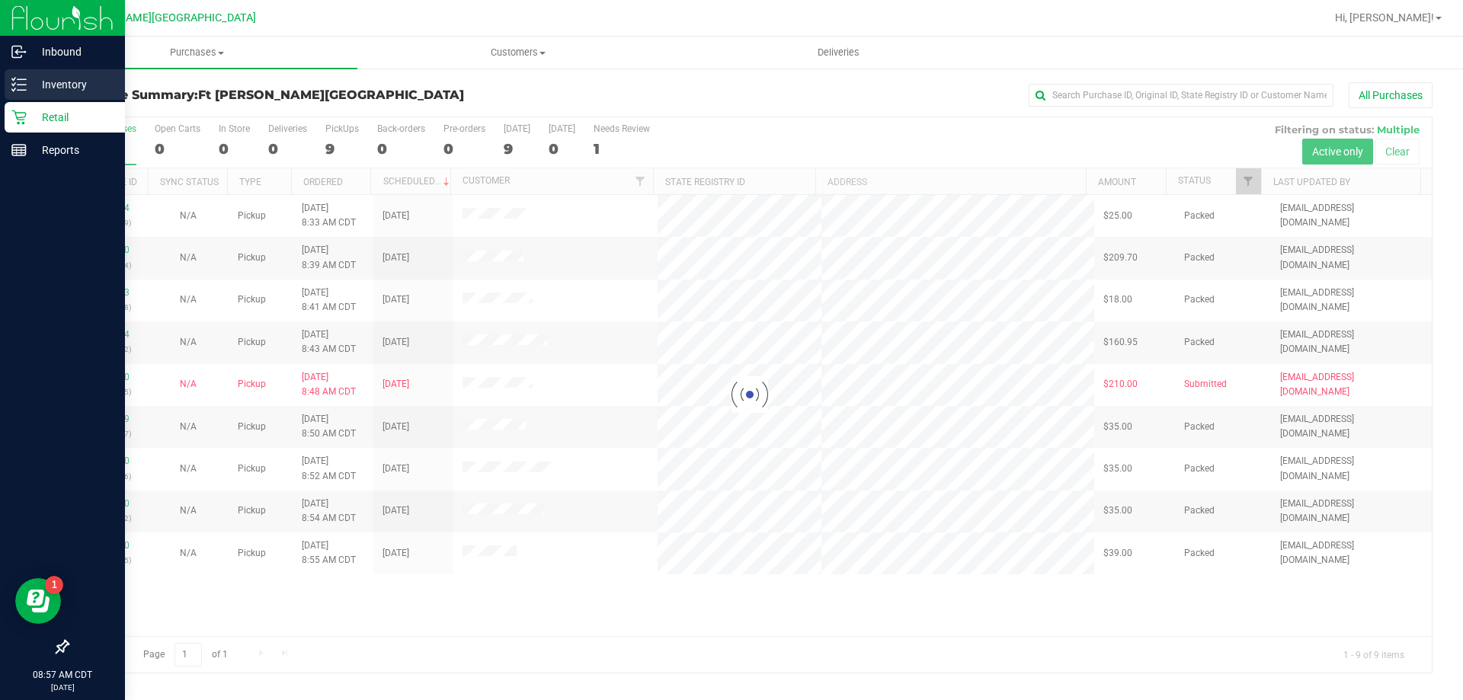
click at [70, 85] on p "Inventory" at bounding box center [72, 84] width 91 height 18
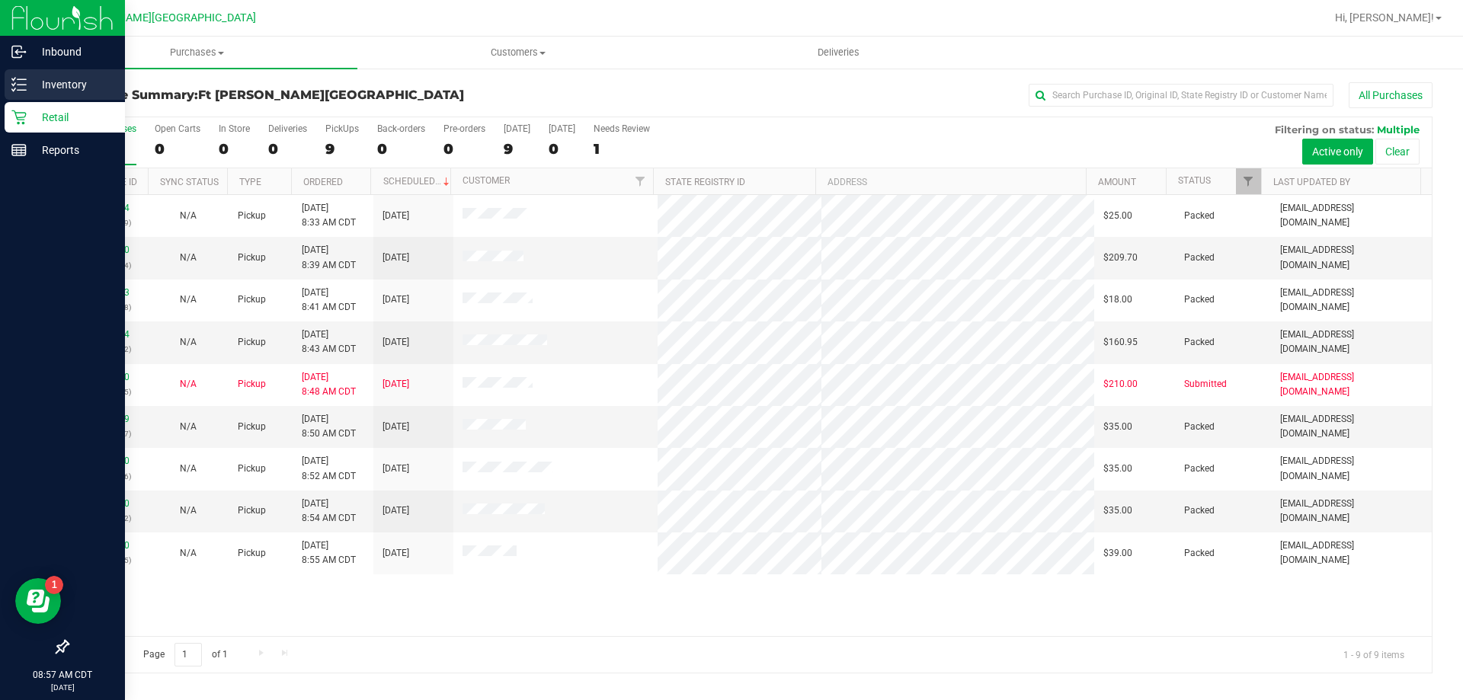
click at [33, 82] on p "Inventory" at bounding box center [72, 84] width 91 height 18
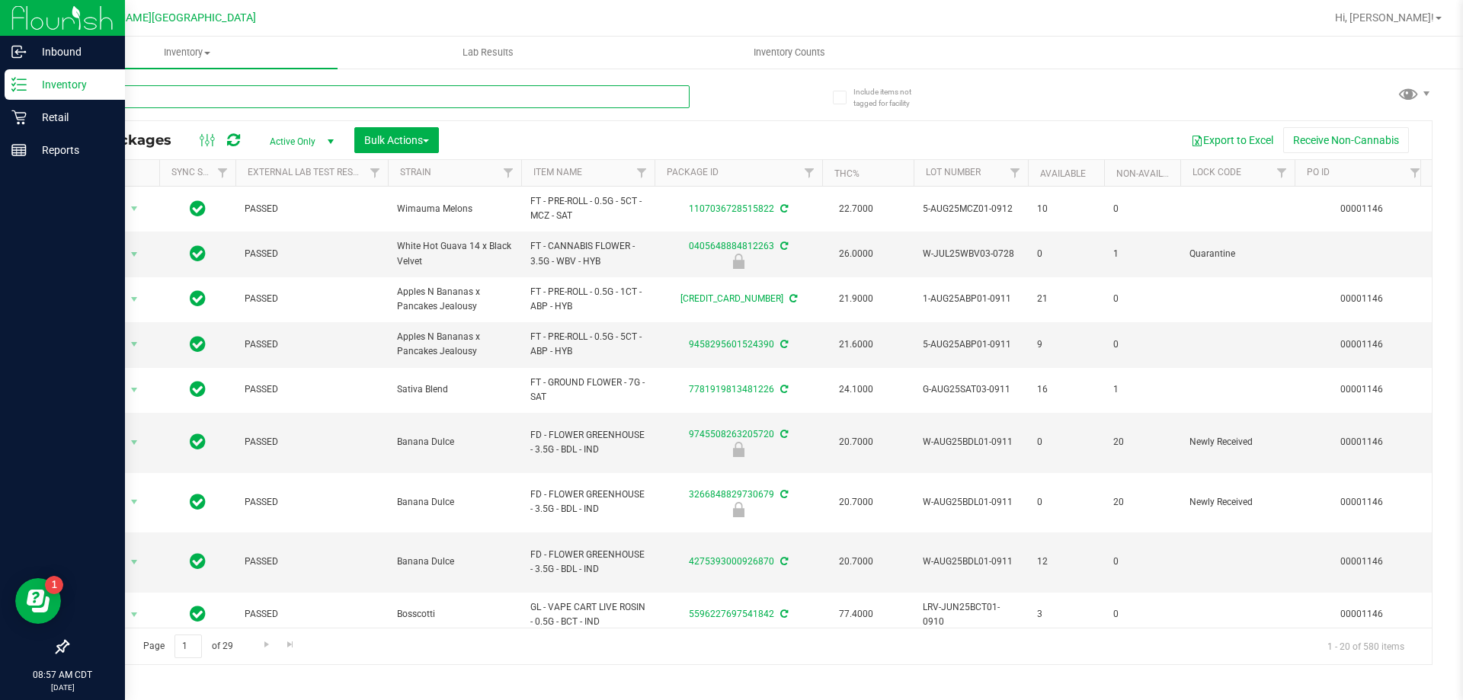
click at [229, 104] on input "text" at bounding box center [378, 96] width 623 height 23
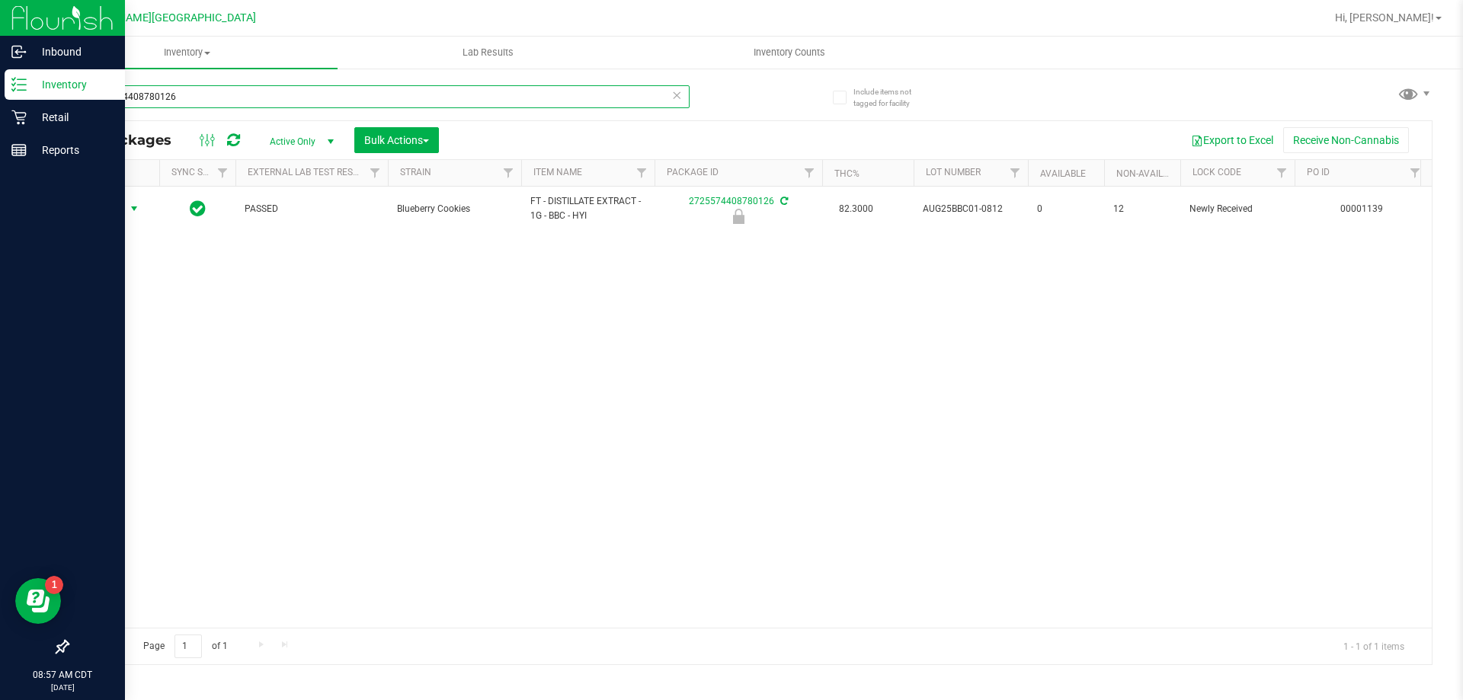
type input "2725574408780126"
click at [125, 210] on span "select" at bounding box center [134, 208] width 19 height 21
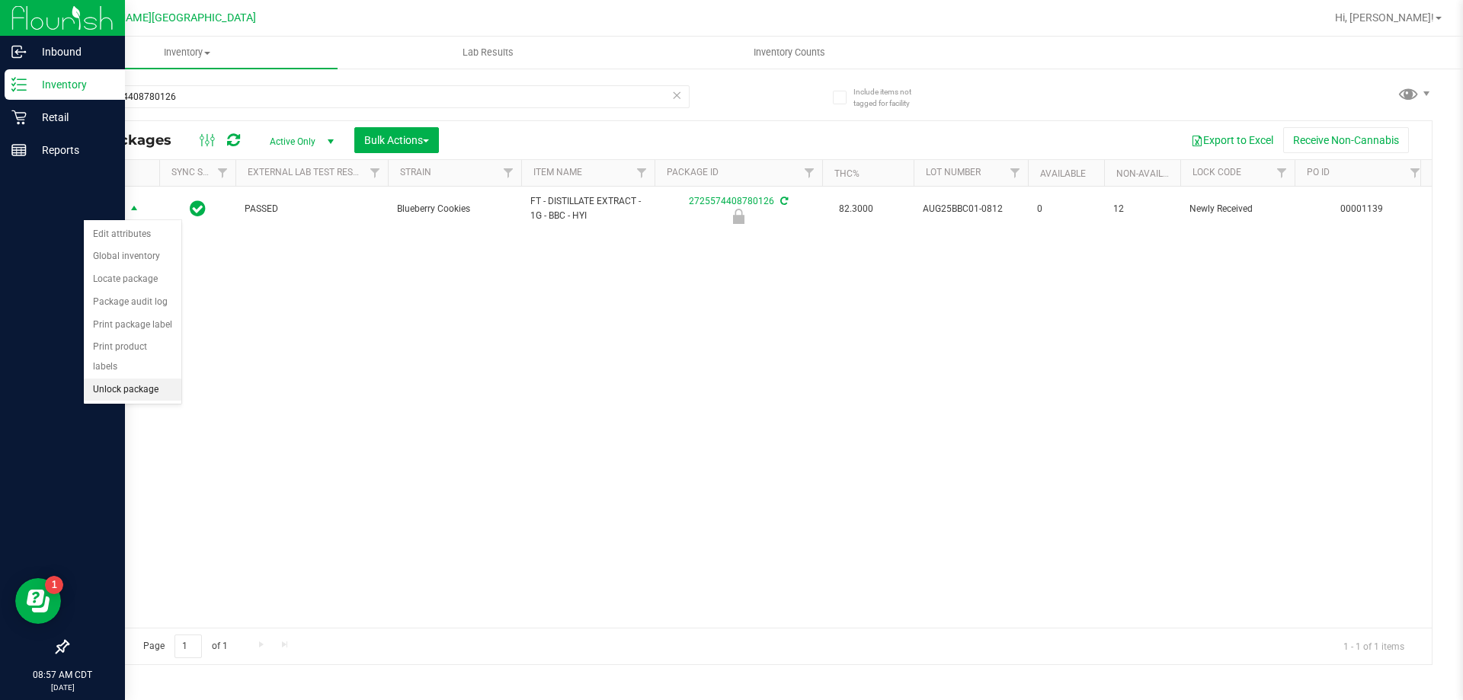
click at [149, 379] on li "Unlock package" at bounding box center [133, 390] width 98 height 23
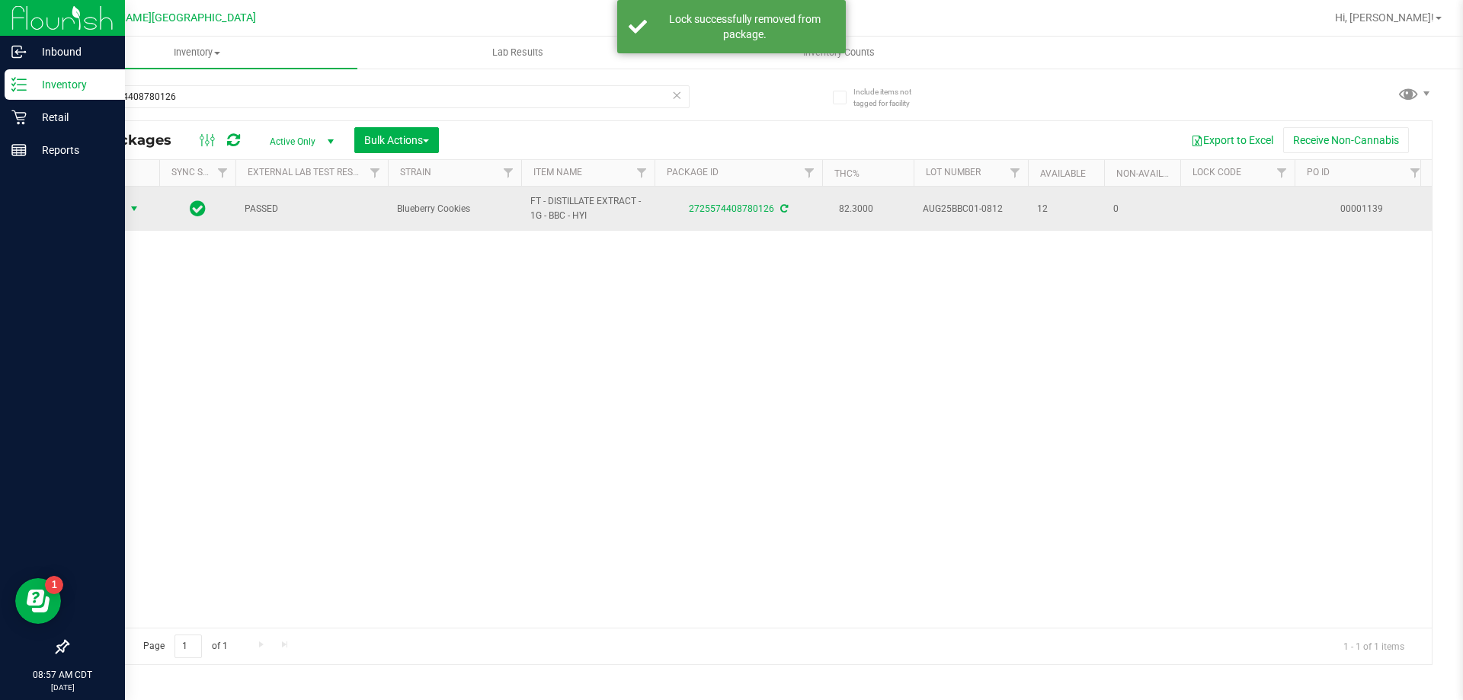
click at [123, 208] on span "Action" at bounding box center [113, 208] width 61 height 21
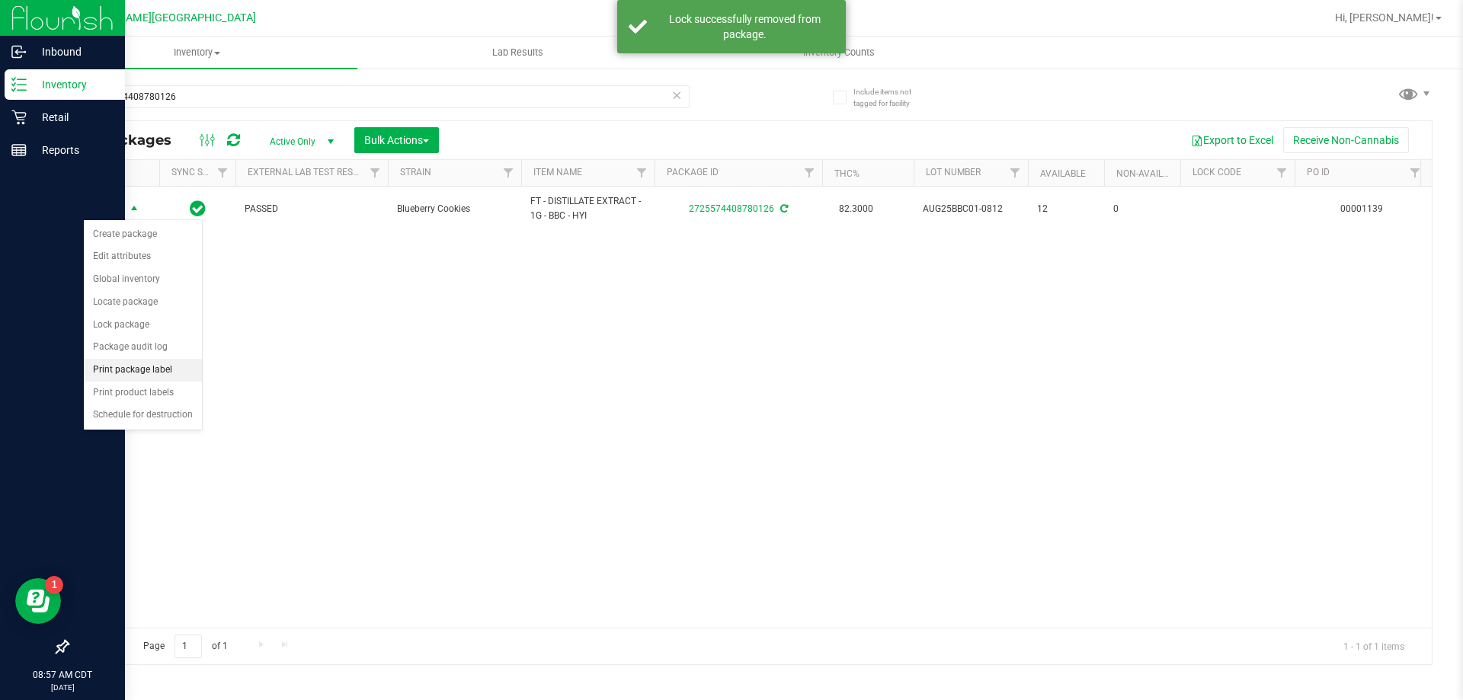
click at [162, 368] on li "Print package label" at bounding box center [143, 370] width 118 height 23
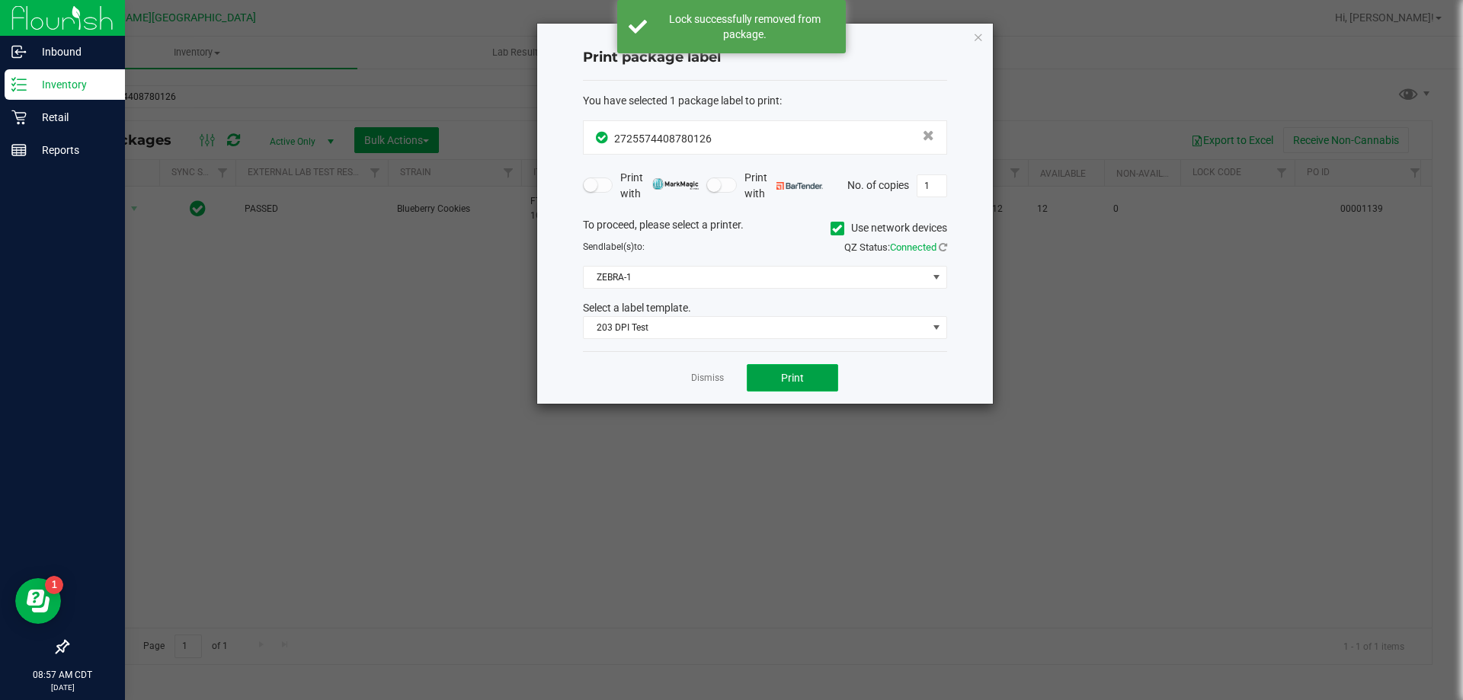
click at [770, 382] on button "Print" at bounding box center [792, 377] width 91 height 27
